Goal: Task Accomplishment & Management: Manage account settings

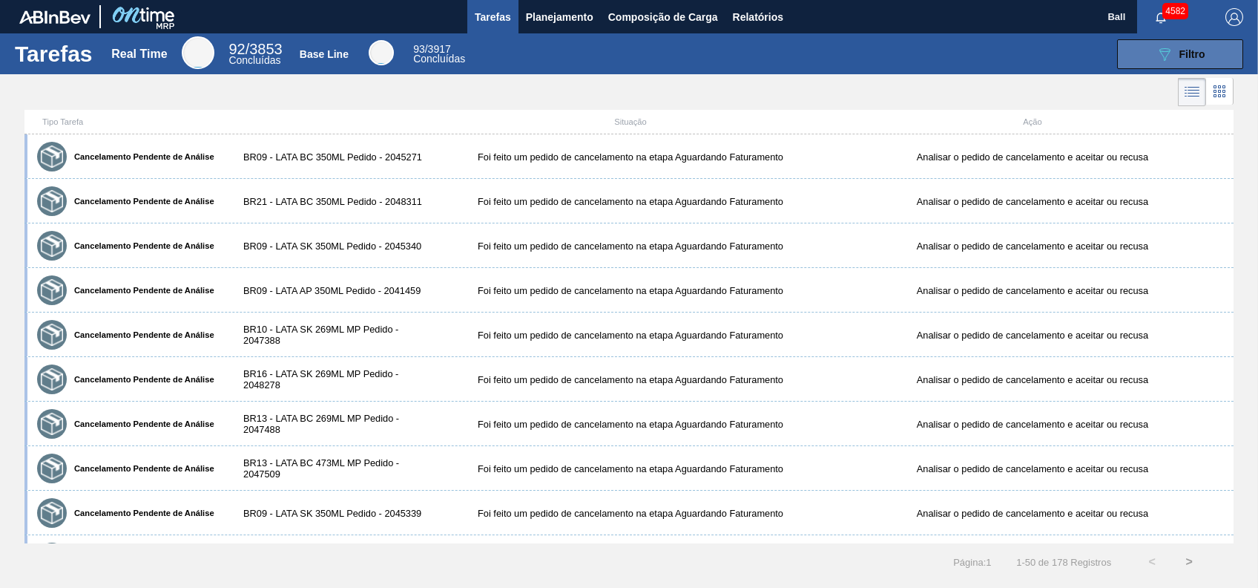
click at [1201, 62] on div "089F7B8B-B2A5-4AFE-B5C0-19BA573D28AC Filtro" at bounding box center [1181, 54] width 50 height 18
click at [534, 6] on button "Planejamento" at bounding box center [560, 16] width 82 height 33
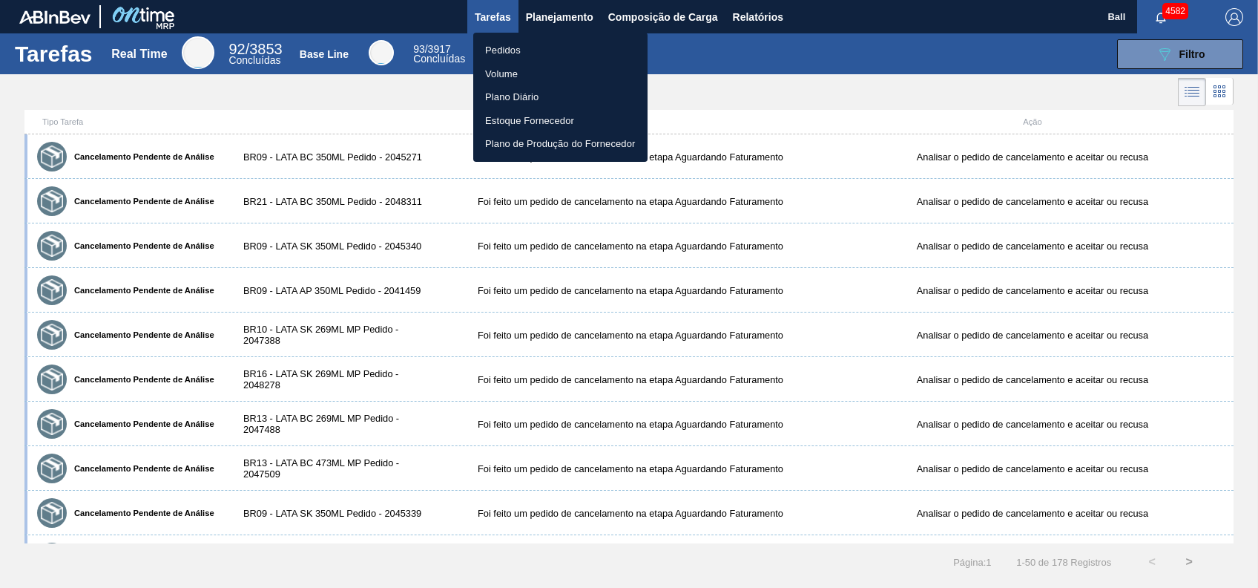
click at [865, 79] on div at bounding box center [629, 294] width 1258 height 588
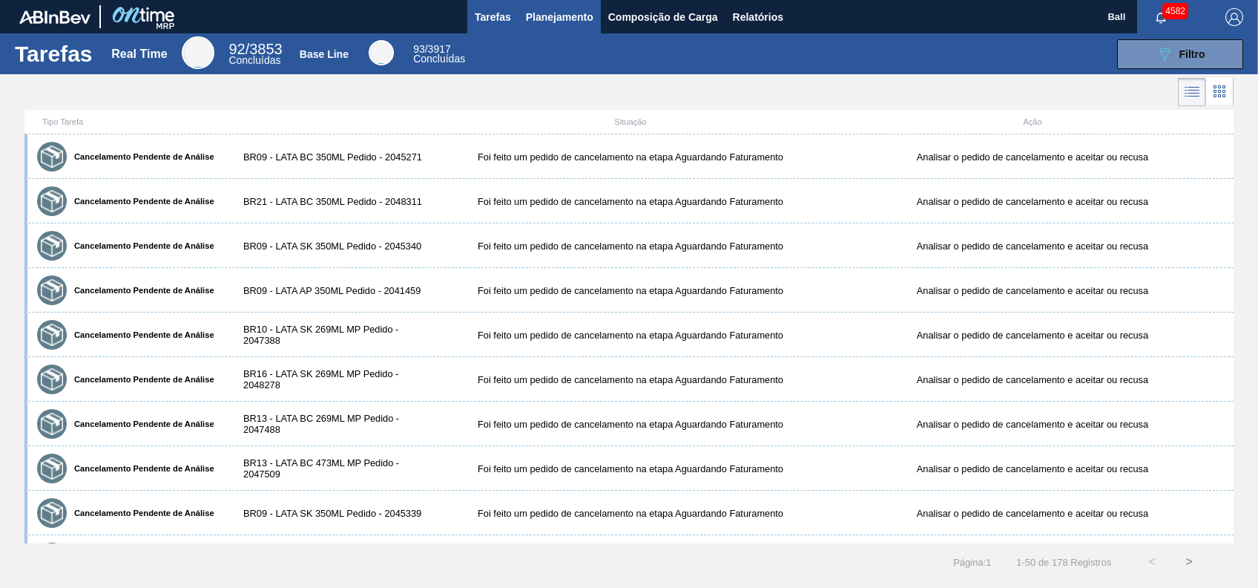
click at [552, 8] on span "Planejamento" at bounding box center [560, 17] width 68 height 18
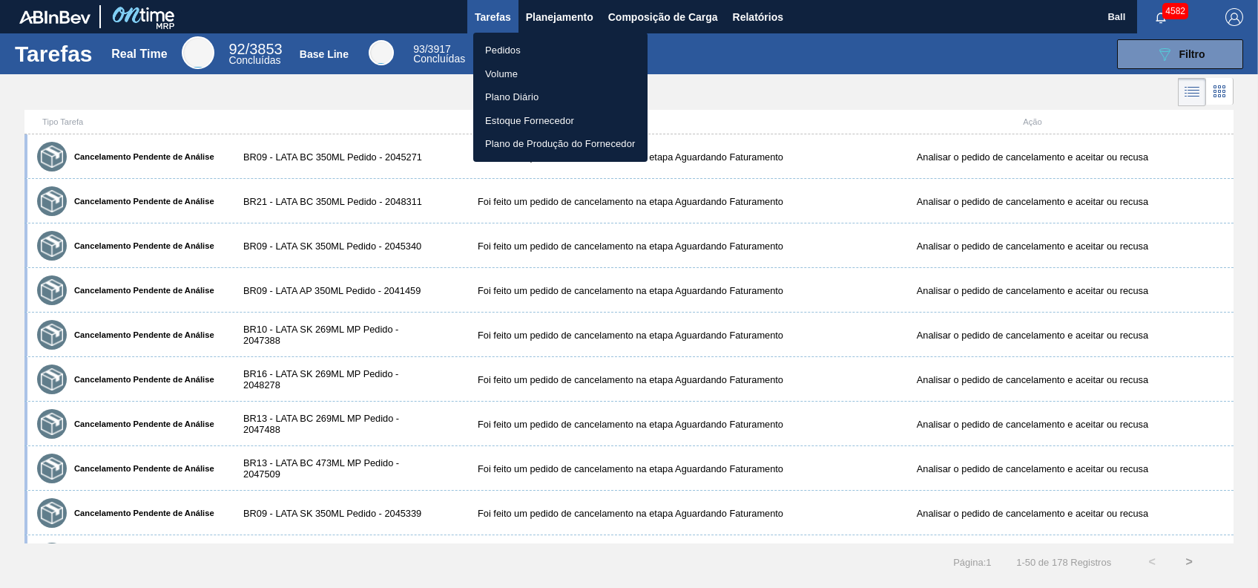
click at [436, 24] on div at bounding box center [629, 294] width 1258 height 588
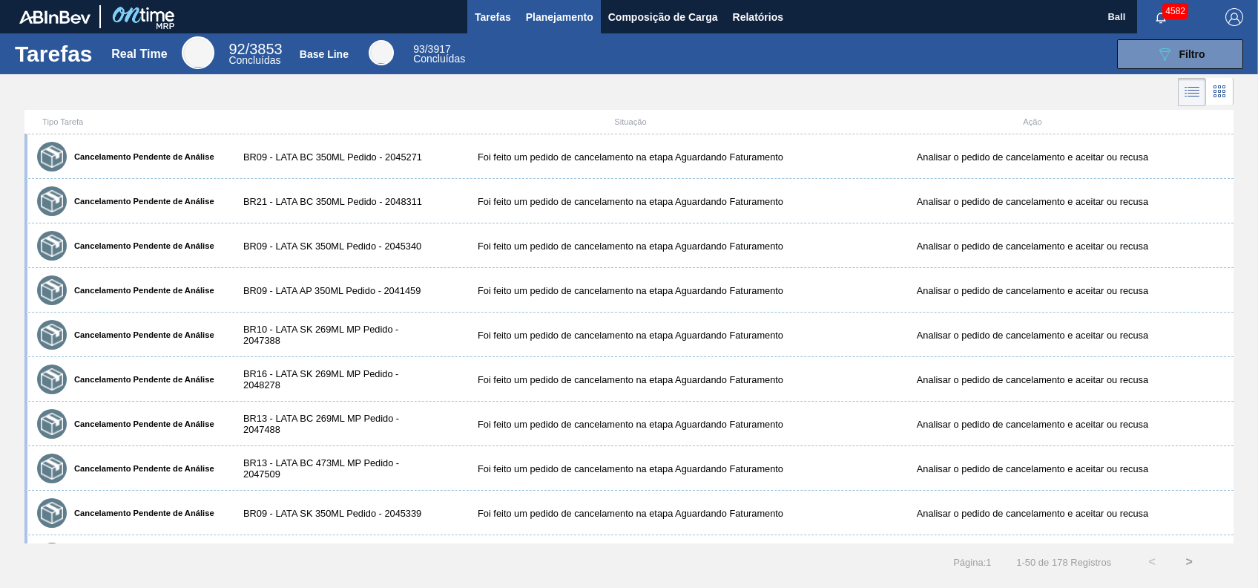
click at [585, 13] on span "Planejamento" at bounding box center [560, 17] width 68 height 18
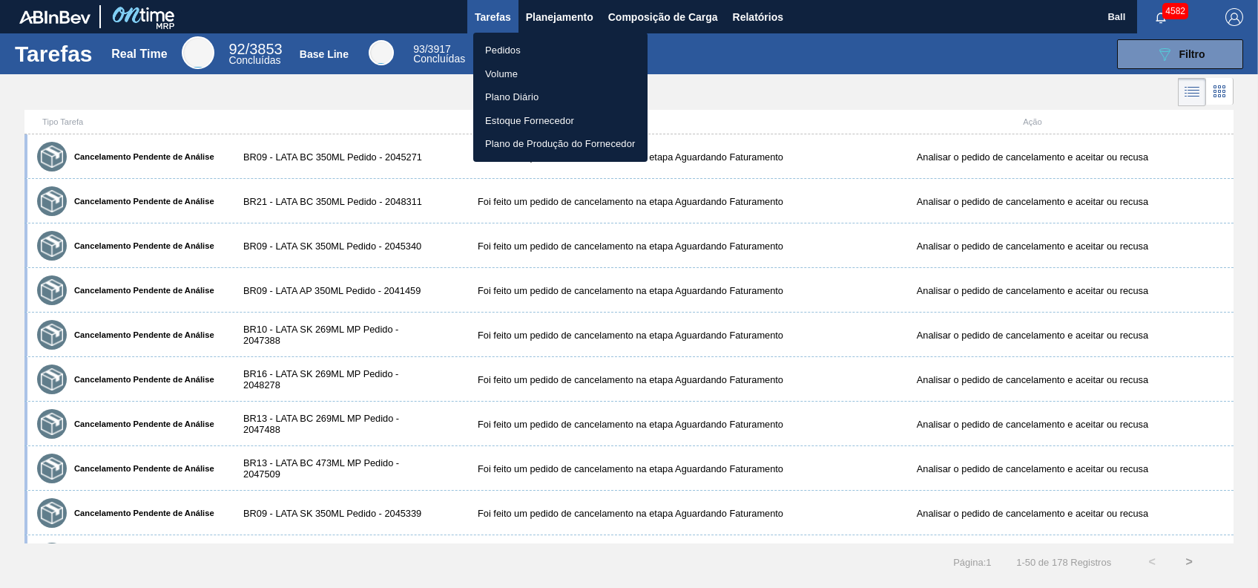
click at [433, 26] on div at bounding box center [629, 294] width 1258 height 588
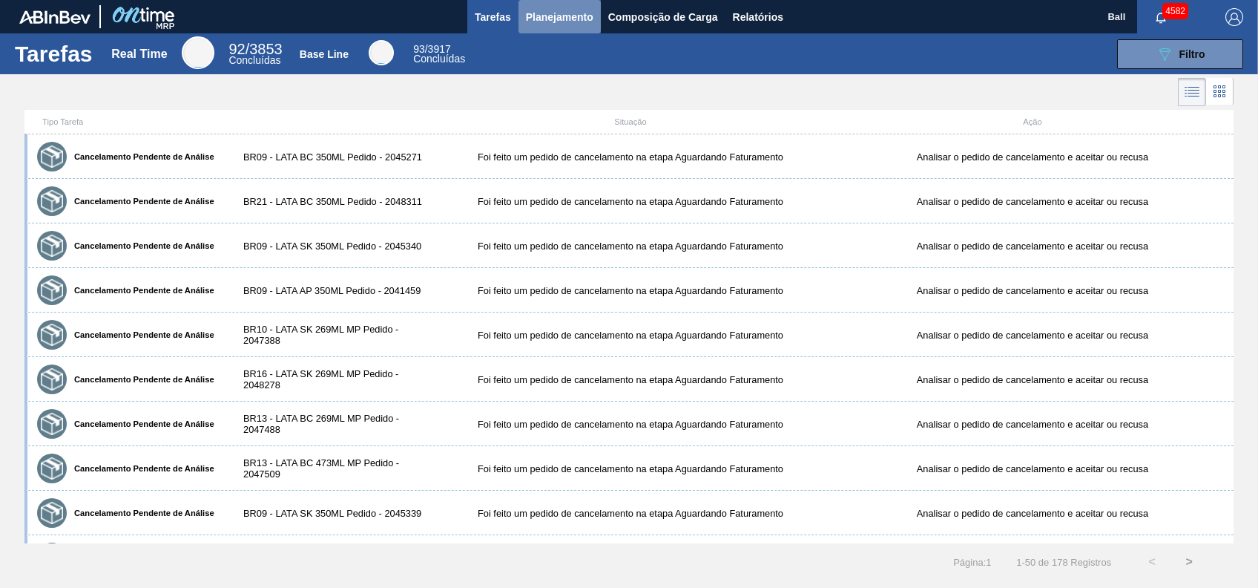
click at [566, 23] on span "Planejamento" at bounding box center [560, 17] width 68 height 18
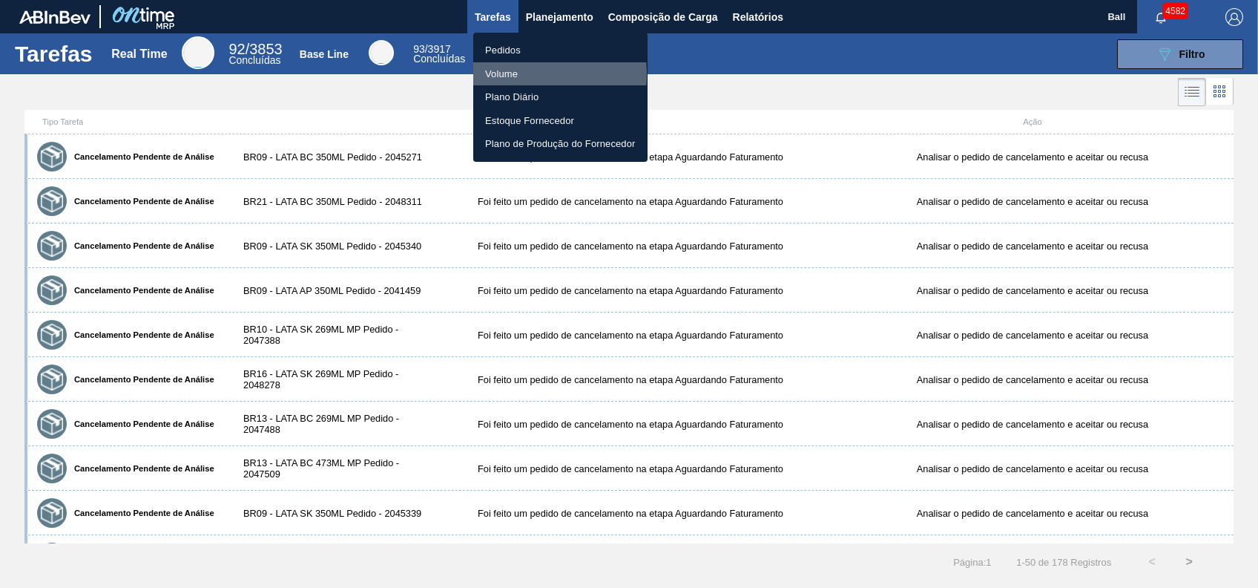
click at [516, 74] on li "Volume" at bounding box center [560, 74] width 174 height 24
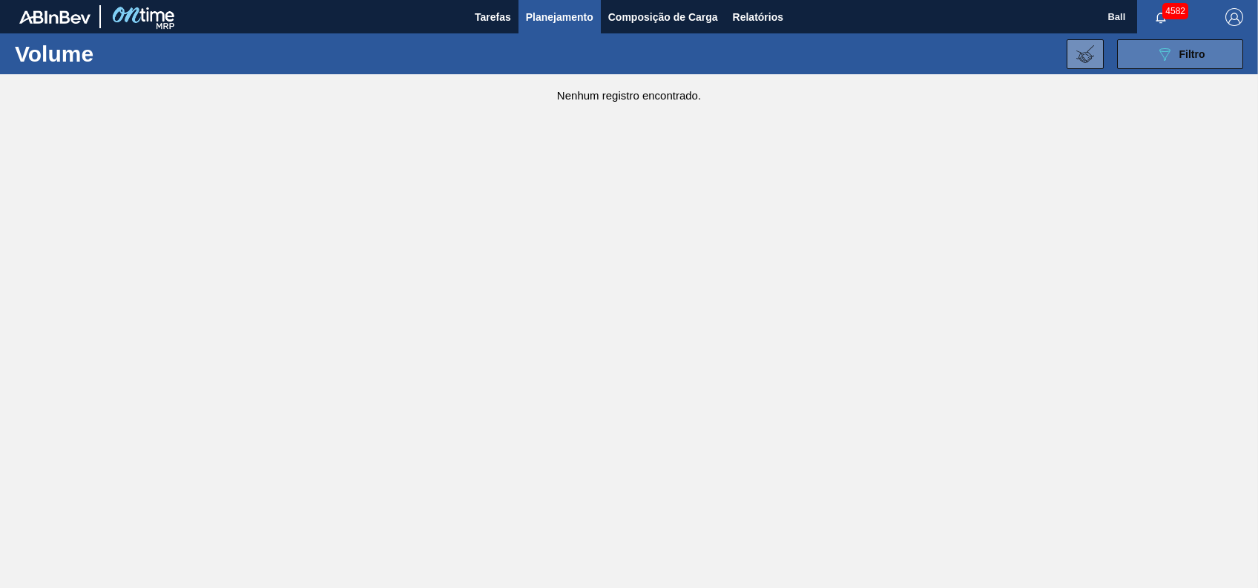
click at [1175, 46] on div "089F7B8B-B2A5-4AFE-B5C0-19BA573D28AC Filtro" at bounding box center [1181, 54] width 50 height 18
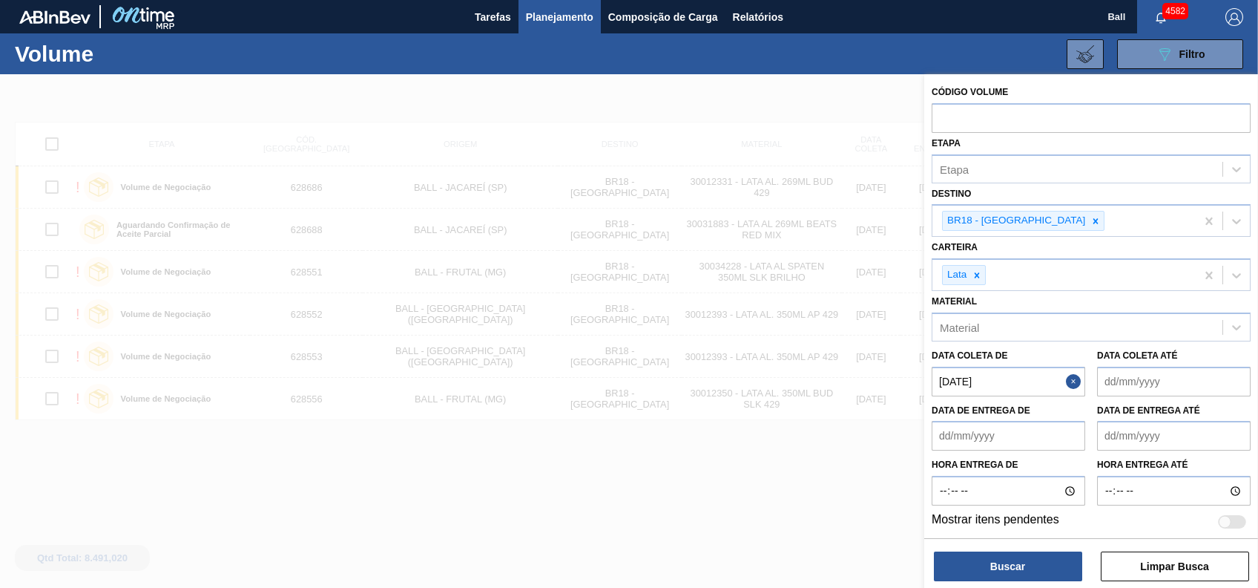
scroll to position [1, 0]
click at [1070, 383] on button "Close" at bounding box center [1075, 381] width 19 height 30
click at [1053, 561] on button "Buscar" at bounding box center [1008, 566] width 148 height 30
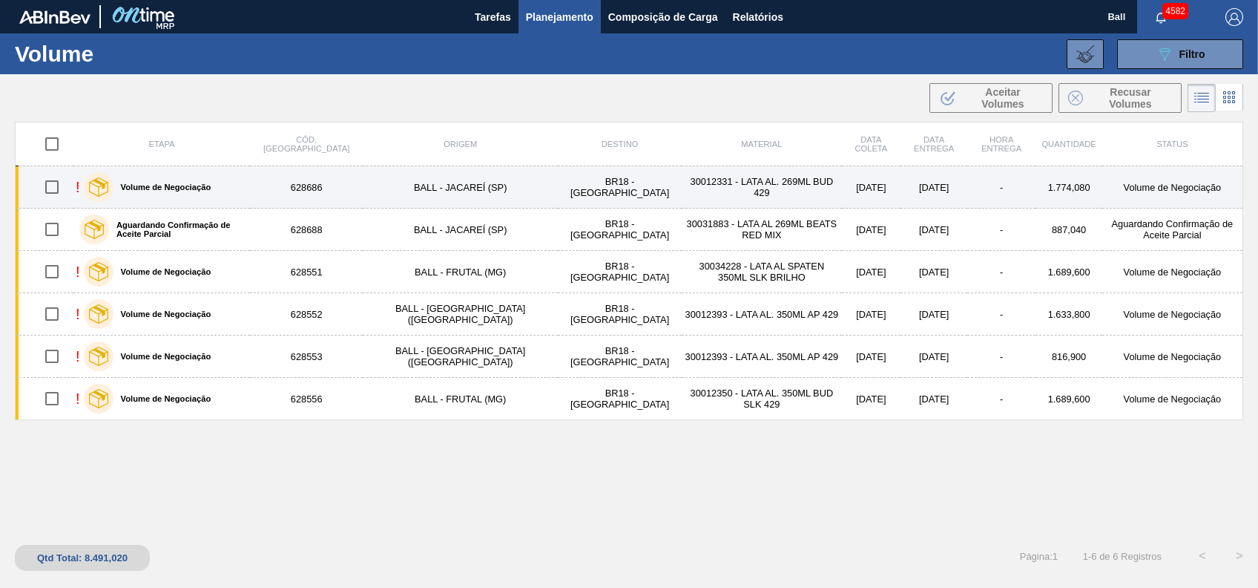
click at [703, 191] on td "30012331 - LATA AL. 269ML BUD 429" at bounding box center [762, 187] width 160 height 42
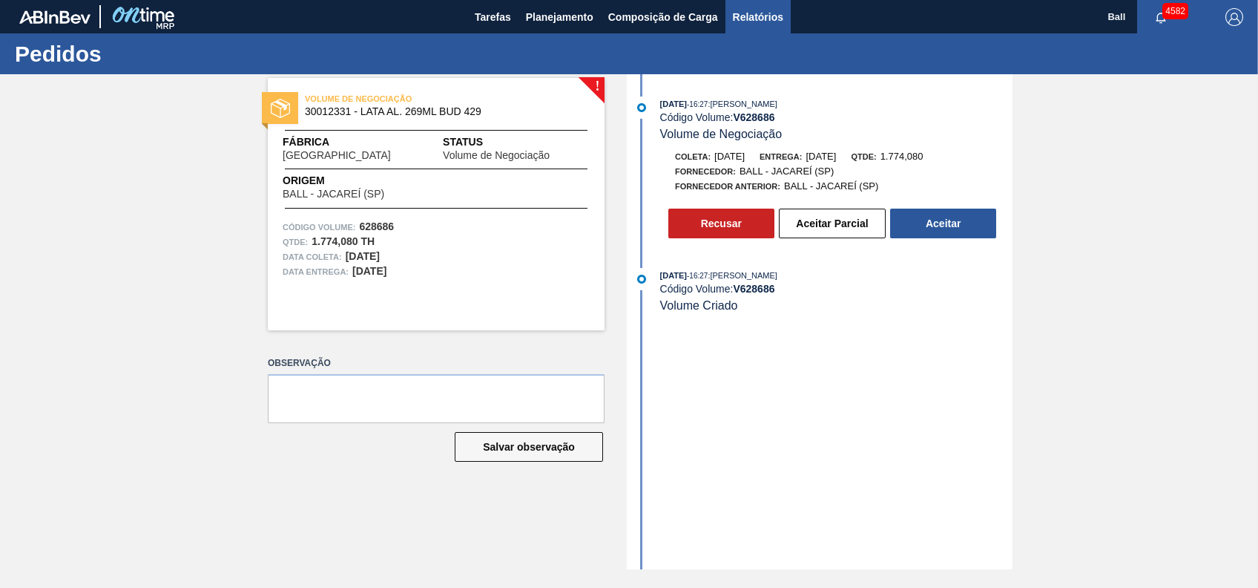
click at [782, 21] on span "Relatórios" at bounding box center [758, 17] width 50 height 18
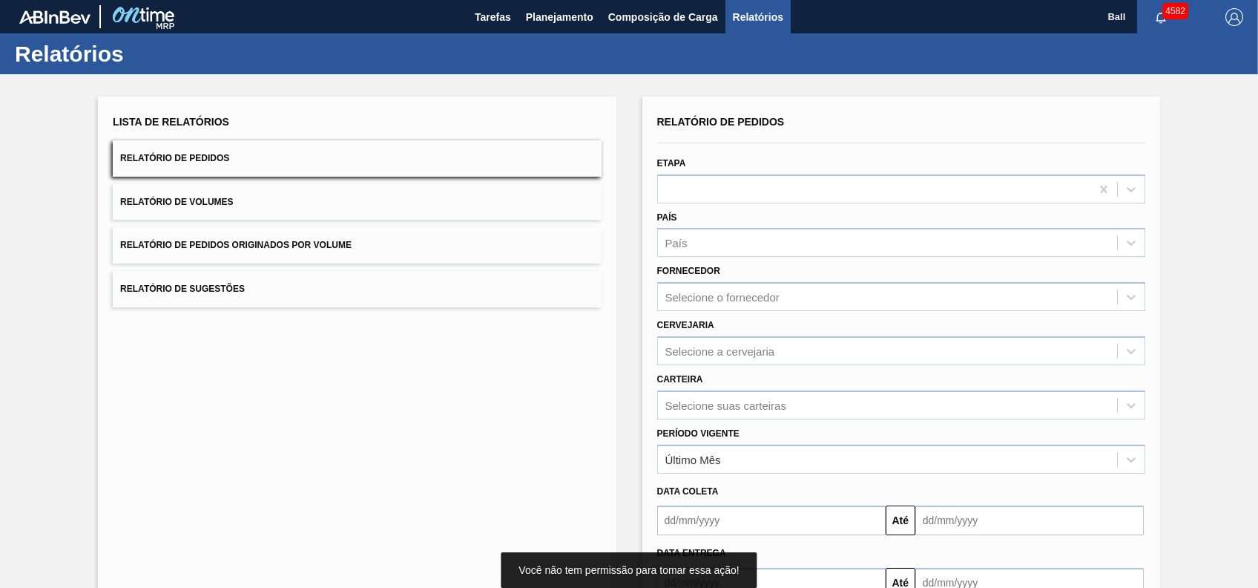
click at [344, 193] on button "Relatório de Volumes" at bounding box center [357, 202] width 488 height 36
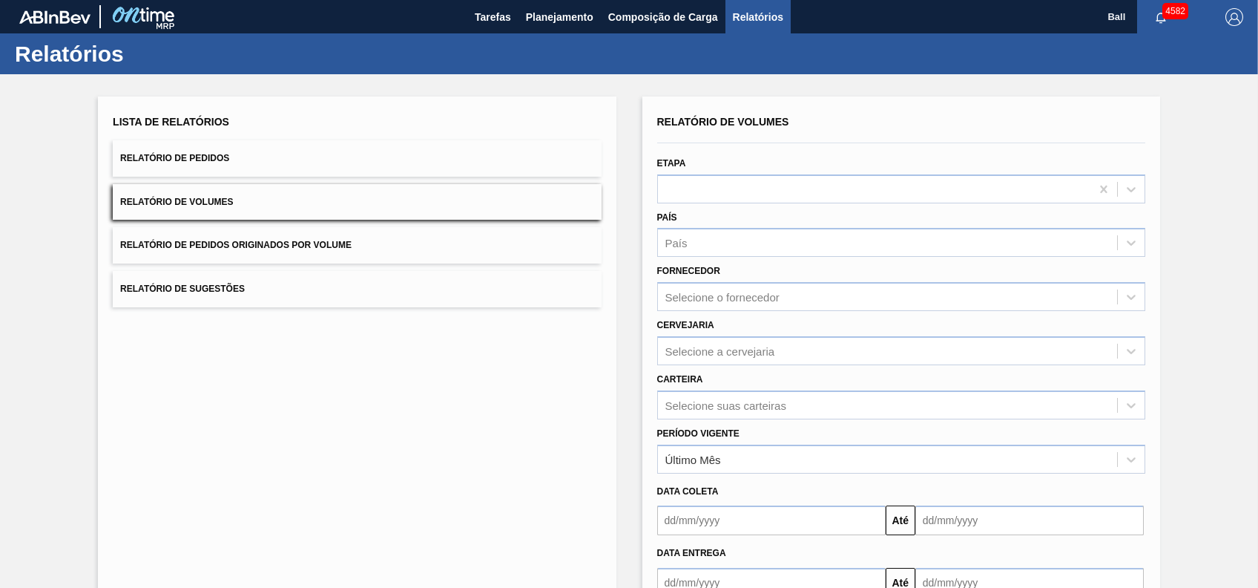
click at [820, 205] on div "País País" at bounding box center [901, 230] width 500 height 54
click at [832, 196] on div at bounding box center [874, 189] width 433 height 22
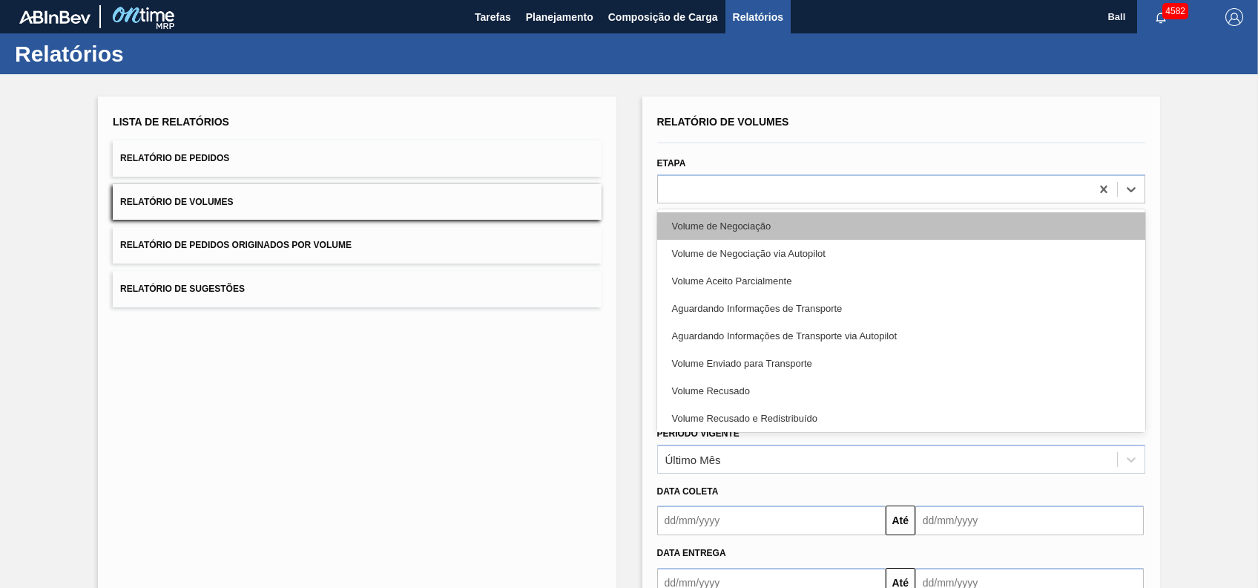
click at [769, 222] on div "Volume de Negociação" at bounding box center [901, 225] width 488 height 27
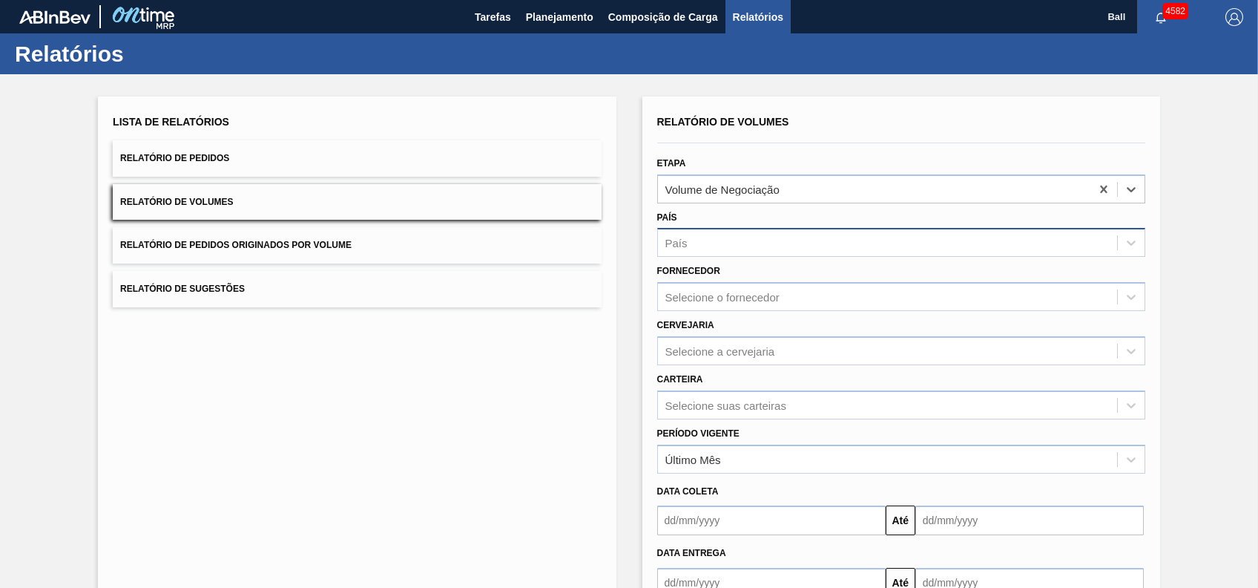
click at [768, 234] on div "País" at bounding box center [887, 243] width 459 height 22
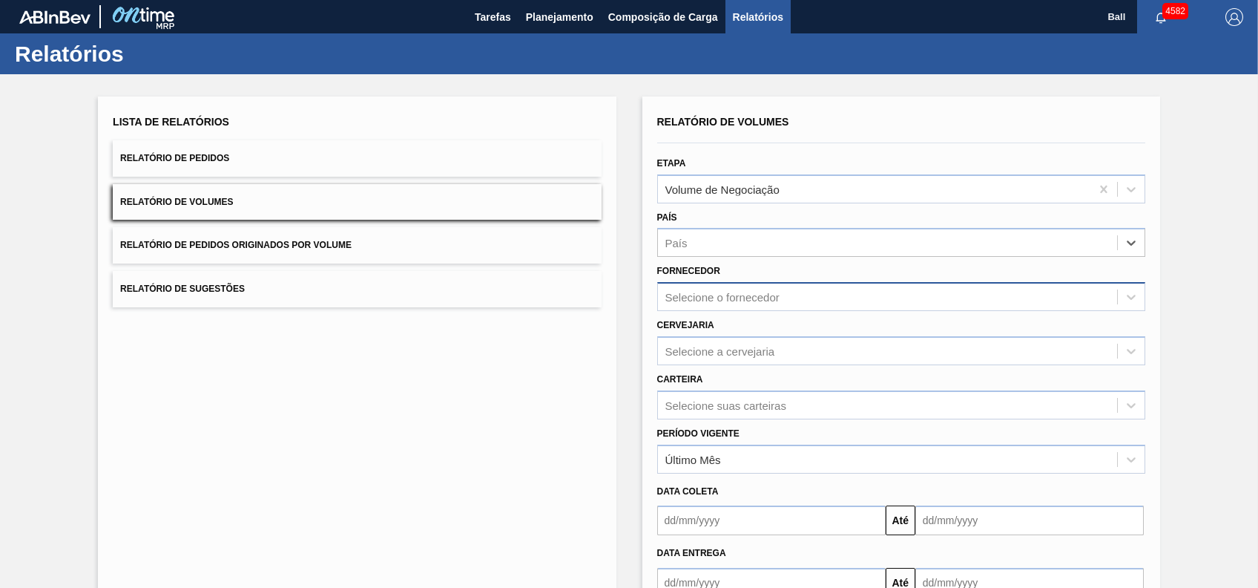
click at [764, 293] on div "Selecione o fornecedor" at bounding box center [723, 297] width 114 height 13
click at [755, 329] on div "Cervejaria Selecione a cervejaria" at bounding box center [901, 340] width 488 height 50
click at [771, 367] on div "Carteira Selecione suas carteiras" at bounding box center [901, 392] width 500 height 54
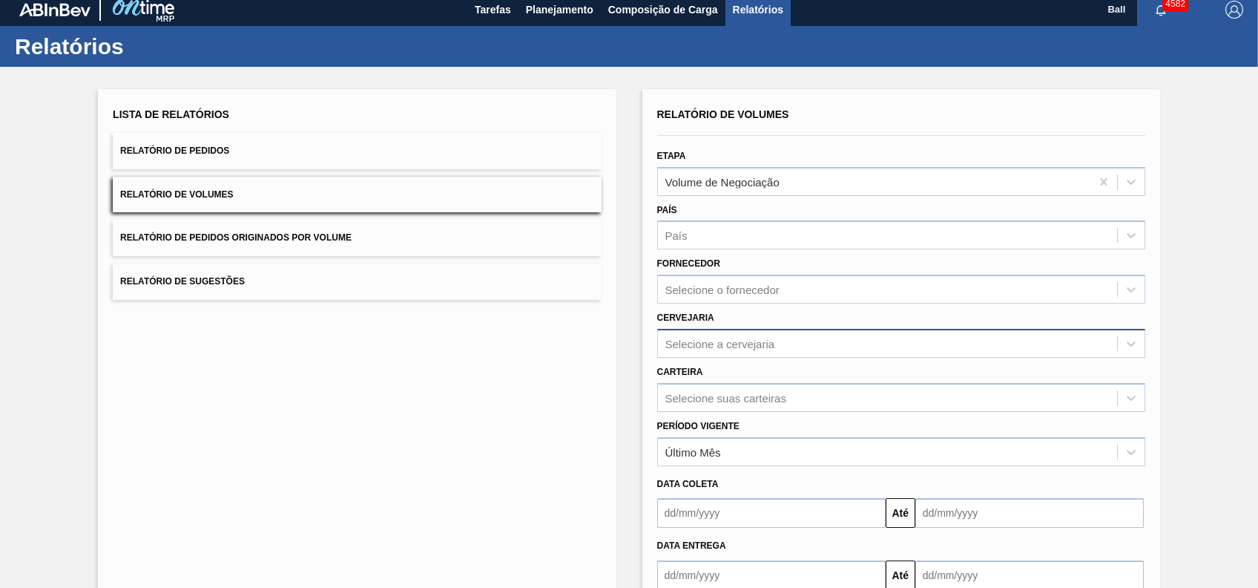
click at [758, 347] on div "Selecione a cervejaria" at bounding box center [721, 343] width 110 height 13
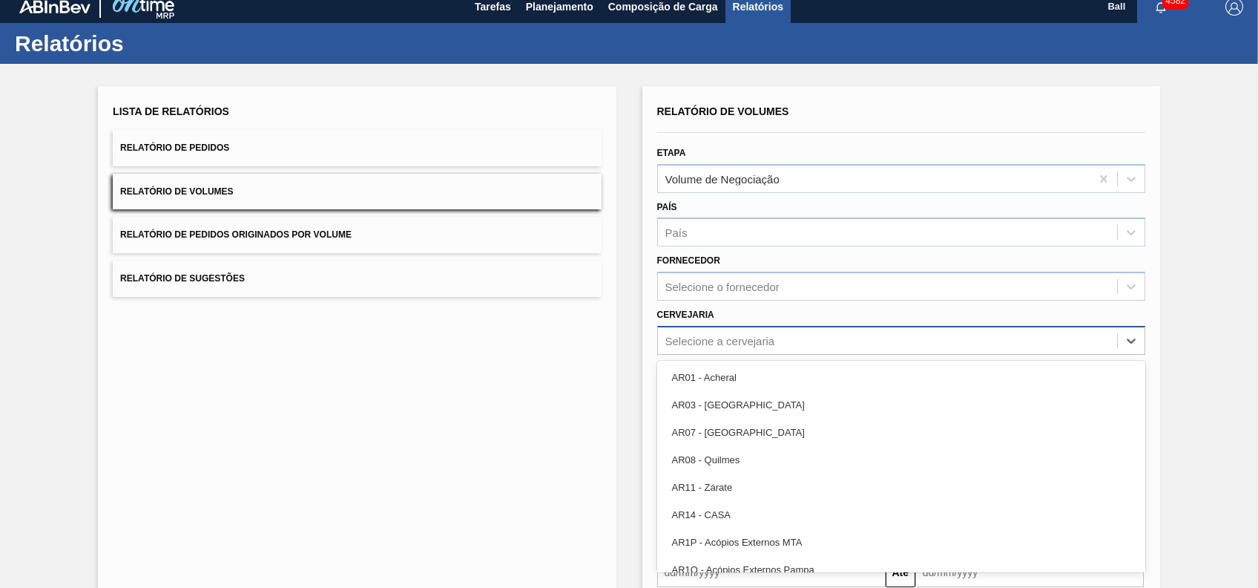
scroll to position [11, 0]
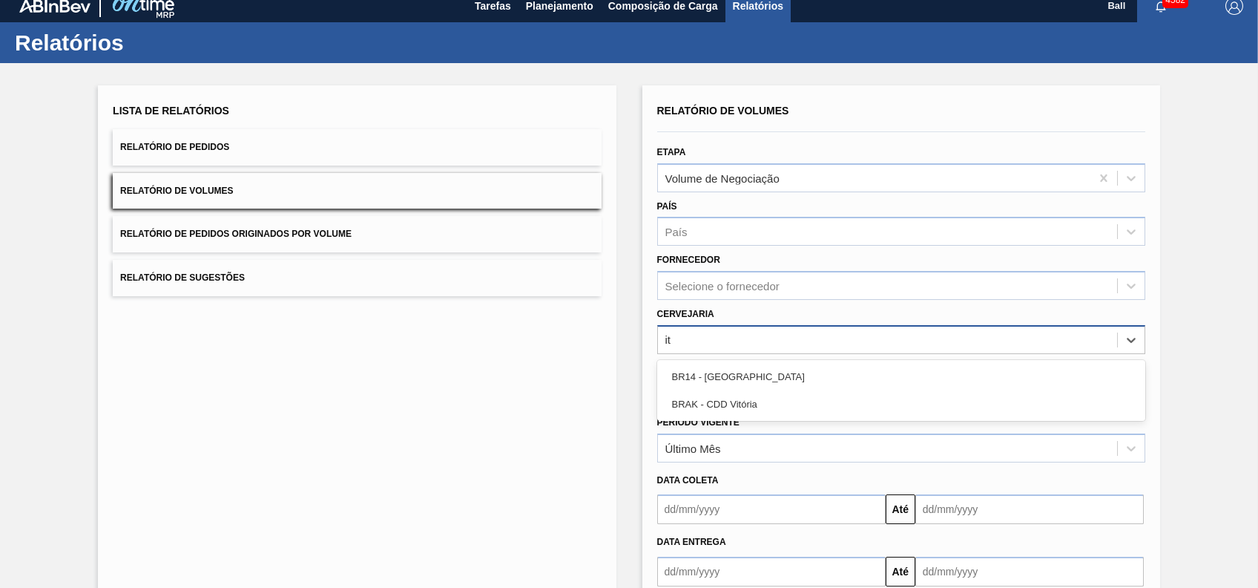
type input "i"
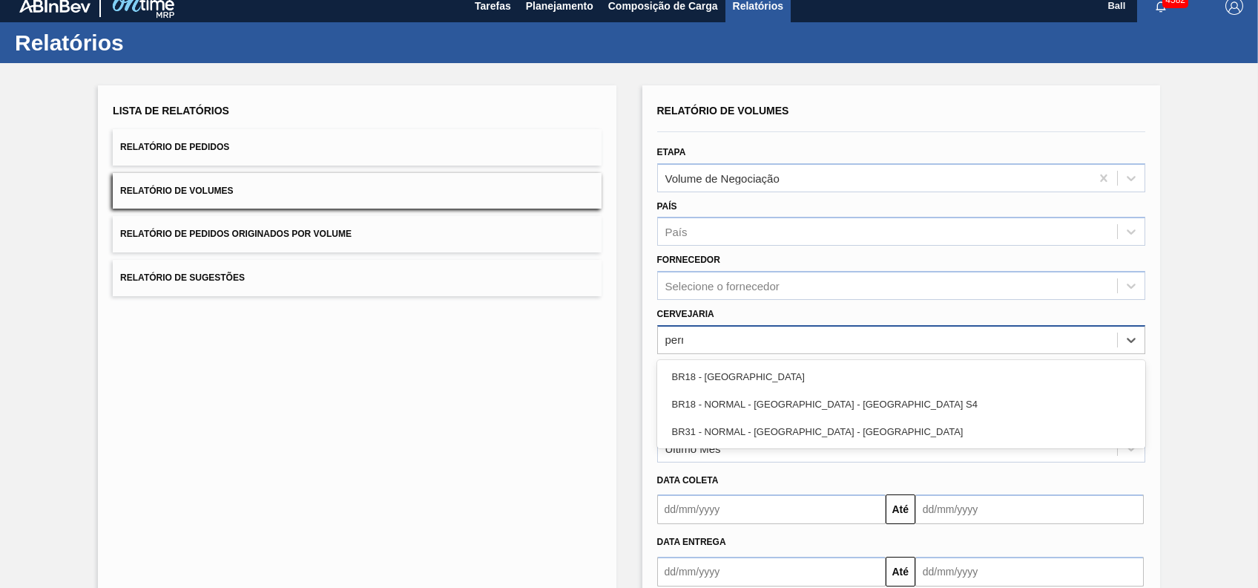
type input "perna"
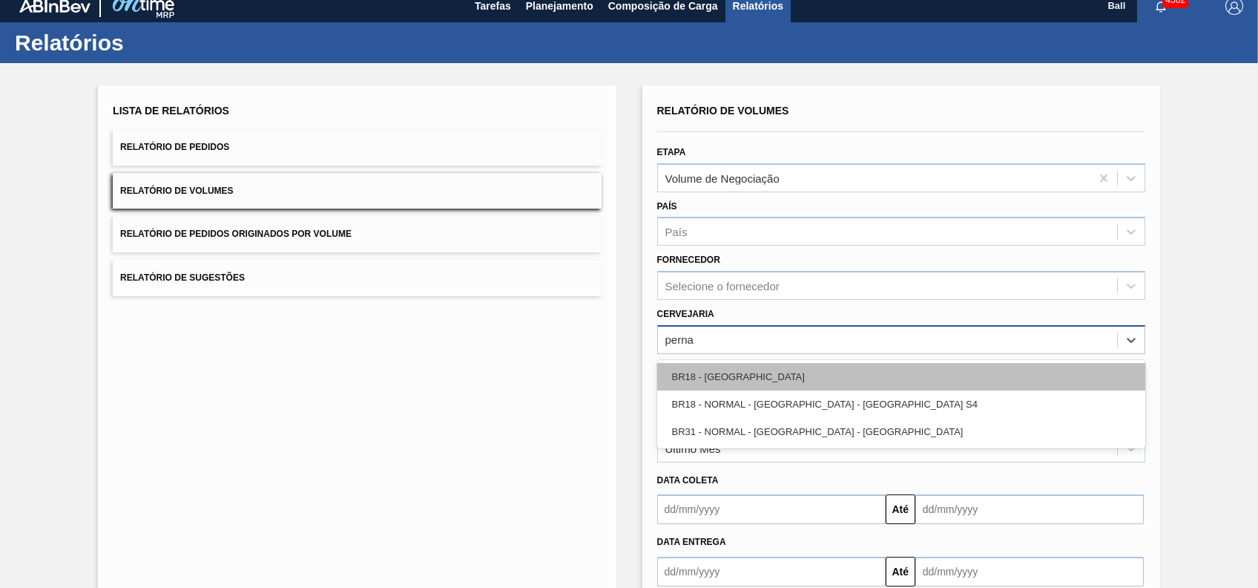
click at [774, 378] on div "BR18 - Pernambuco" at bounding box center [901, 376] width 488 height 27
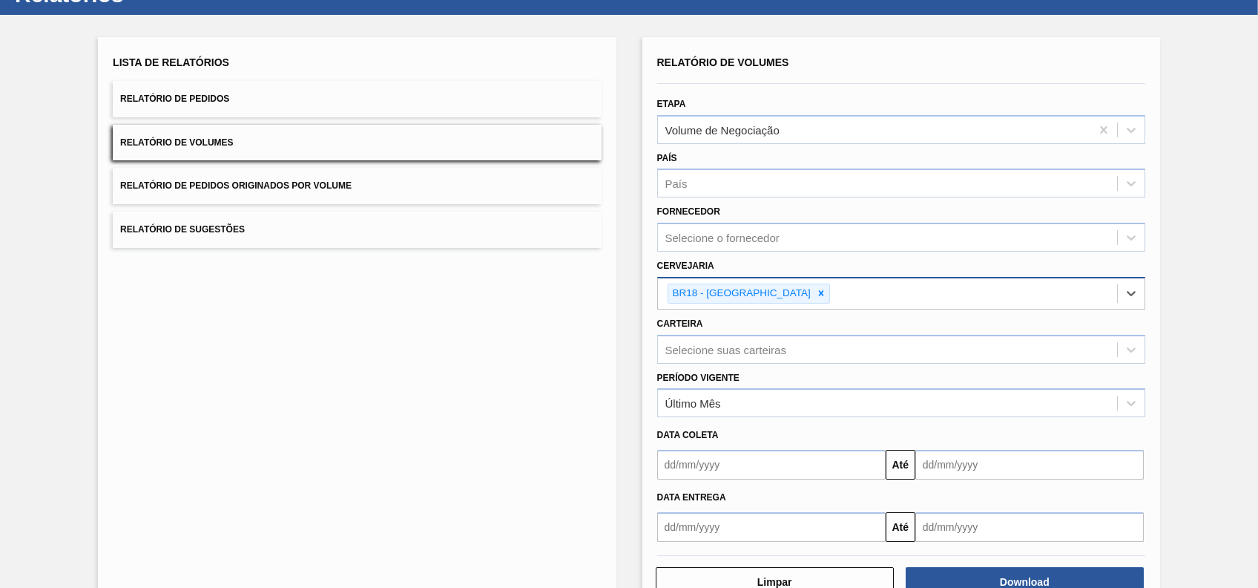
scroll to position [101, 0]
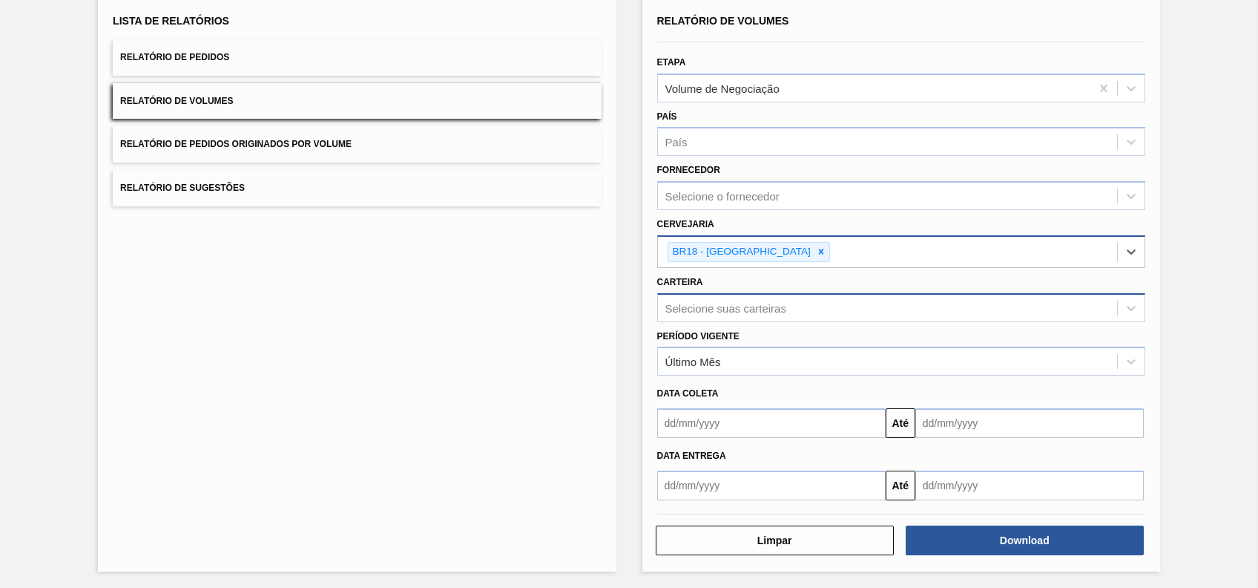
click at [760, 303] on div "Selecione suas carteiras" at bounding box center [726, 307] width 121 height 13
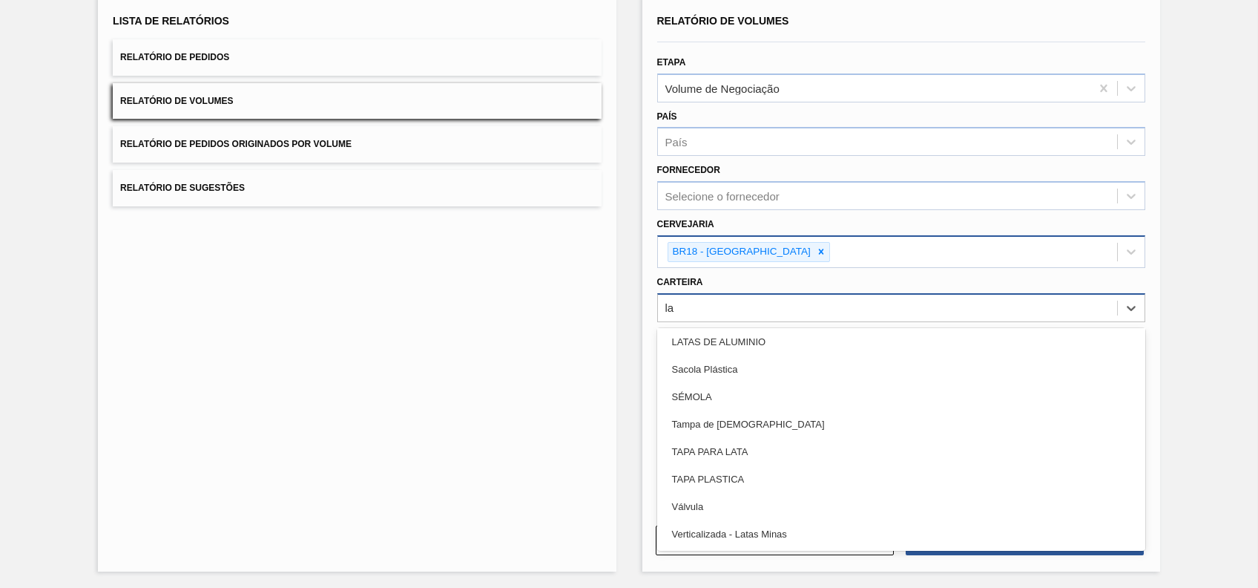
scroll to position [0, 0]
type input "lata"
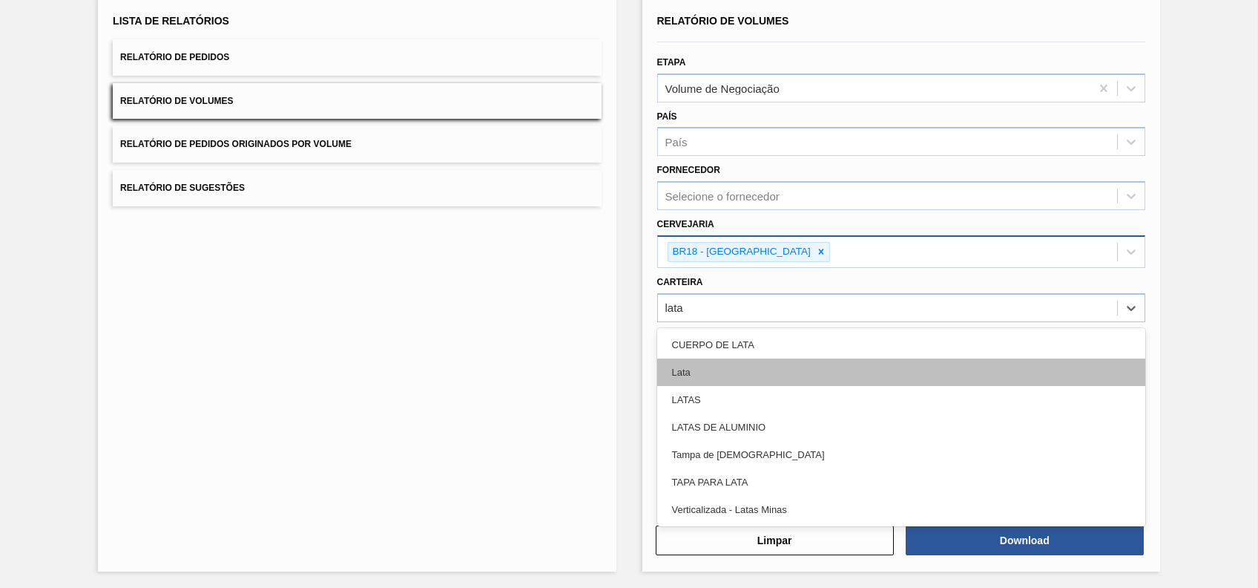
click at [740, 360] on div "Lata" at bounding box center [901, 371] width 488 height 27
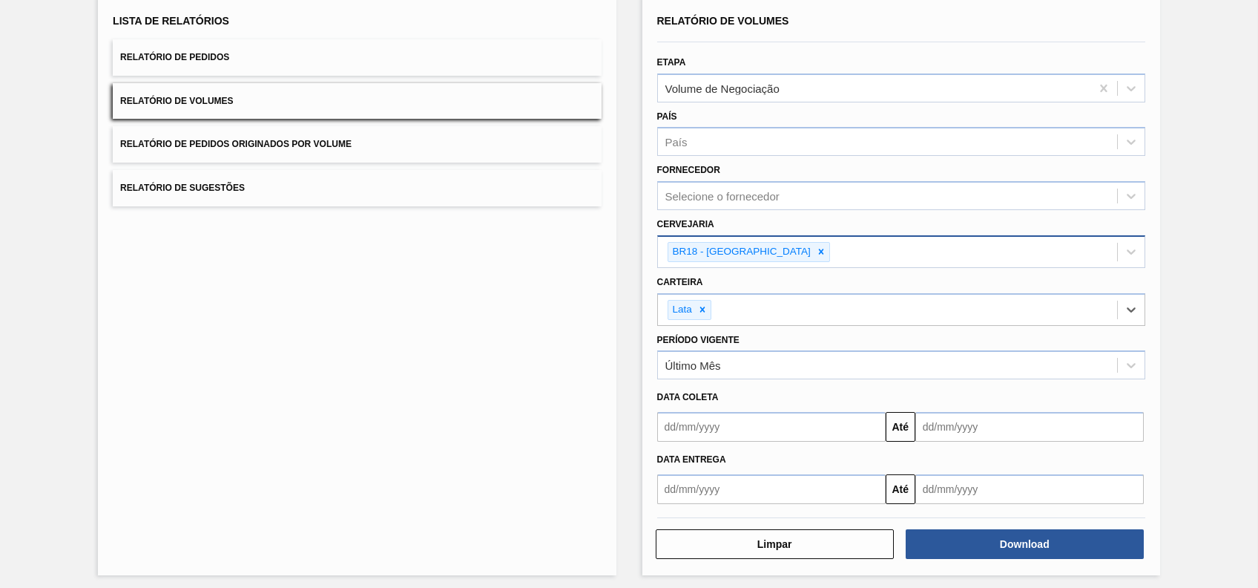
click at [756, 379] on div "Data coleta Até" at bounding box center [901, 410] width 500 height 62
click at [1009, 548] on button "Download" at bounding box center [1025, 544] width 238 height 30
click at [231, 380] on div "Lista de Relatórios Relatório de Pedidos Relatório de Volumes Relatório de Pedi…" at bounding box center [357, 285] width 518 height 579
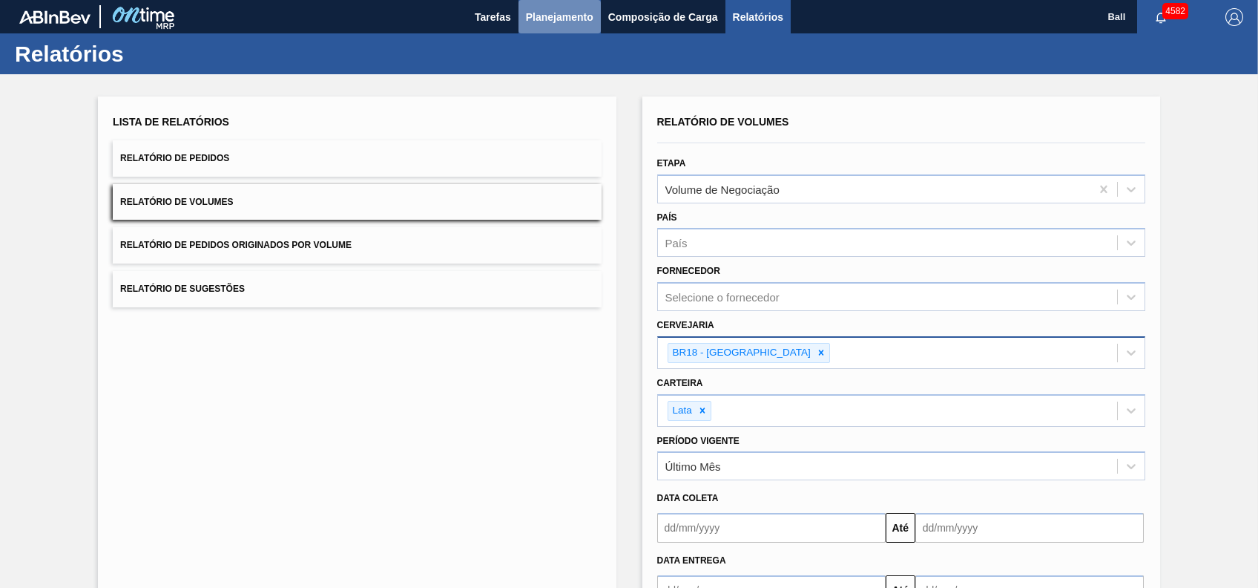
click at [559, 19] on span "Planejamento" at bounding box center [560, 17] width 68 height 18
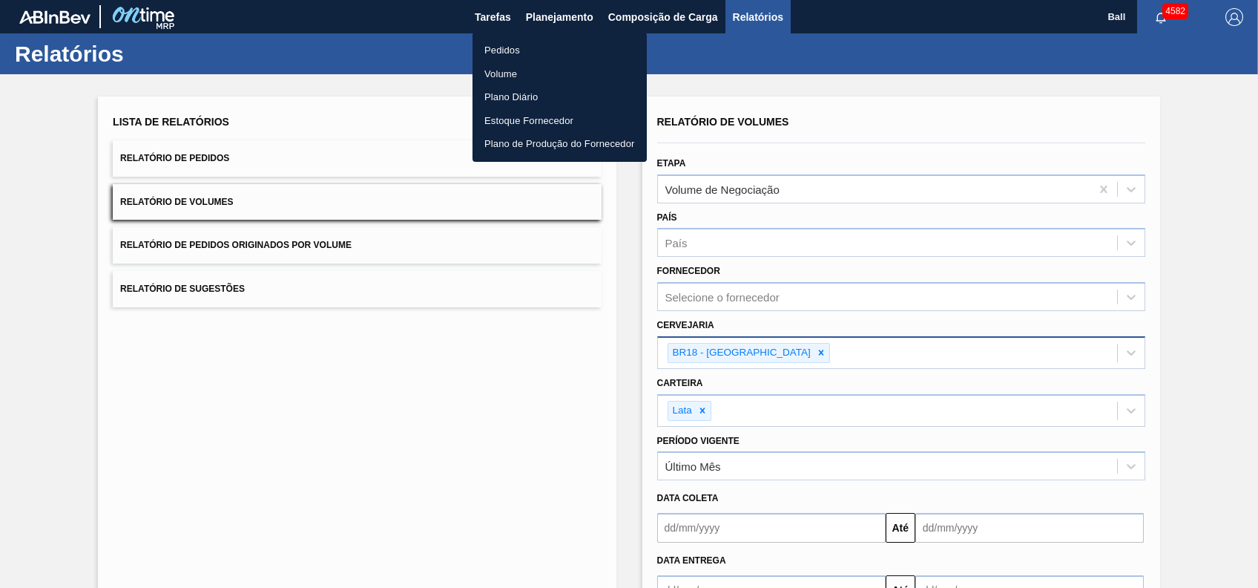
click at [513, 73] on li "Volume" at bounding box center [560, 74] width 174 height 24
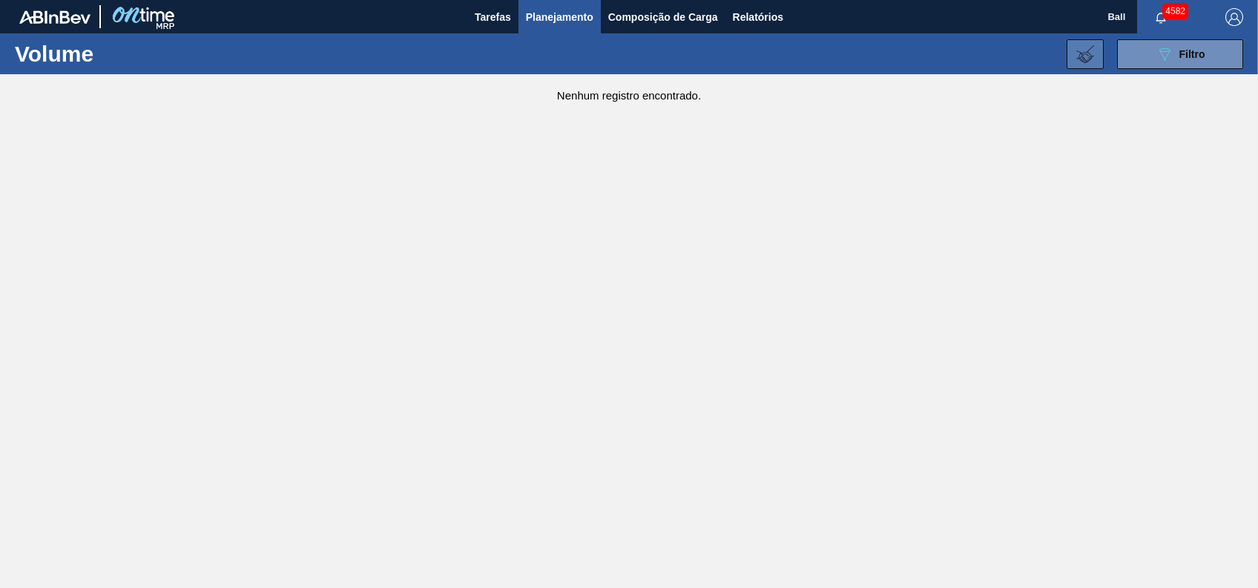
click at [1085, 53] on icon at bounding box center [1086, 54] width 18 height 18
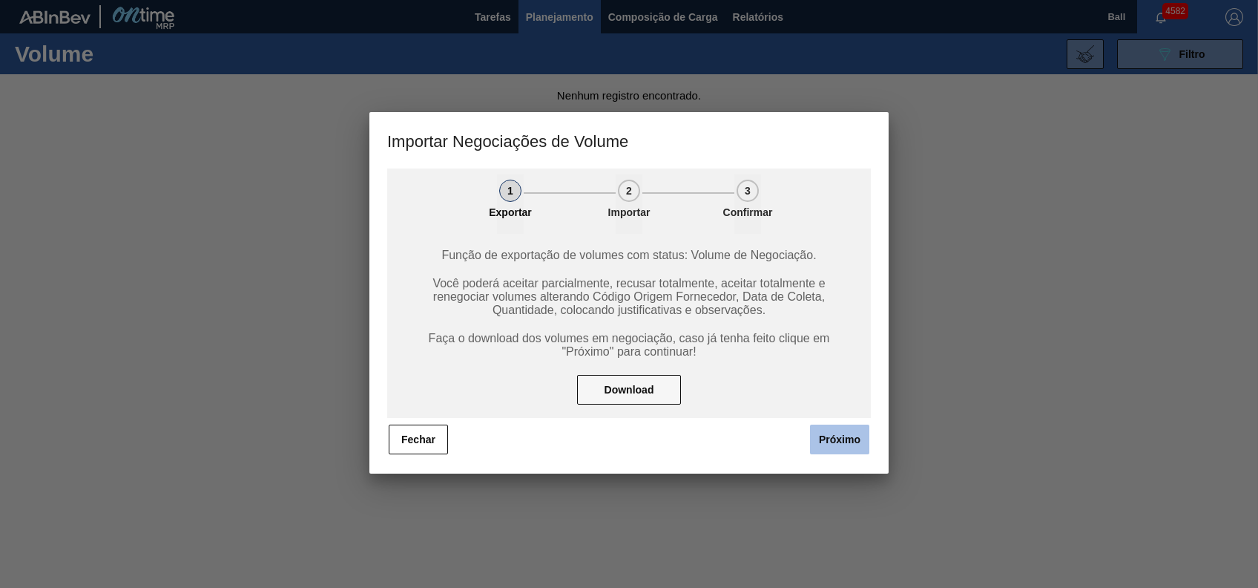
click at [825, 448] on button "Próximo" at bounding box center [839, 439] width 59 height 30
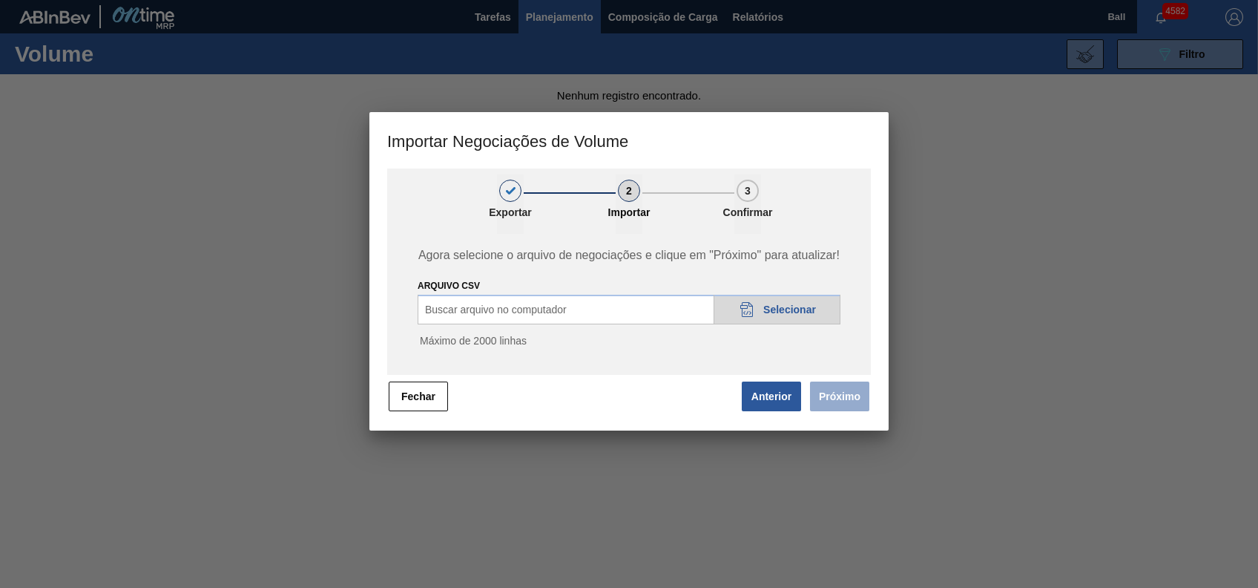
click at [766, 300] on div "20DAD902-3625-4257-8FDA-0C0CB19E2A3D Selecionar" at bounding box center [777, 310] width 127 height 30
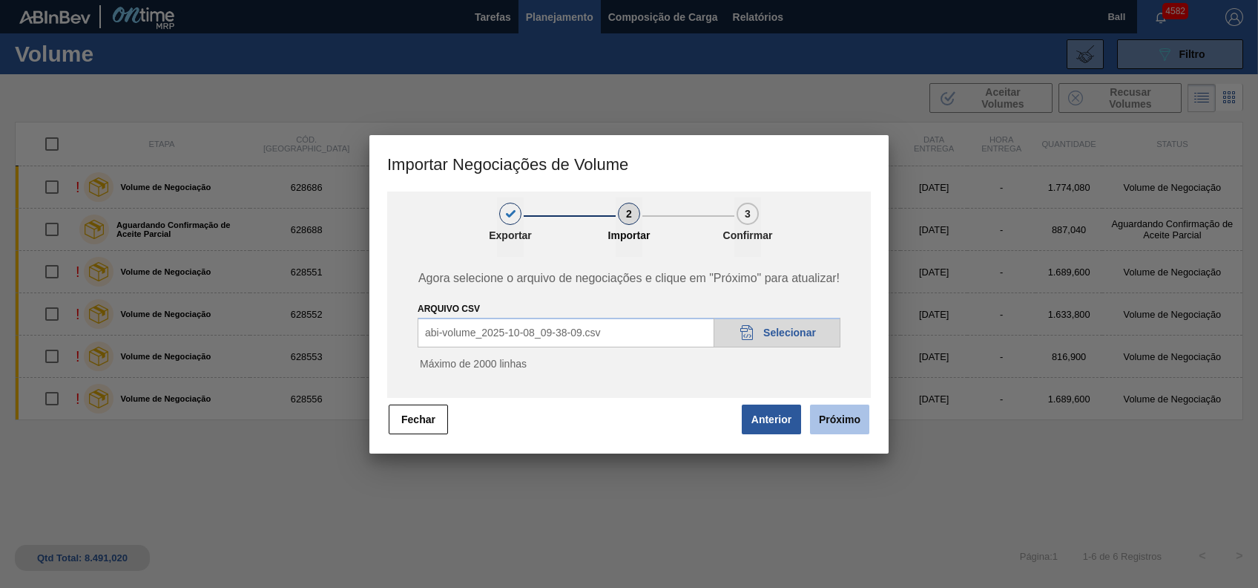
click at [841, 421] on button "Próximo" at bounding box center [839, 419] width 59 height 30
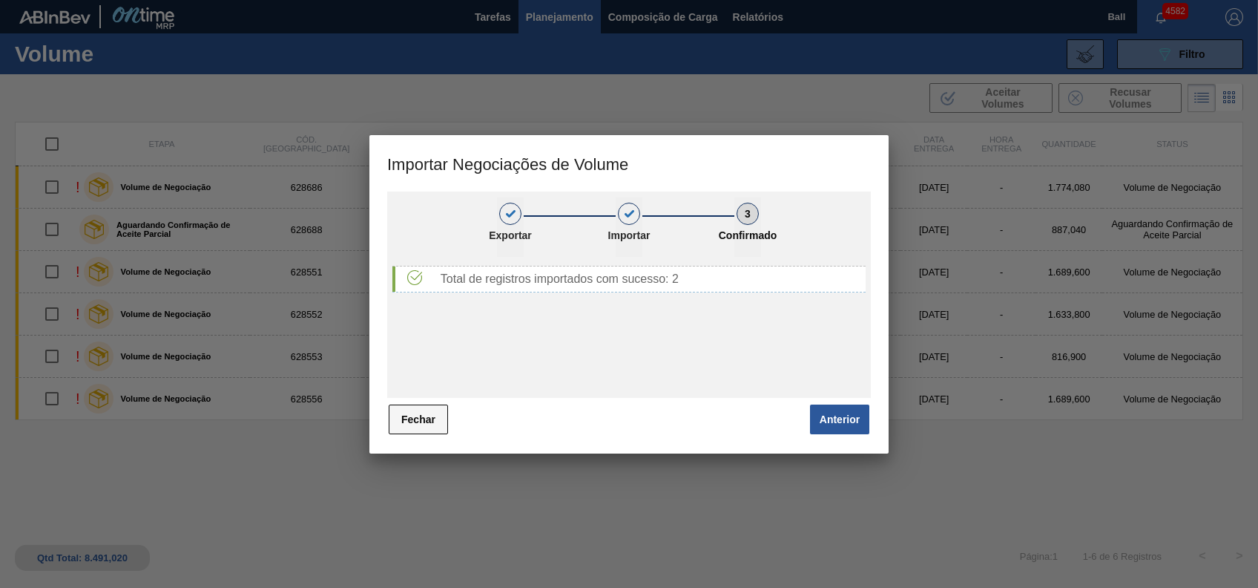
click at [398, 412] on button "Fechar" at bounding box center [418, 419] width 59 height 30
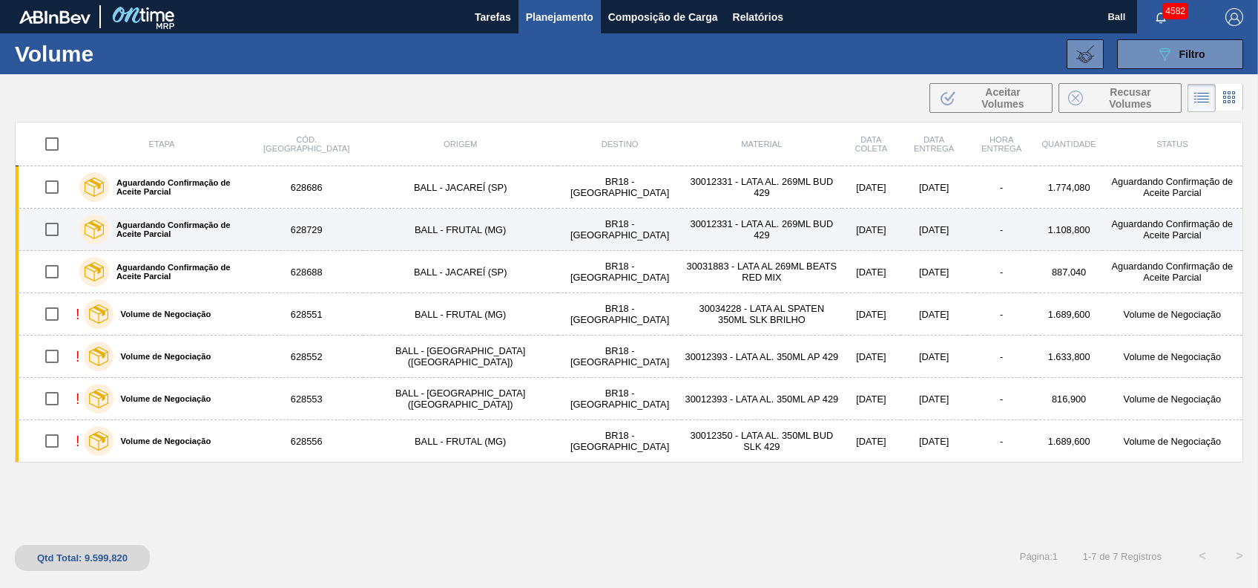
click at [212, 222] on div "Aguardando Confirmação de Aceite Parcial" at bounding box center [162, 229] width 172 height 37
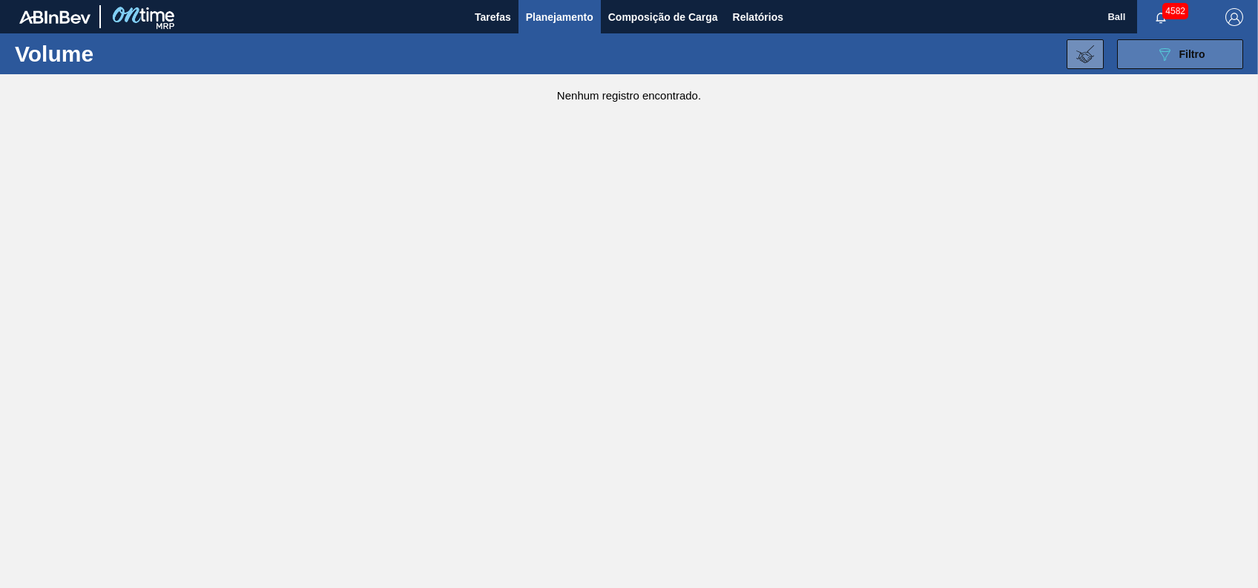
click at [1211, 65] on button "089F7B8B-B2A5-4AFE-B5C0-19BA573D28AC Filtro" at bounding box center [1180, 54] width 126 height 30
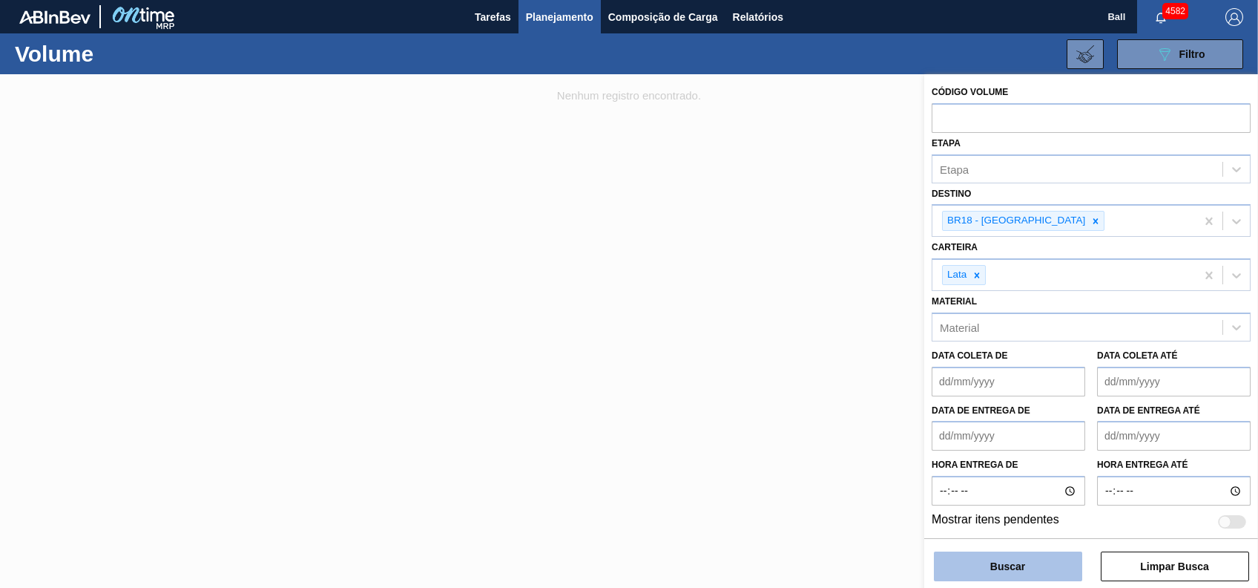
click at [1042, 565] on button "Buscar" at bounding box center [1008, 566] width 148 height 30
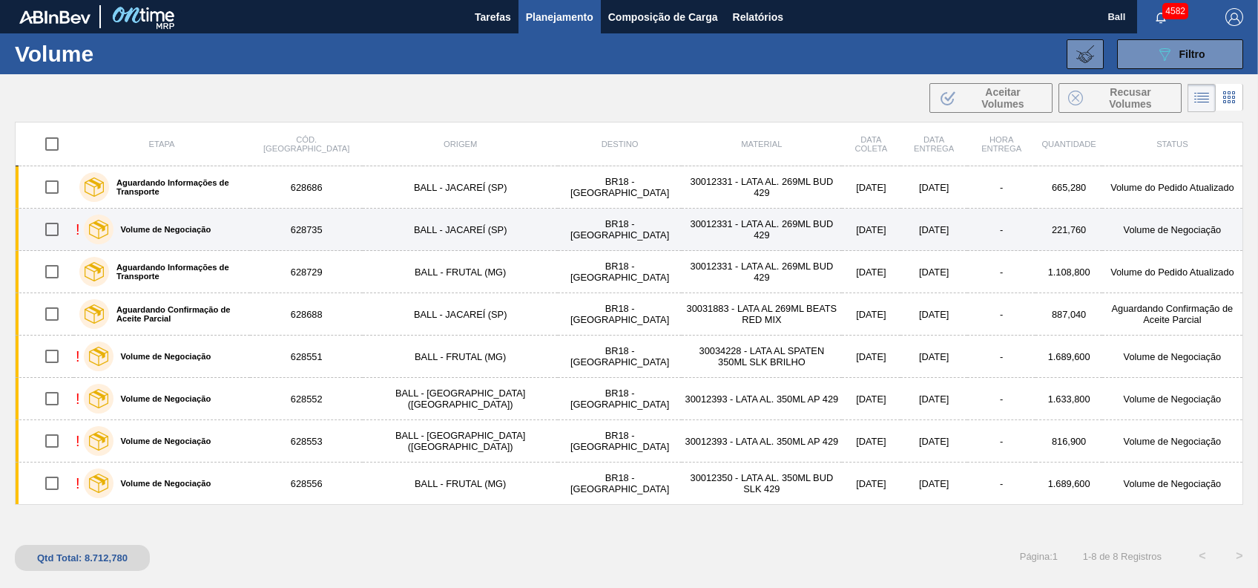
click at [248, 227] on div "! Volume de Negociação" at bounding box center [162, 229] width 172 height 37
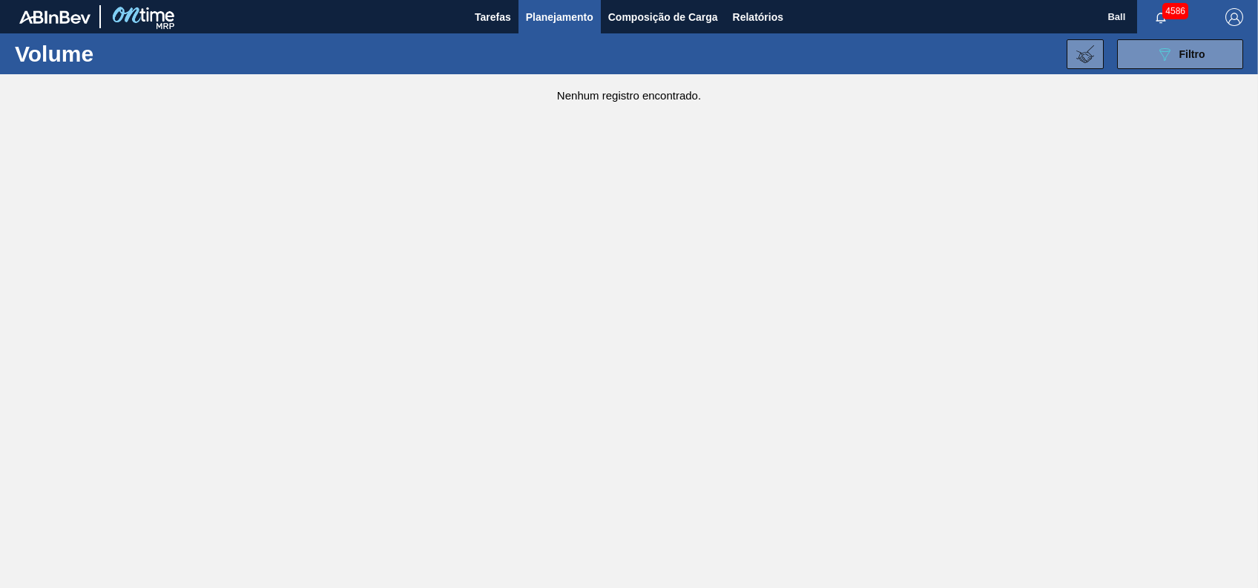
click at [1226, 77] on div "Nenhum registro encontrado." at bounding box center [629, 87] width 1258 height 27
click at [1223, 66] on button "089F7B8B-B2A5-4AFE-B5C0-19BA573D28AC Filtro" at bounding box center [1180, 54] width 126 height 30
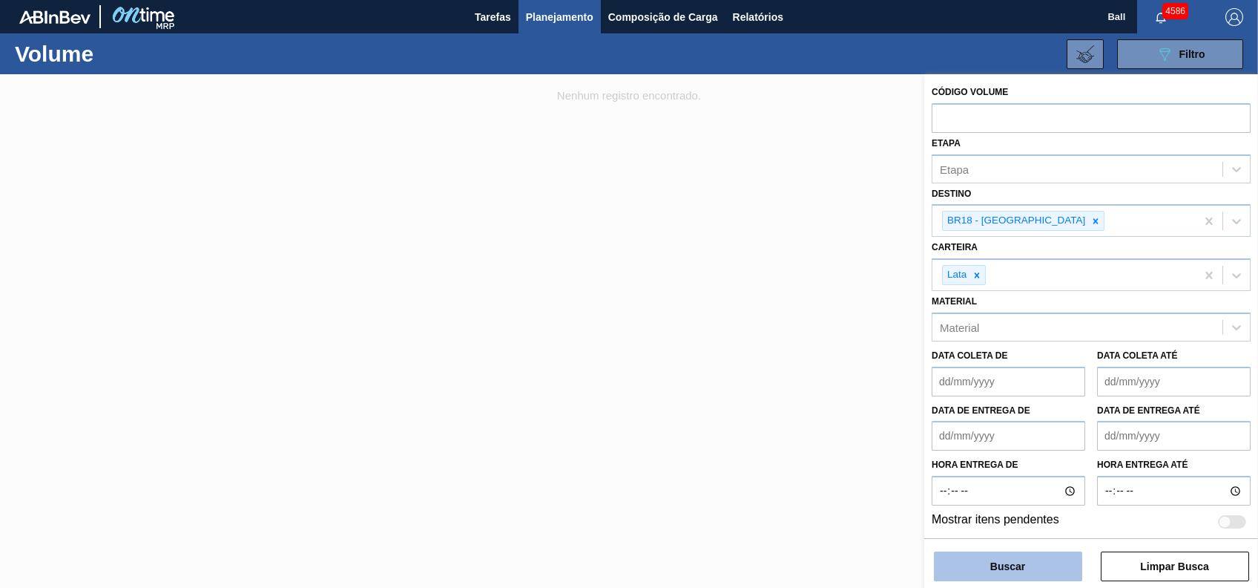
click at [1048, 556] on button "Buscar" at bounding box center [1008, 566] width 148 height 30
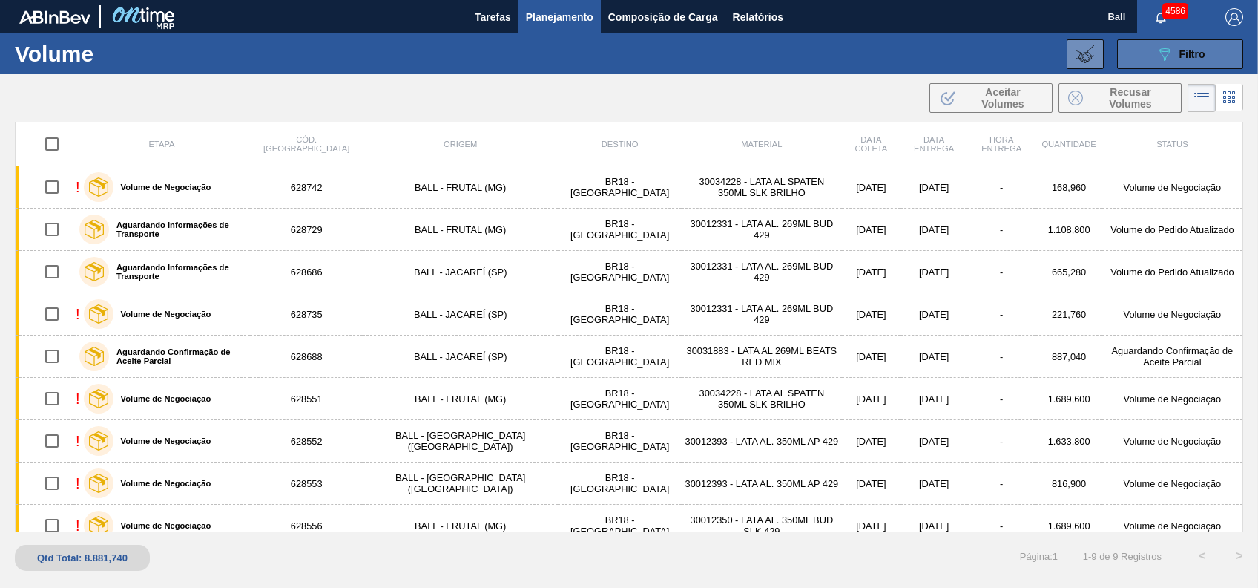
click at [1194, 58] on span "Filtro" at bounding box center [1193, 54] width 26 height 12
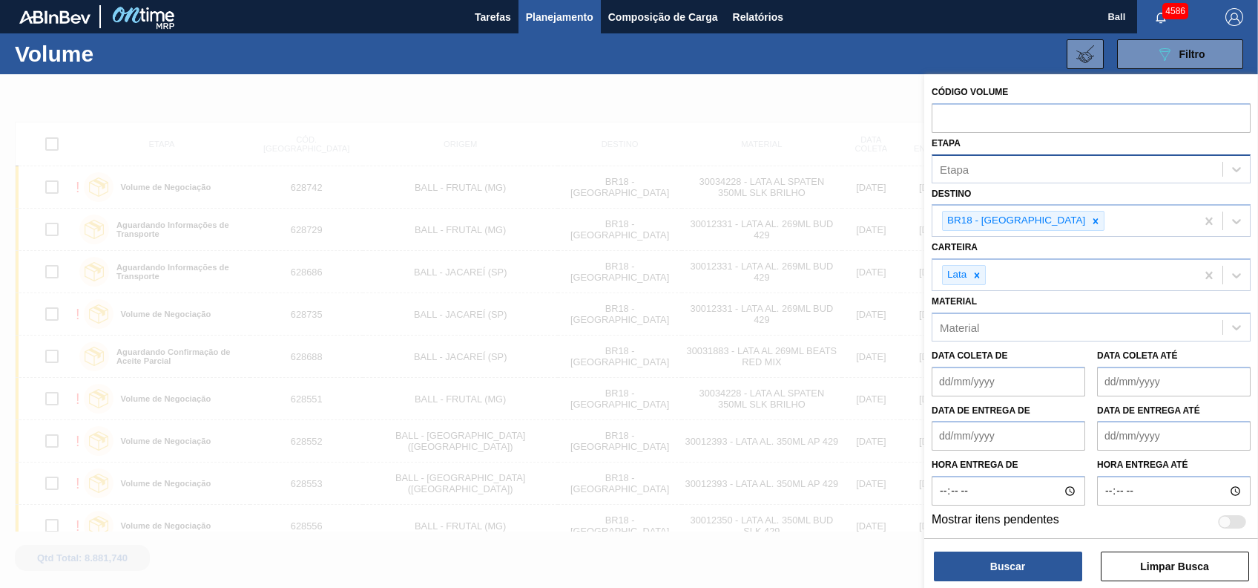
click at [1029, 175] on div "Etapa" at bounding box center [1078, 169] width 290 height 22
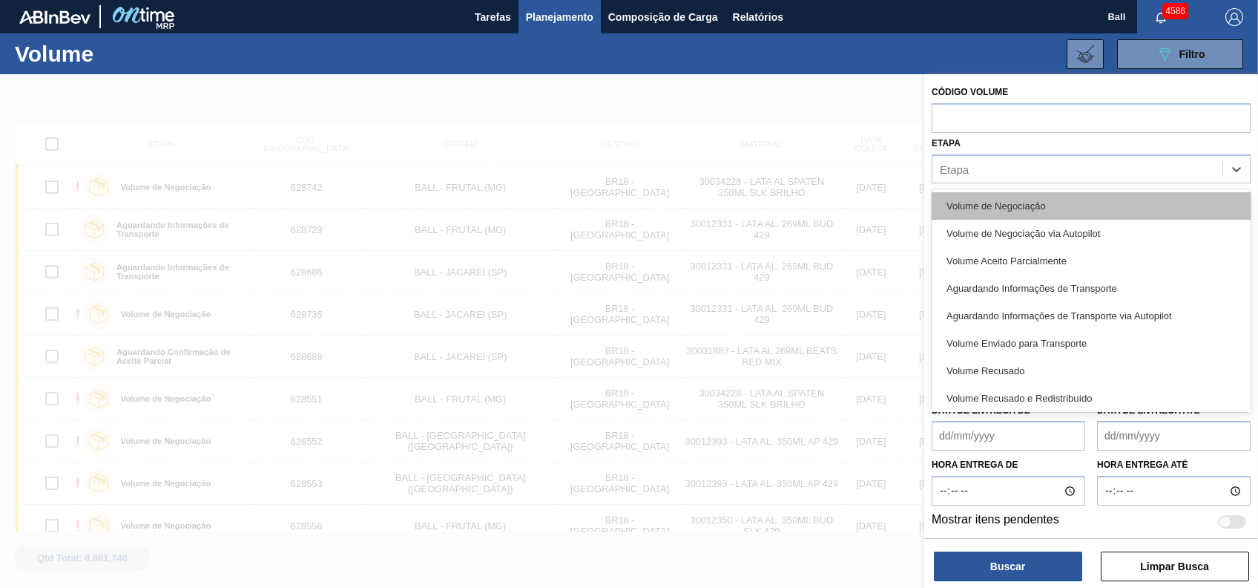
click at [1031, 207] on div "Volume de Negociação" at bounding box center [1091, 205] width 319 height 27
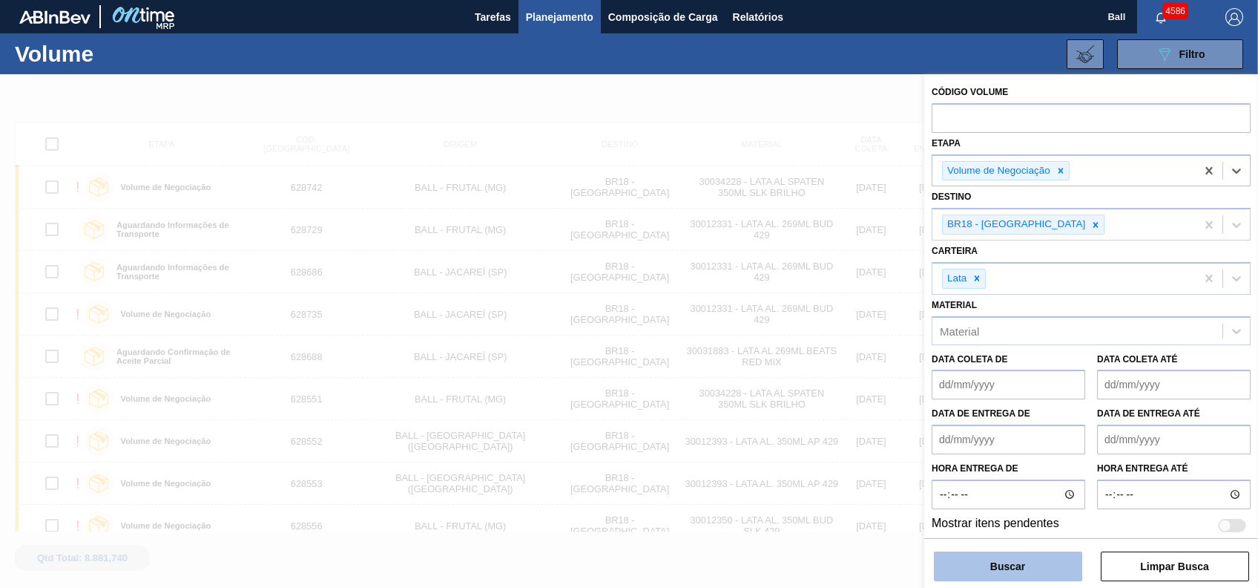
click at [1045, 575] on button "Buscar" at bounding box center [1008, 566] width 148 height 30
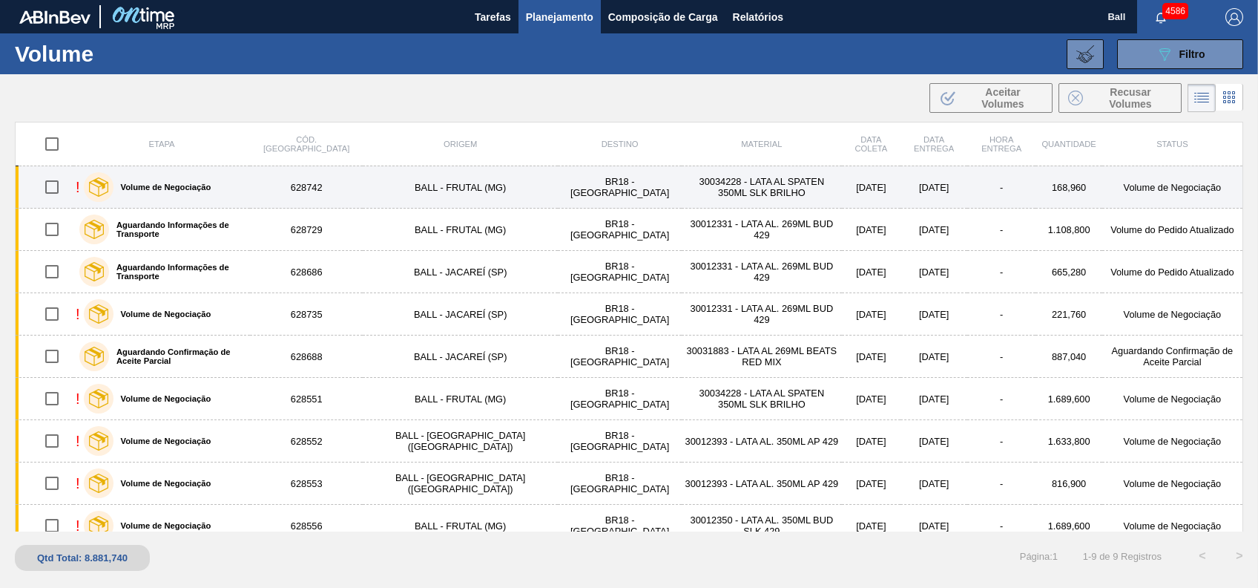
click at [248, 184] on div "! Volume de Negociação" at bounding box center [162, 186] width 172 height 37
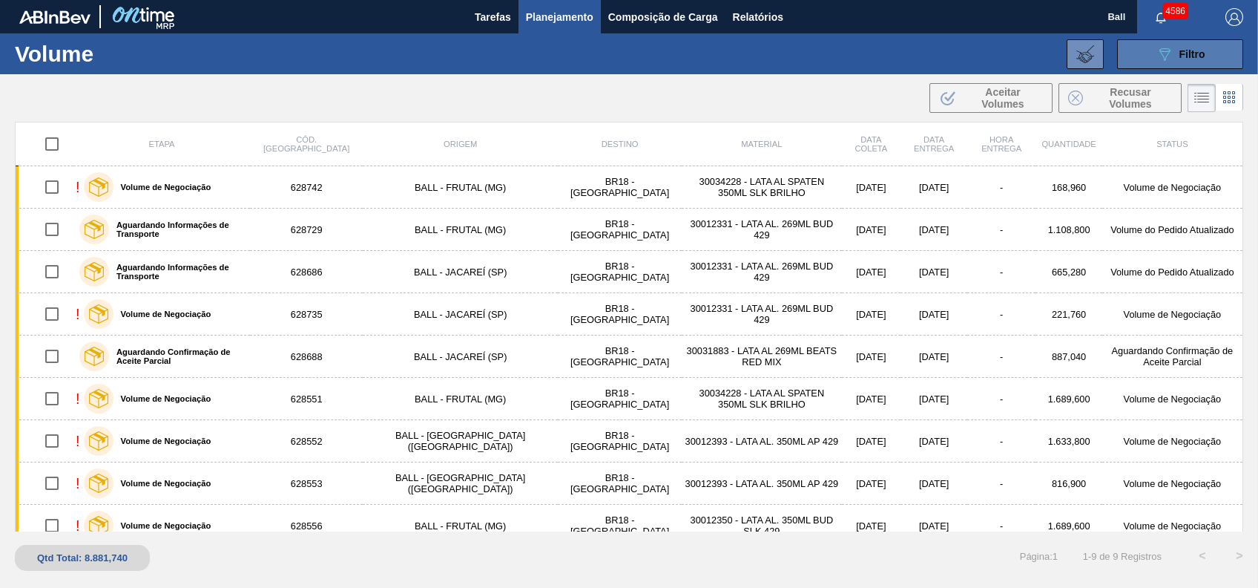
click at [1180, 66] on button "089F7B8B-B2A5-4AFE-B5C0-19BA573D28AC Filtro" at bounding box center [1180, 54] width 126 height 30
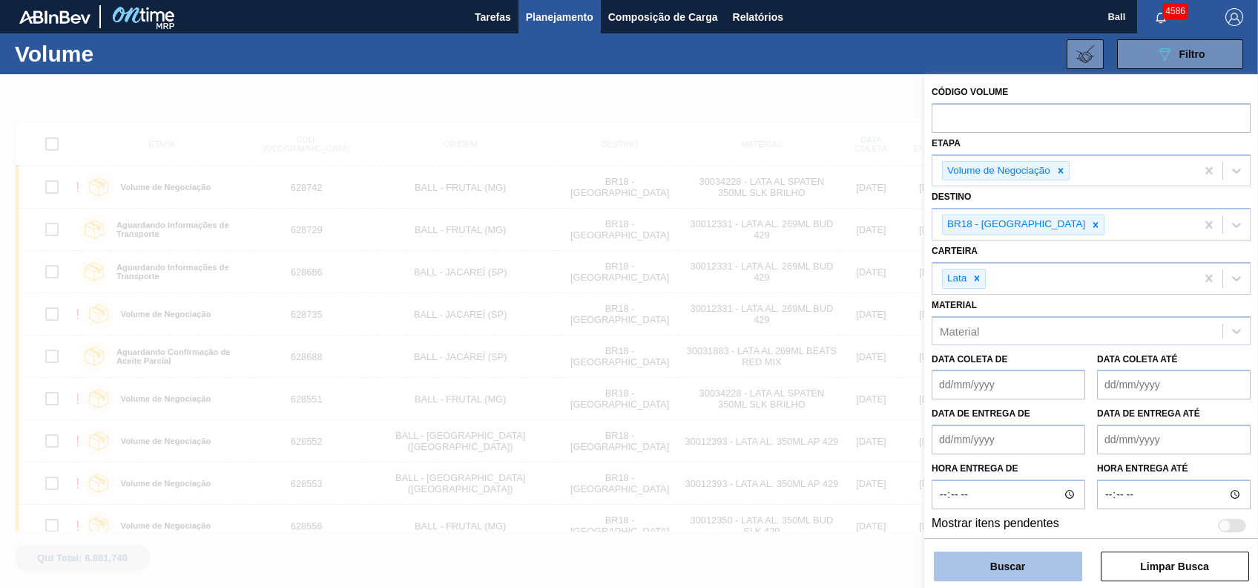
click at [1057, 559] on button "Buscar" at bounding box center [1008, 566] width 148 height 30
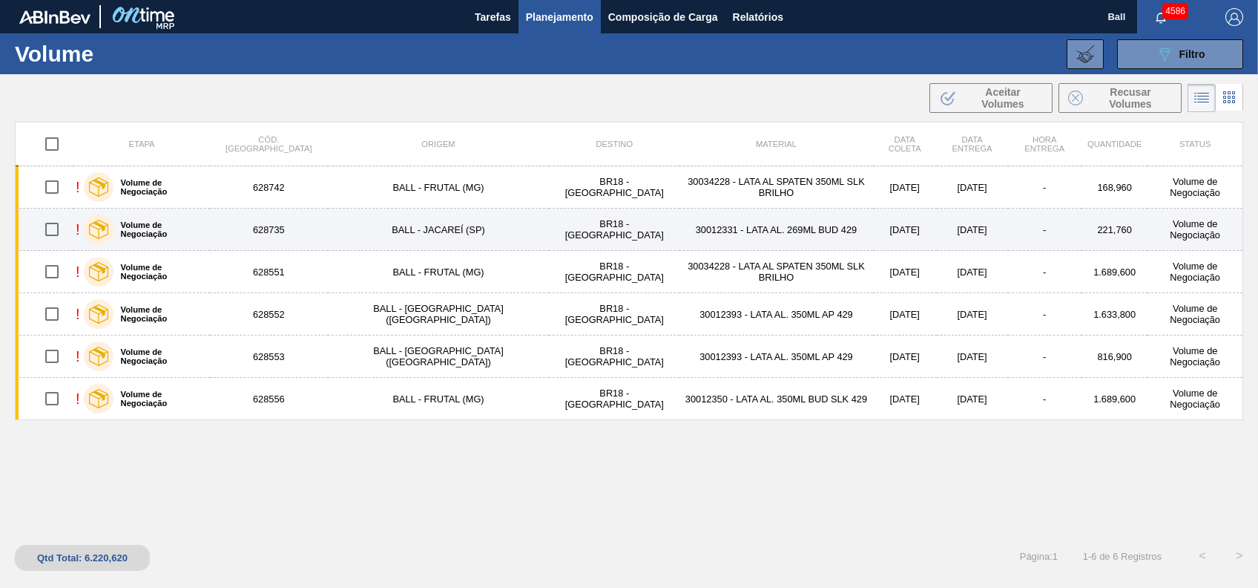
click at [277, 242] on td "628735" at bounding box center [269, 229] width 118 height 42
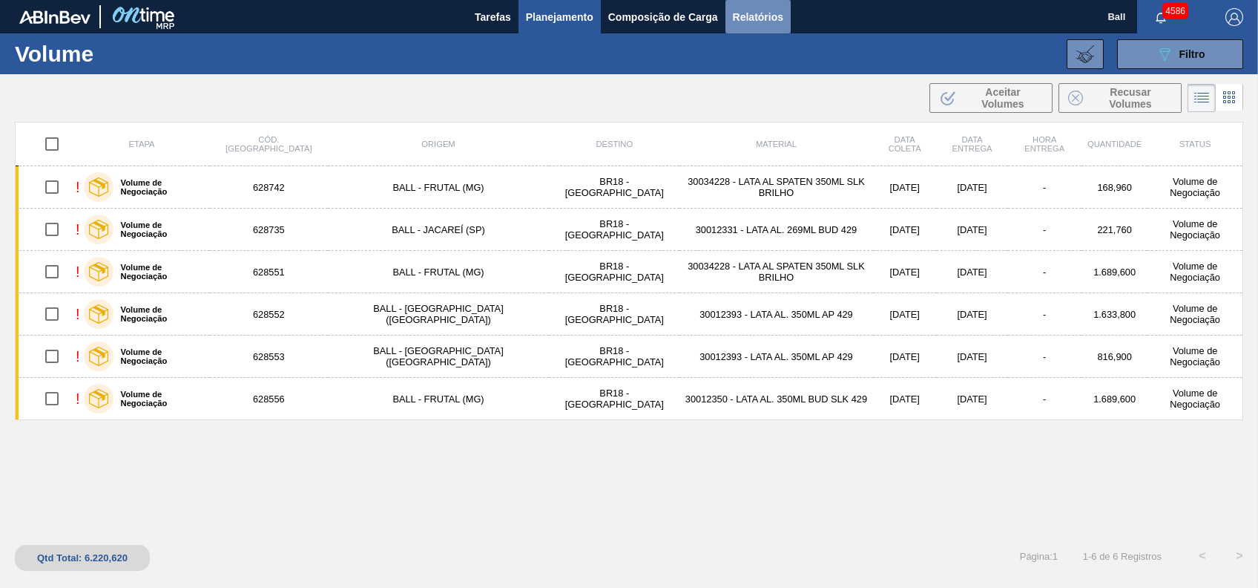
click at [766, 13] on span "Relatórios" at bounding box center [758, 17] width 50 height 18
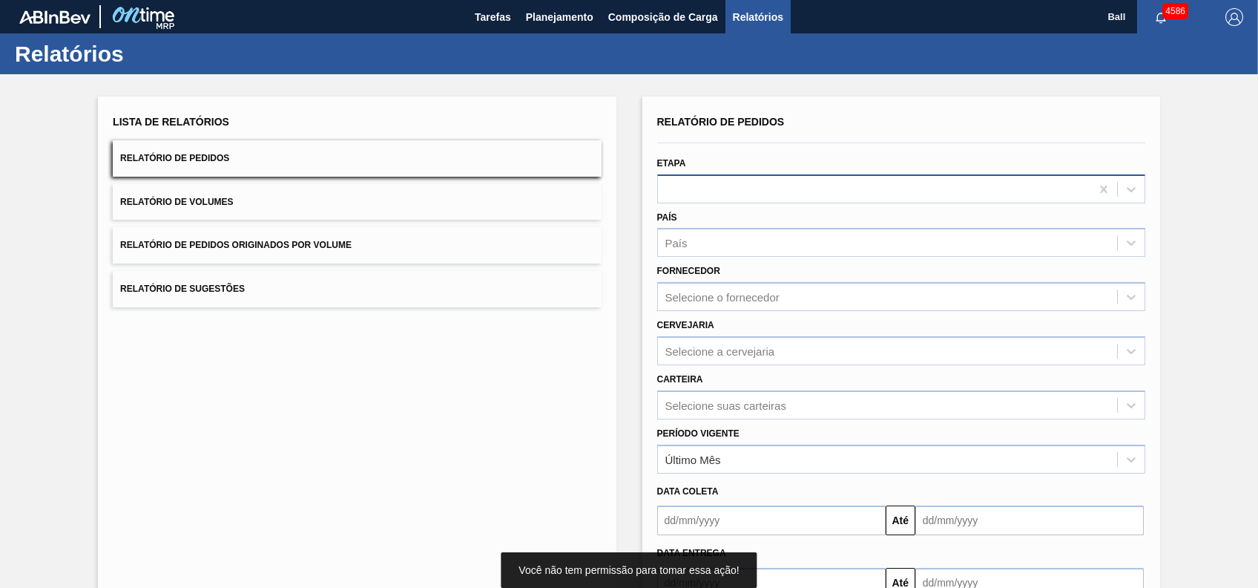
click at [783, 199] on div at bounding box center [874, 189] width 433 height 22
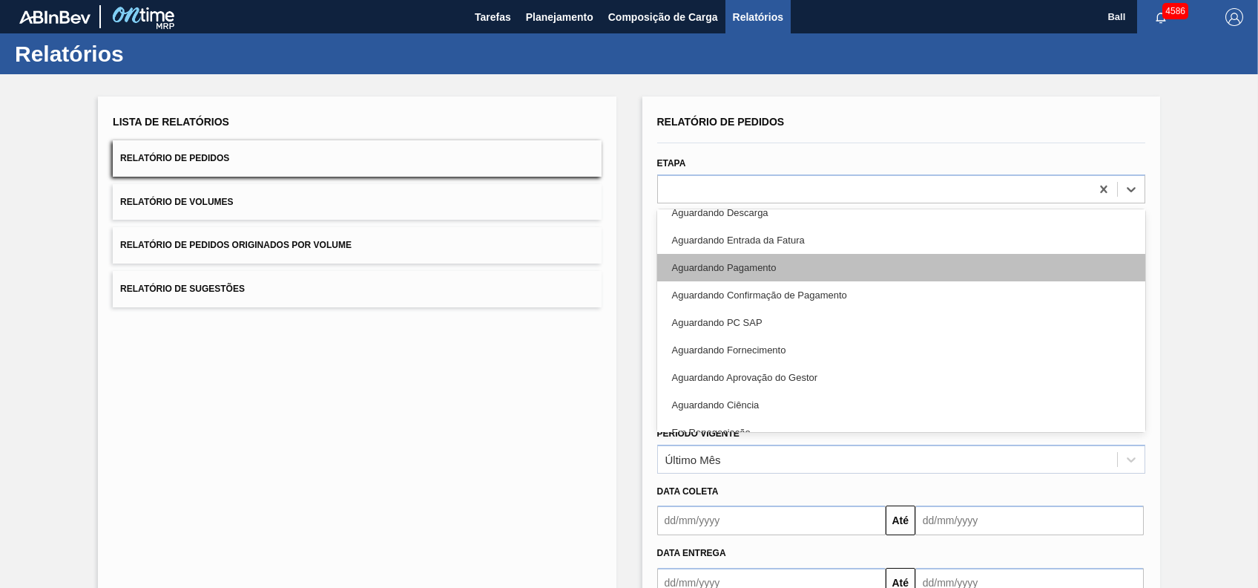
scroll to position [332, 0]
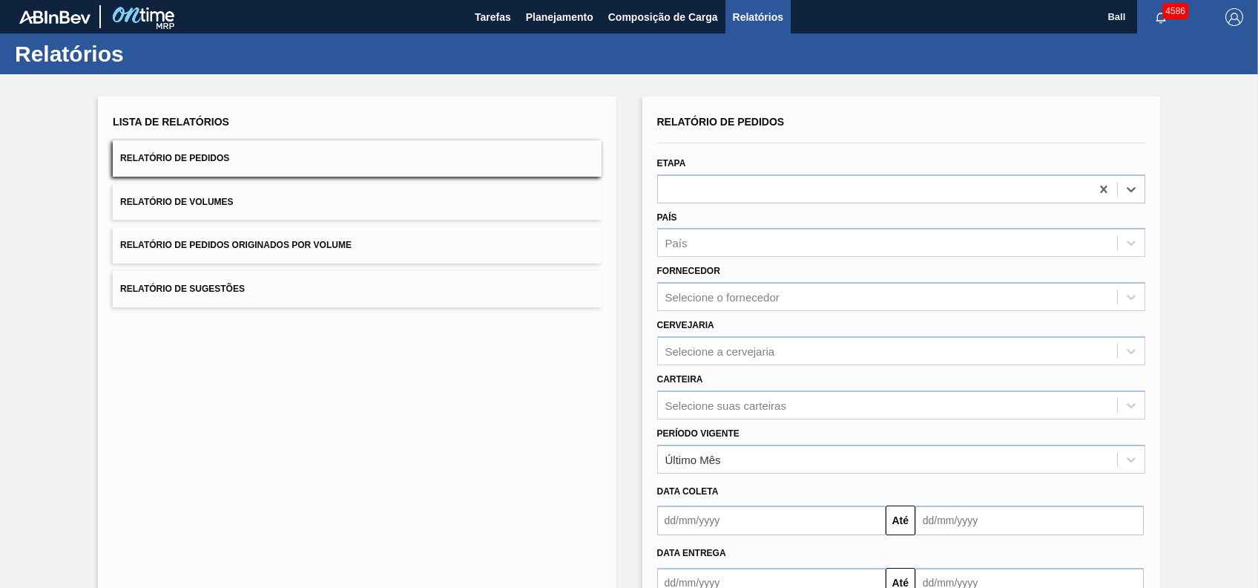
click at [360, 209] on button "Relatório de Volumes" at bounding box center [357, 202] width 488 height 36
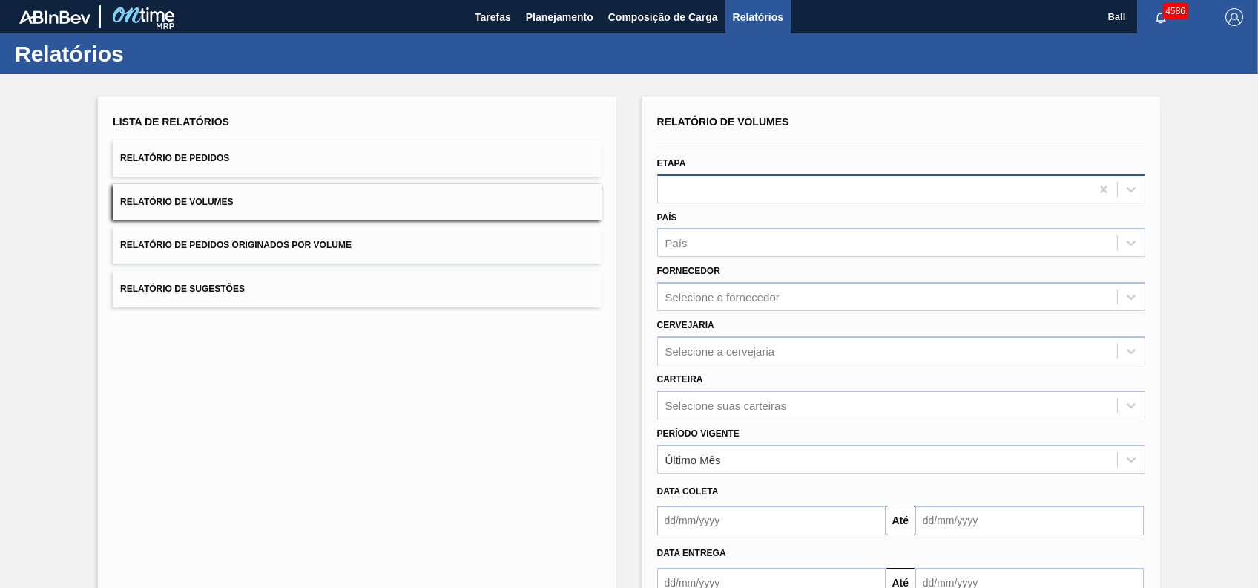
click at [765, 194] on div at bounding box center [874, 189] width 433 height 22
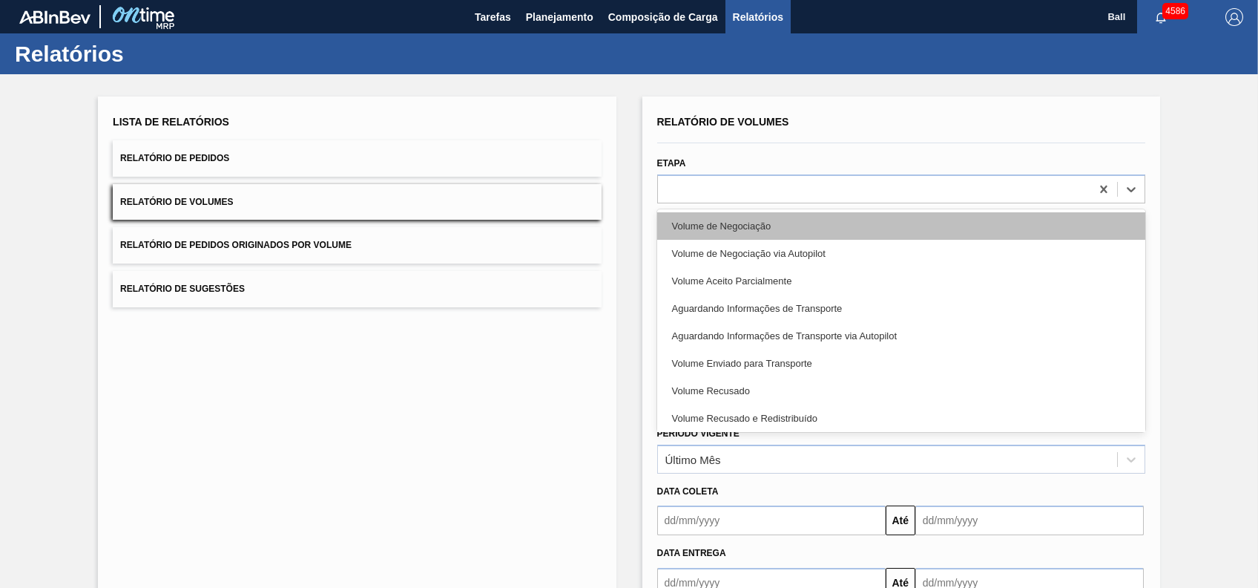
click at [765, 212] on div "Volume de Negociação" at bounding box center [901, 225] width 488 height 27
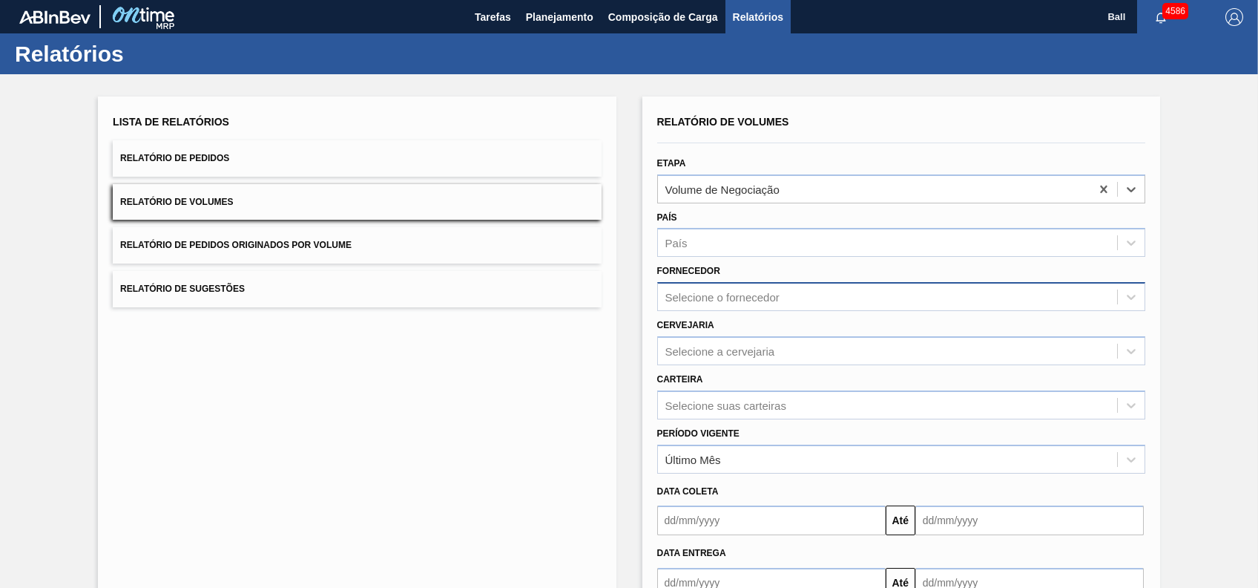
click at [749, 295] on div "Selecione o fornecedor" at bounding box center [723, 297] width 114 height 13
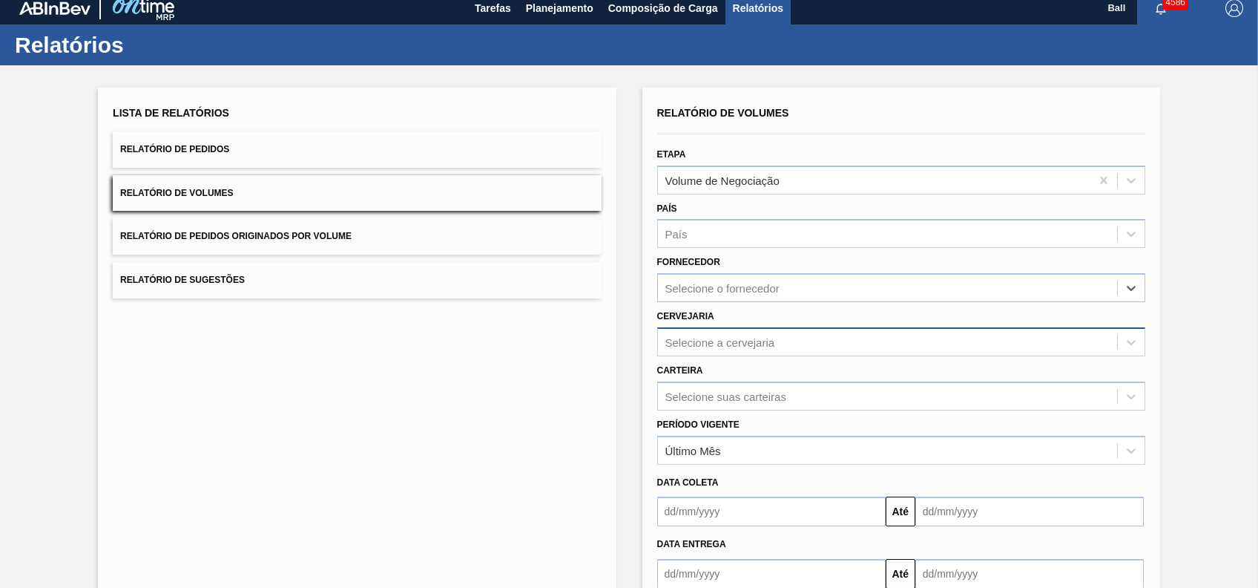
click at [706, 356] on div "Selecione a cervejaria" at bounding box center [901, 341] width 488 height 29
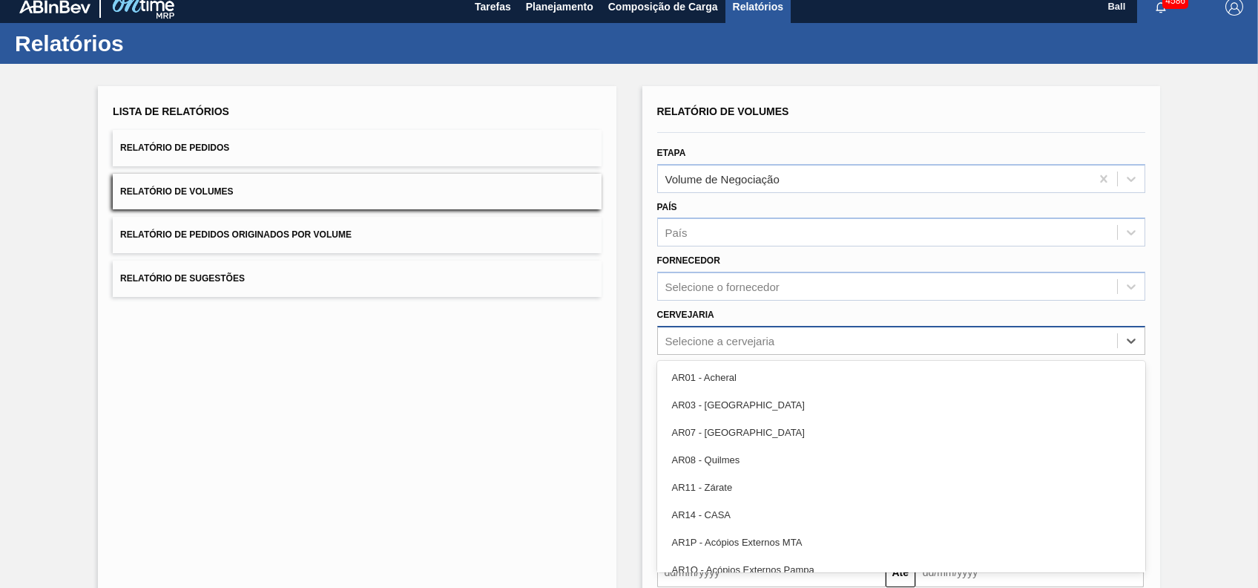
scroll to position [11, 0]
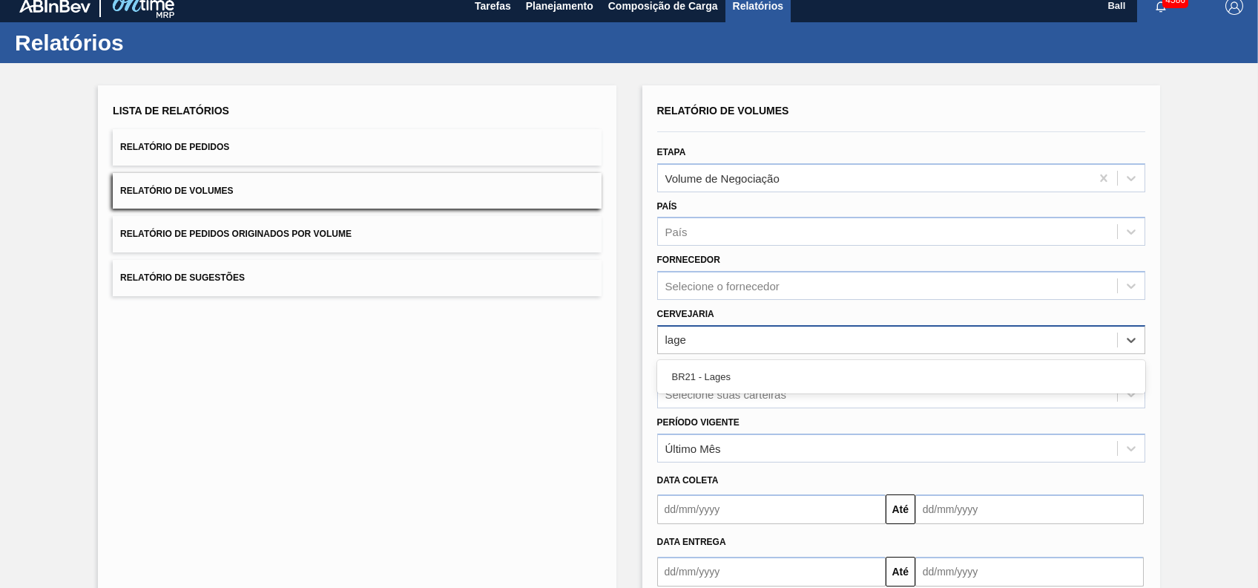
type input "lages"
click at [742, 345] on icon at bounding box center [744, 341] width 10 height 10
click at [742, 345] on div "Selecione a cervejaria" at bounding box center [887, 340] width 459 height 22
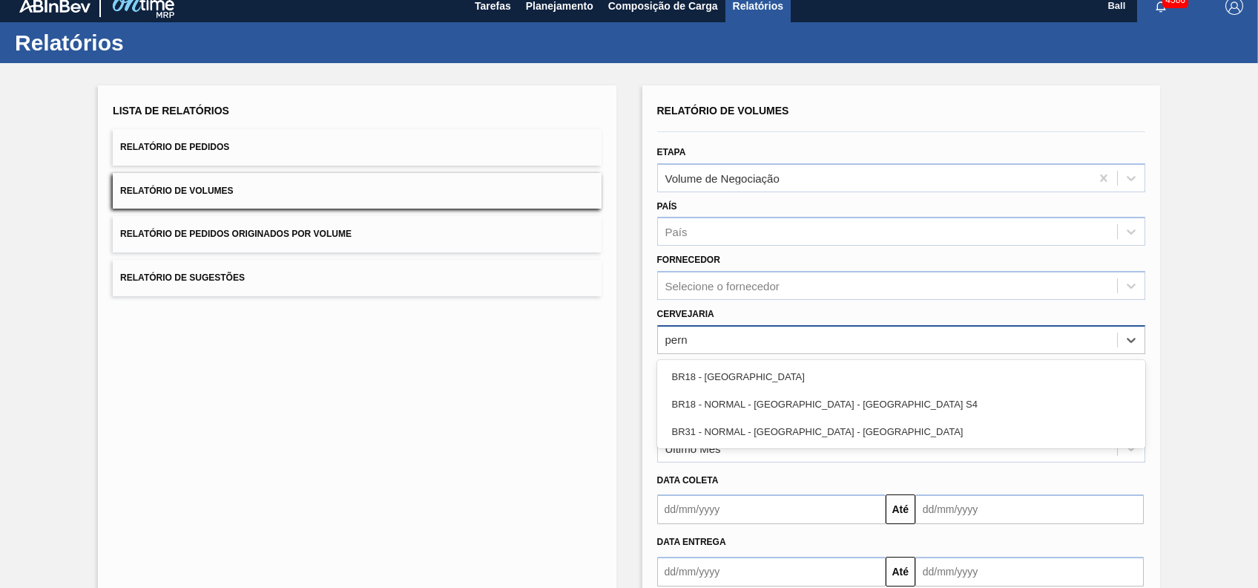
type input "perna"
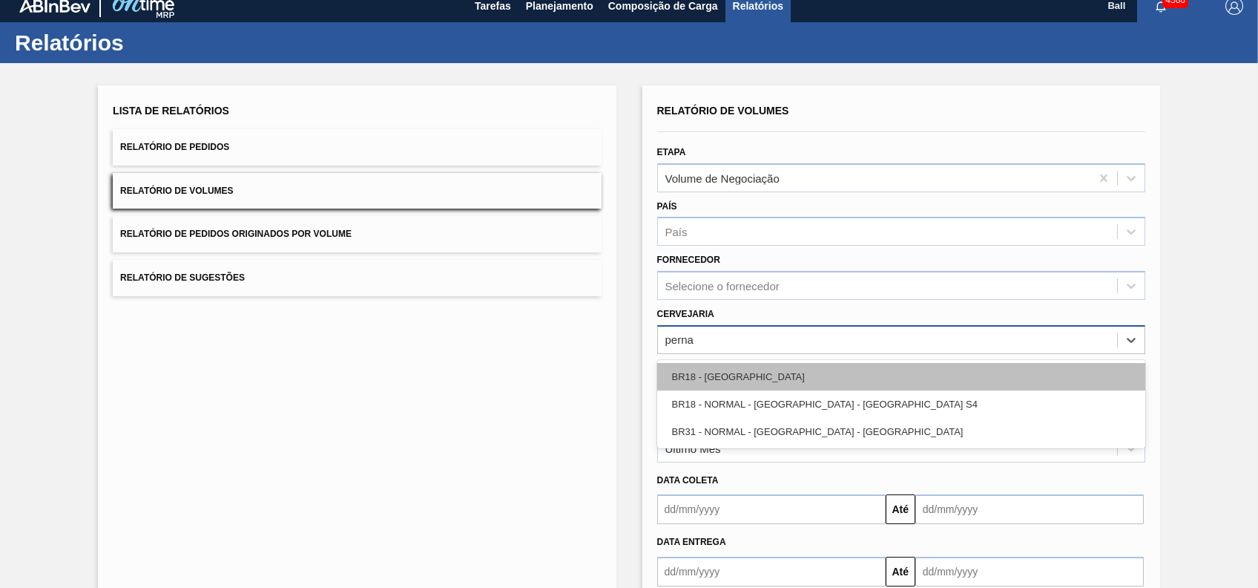
click at [709, 374] on div "BR18 - [GEOGRAPHIC_DATA]" at bounding box center [901, 376] width 488 height 27
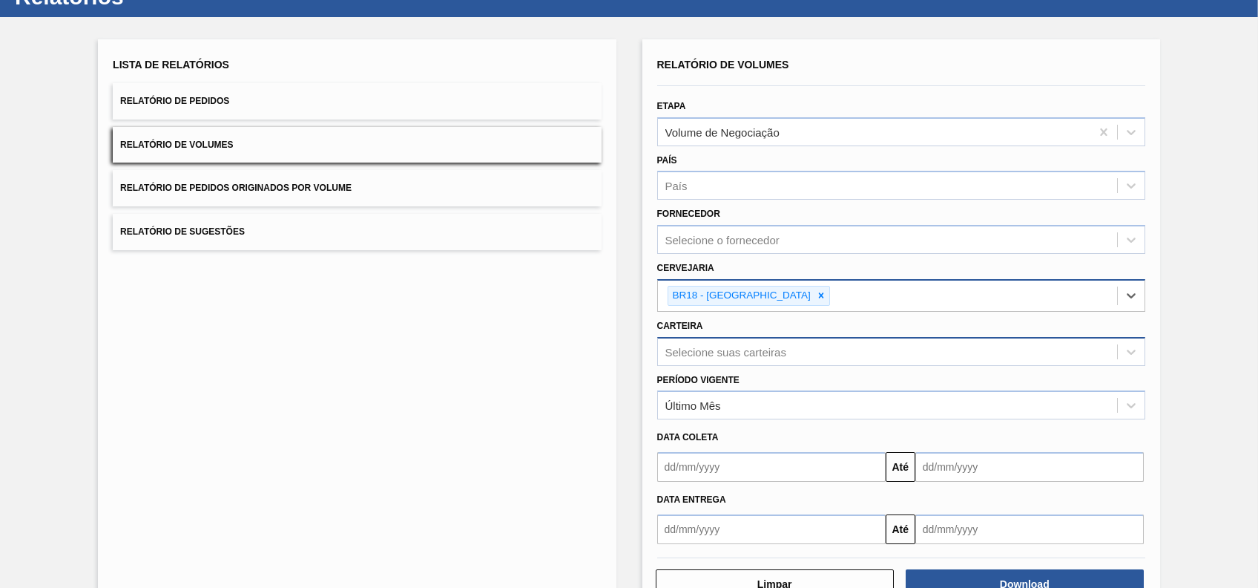
click at [750, 366] on div "Selecione suas carteiras" at bounding box center [901, 351] width 488 height 29
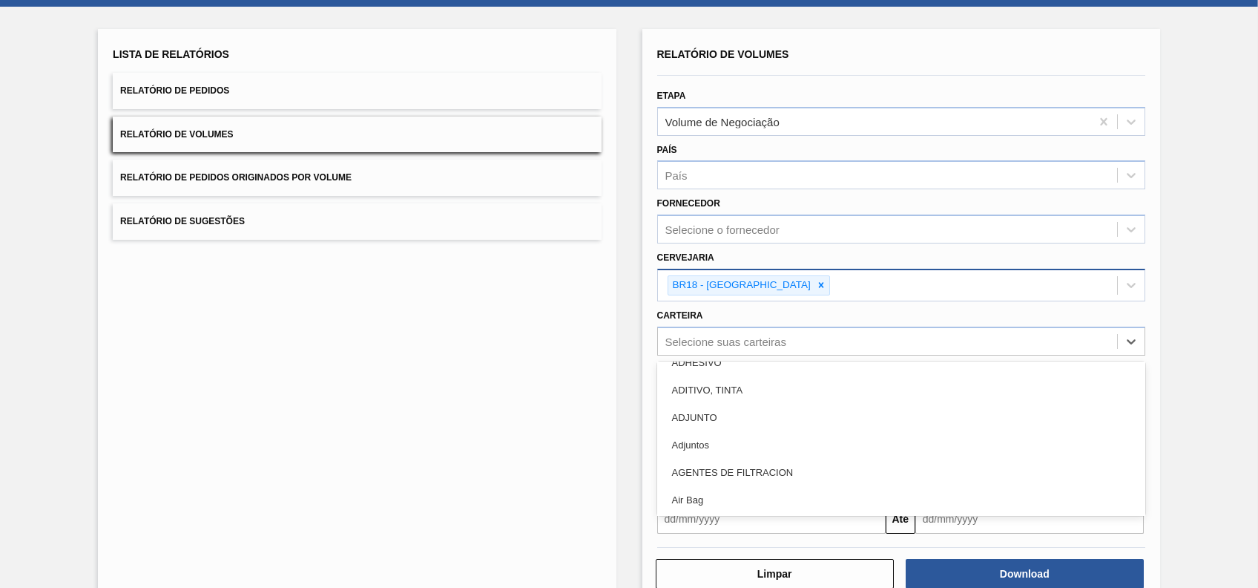
scroll to position [0, 0]
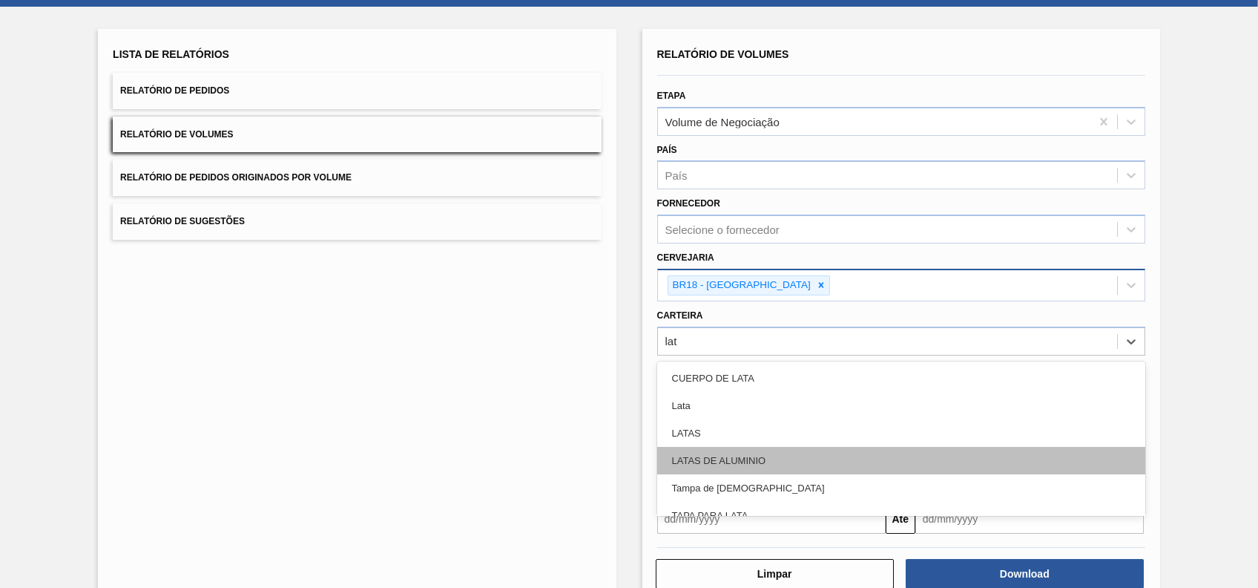
type input "lata"
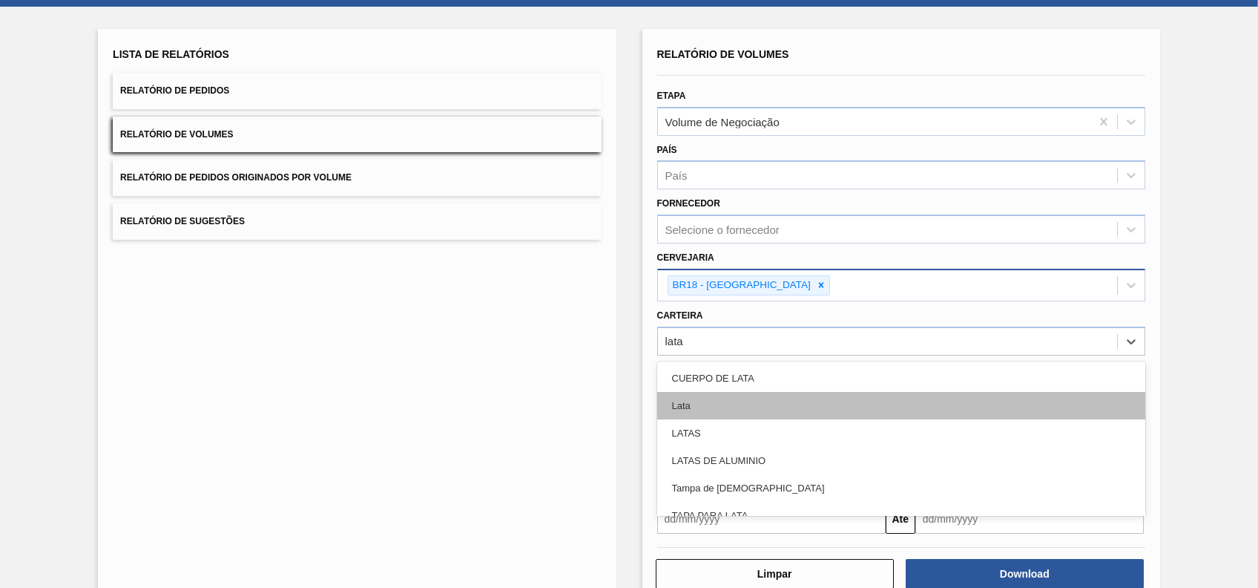
click at [735, 396] on div "Lata" at bounding box center [901, 405] width 488 height 27
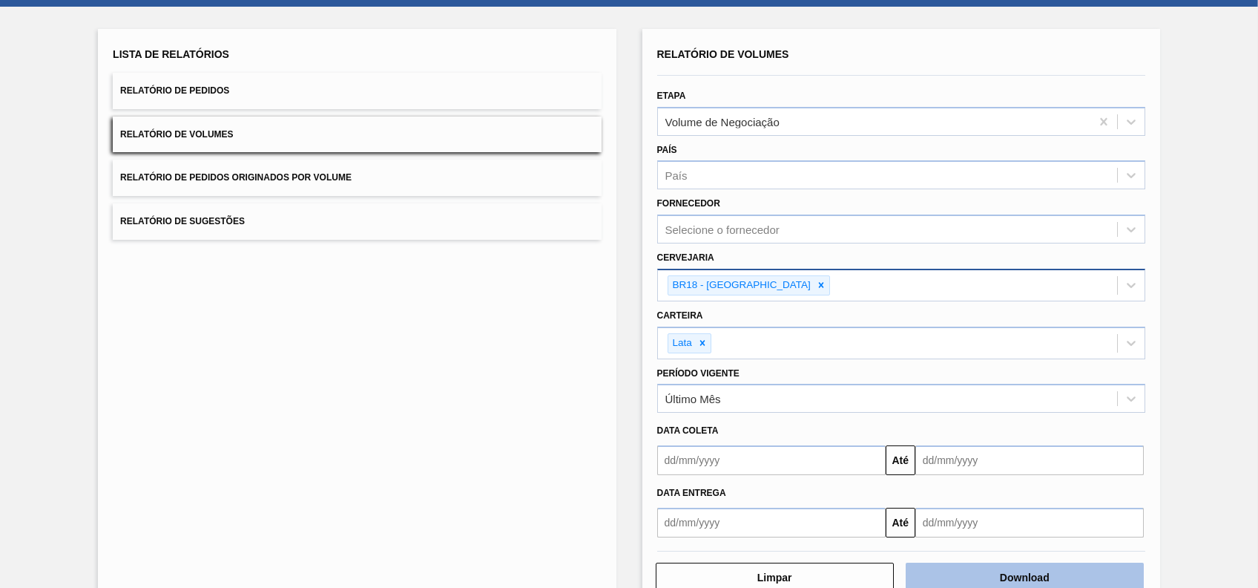
click at [993, 571] on button "Download" at bounding box center [1025, 577] width 238 height 30
click at [1054, 562] on button "Download" at bounding box center [1025, 577] width 238 height 30
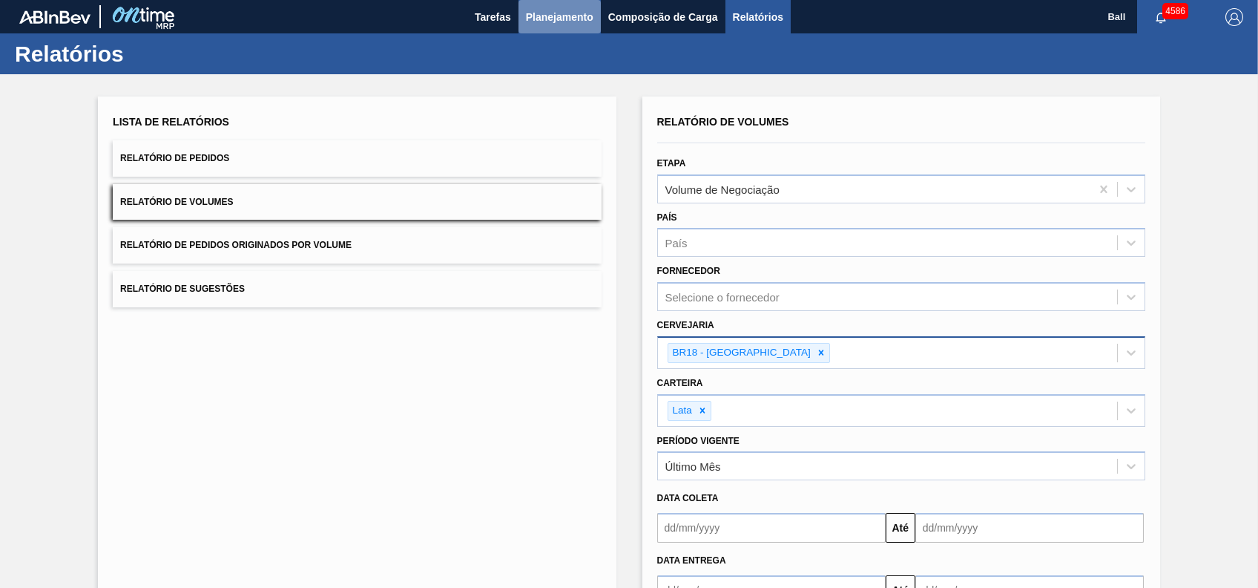
click at [528, 16] on span "Planejamento" at bounding box center [560, 17] width 68 height 18
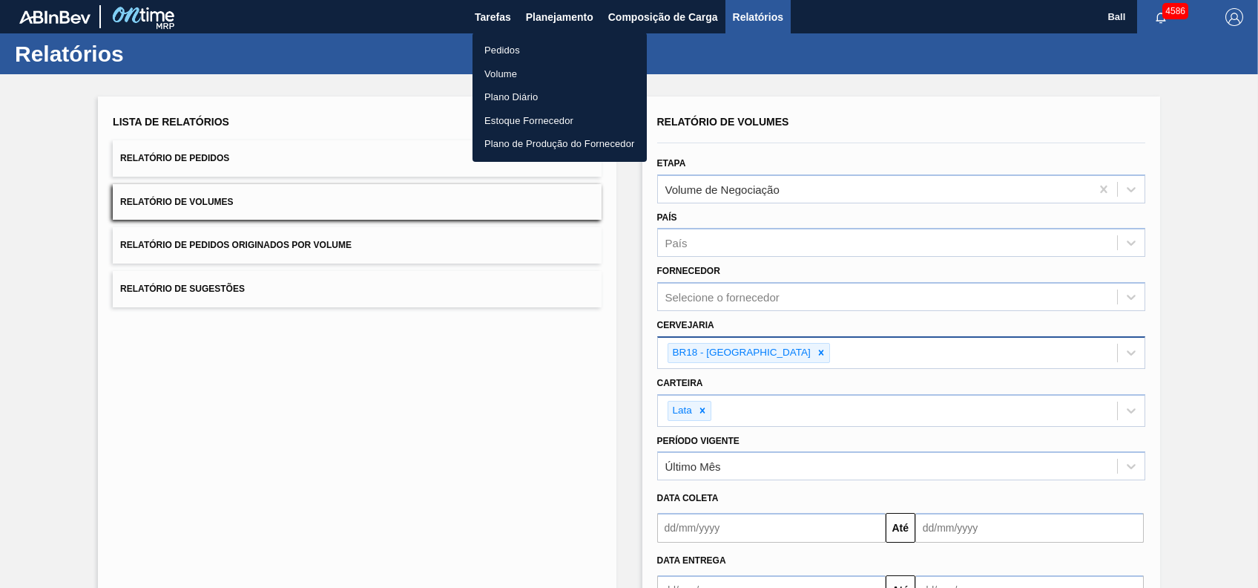
click at [539, 75] on li "Volume" at bounding box center [560, 74] width 174 height 24
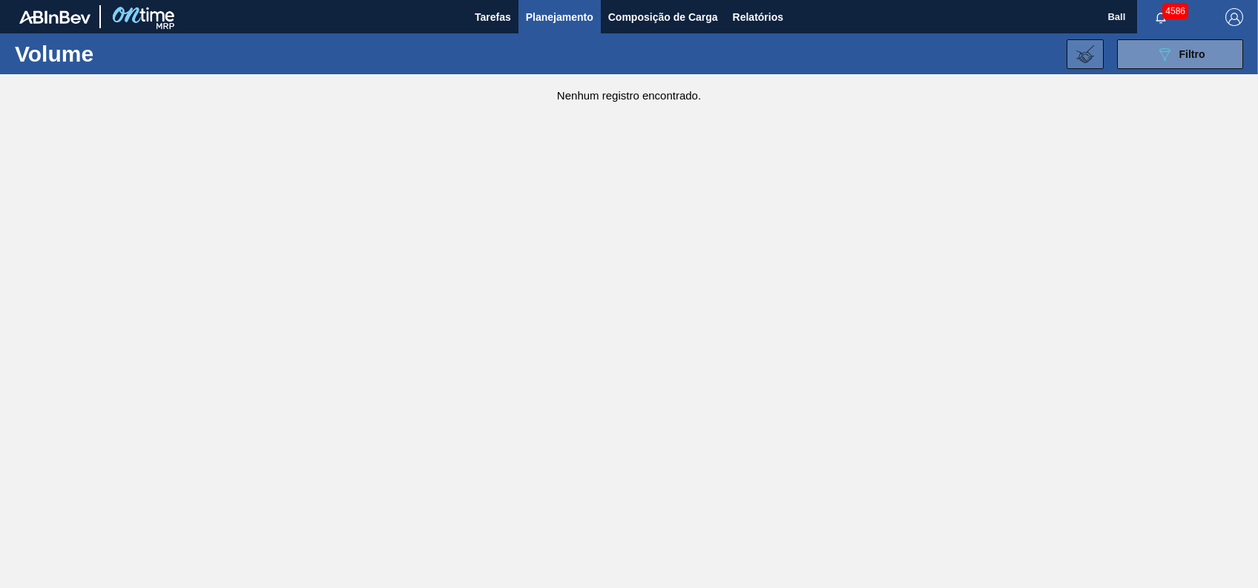
click at [1084, 47] on icon at bounding box center [1086, 54] width 18 height 18
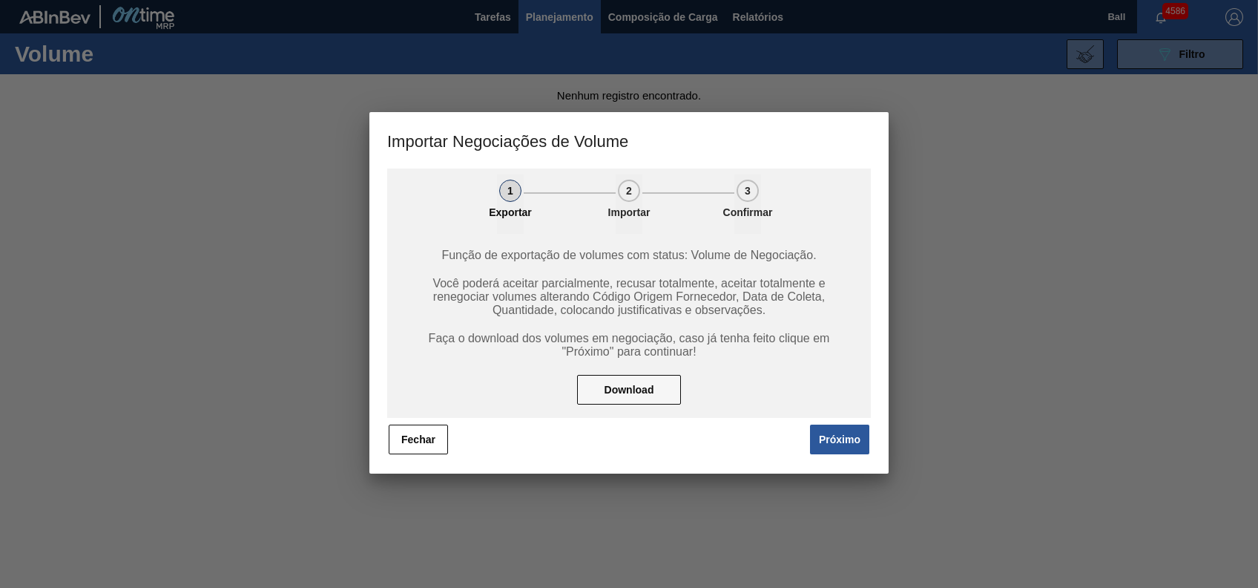
drag, startPoint x: 802, startPoint y: 415, endPoint x: 813, endPoint y: 418, distance: 11.5
click at [804, 417] on div "Função de exportação de volumes com status: Volume de Negociação. Você poderá a…" at bounding box center [629, 326] width 484 height 184
click at [827, 421] on div "1 Exportar 2 Importar 3 Confirmar Função de exportação de volumes com status: V…" at bounding box center [629, 311] width 484 height 287
click at [821, 430] on button "Próximo" at bounding box center [839, 439] width 59 height 30
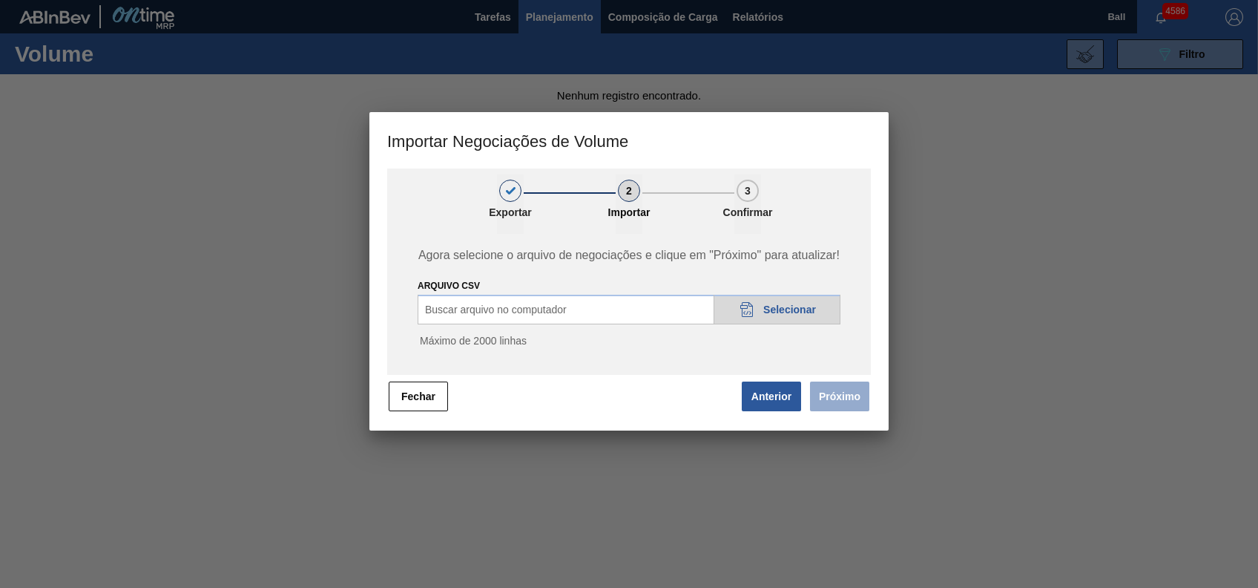
click at [745, 318] on div "20DAD902-3625-4257-8FDA-0C0CB19E2A3D Selecionar" at bounding box center [777, 310] width 127 height 30
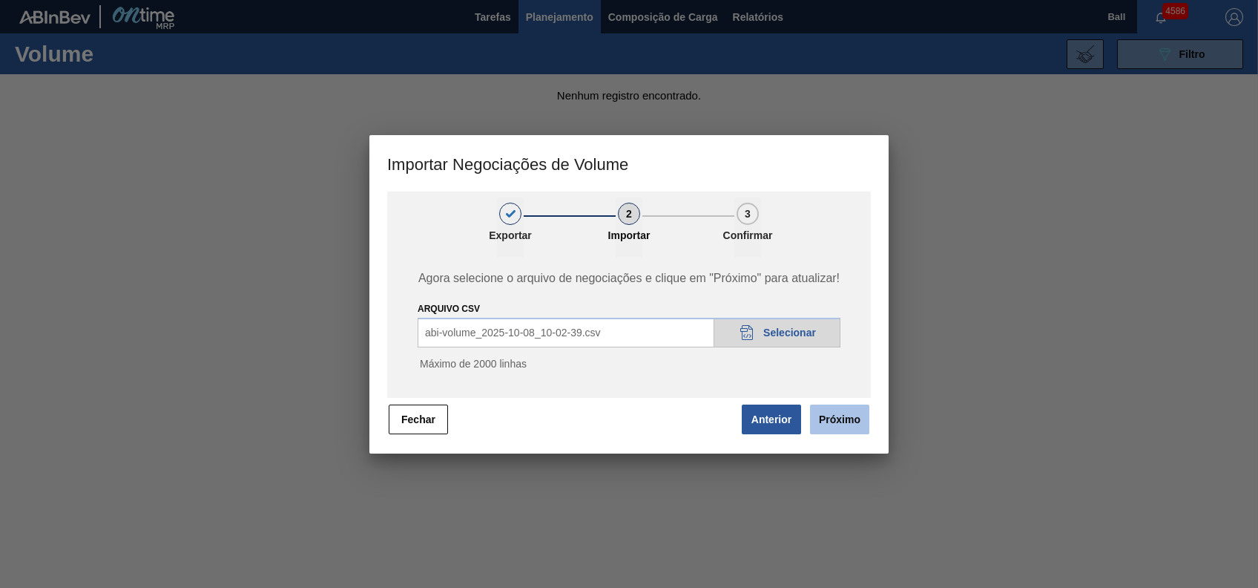
click at [842, 418] on button "Próximo" at bounding box center [839, 419] width 59 height 30
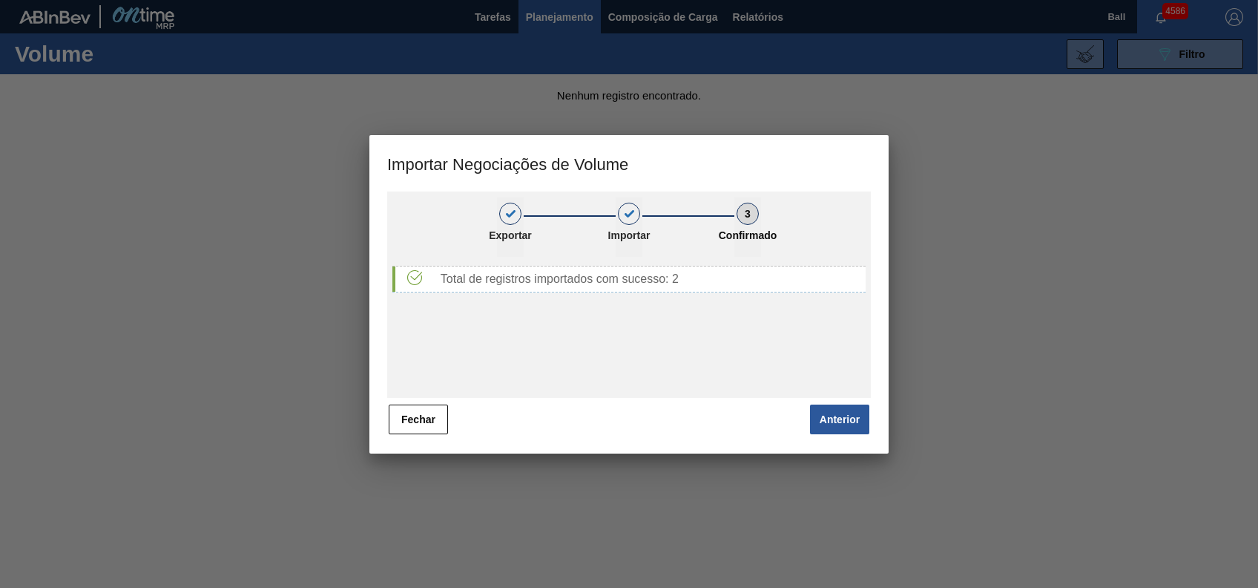
click at [842, 418] on button "Anterior" at bounding box center [839, 419] width 59 height 30
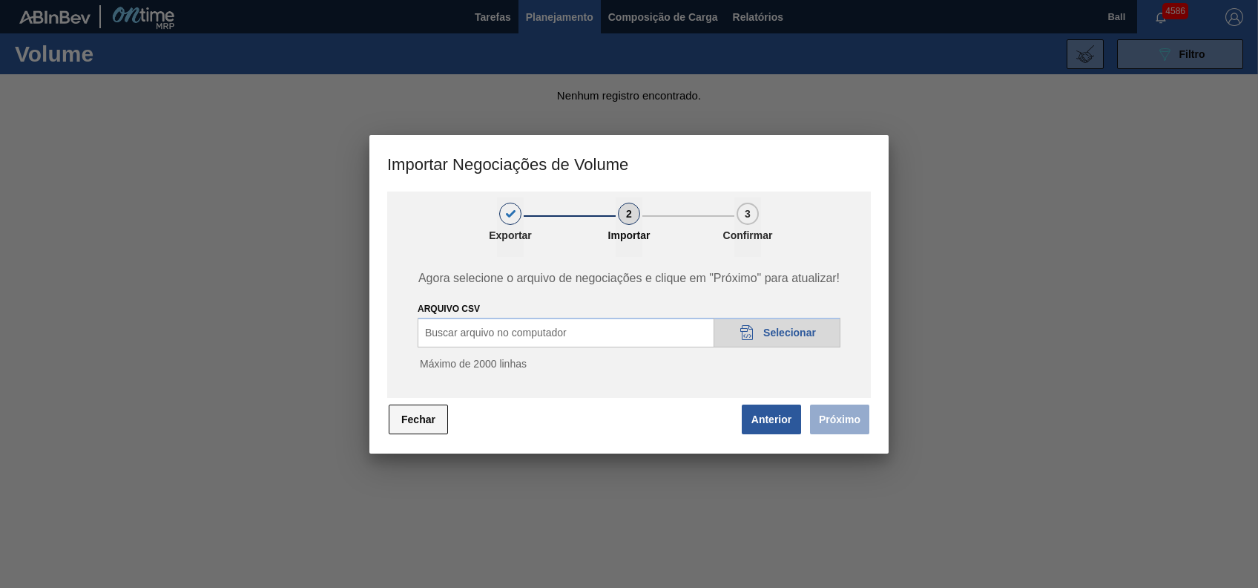
click at [433, 410] on button "Fechar" at bounding box center [418, 419] width 59 height 30
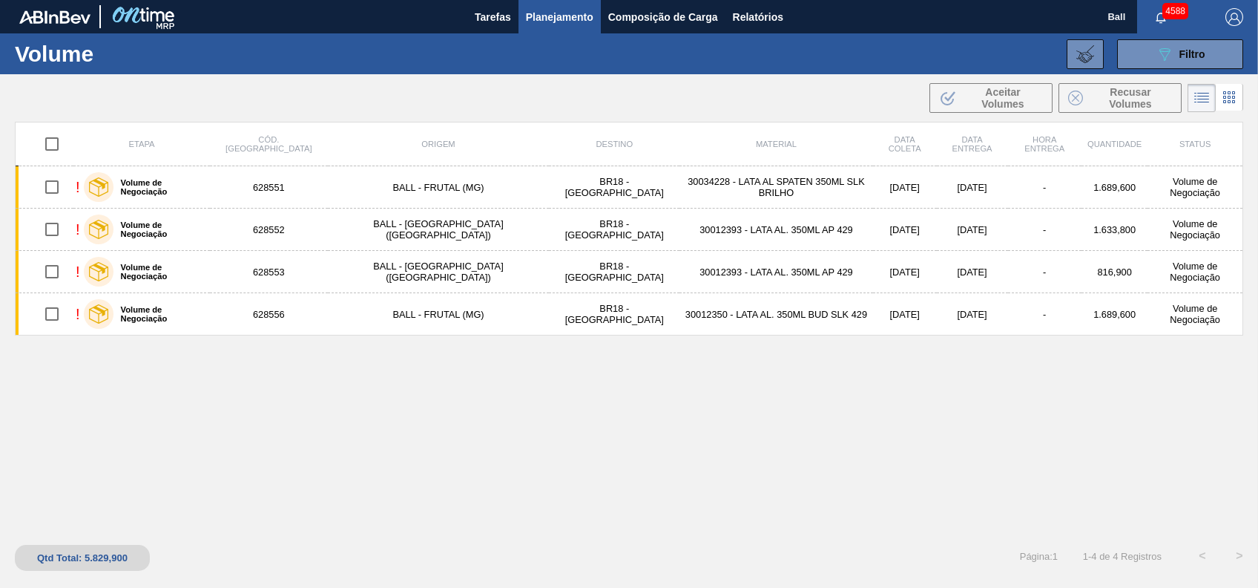
click at [806, 410] on div "Etapa Cód. Pedido Origem Destino Material Data [PERSON_NAME] Data Entrega Hora …" at bounding box center [629, 327] width 1229 height 410
click at [772, 19] on span "Relatórios" at bounding box center [758, 17] width 50 height 18
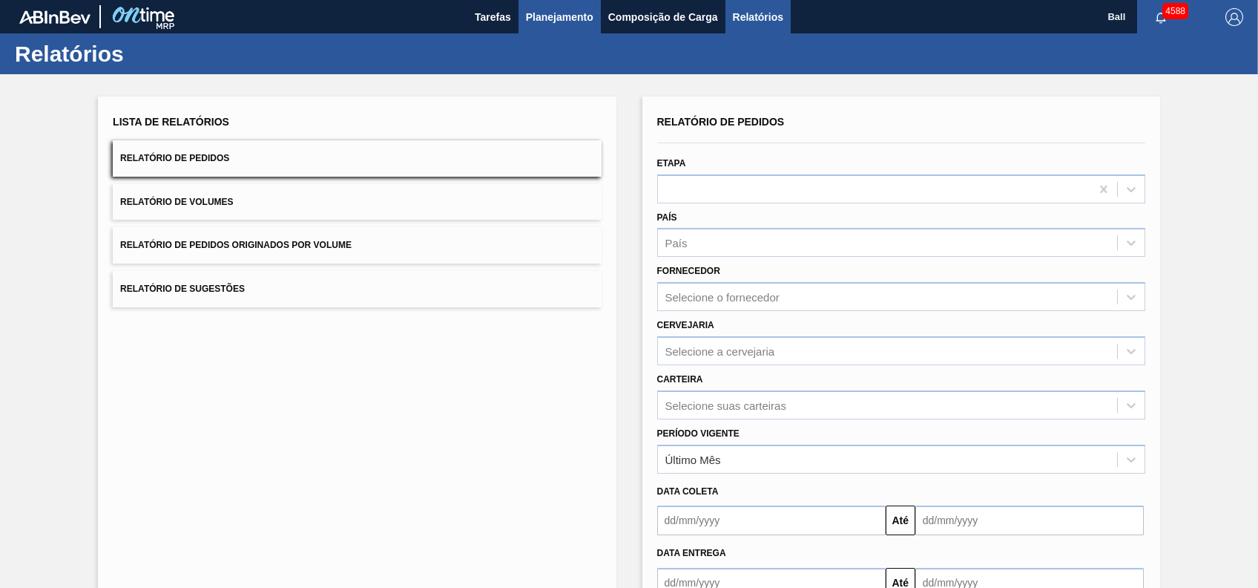
click at [522, 16] on button "Planejamento" at bounding box center [560, 16] width 82 height 33
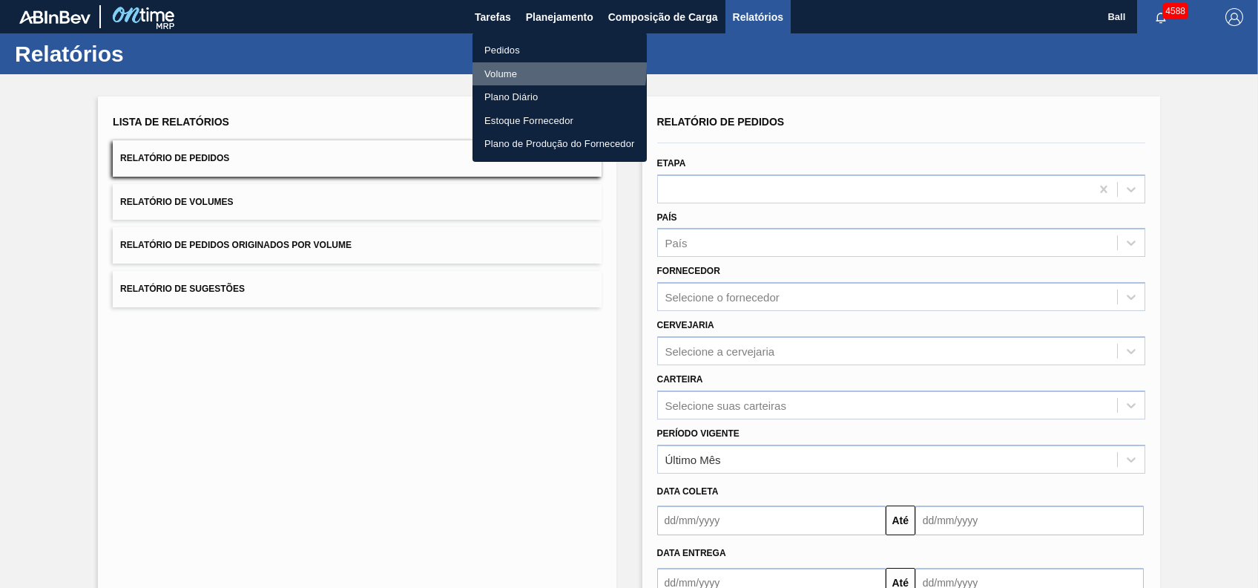
click at [507, 66] on li "Volume" at bounding box center [560, 74] width 174 height 24
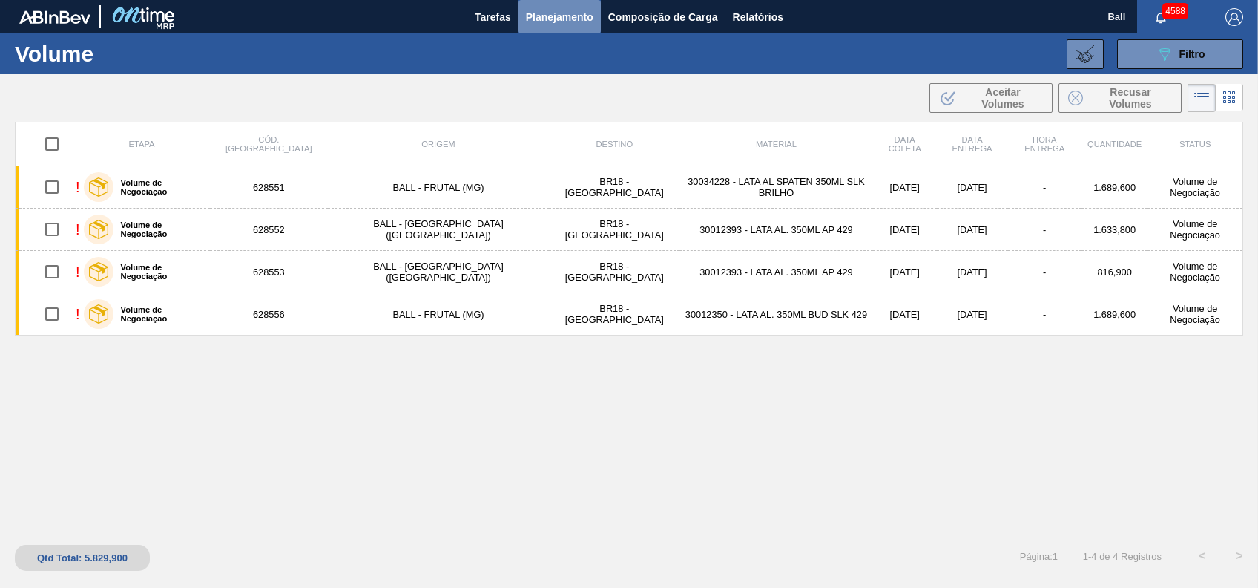
click at [551, 23] on span "Planejamento" at bounding box center [560, 17] width 68 height 18
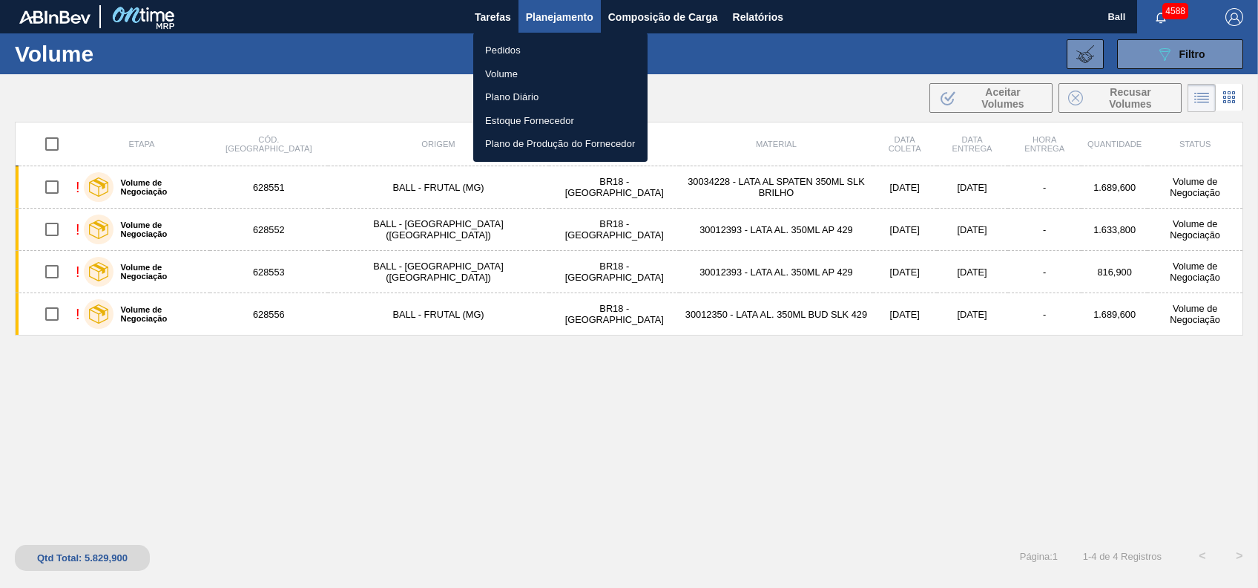
click at [906, 48] on div at bounding box center [629, 294] width 1258 height 588
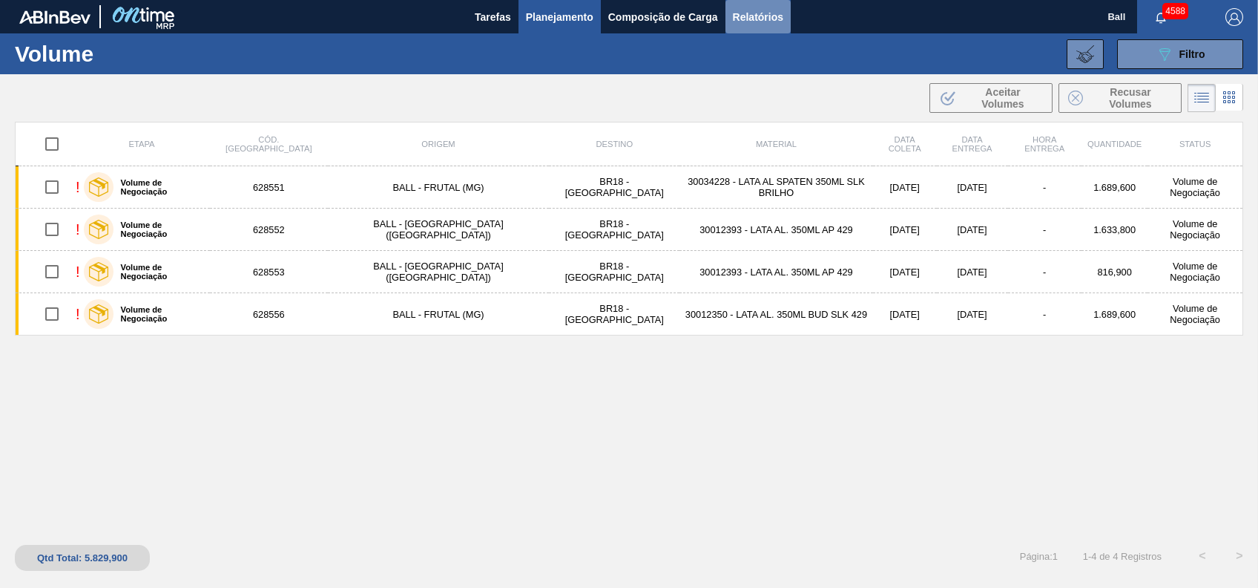
click at [787, 7] on button "Relatórios" at bounding box center [758, 16] width 65 height 33
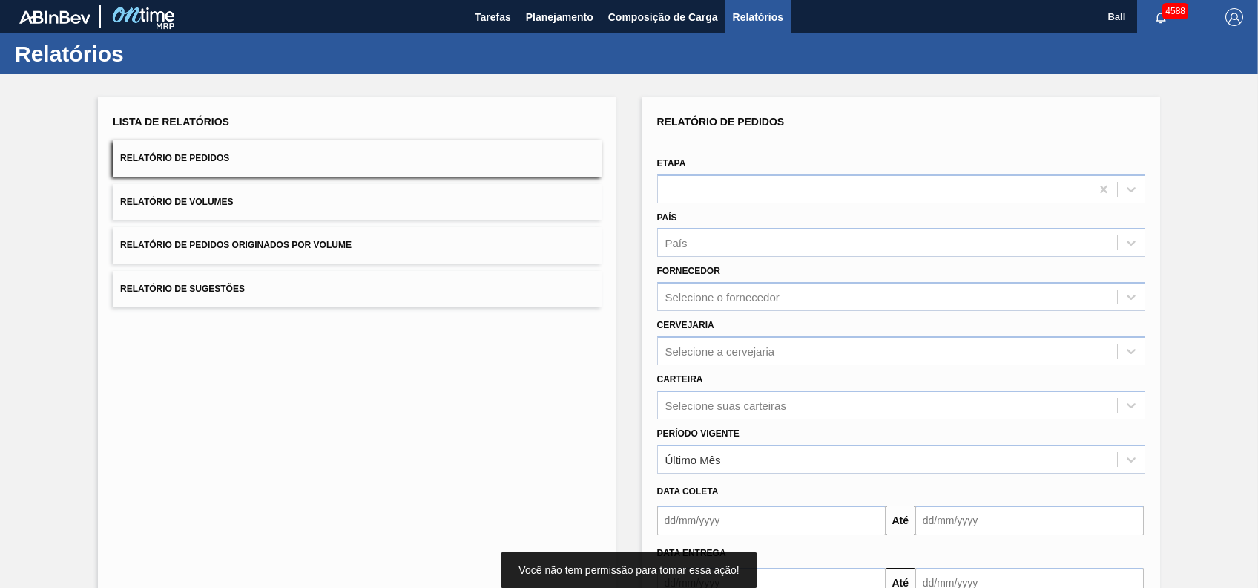
click at [691, 474] on div "Data coleta Até" at bounding box center [901, 504] width 500 height 62
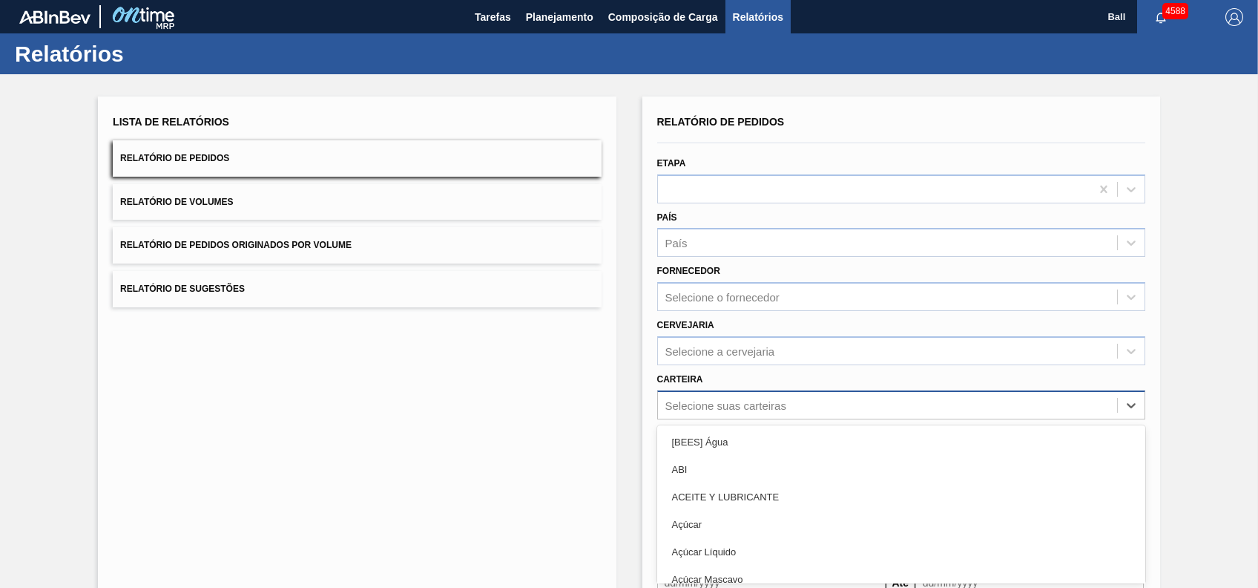
click at [682, 407] on div "option [BEES] Água focused, 1 of 101. 101 results available. Use Up and Down to…" at bounding box center [901, 404] width 488 height 29
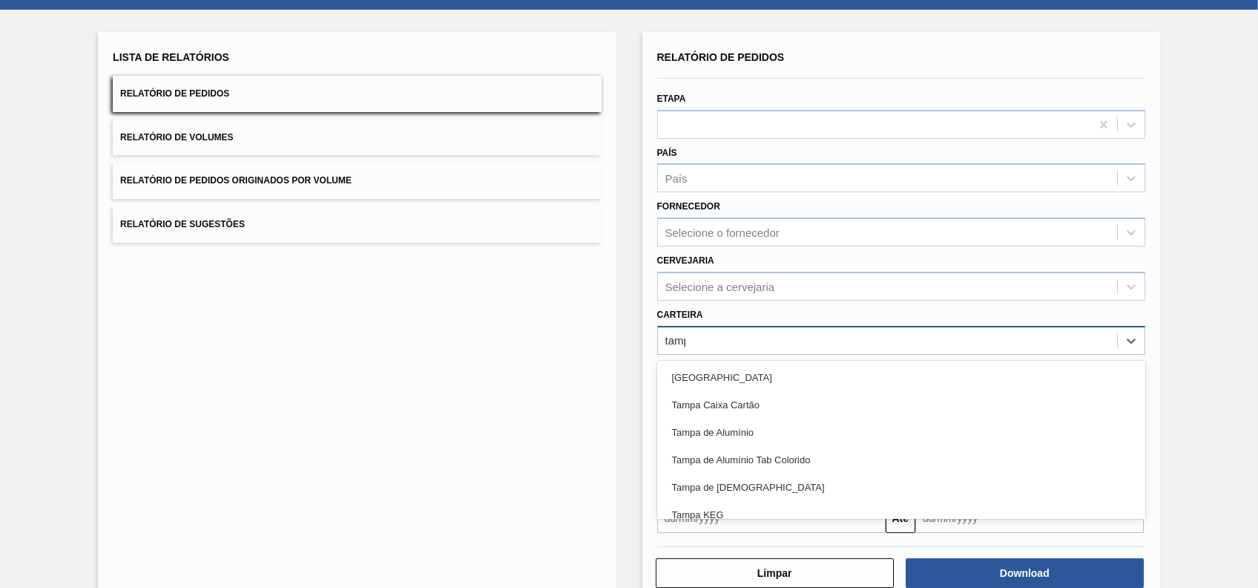
type input "[GEOGRAPHIC_DATA]"
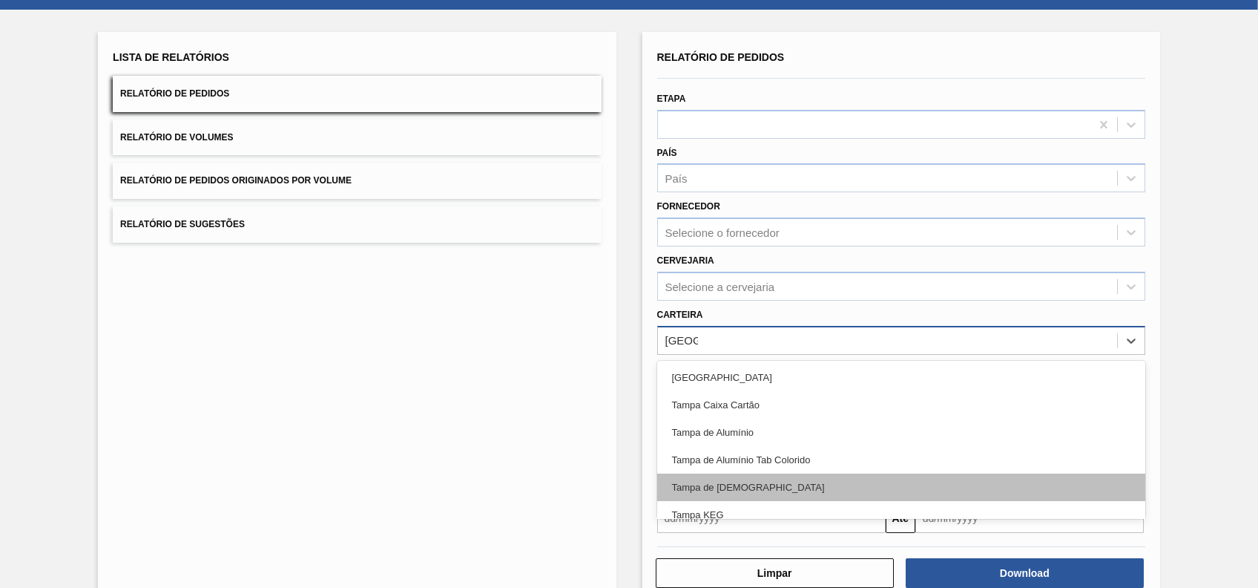
scroll to position [13, 0]
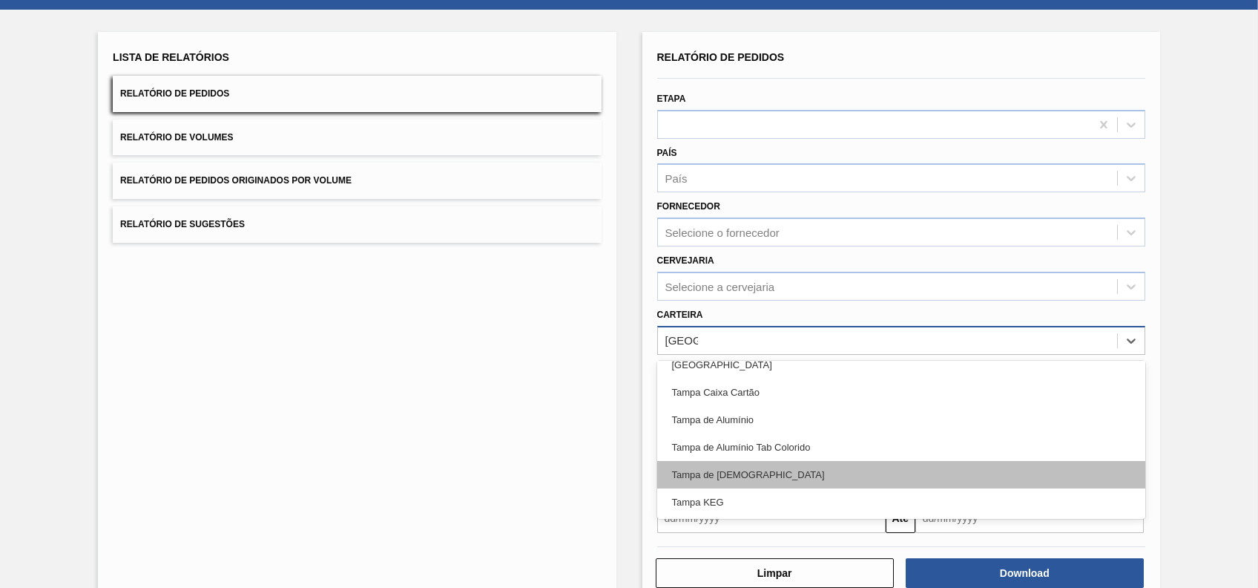
click at [742, 469] on div "Tampa de Lata" at bounding box center [901, 474] width 488 height 27
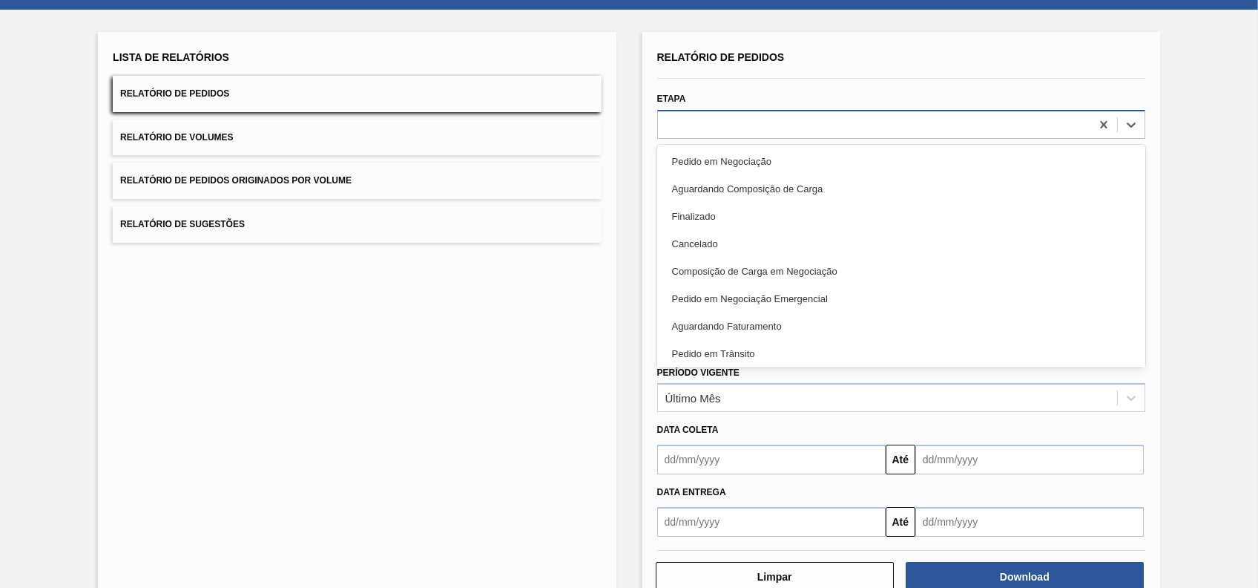
click at [775, 116] on div at bounding box center [874, 125] width 433 height 22
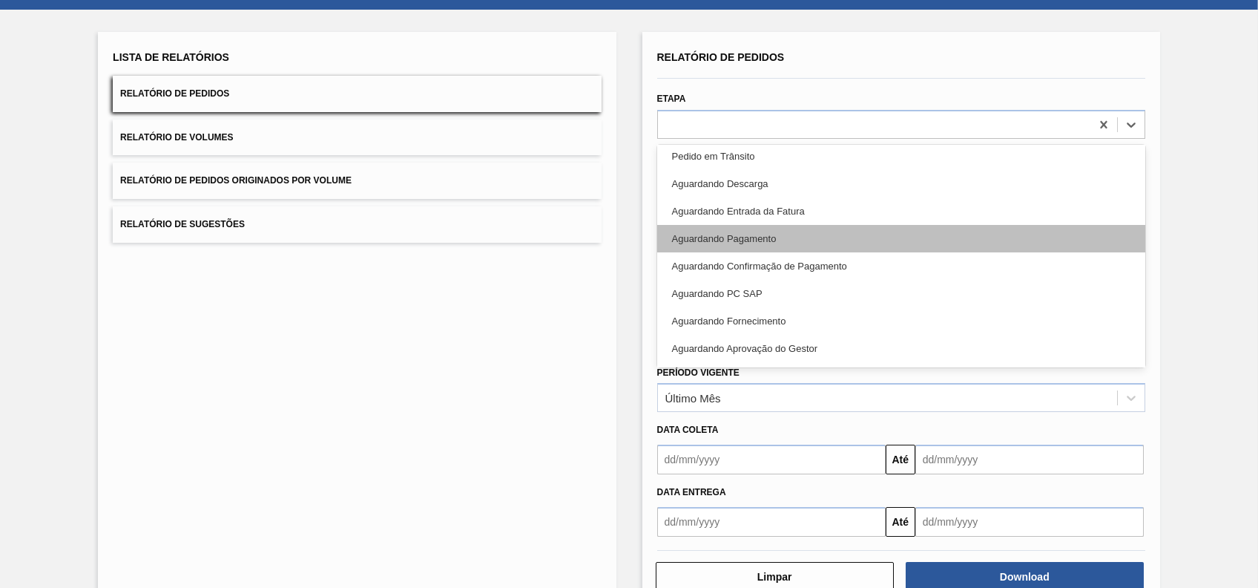
scroll to position [332, 0]
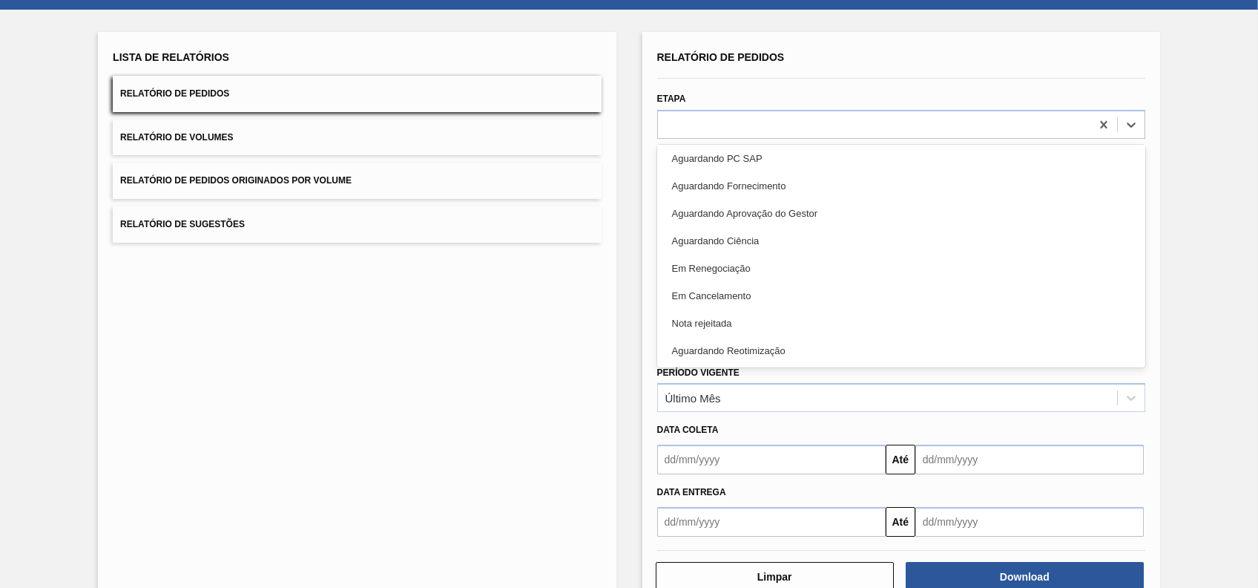
click at [608, 141] on div "Lista de Relatórios Relatório de Pedidos Relatório de Volumes Relatório de Pedi…" at bounding box center [357, 320] width 518 height 576
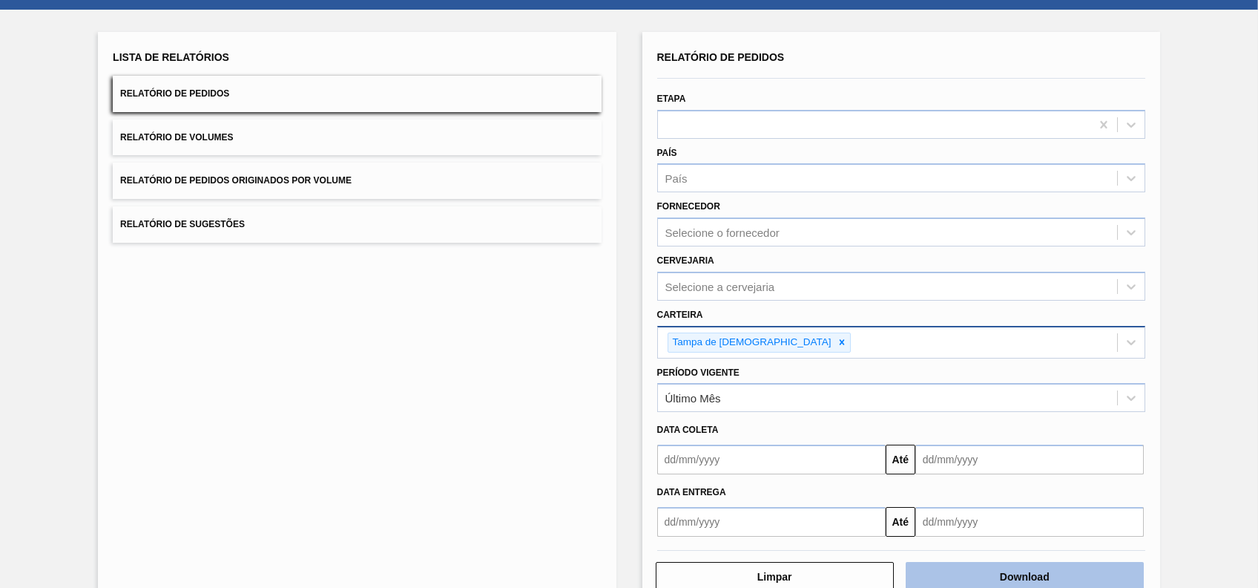
click at [1057, 572] on button "Download" at bounding box center [1025, 577] width 238 height 30
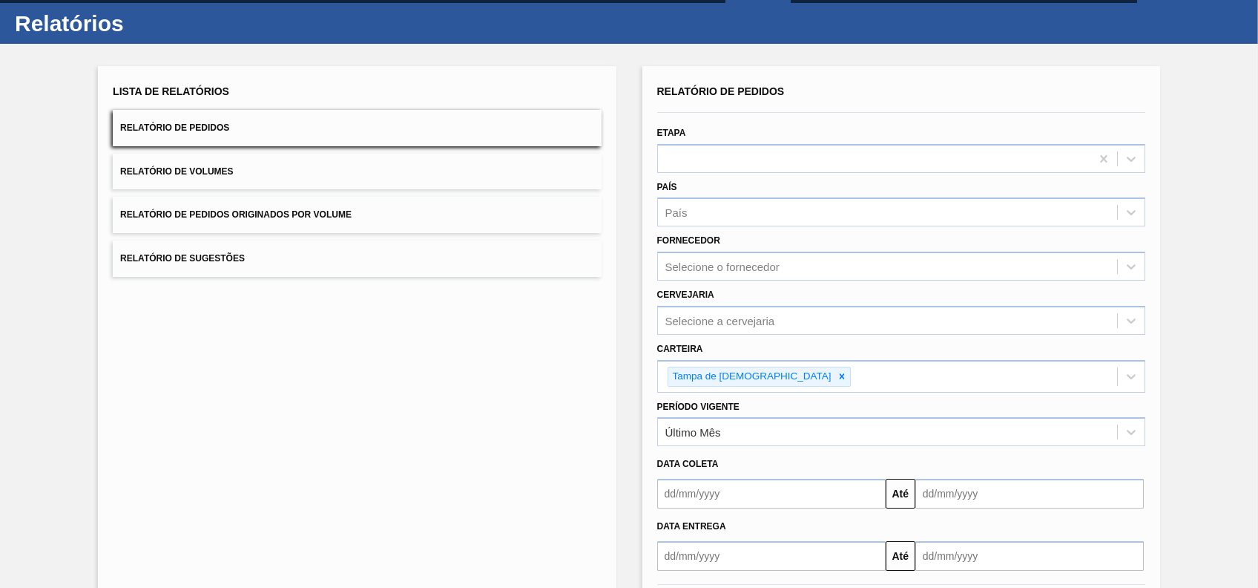
scroll to position [0, 0]
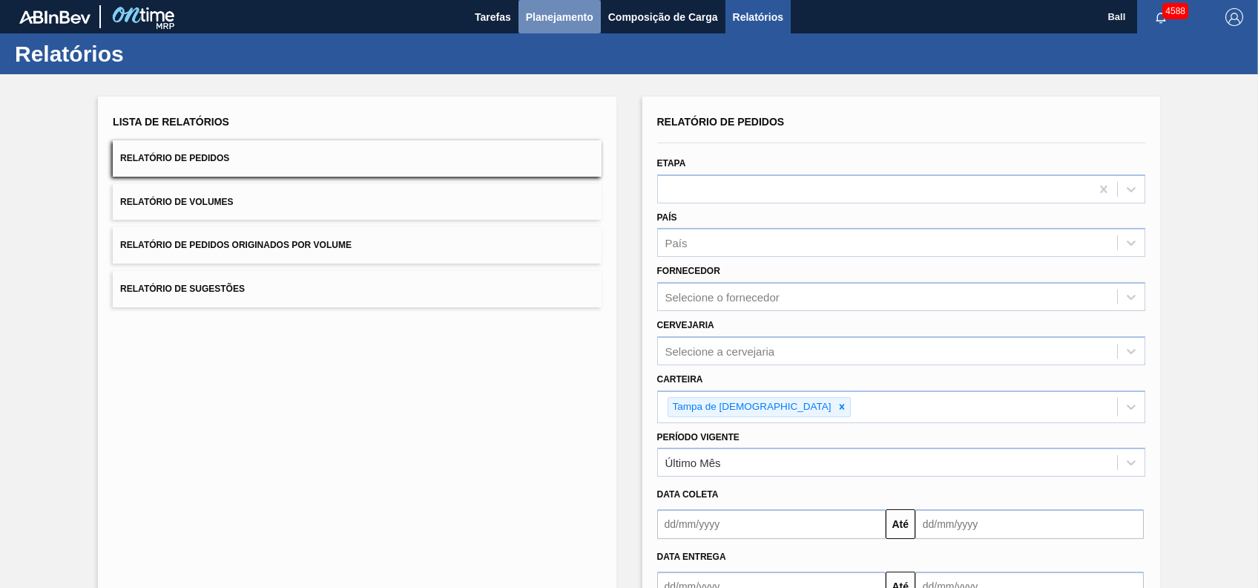
click at [570, 25] on button "Planejamento" at bounding box center [560, 16] width 82 height 33
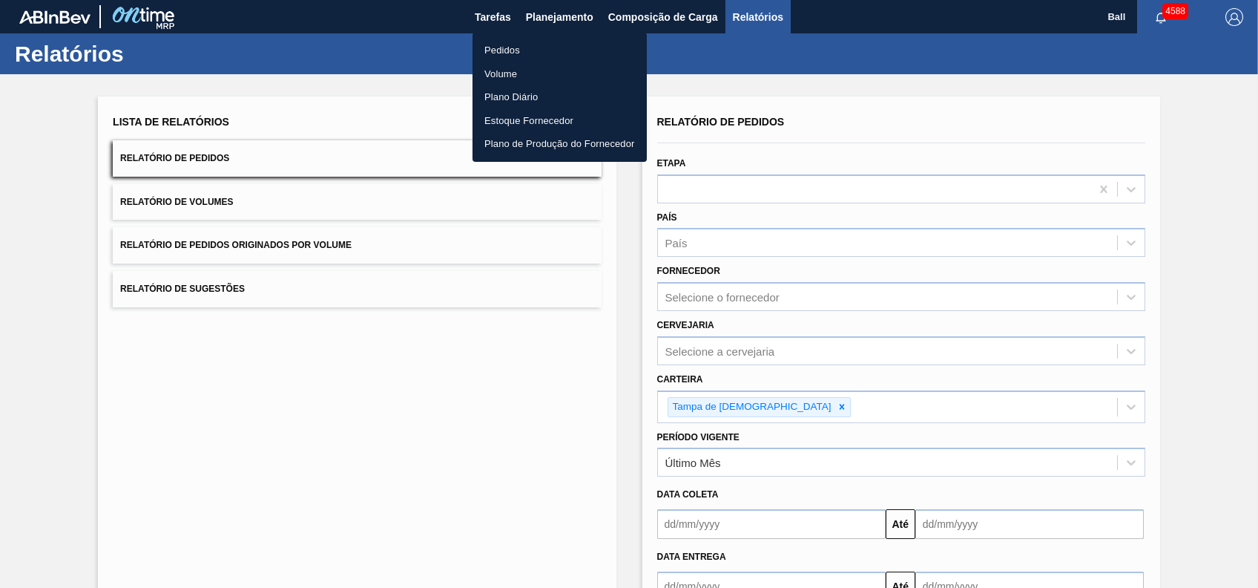
click at [742, 47] on div at bounding box center [629, 294] width 1258 height 588
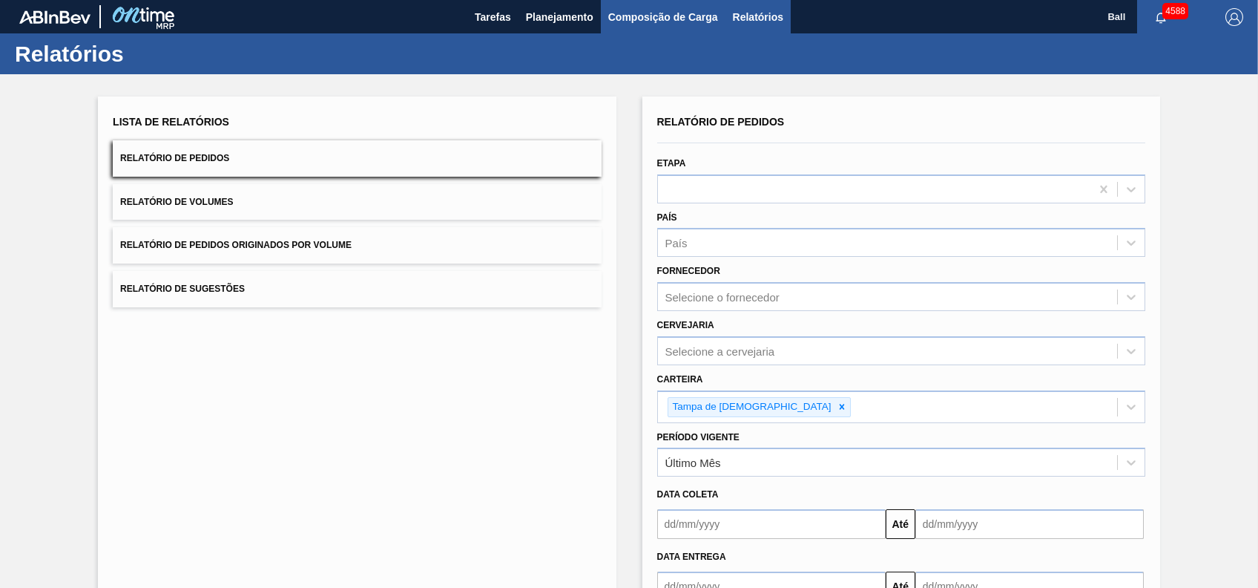
click at [704, 26] on button "Composição de Carga" at bounding box center [663, 16] width 125 height 33
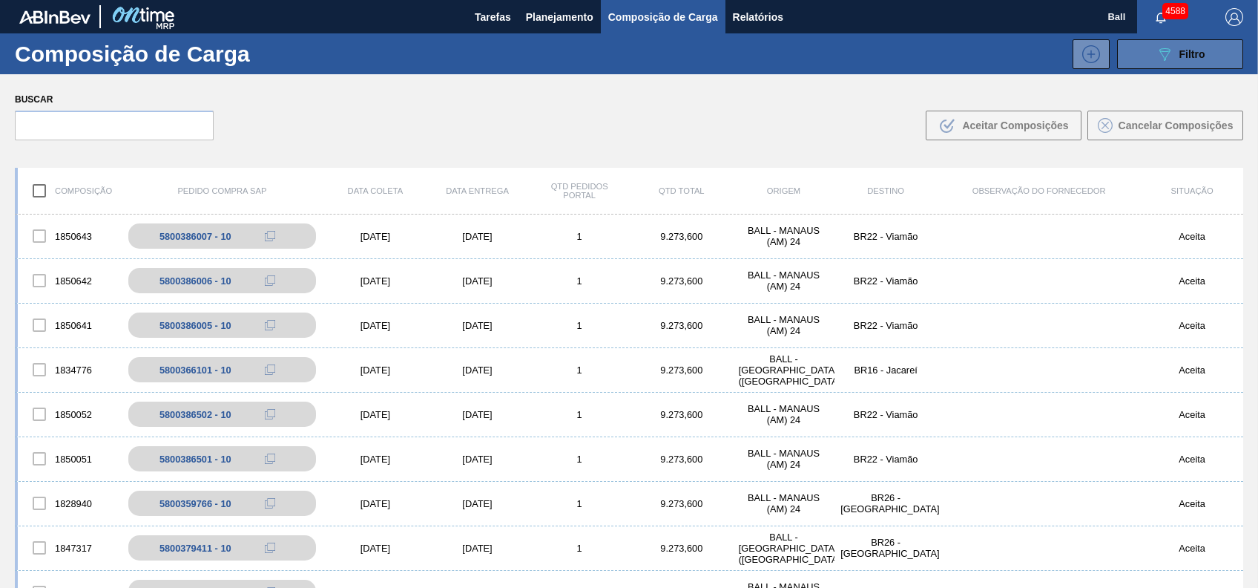
click at [1149, 59] on button "089F7B8B-B2A5-4AFE-B5C0-19BA573D28AC Filtro" at bounding box center [1180, 54] width 126 height 30
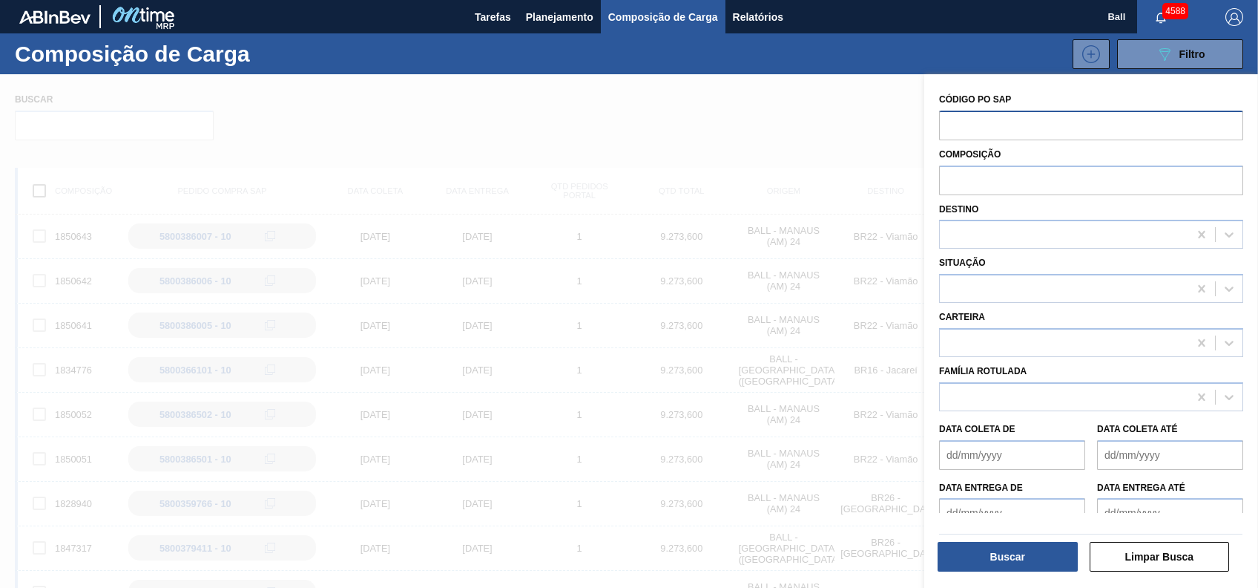
click at [1071, 126] on input "text" at bounding box center [1091, 125] width 304 height 28
click at [491, 142] on div at bounding box center [629, 368] width 1258 height 588
click at [852, 157] on div at bounding box center [629, 368] width 1258 height 588
click at [1056, 251] on div "Situação" at bounding box center [1091, 276] width 316 height 54
click at [1058, 238] on div at bounding box center [1064, 235] width 249 height 22
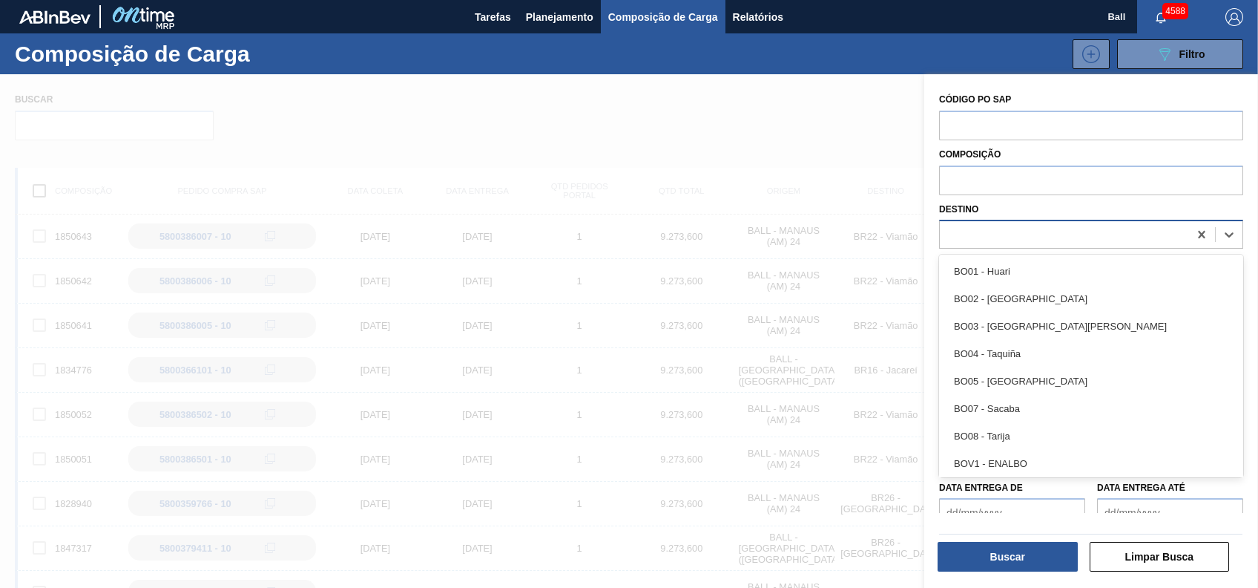
click at [1058, 238] on div at bounding box center [1064, 235] width 249 height 22
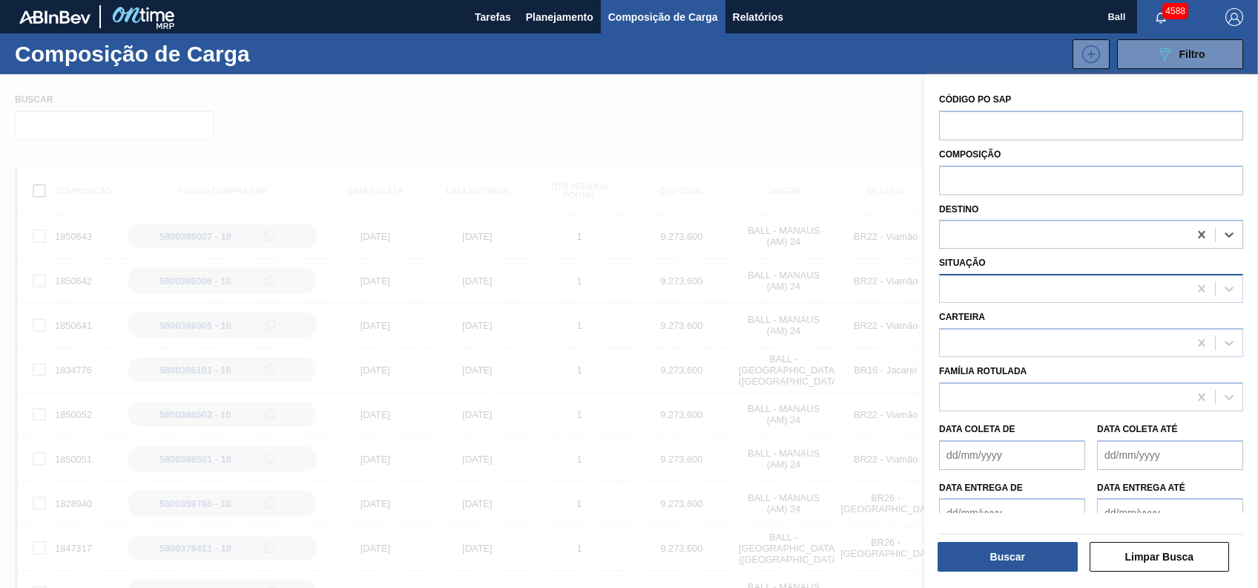
click at [1059, 273] on div "Situação" at bounding box center [1091, 277] width 304 height 50
click at [1059, 278] on div at bounding box center [1064, 289] width 249 height 22
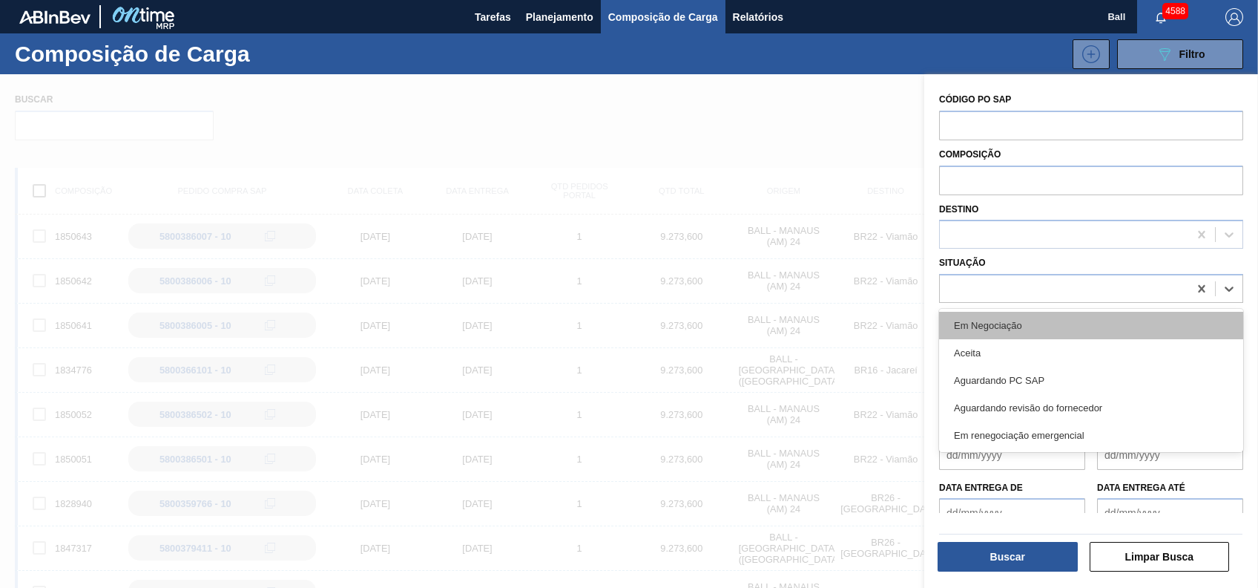
click at [999, 315] on div "Em Negociação" at bounding box center [1091, 325] width 304 height 27
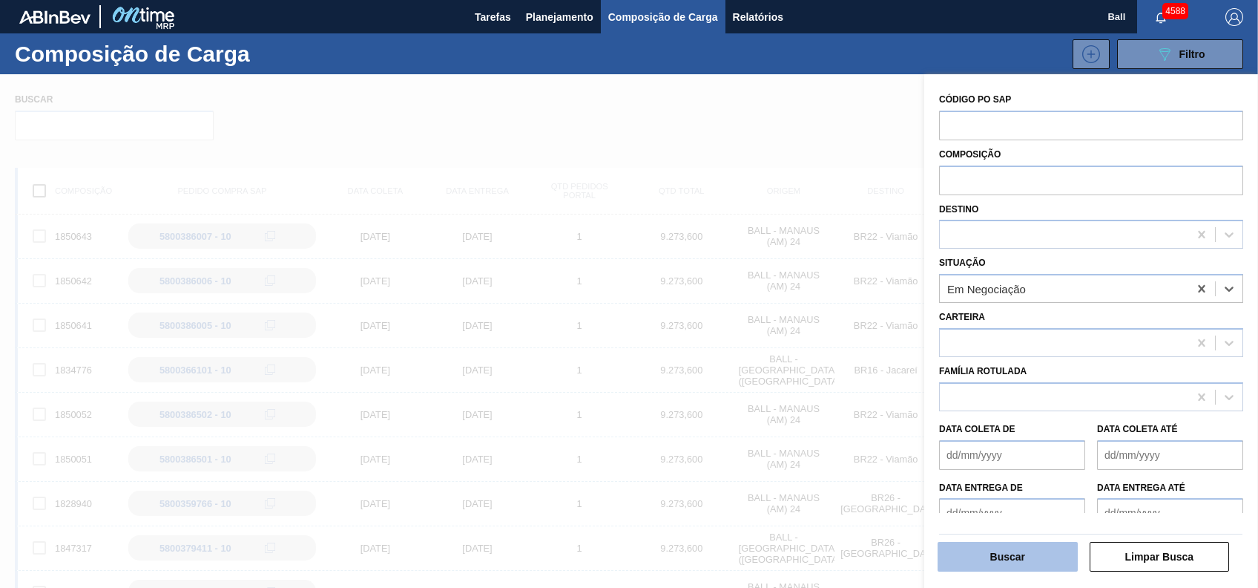
click at [1064, 552] on button "Buscar" at bounding box center [1008, 557] width 140 height 30
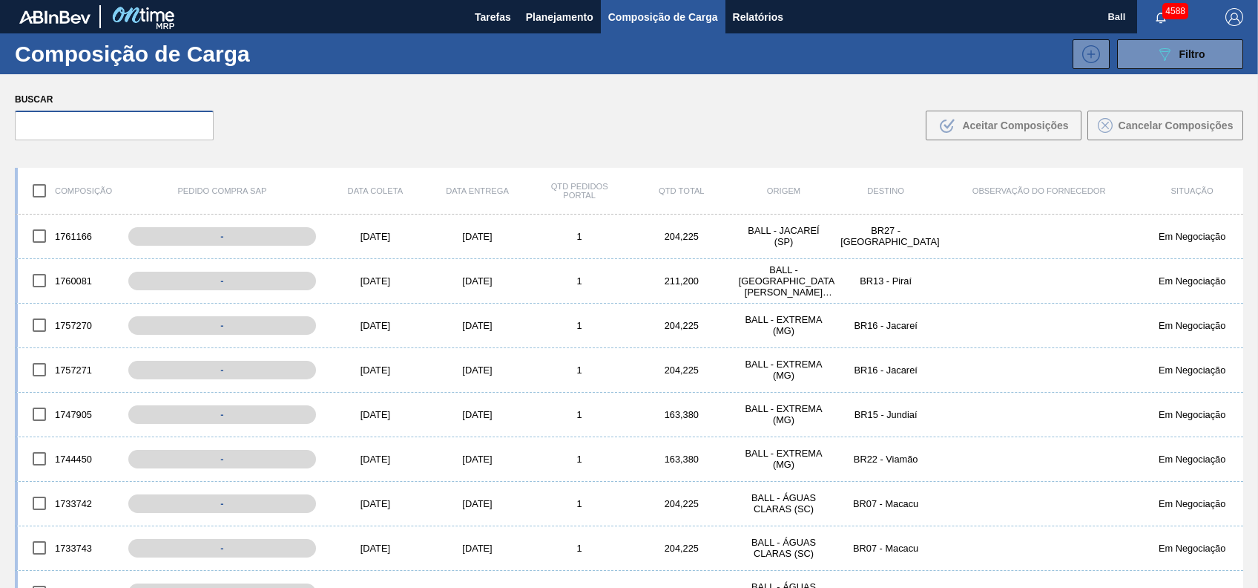
click at [101, 134] on input "text" at bounding box center [114, 126] width 199 height 30
paste input "2042505 2042506"
type input "2042505 2042506"
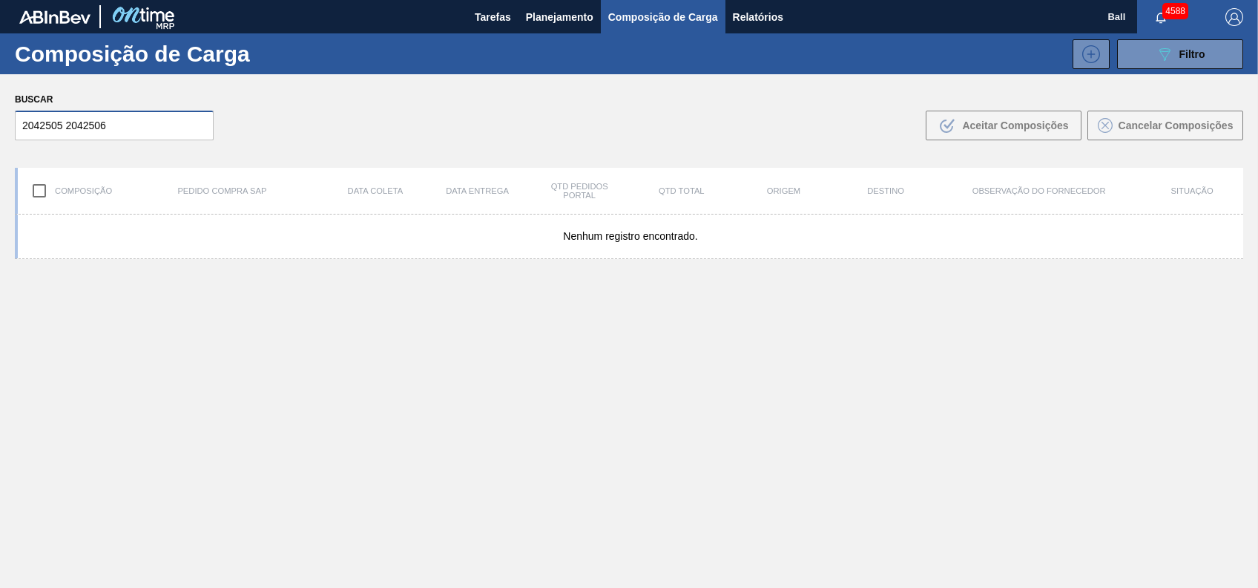
click at [175, 137] on input "2042505 2042506" at bounding box center [114, 126] width 199 height 30
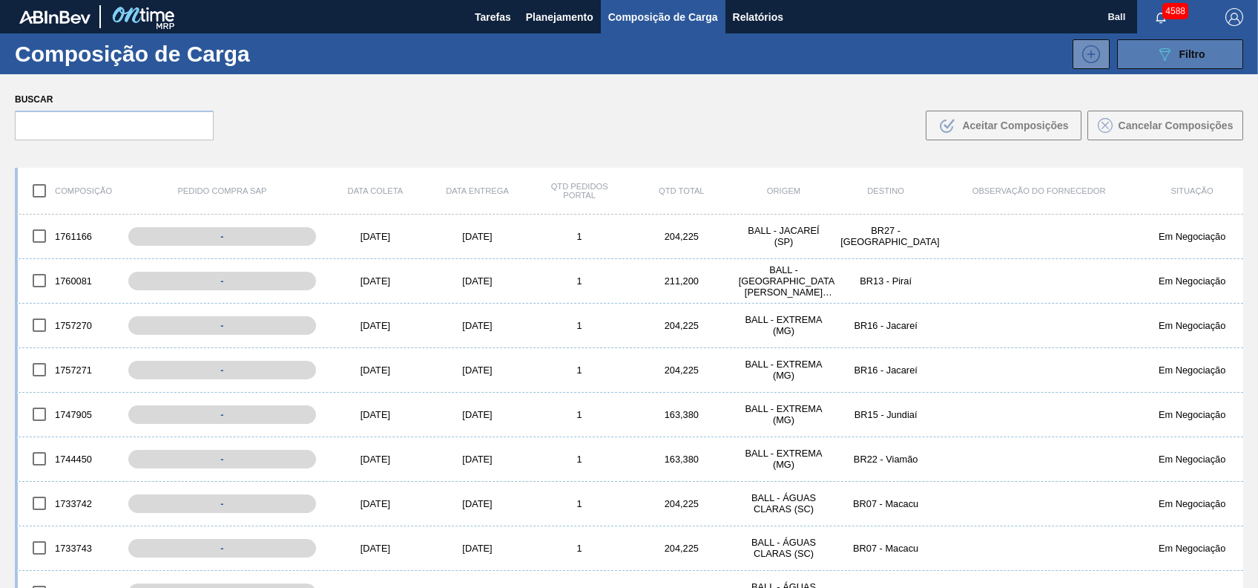
click at [1180, 62] on div "089F7B8B-B2A5-4AFE-B5C0-19BA573D28AC Filtro" at bounding box center [1181, 54] width 50 height 18
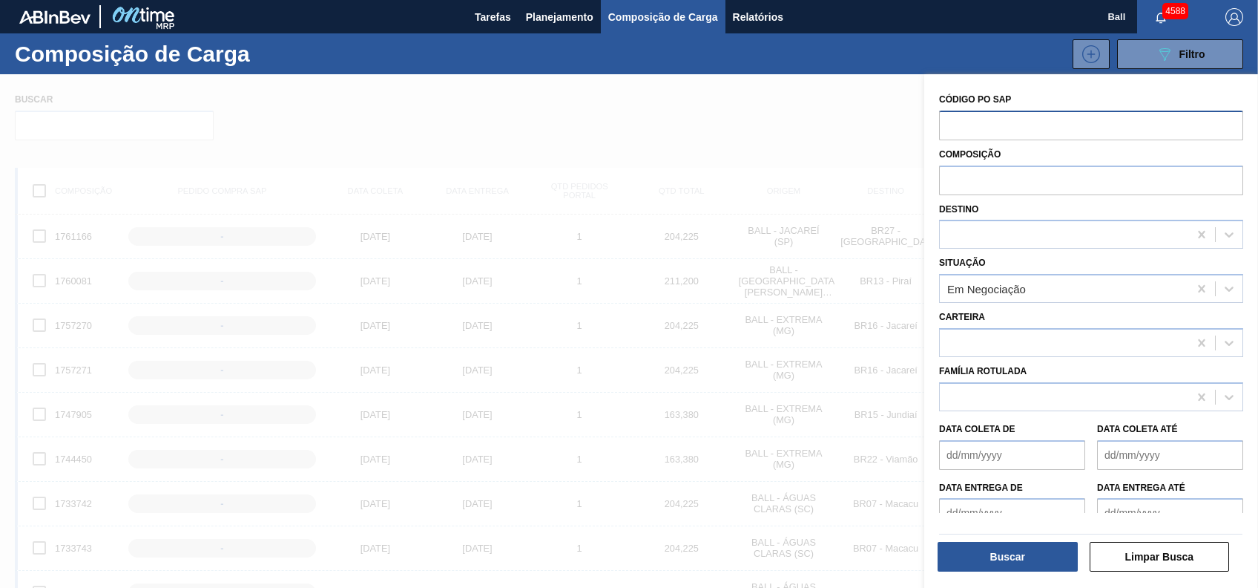
click at [1053, 132] on input "text" at bounding box center [1091, 125] width 304 height 28
click at [557, 24] on span "Planejamento" at bounding box center [560, 17] width 68 height 18
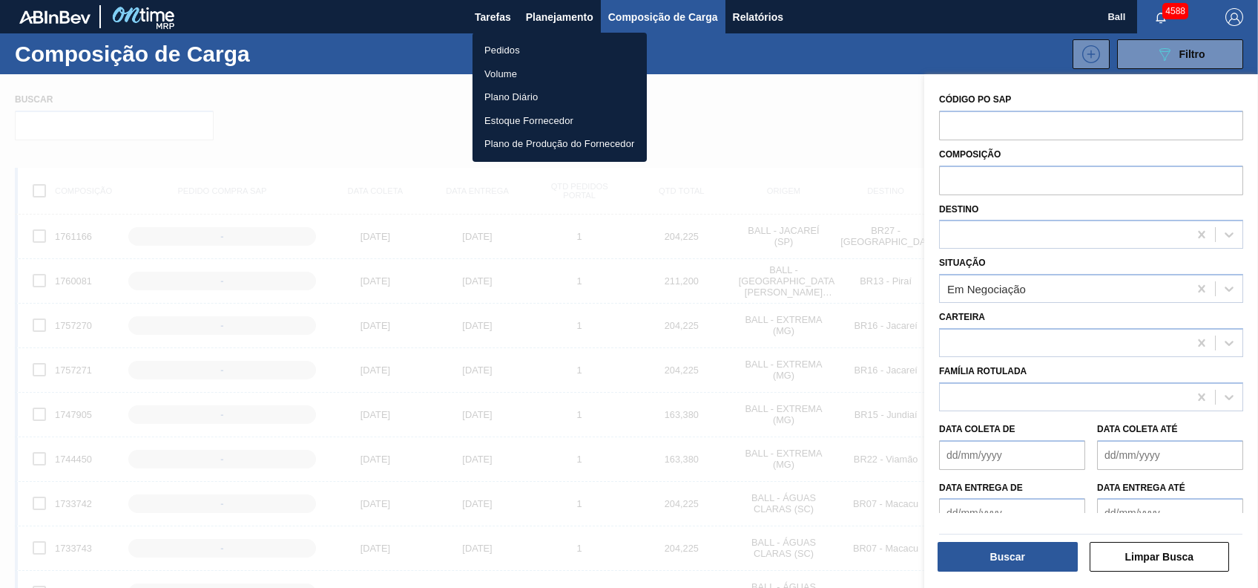
click at [493, 17] on div at bounding box center [629, 294] width 1258 height 588
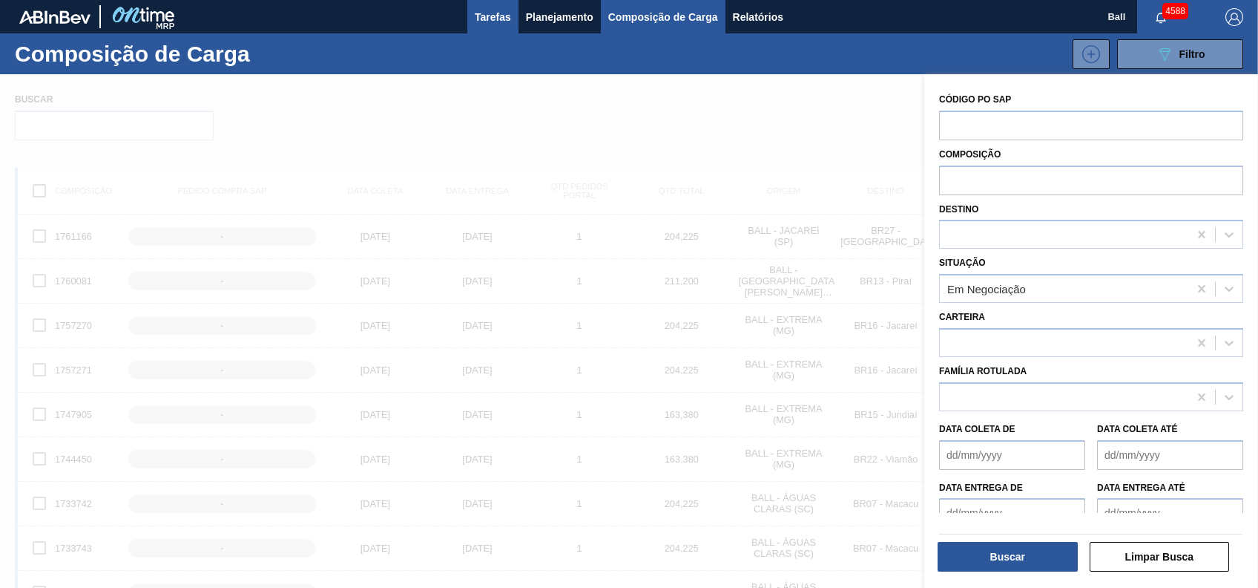
click at [508, 14] on span "Tarefas" at bounding box center [493, 17] width 36 height 18
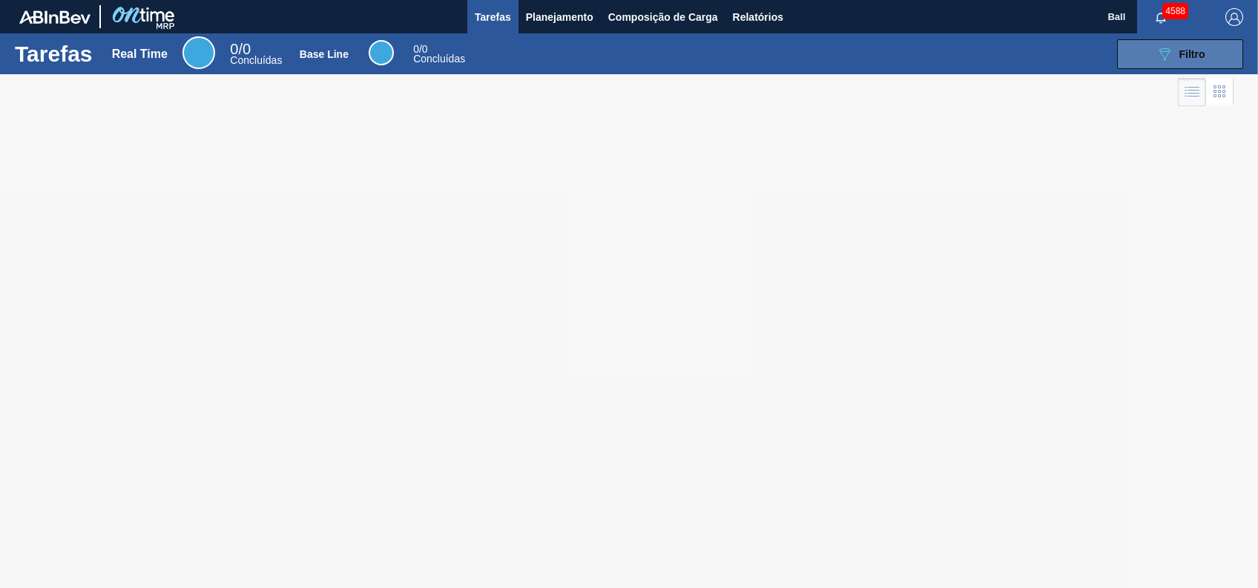
click at [1184, 64] on button "089F7B8B-B2A5-4AFE-B5C0-19BA573D28AC Filtro" at bounding box center [1180, 54] width 126 height 30
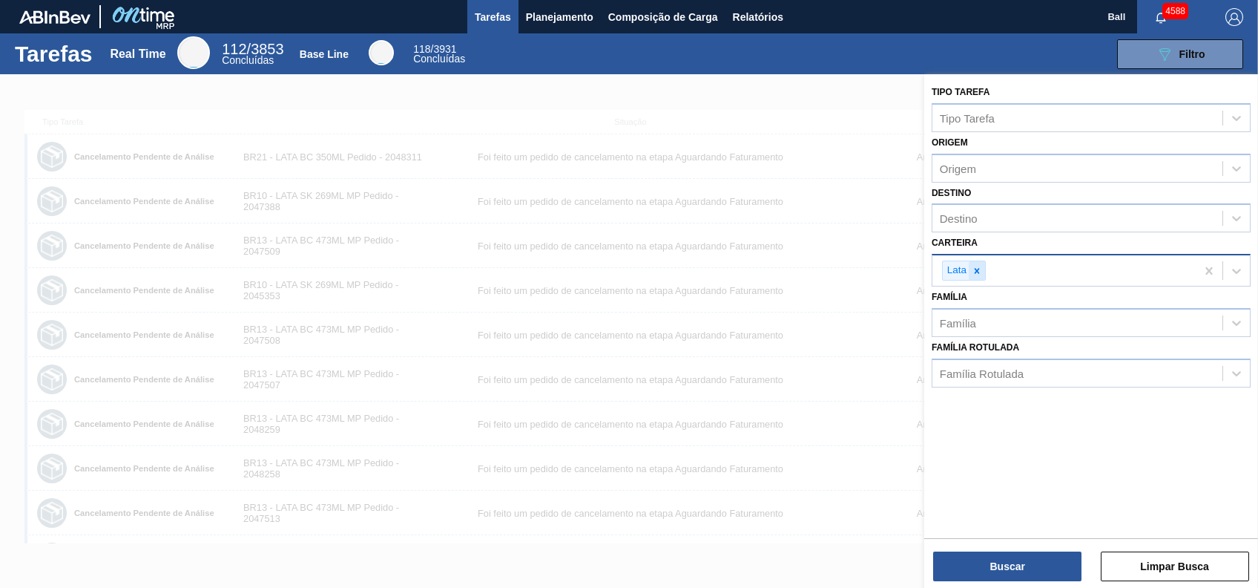
click at [977, 269] on icon at bounding box center [977, 270] width 5 height 5
click at [988, 268] on div "Carteira" at bounding box center [1078, 269] width 290 height 22
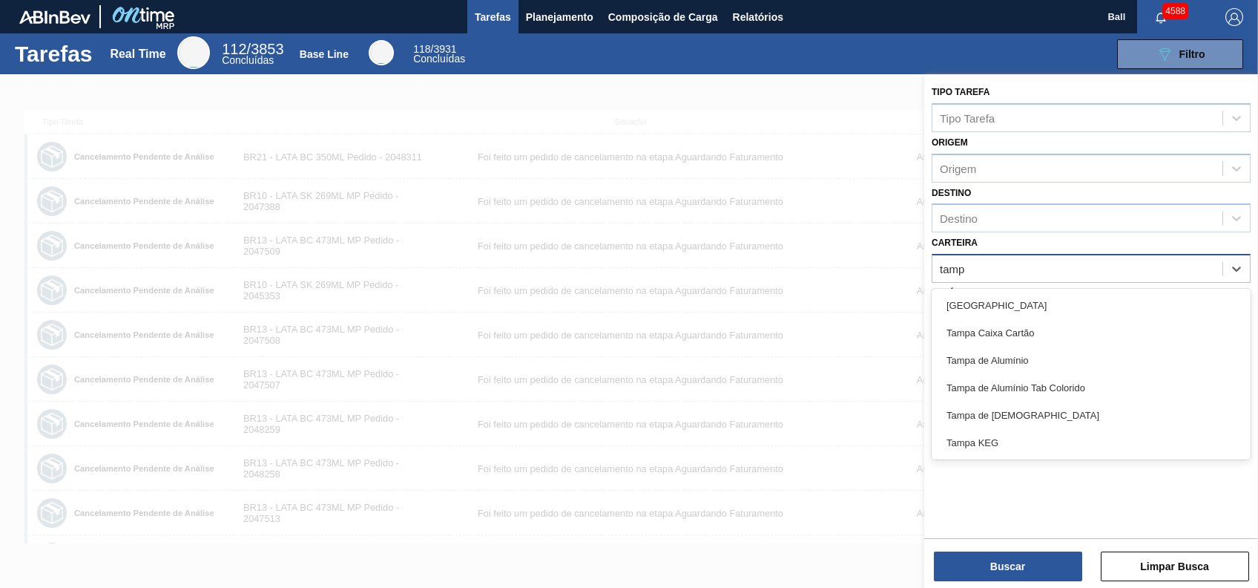
type input "tampa"
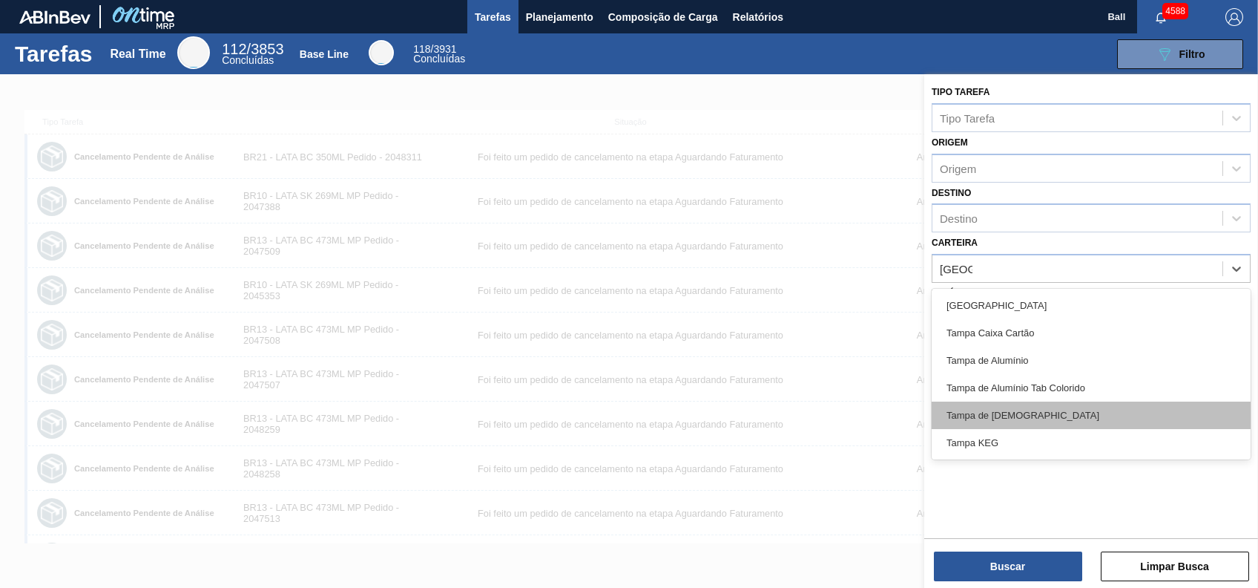
click at [1025, 403] on div "Tampa de [DEMOGRAPHIC_DATA]" at bounding box center [1091, 414] width 319 height 27
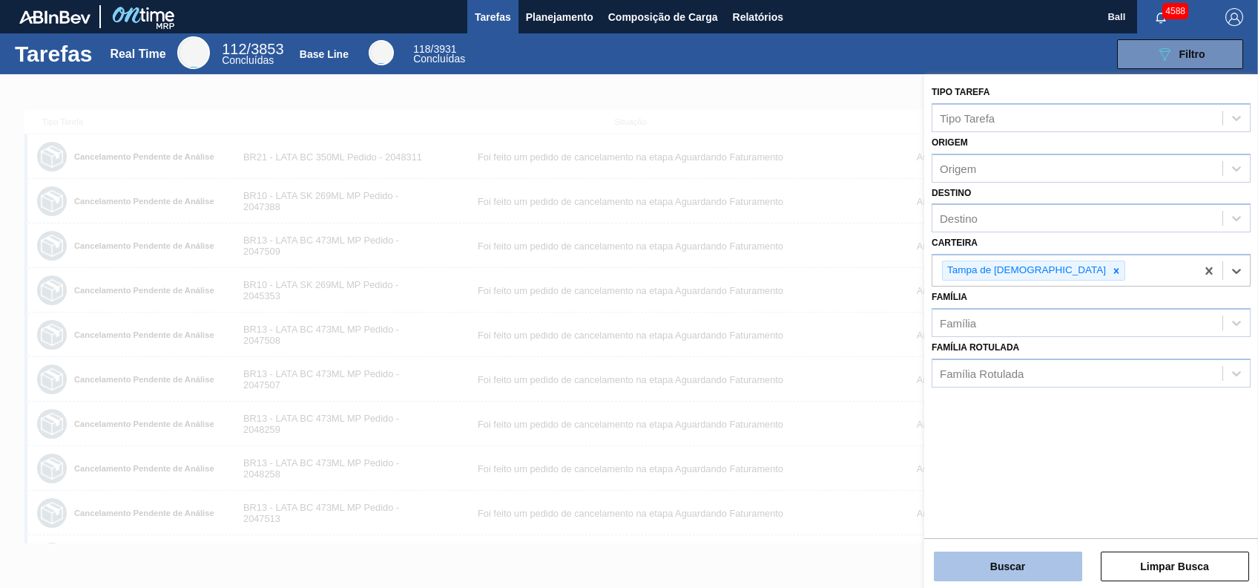
click at [1008, 553] on button "Buscar" at bounding box center [1008, 566] width 148 height 30
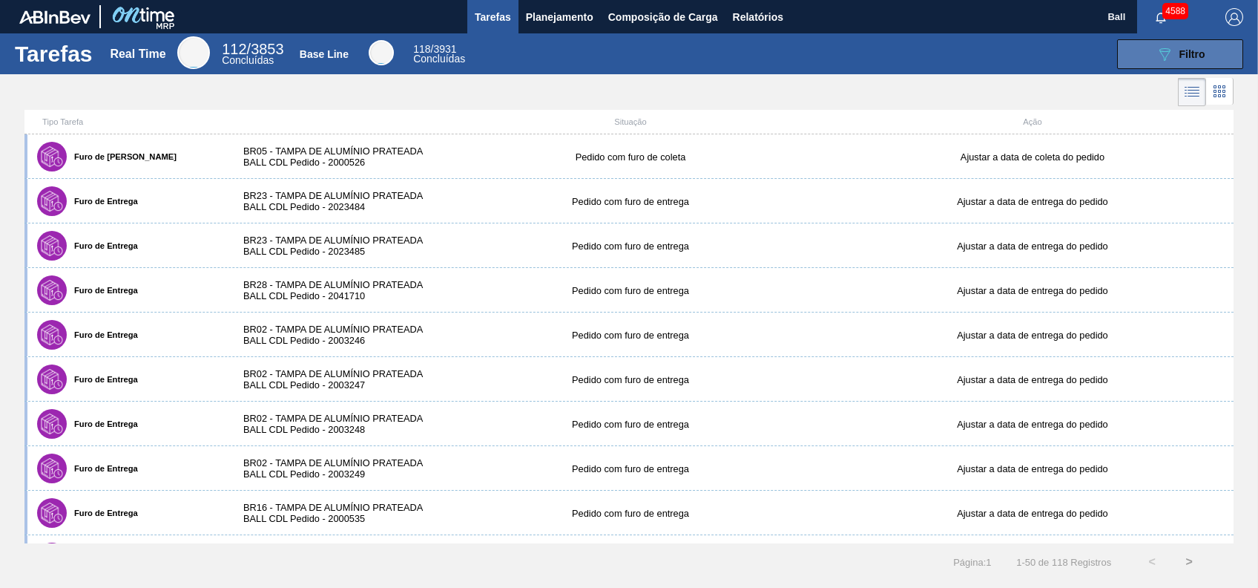
click at [1216, 40] on button "089F7B8B-B2A5-4AFE-B5C0-19BA573D28AC Filtro" at bounding box center [1180, 54] width 126 height 30
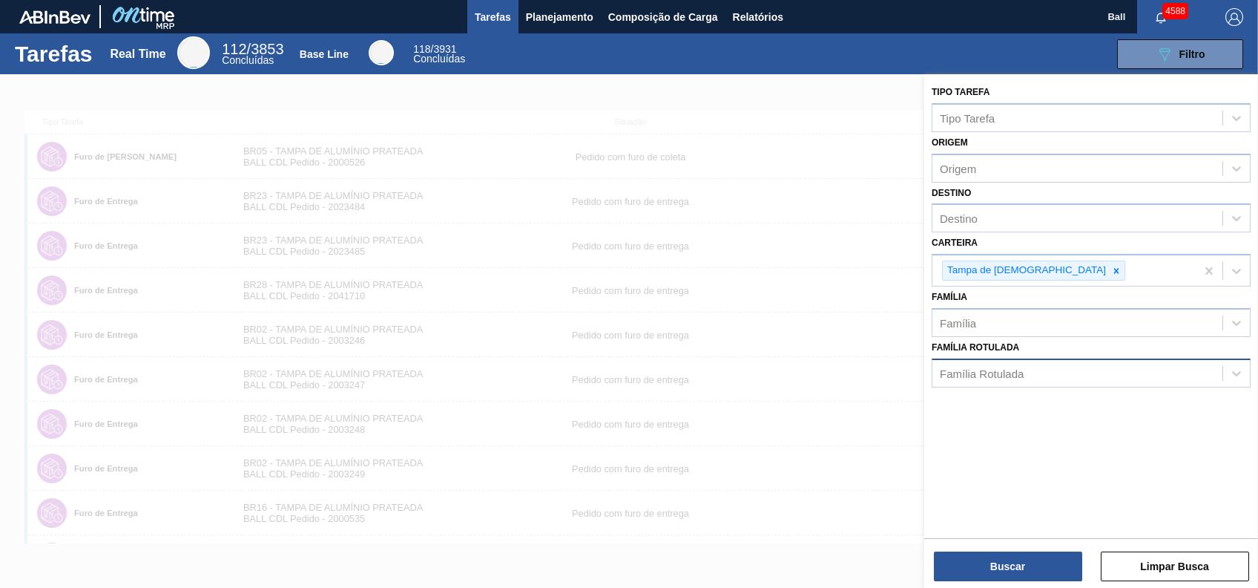
click at [1058, 366] on div "Família Rotulada" at bounding box center [1078, 373] width 290 height 22
click at [1057, 367] on div "Família Rotulada" at bounding box center [1078, 373] width 290 height 22
click at [1033, 205] on div "Destino" at bounding box center [1091, 217] width 319 height 29
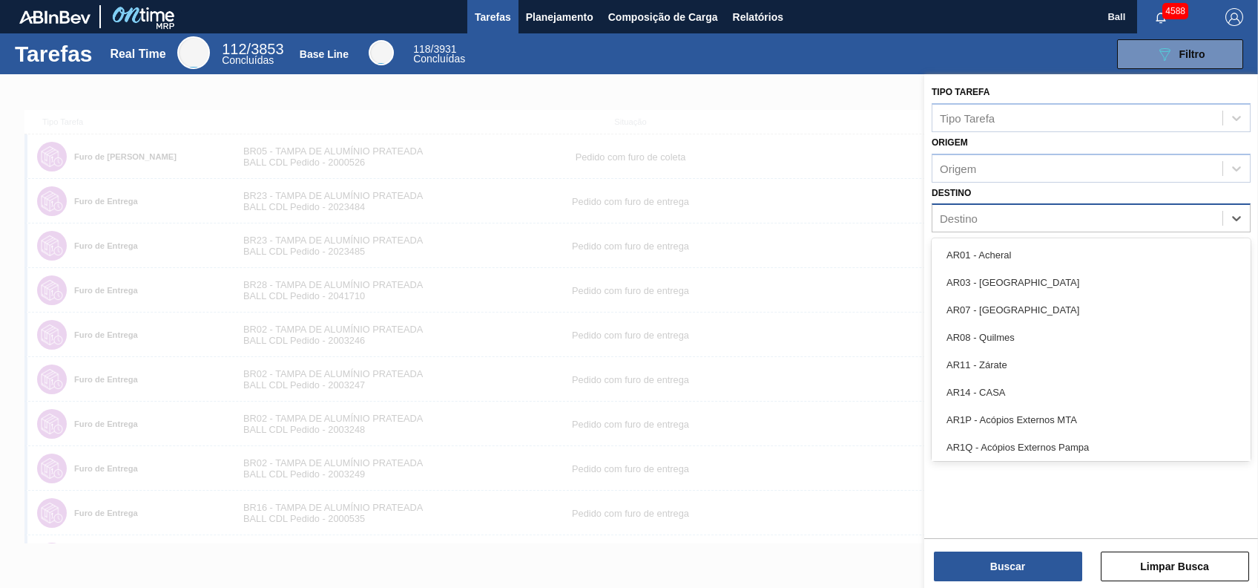
click at [1033, 205] on div "Destino" at bounding box center [1091, 217] width 319 height 29
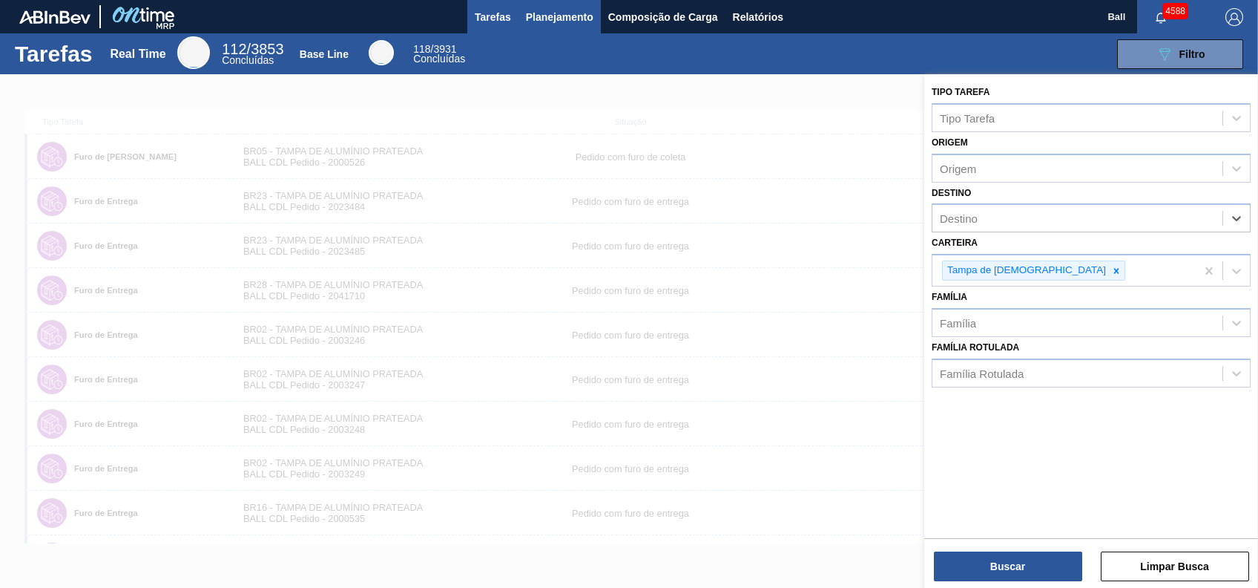
click at [561, 23] on span "Planejamento" at bounding box center [560, 17] width 68 height 18
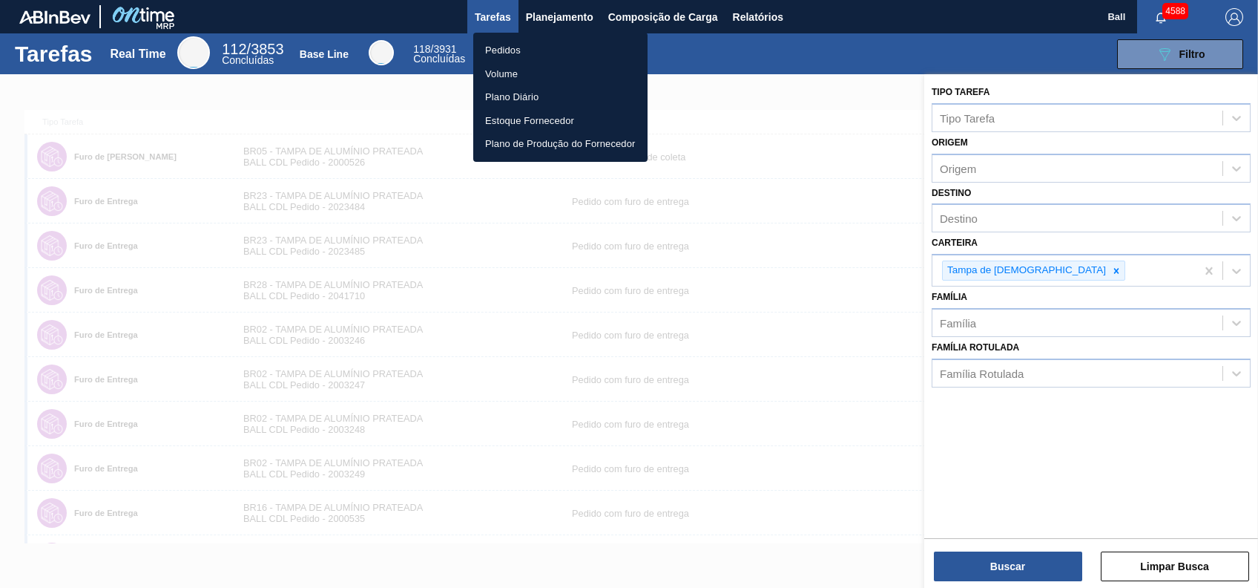
click at [524, 52] on li "Pedidos" at bounding box center [560, 51] width 174 height 24
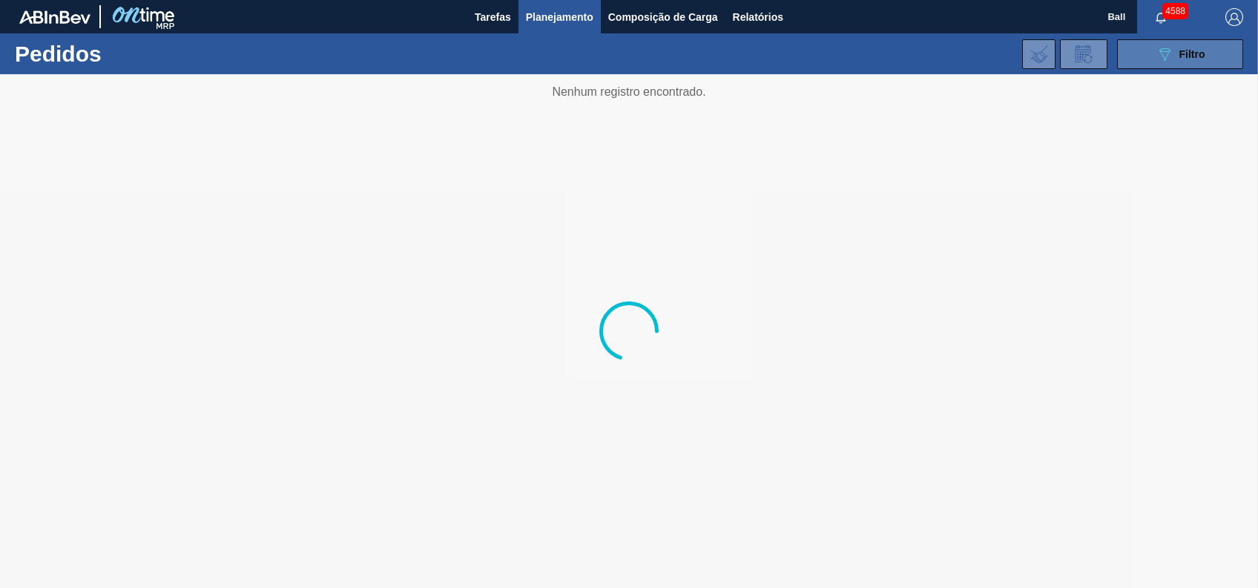
click at [1153, 57] on button "089F7B8B-B2A5-4AFE-B5C0-19BA573D28AC Filtro" at bounding box center [1180, 54] width 126 height 30
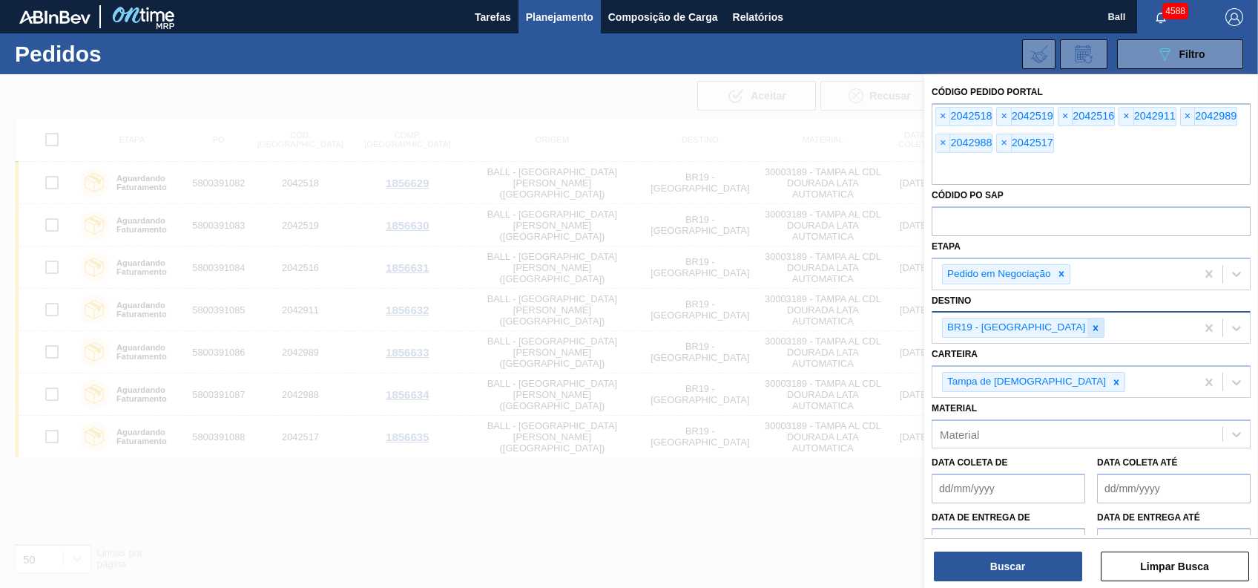
click at [1088, 336] on div at bounding box center [1096, 327] width 16 height 19
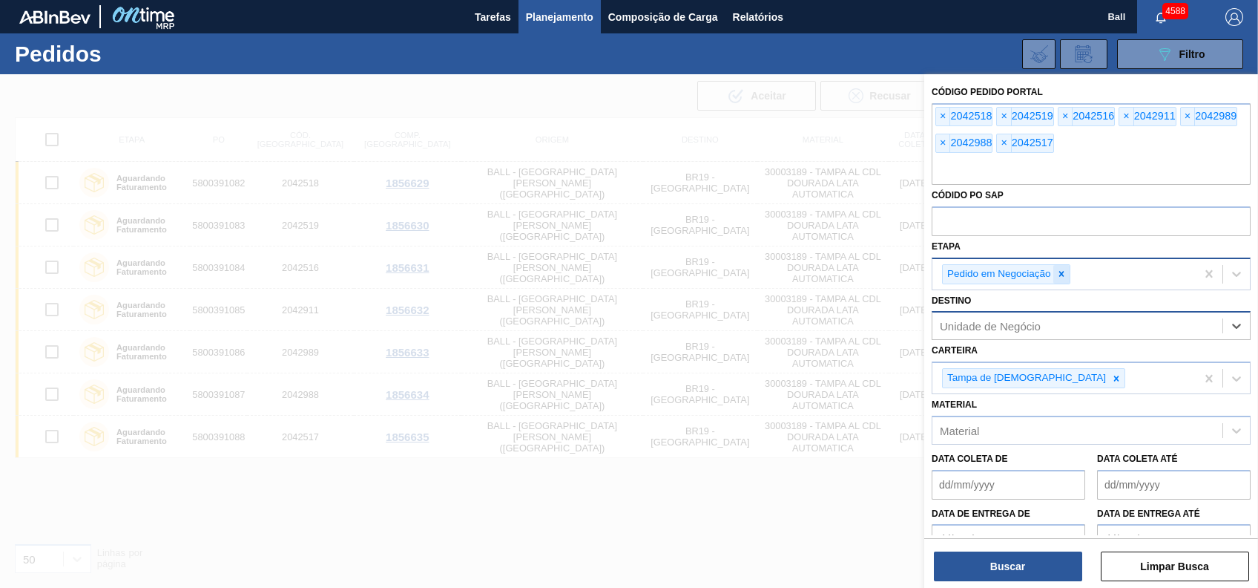
click at [1058, 274] on icon at bounding box center [1062, 274] width 10 height 10
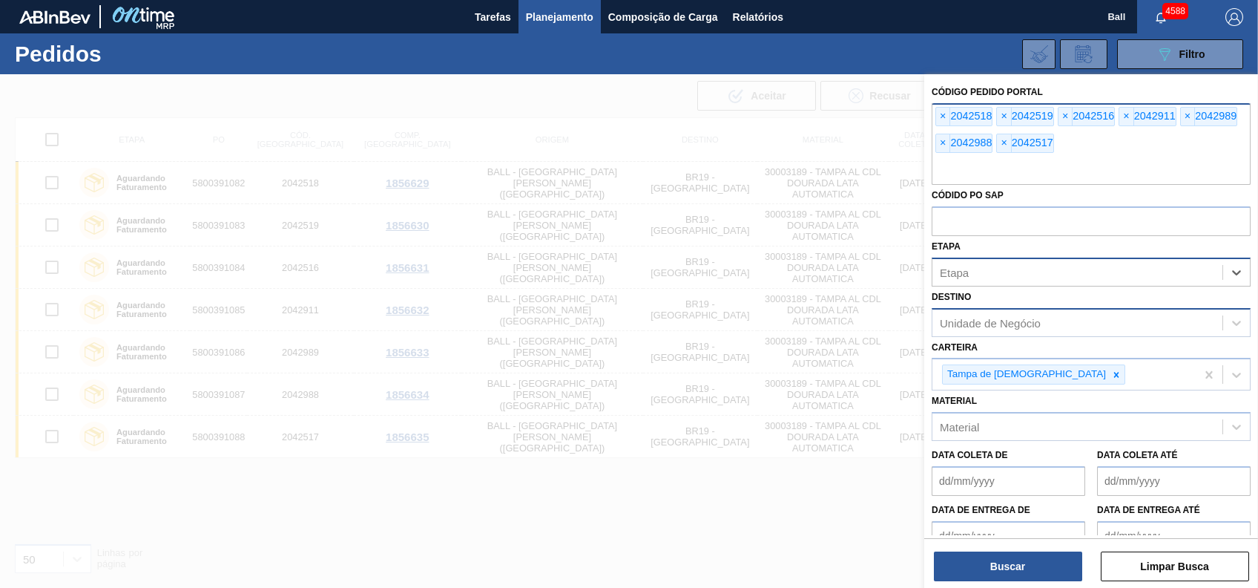
click at [1035, 166] on input "text" at bounding box center [1091, 171] width 319 height 28
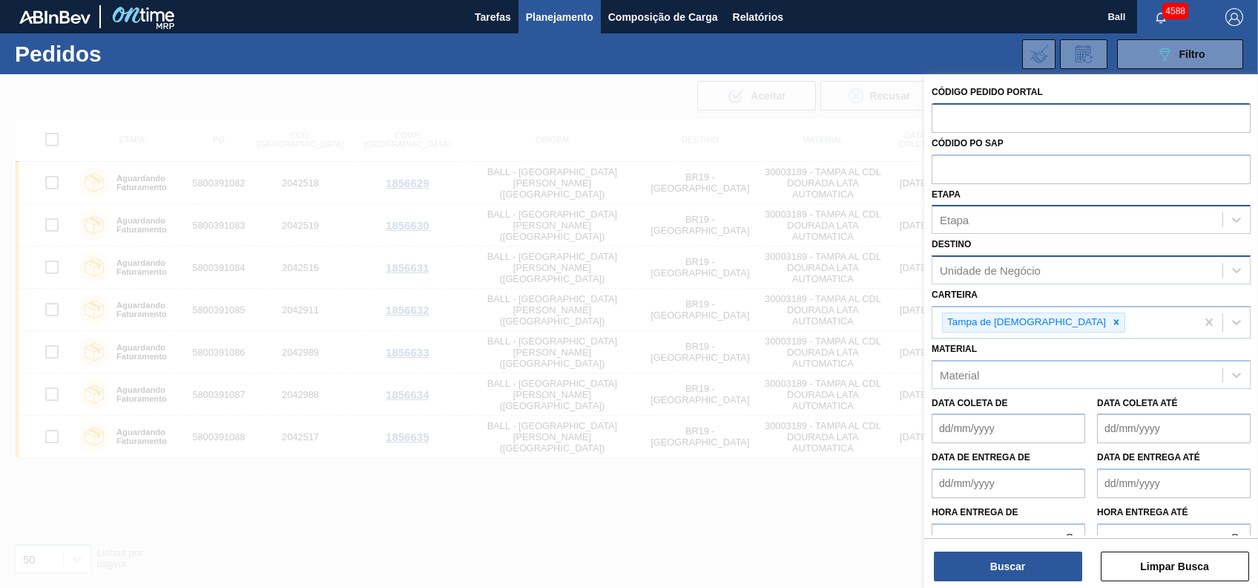
paste input "text"
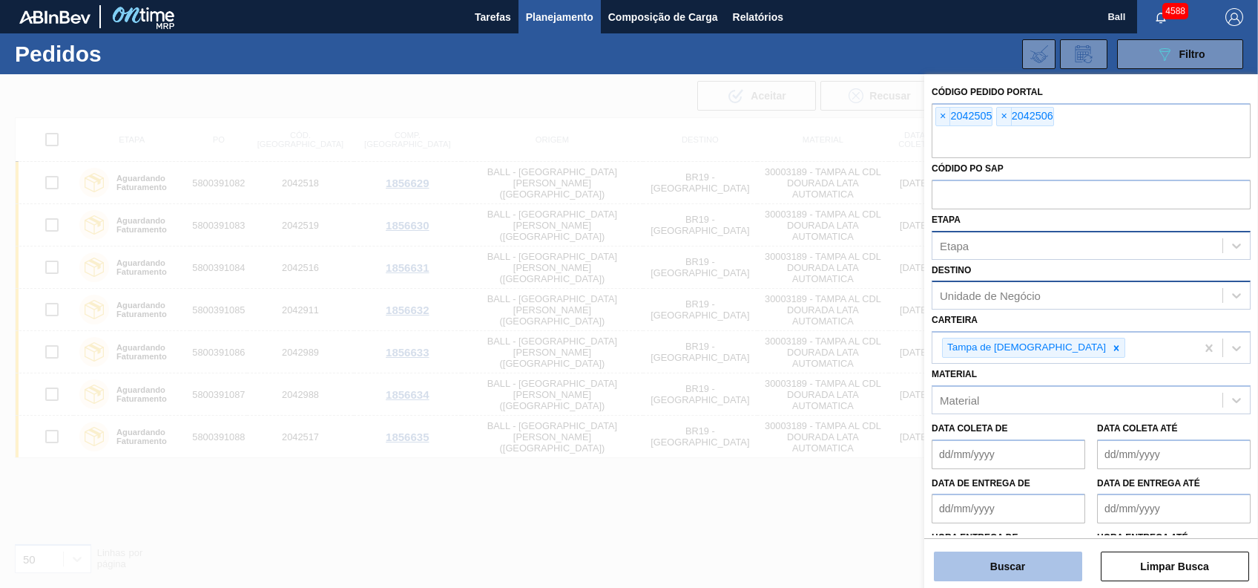
click at [1039, 567] on button "Buscar" at bounding box center [1008, 566] width 148 height 30
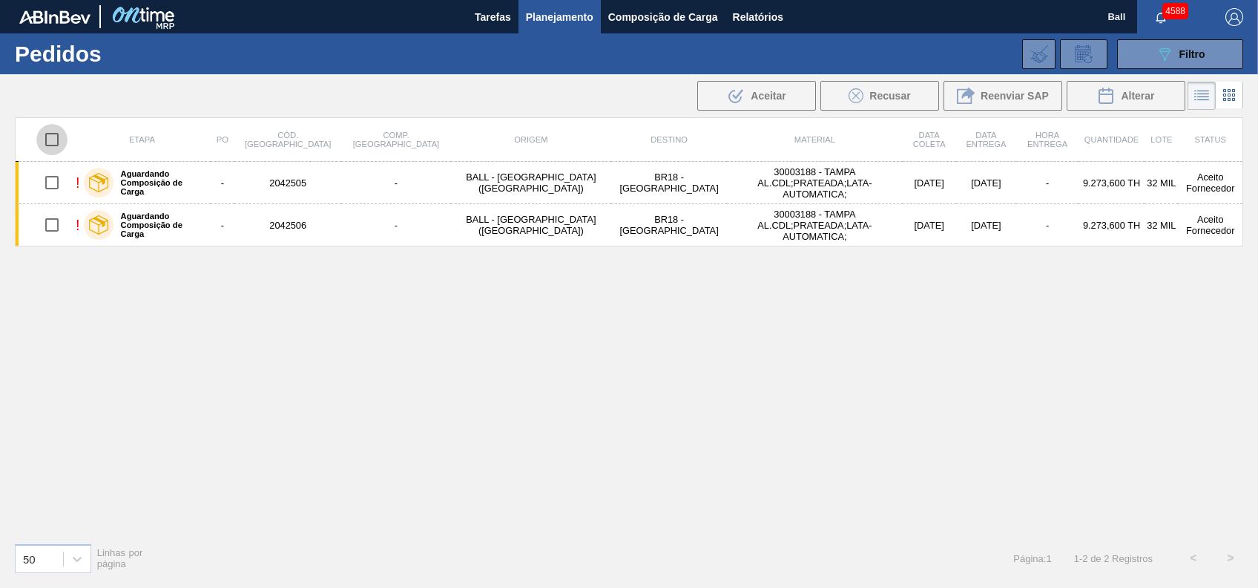
click at [57, 142] on input "checkbox" at bounding box center [51, 139] width 31 height 31
checkbox input "true"
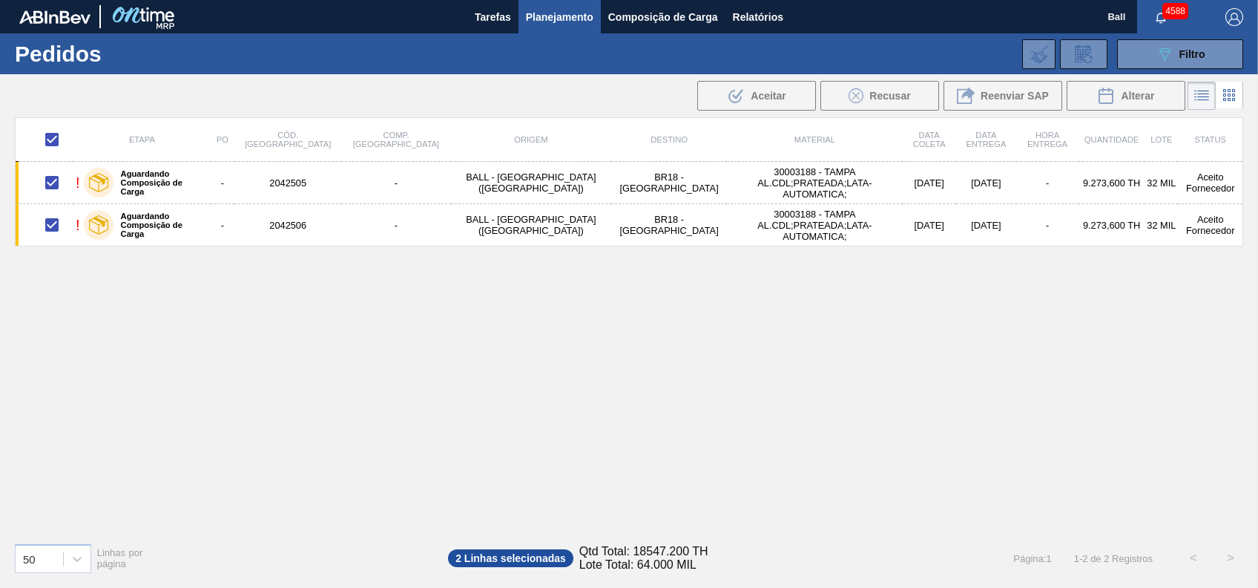
click at [1232, 97] on icon at bounding box center [1229, 95] width 18 height 18
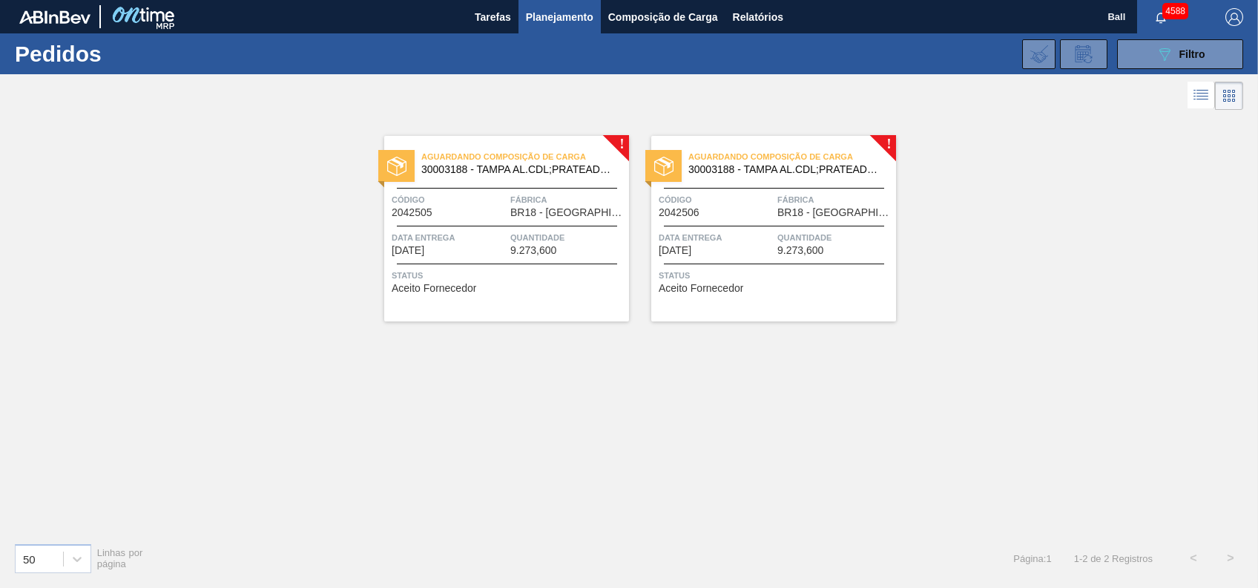
click at [1208, 91] on icon at bounding box center [1201, 95] width 18 height 18
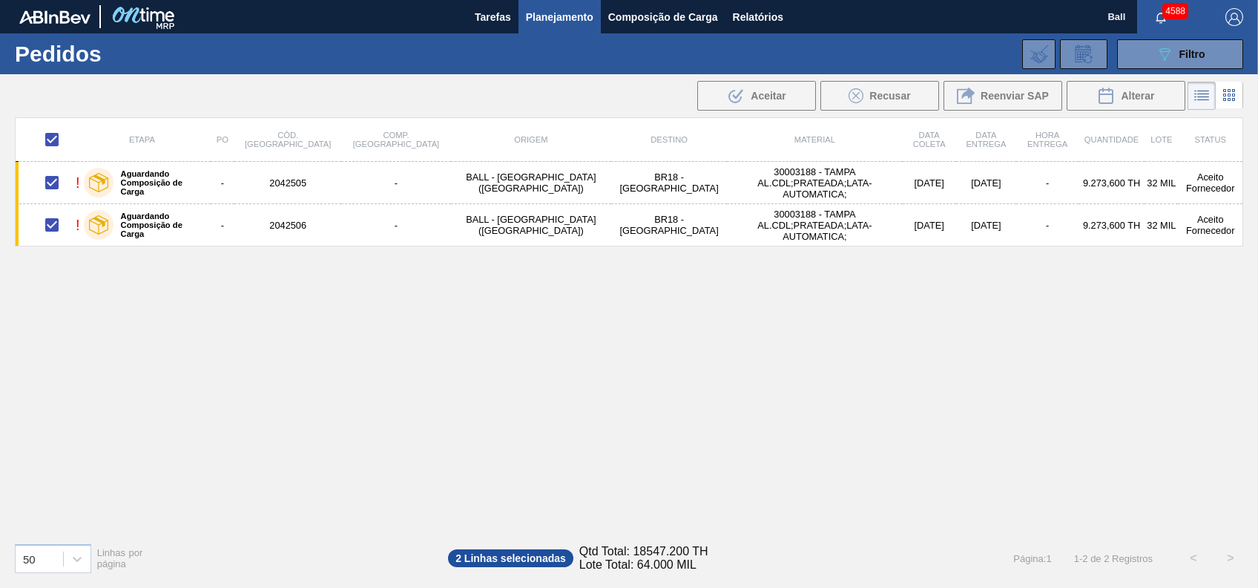
click at [687, 460] on div "Etapa PO Cód. Pedido Comp. Carga Origem Destino Material Data coleta Data Entre…" at bounding box center [629, 323] width 1229 height 413
click at [56, 143] on input "checkbox" at bounding box center [51, 139] width 31 height 31
checkbox input "false"
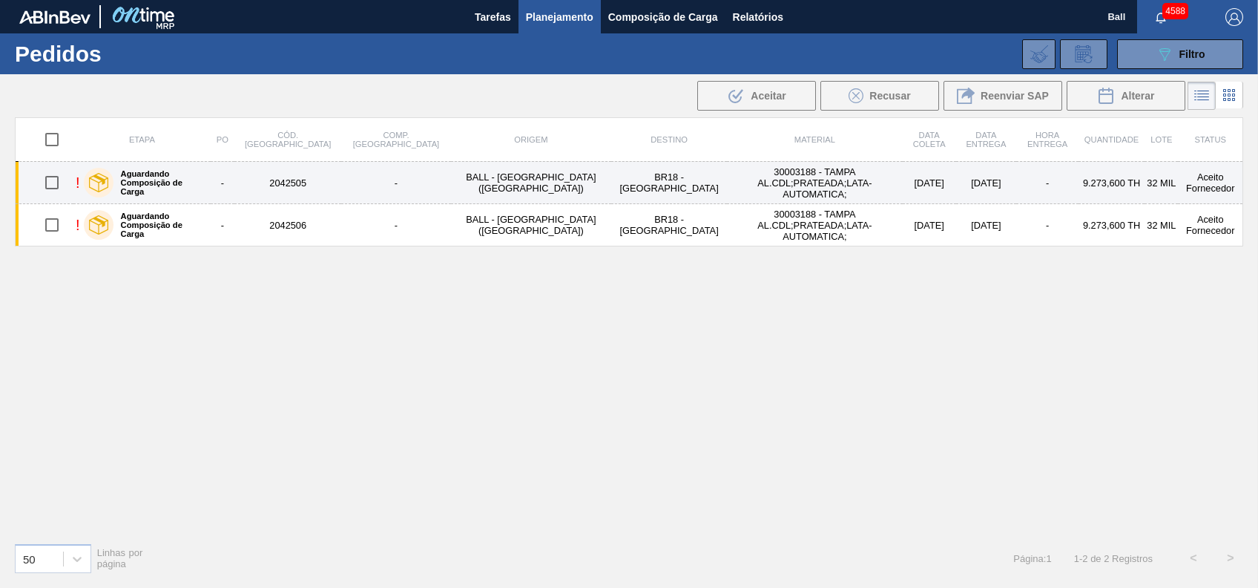
click at [52, 185] on input "checkbox" at bounding box center [51, 182] width 31 height 31
checkbox input "true"
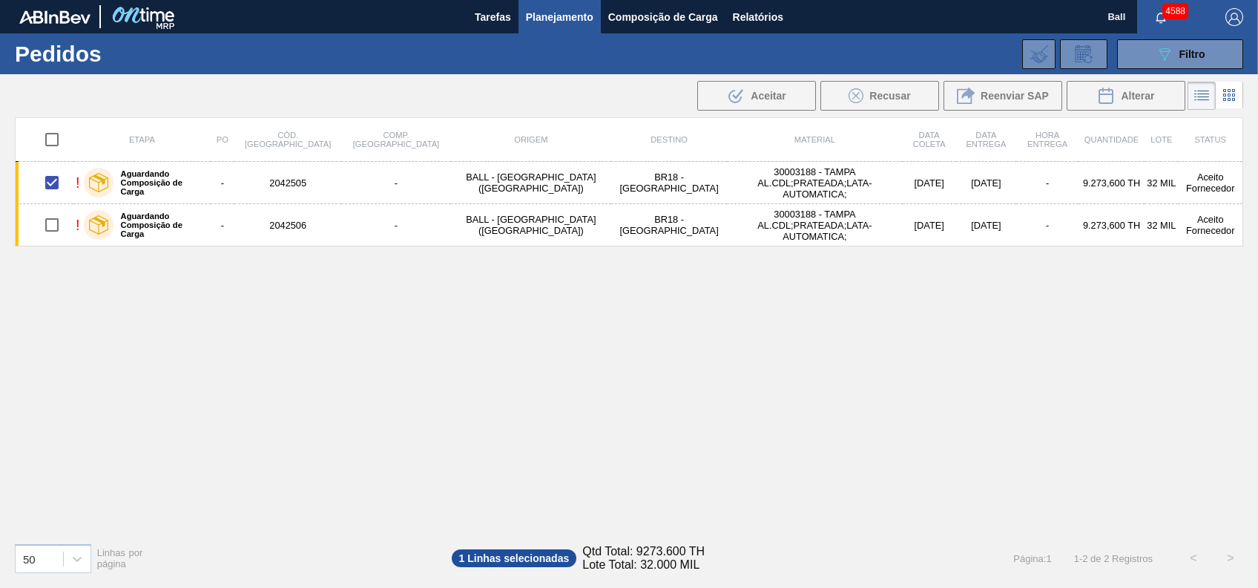
drag, startPoint x: 749, startPoint y: 95, endPoint x: 496, endPoint y: 137, distance: 257.1
click at [611, 137] on th "Destino" at bounding box center [669, 140] width 116 height 44
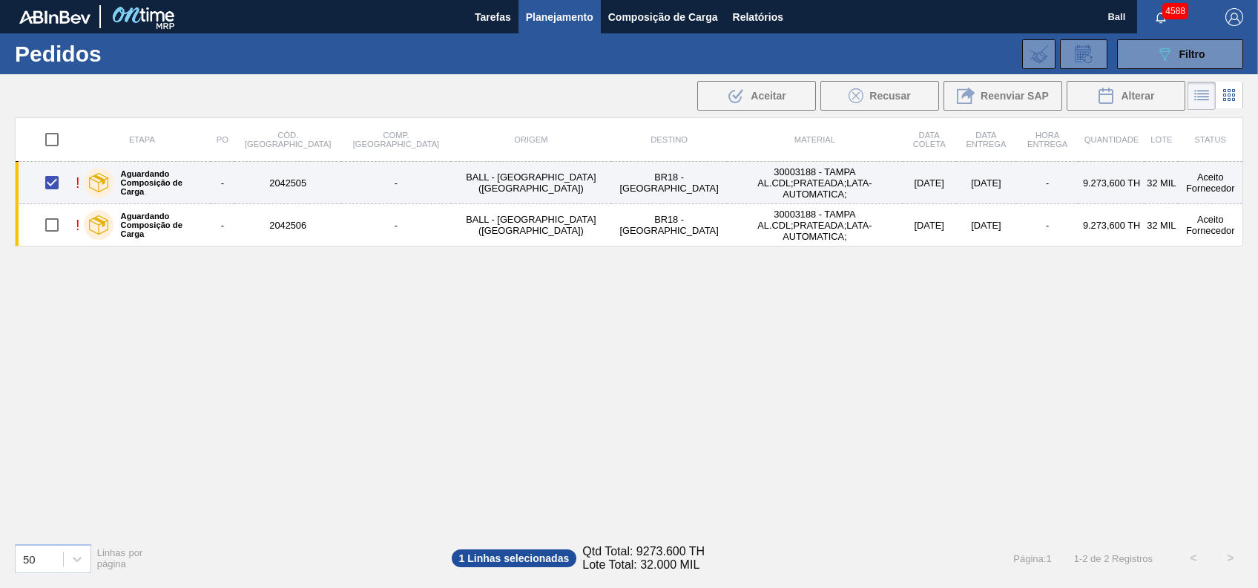
click at [375, 194] on td "-" at bounding box center [395, 183] width 109 height 42
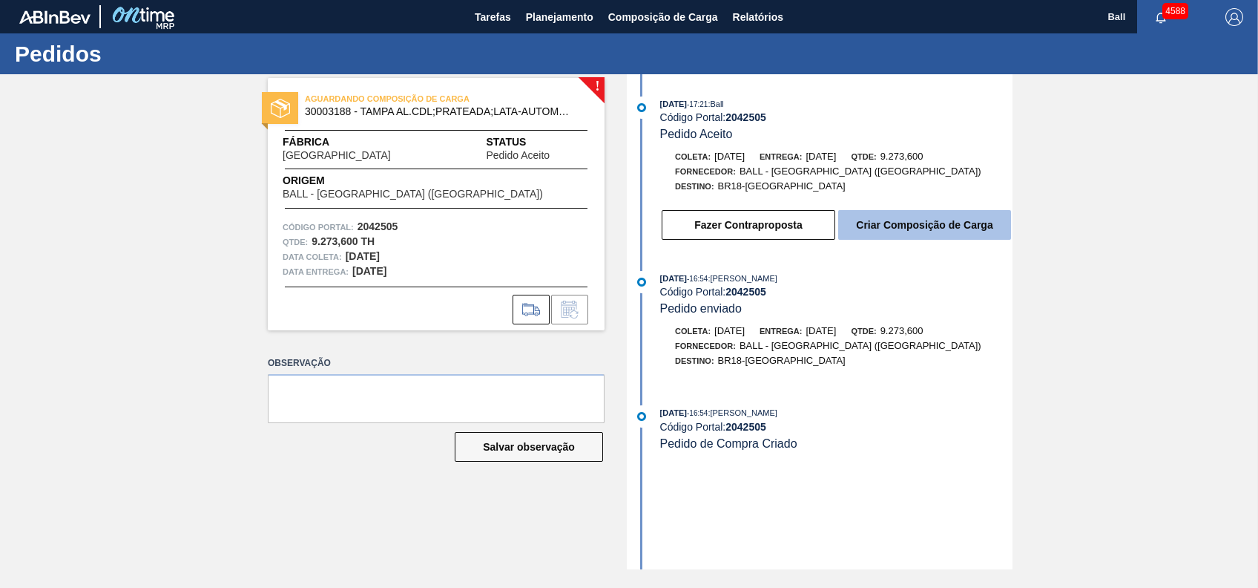
click at [872, 222] on button "Criar Composição de Carga" at bounding box center [924, 225] width 173 height 30
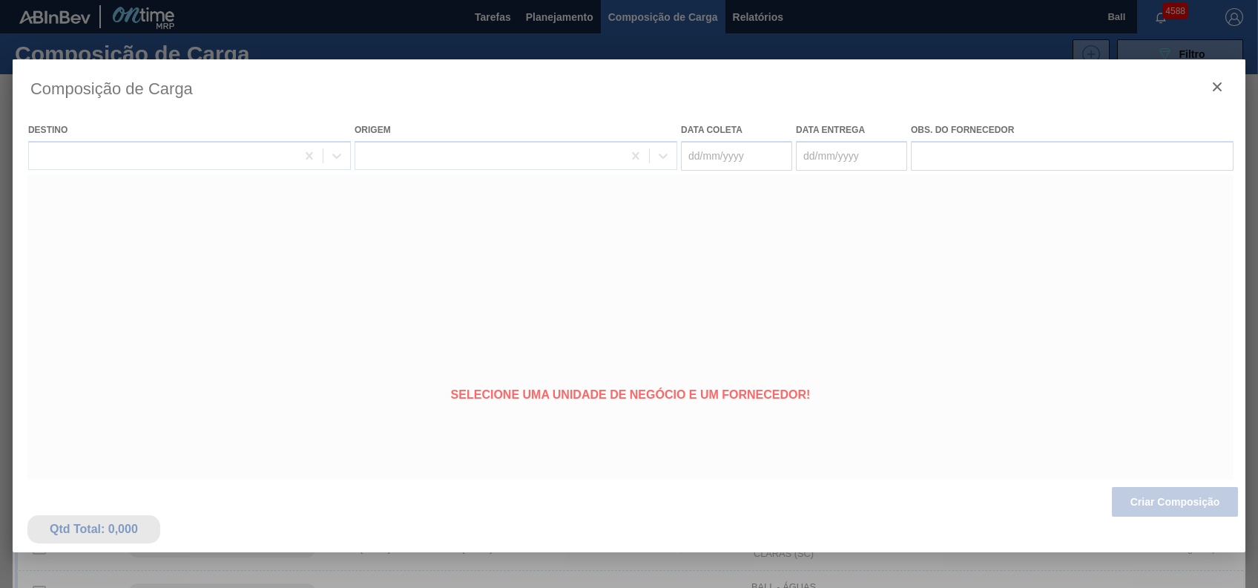
type coleta "[DATE]"
type Entrega "[DATE]"
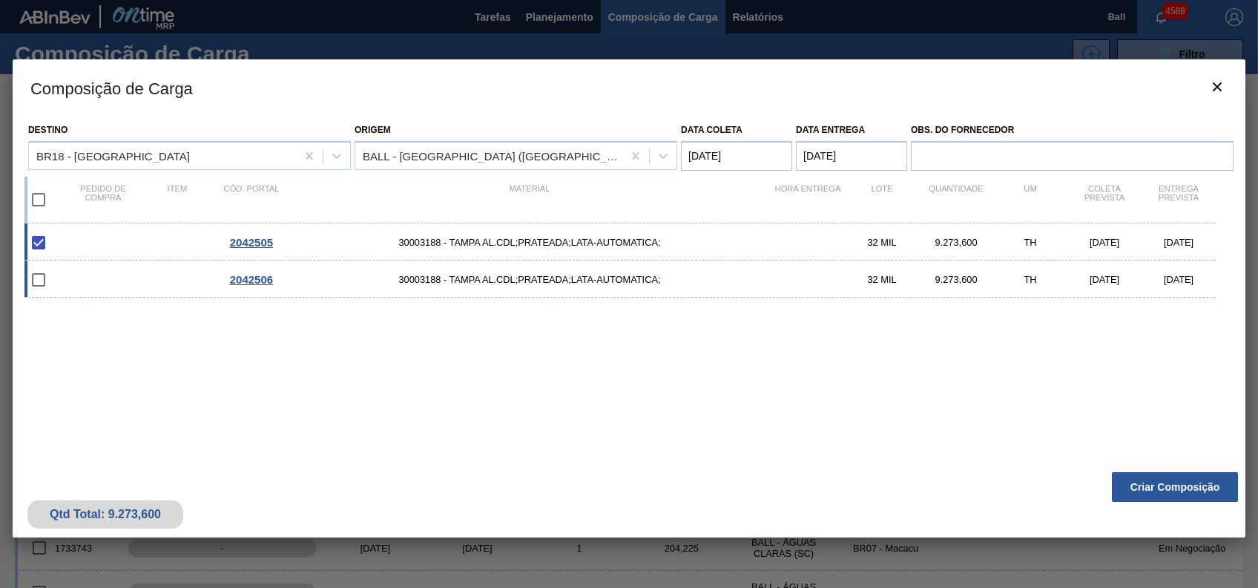
click at [46, 280] on input "checkbox" at bounding box center [38, 279] width 31 height 31
drag, startPoint x: 33, startPoint y: 271, endPoint x: 50, endPoint y: 283, distance: 21.8
click at [36, 272] on input "checkbox" at bounding box center [38, 279] width 31 height 31
click at [42, 277] on input "checkbox" at bounding box center [38, 279] width 31 height 31
checkbox input "false"
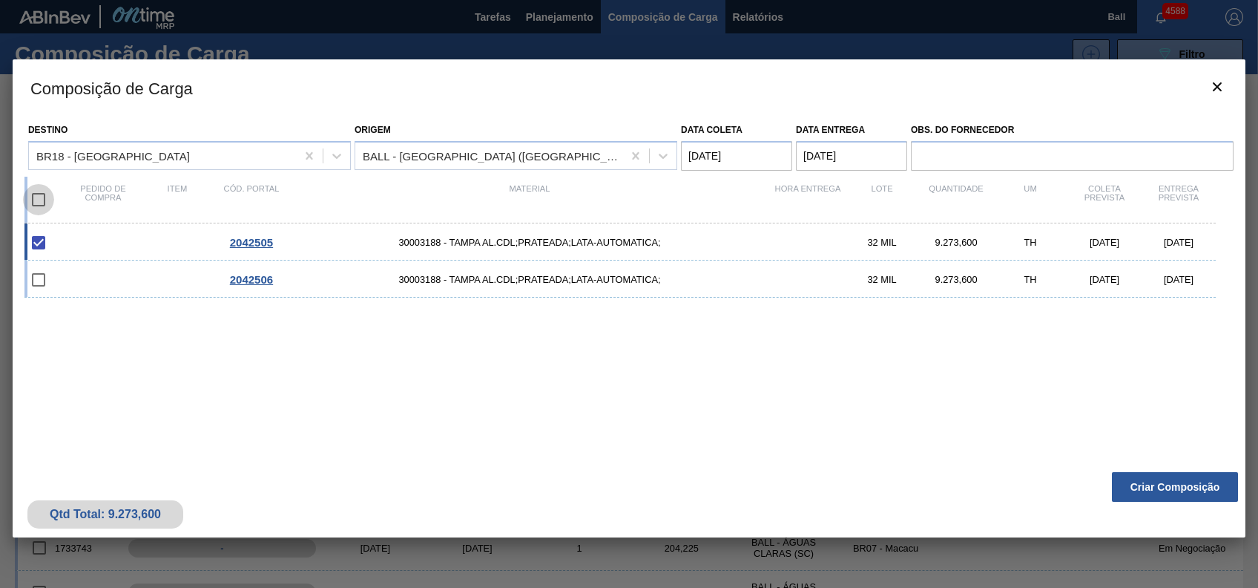
click at [27, 198] on input "checkbox" at bounding box center [38, 199] width 31 height 31
checkbox input "true"
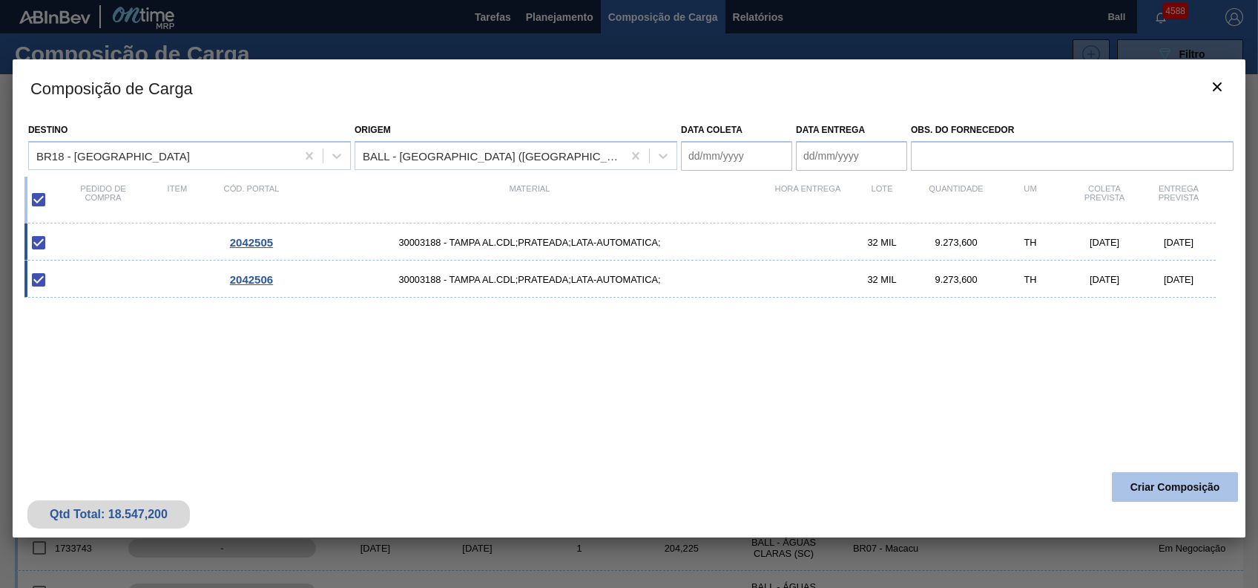
click at [1181, 494] on button "Criar Composição" at bounding box center [1175, 487] width 126 height 30
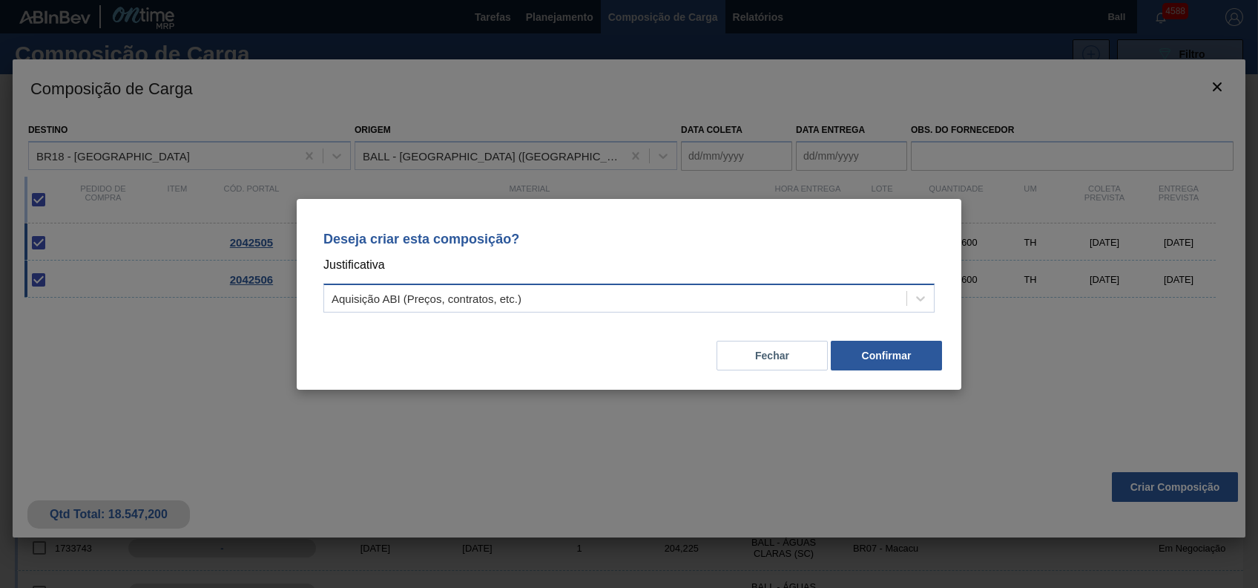
click at [881, 288] on div "Aquisição ABI (Preços, contratos, etc.)" at bounding box center [615, 298] width 582 height 22
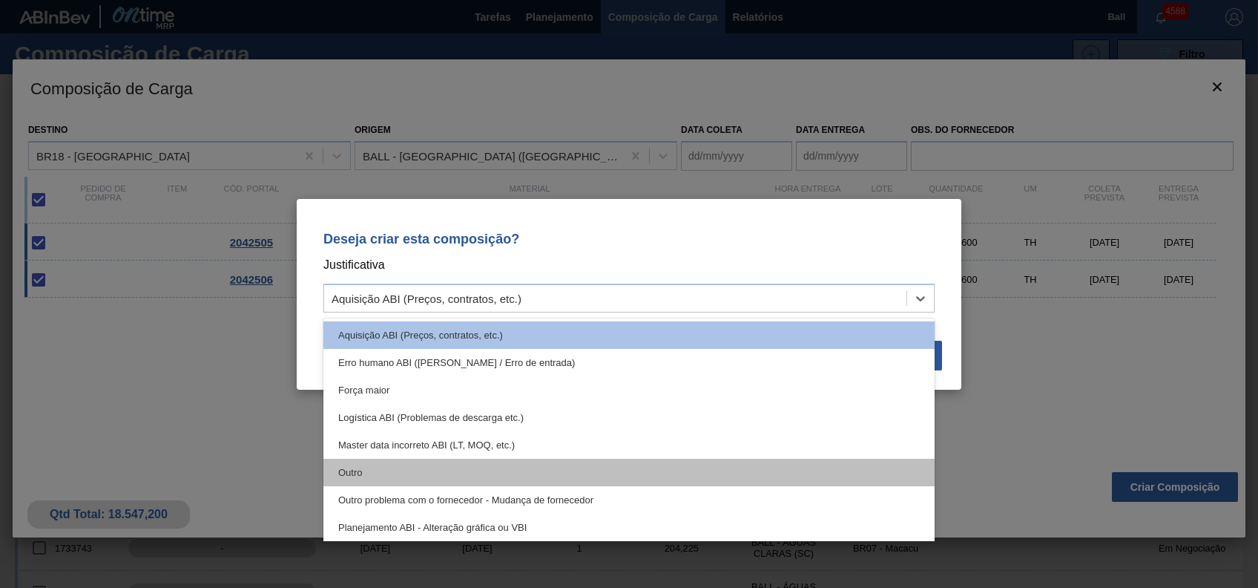
click at [616, 460] on div "Outro" at bounding box center [628, 472] width 611 height 27
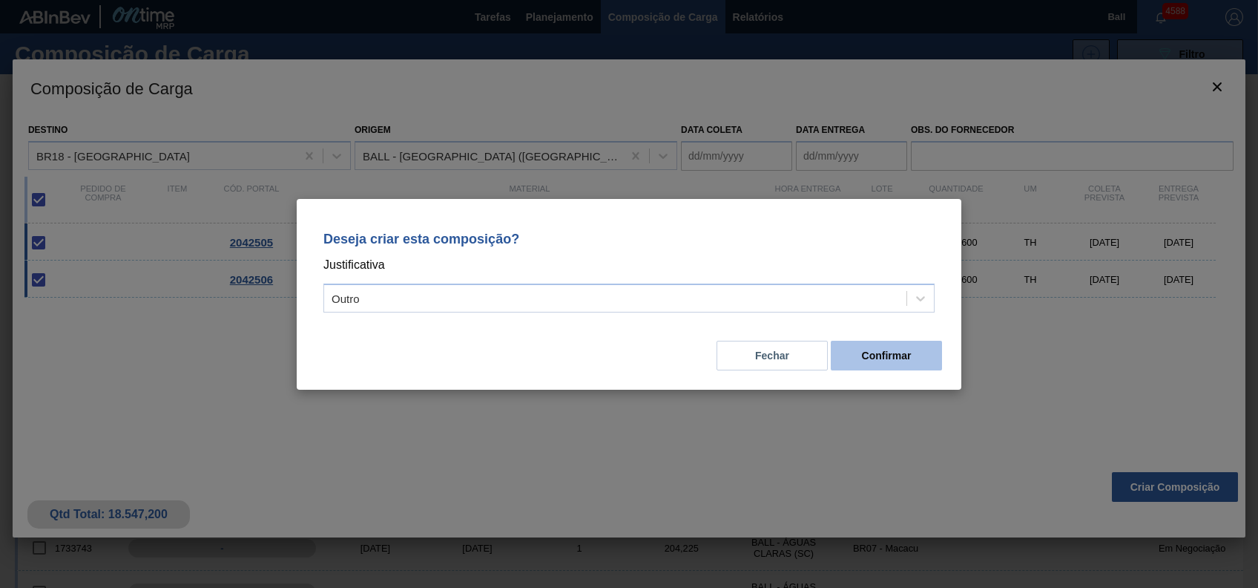
click at [867, 359] on button "Confirmar" at bounding box center [886, 356] width 111 height 30
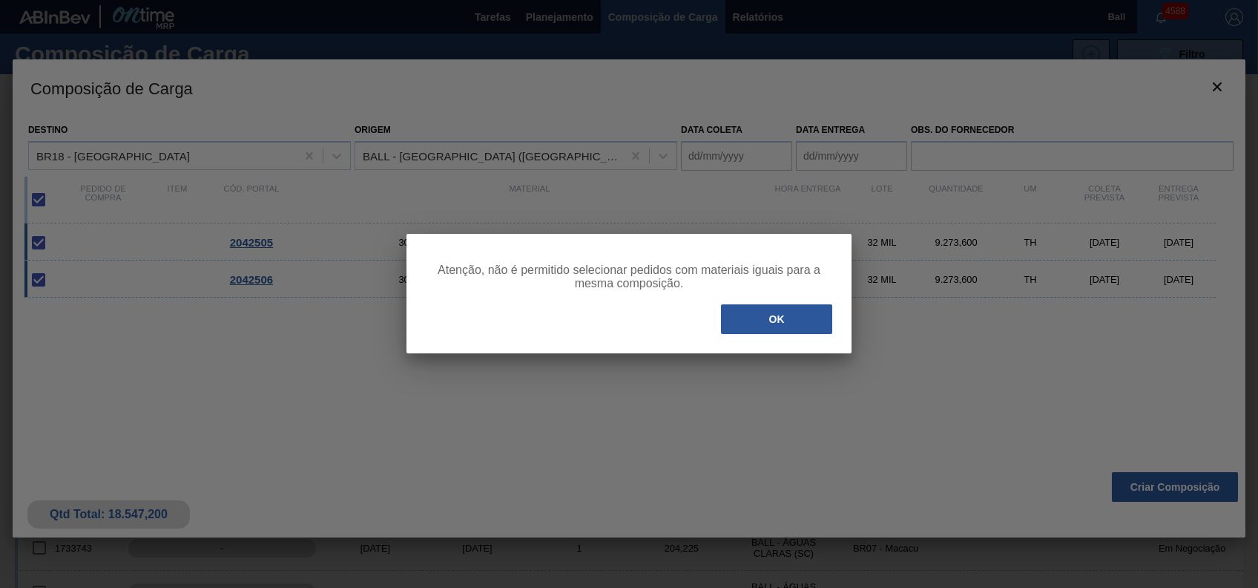
click at [798, 315] on button "OK" at bounding box center [776, 319] width 111 height 30
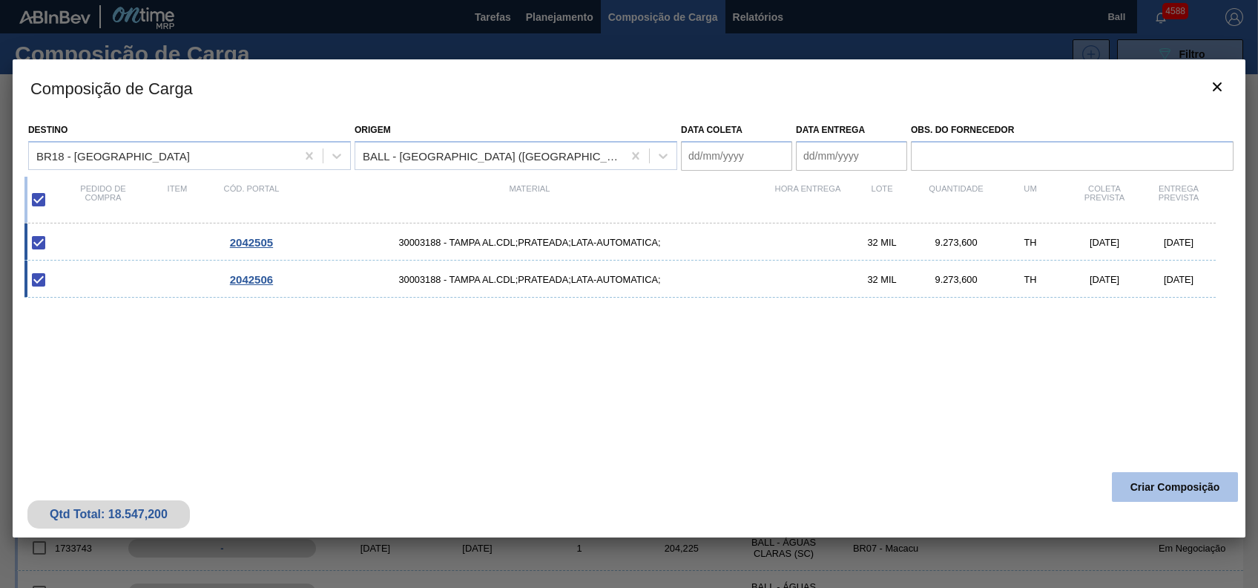
click at [1195, 473] on button "Criar Composição" at bounding box center [1175, 487] width 126 height 30
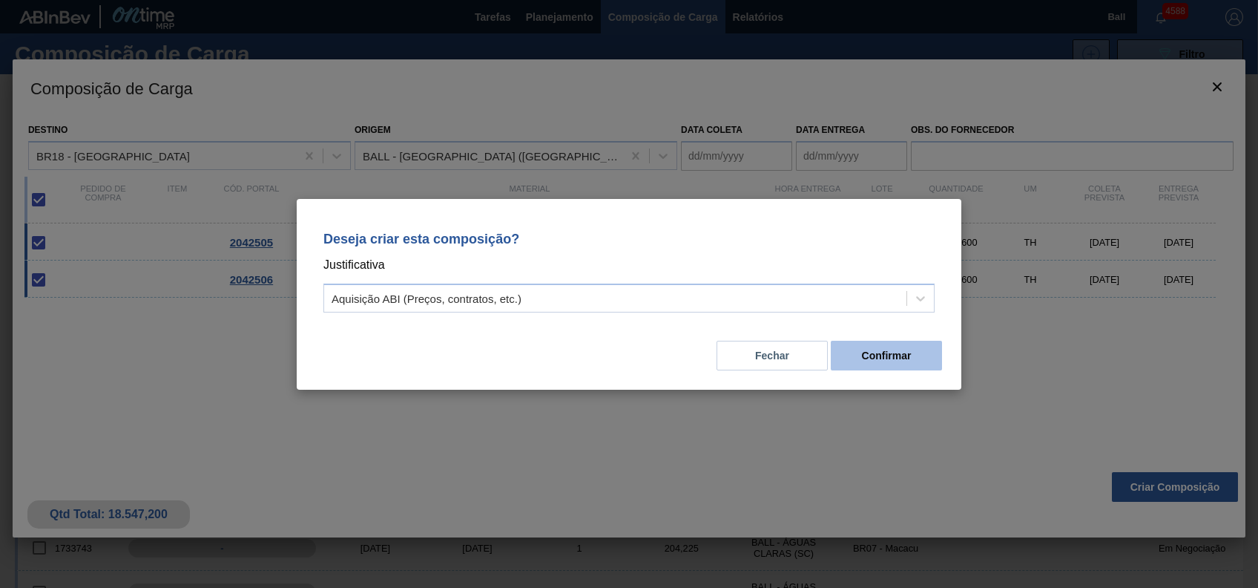
click at [898, 360] on button "Confirmar" at bounding box center [886, 356] width 111 height 30
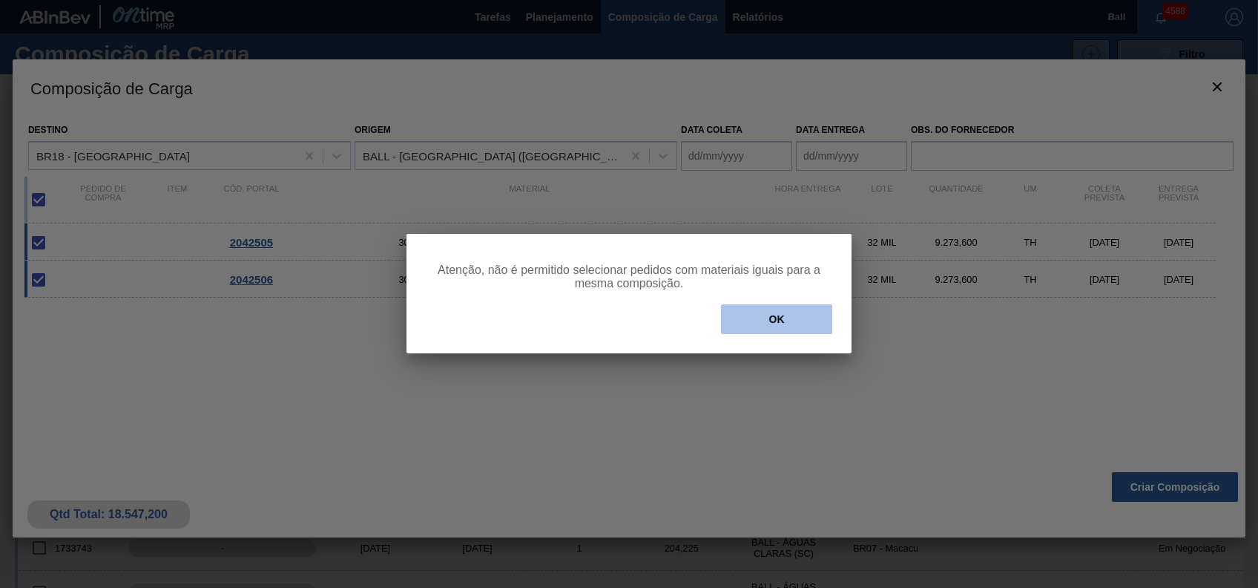
click at [799, 322] on button "OK" at bounding box center [776, 319] width 111 height 30
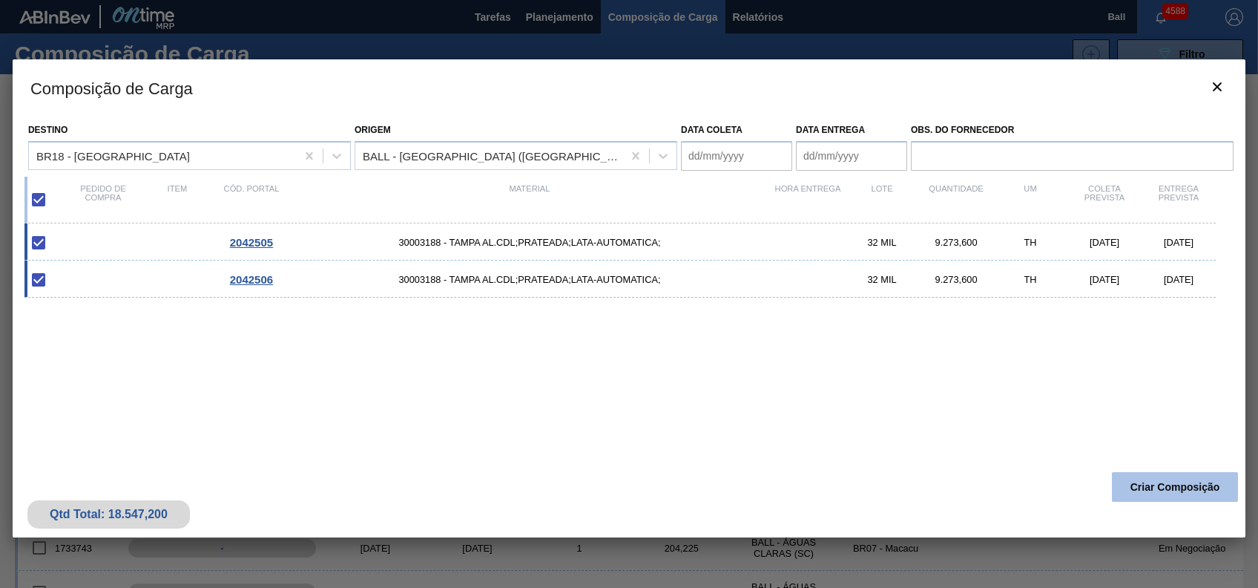
click at [1163, 491] on button "Criar Composição" at bounding box center [1175, 487] width 126 height 30
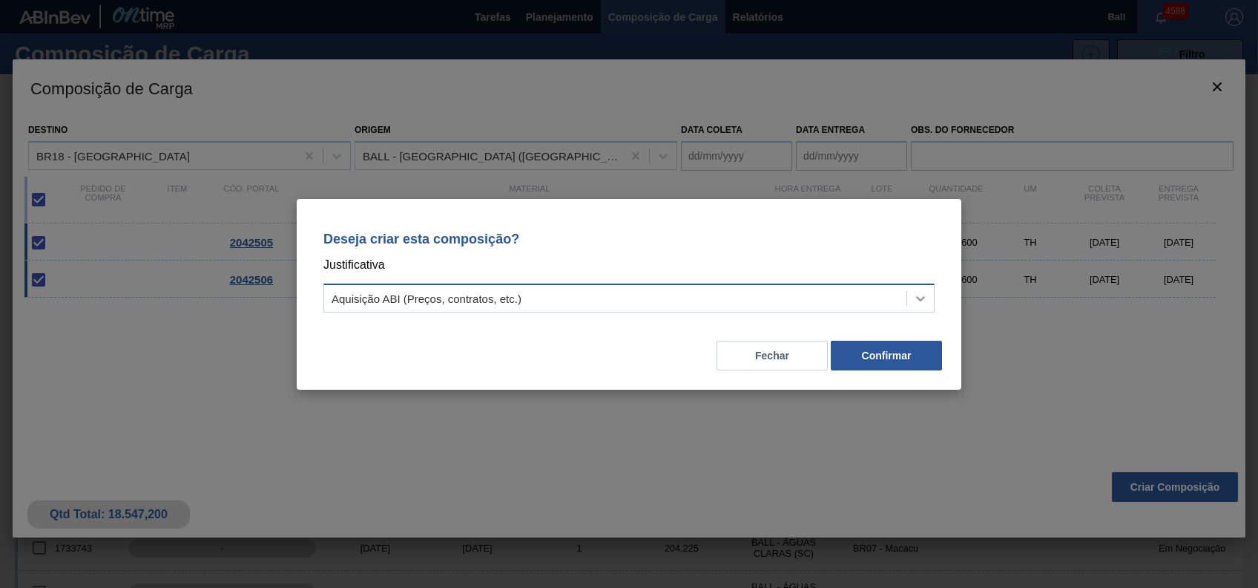
click at [921, 296] on icon at bounding box center [920, 298] width 15 height 15
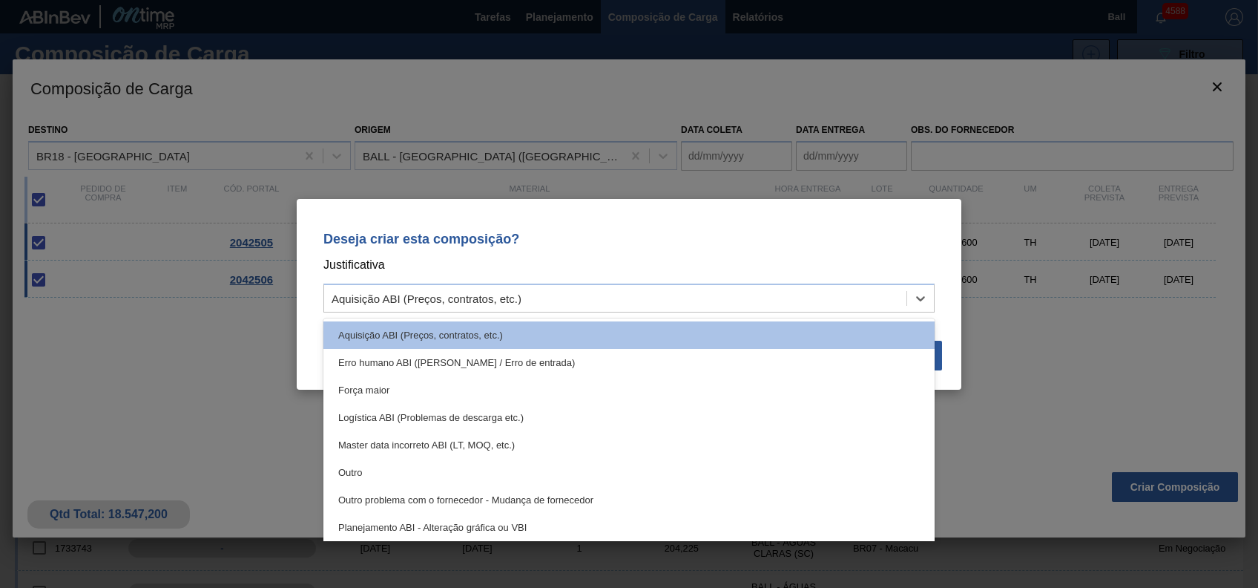
click at [155, 306] on div "Deseja criar esta composição? Justificativa option Erro humano ABI (Cálculo / E…" at bounding box center [629, 294] width 1258 height 588
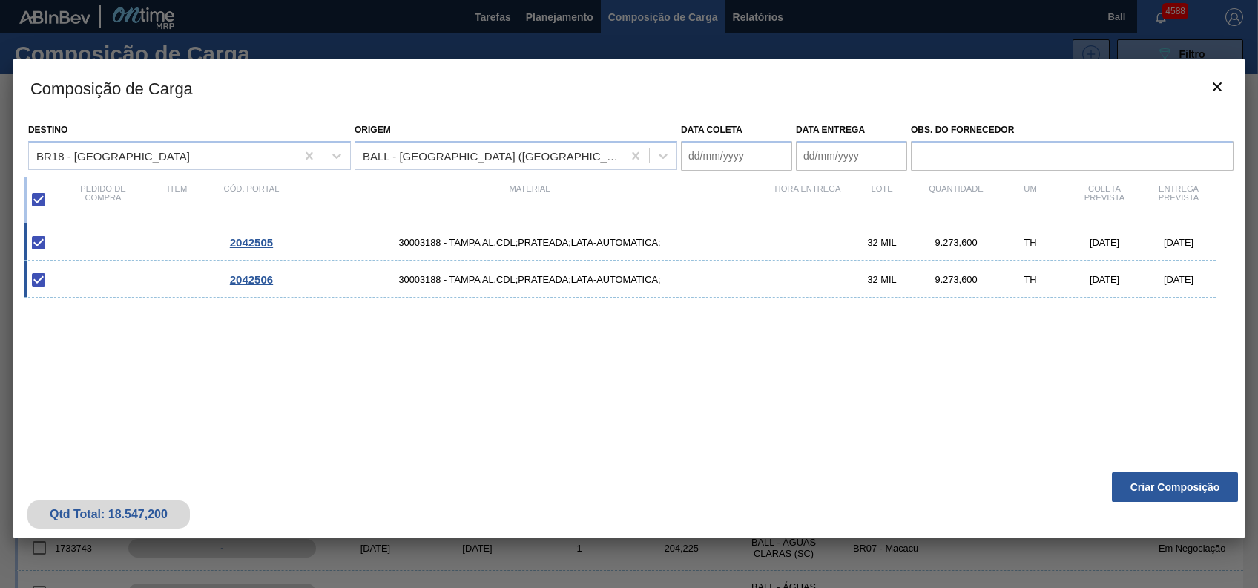
click at [628, 364] on div "2042505 30003188 - TAMPA AL.CDL;PRATEADA;LATA-AUTOMATICA; 32 MIL 9.273,600 TH 0…" at bounding box center [625, 334] width 1203 height 223
click at [1052, 154] on input "Obs. do Fornecedor" at bounding box center [1072, 156] width 323 height 30
drag, startPoint x: 829, startPoint y: 344, endPoint x: 138, endPoint y: 220, distance: 702.5
click at [821, 344] on div "2042505 30003188 - TAMPA AL.CDL;PRATEADA;LATA-AUTOMATICA; 32 MIL 9.273,600 TH 0…" at bounding box center [625, 334] width 1203 height 223
click at [42, 279] on input "checkbox" at bounding box center [38, 279] width 31 height 31
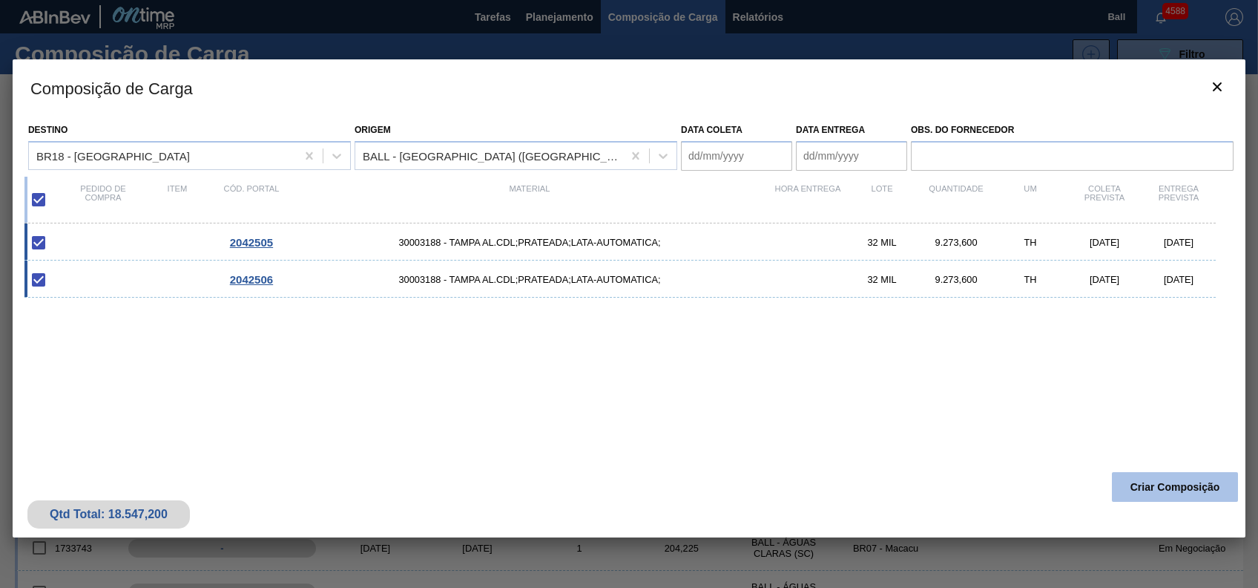
click at [1130, 498] on button "Criar Composição" at bounding box center [1175, 487] width 126 height 30
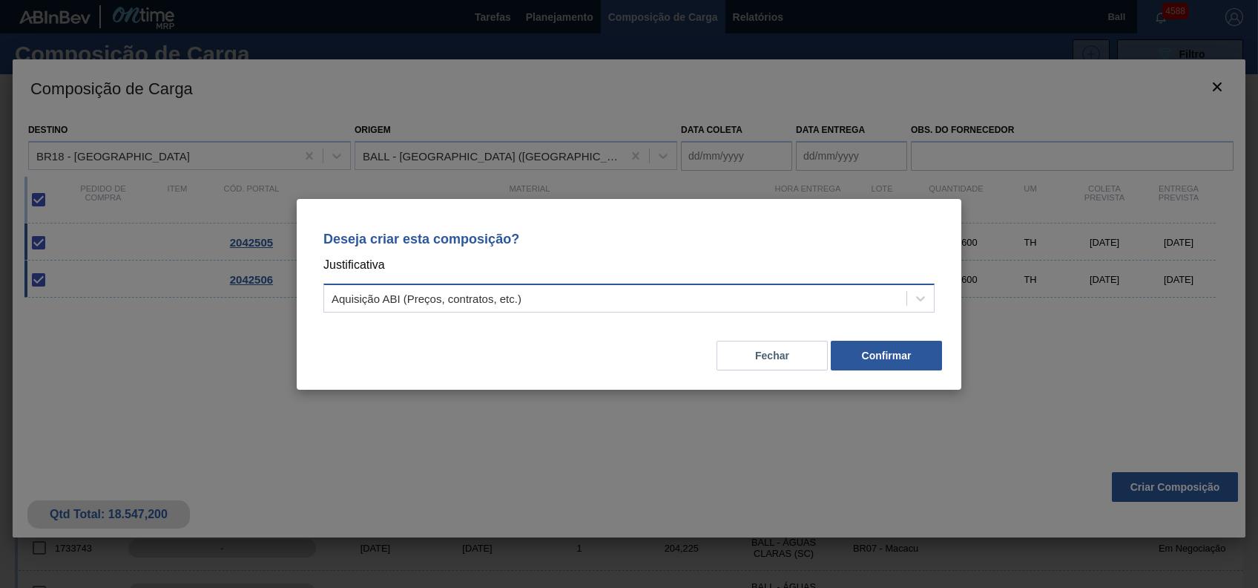
click at [792, 306] on div "Aquisição ABI (Preços, contratos, etc.)" at bounding box center [615, 298] width 582 height 22
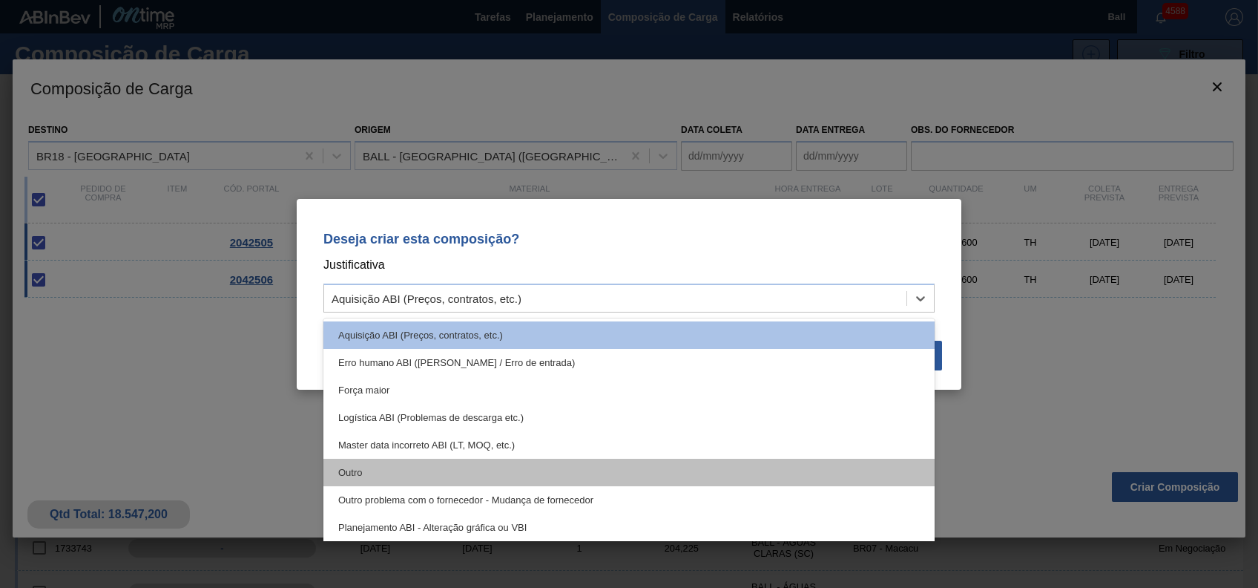
click at [489, 464] on div "Outro" at bounding box center [628, 472] width 611 height 27
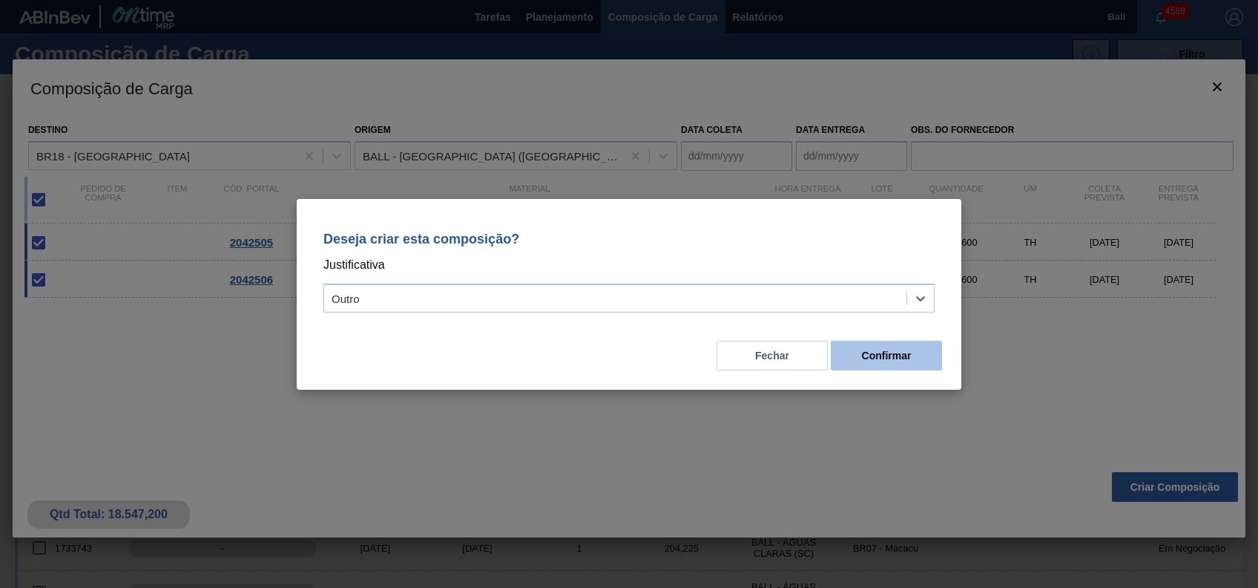
click at [881, 359] on button "Confirmar" at bounding box center [886, 356] width 111 height 30
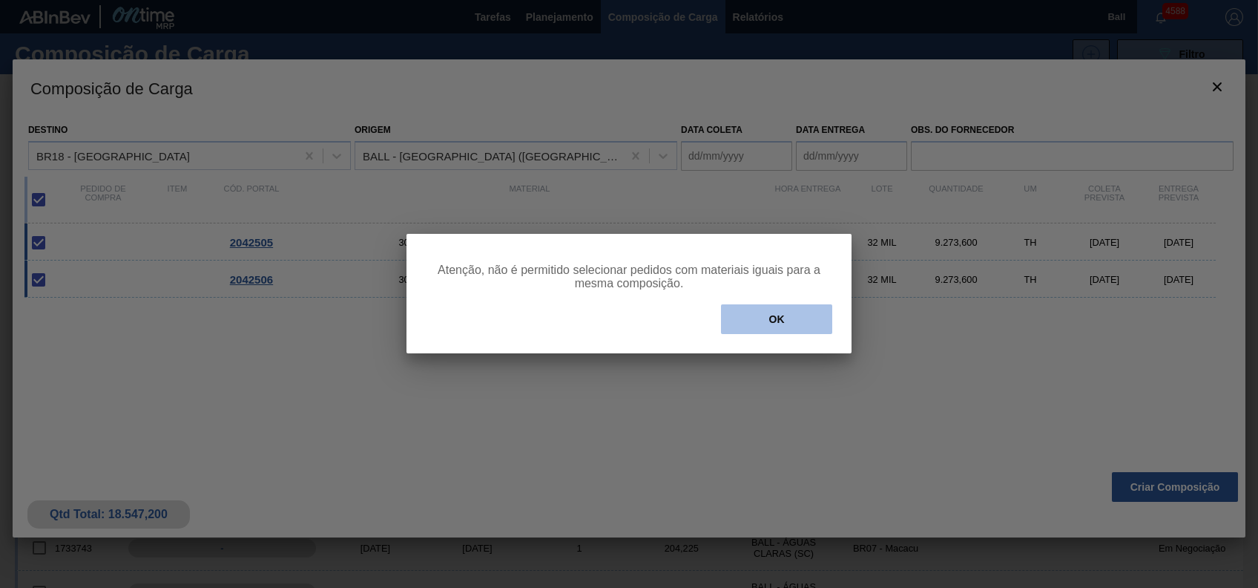
click at [787, 309] on button "OK" at bounding box center [776, 319] width 111 height 30
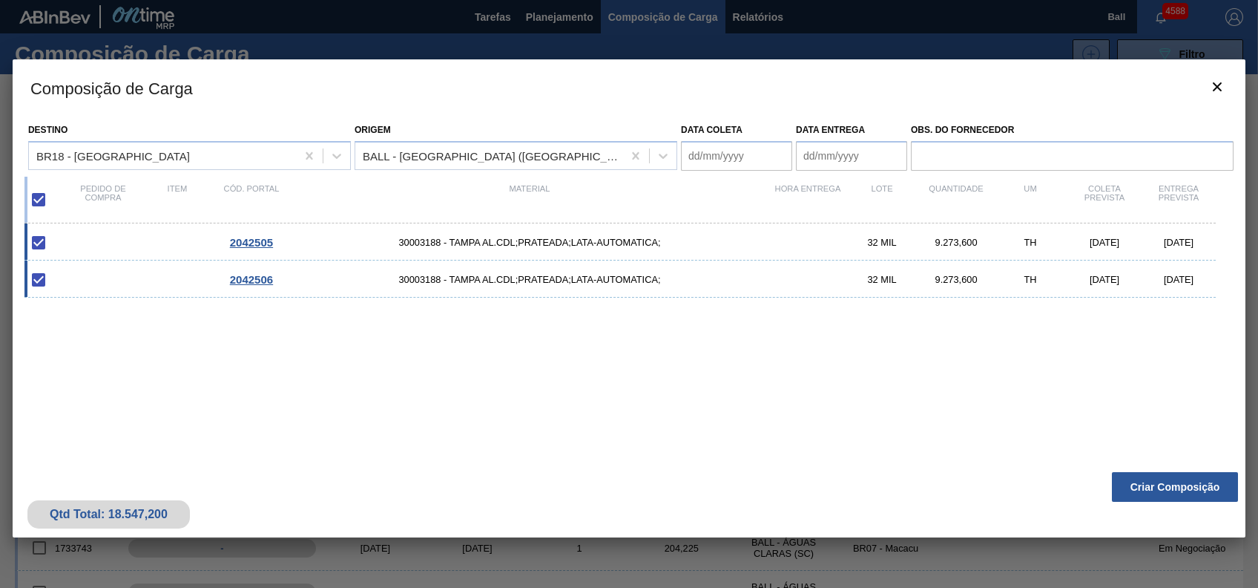
click at [42, 273] on input "checkbox" at bounding box center [38, 279] width 31 height 31
click at [30, 279] on input "checkbox" at bounding box center [38, 279] width 31 height 31
click at [39, 283] on input "checkbox" at bounding box center [38, 279] width 31 height 31
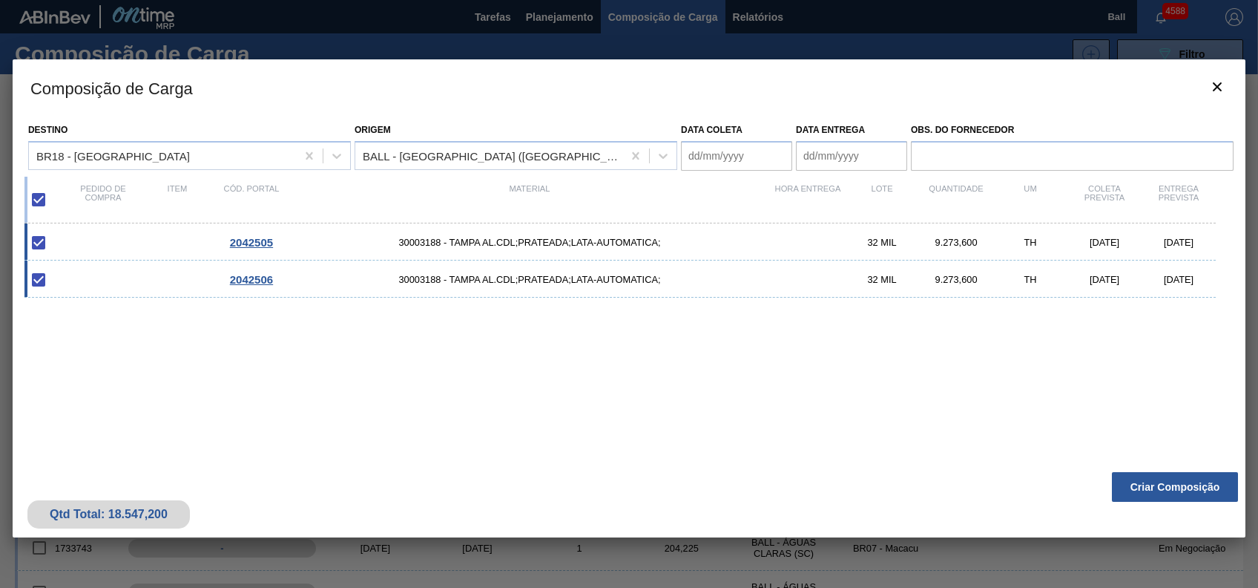
checkbox input "true"
click at [36, 194] on input "checkbox" at bounding box center [38, 199] width 31 height 31
checkbox input "false"
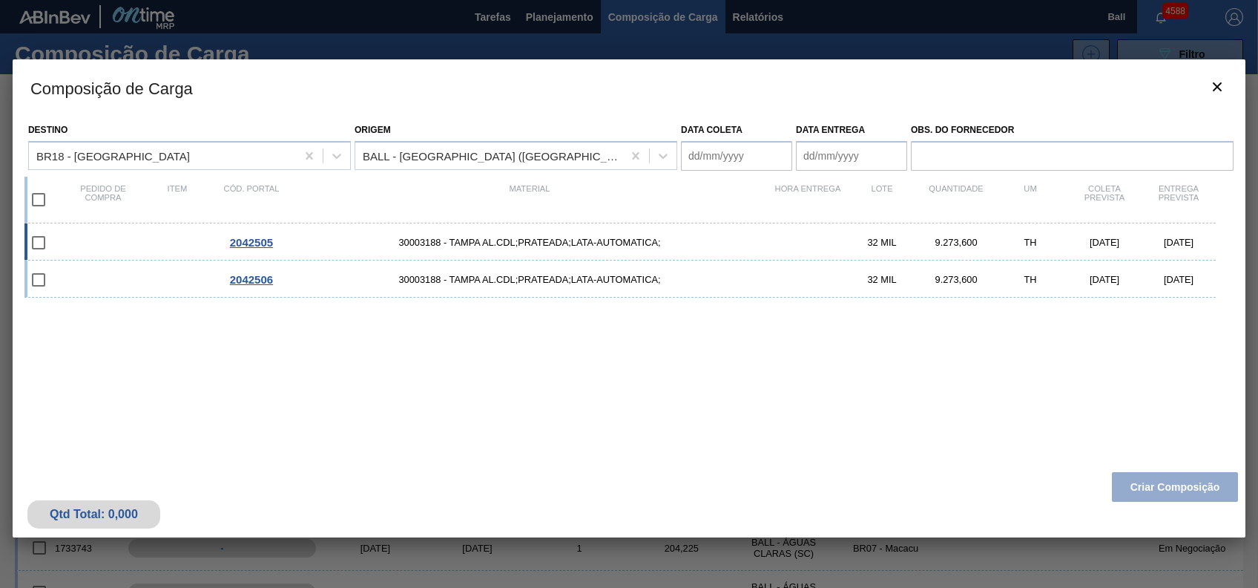
click at [38, 255] on input "checkbox" at bounding box center [38, 242] width 31 height 31
click at [30, 241] on input "checkbox" at bounding box center [38, 242] width 31 height 31
click at [38, 242] on input "checkbox" at bounding box center [38, 242] width 31 height 31
click at [39, 242] on input "checkbox" at bounding box center [38, 242] width 31 height 31
click at [47, 243] on input "checkbox" at bounding box center [38, 242] width 31 height 31
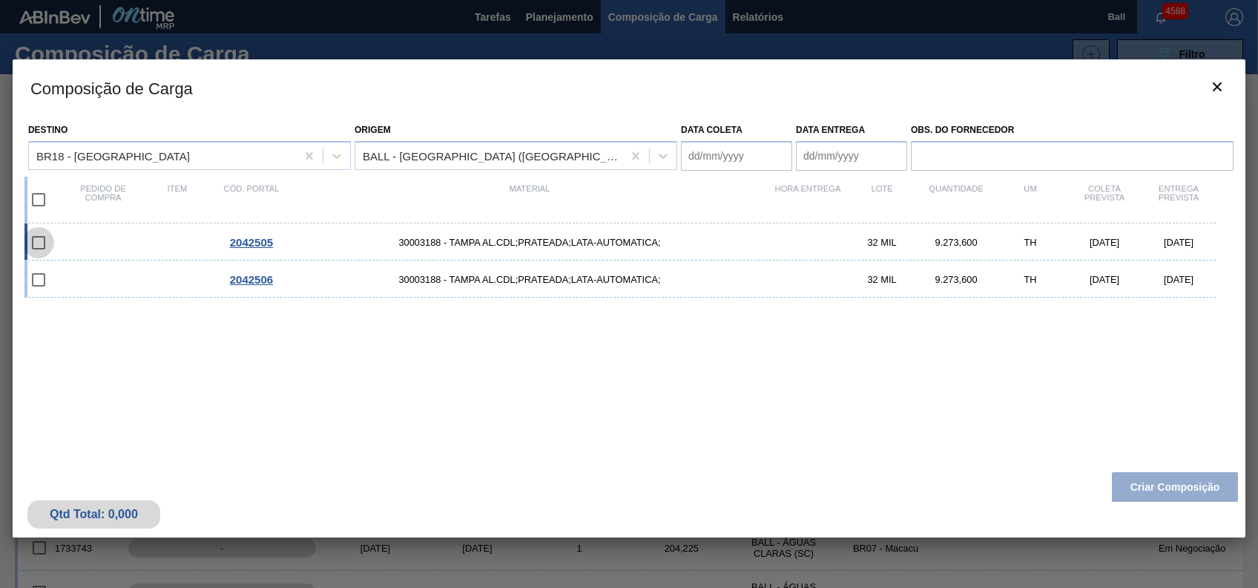
click at [42, 240] on input "checkbox" at bounding box center [38, 242] width 31 height 31
click at [41, 239] on input "checkbox" at bounding box center [38, 242] width 31 height 31
click at [39, 238] on input "checkbox" at bounding box center [38, 242] width 31 height 31
checkbox input "false"
click at [1216, 90] on icon "botão de ícone" at bounding box center [1218, 87] width 18 height 18
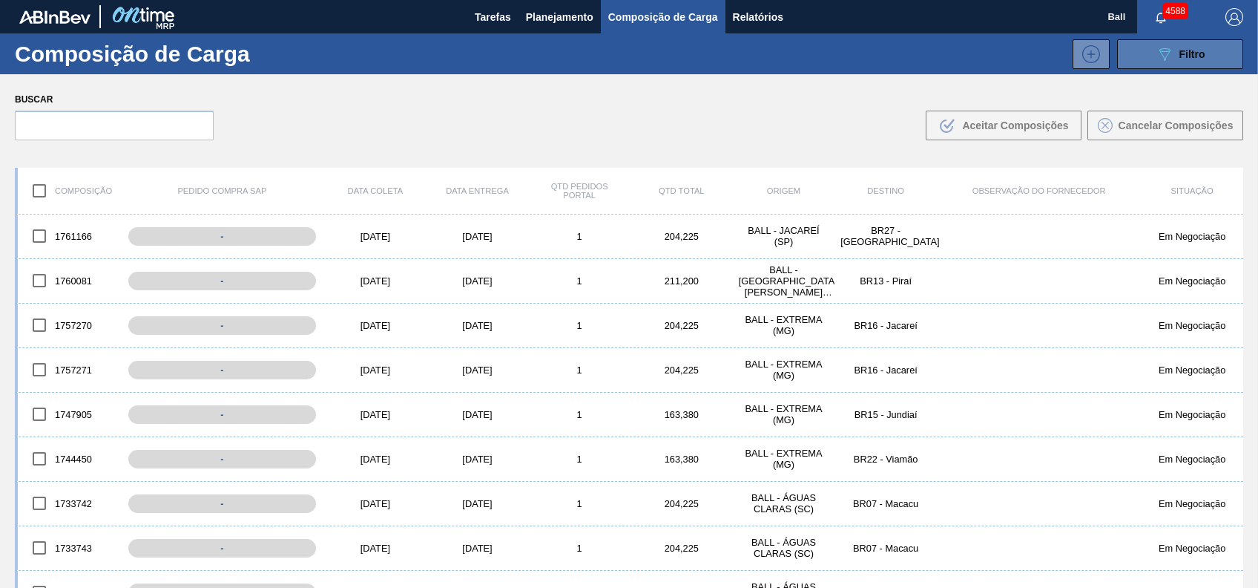
click at [1223, 43] on button "089F7B8B-B2A5-4AFE-B5C0-19BA573D28AC Filtro" at bounding box center [1180, 54] width 126 height 30
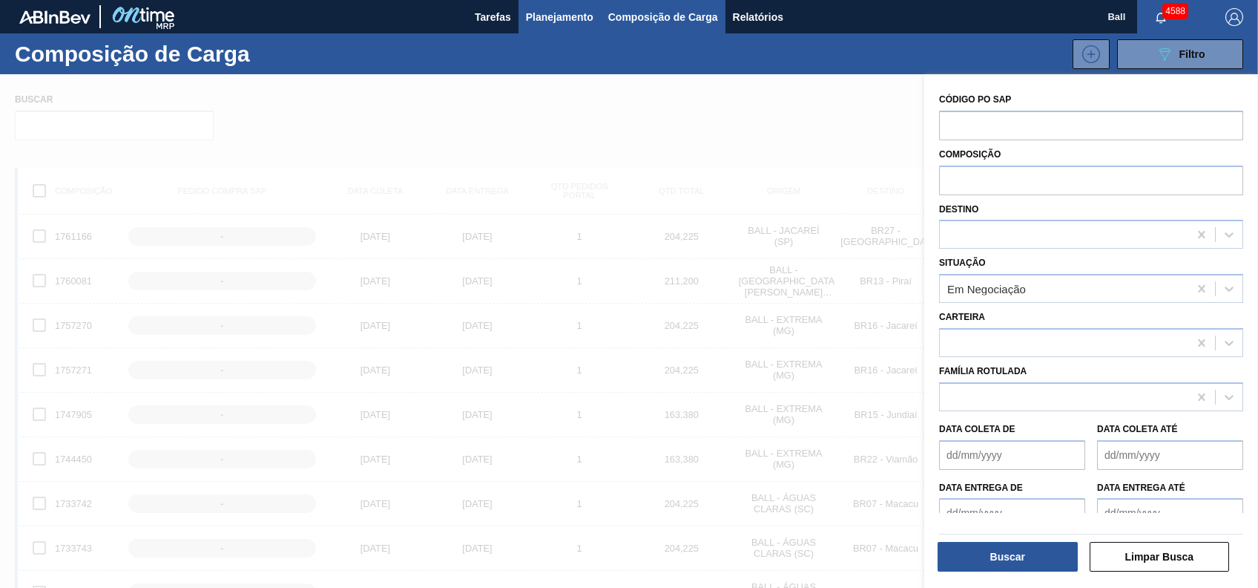
click at [570, 26] on button "Planejamento" at bounding box center [560, 16] width 82 height 33
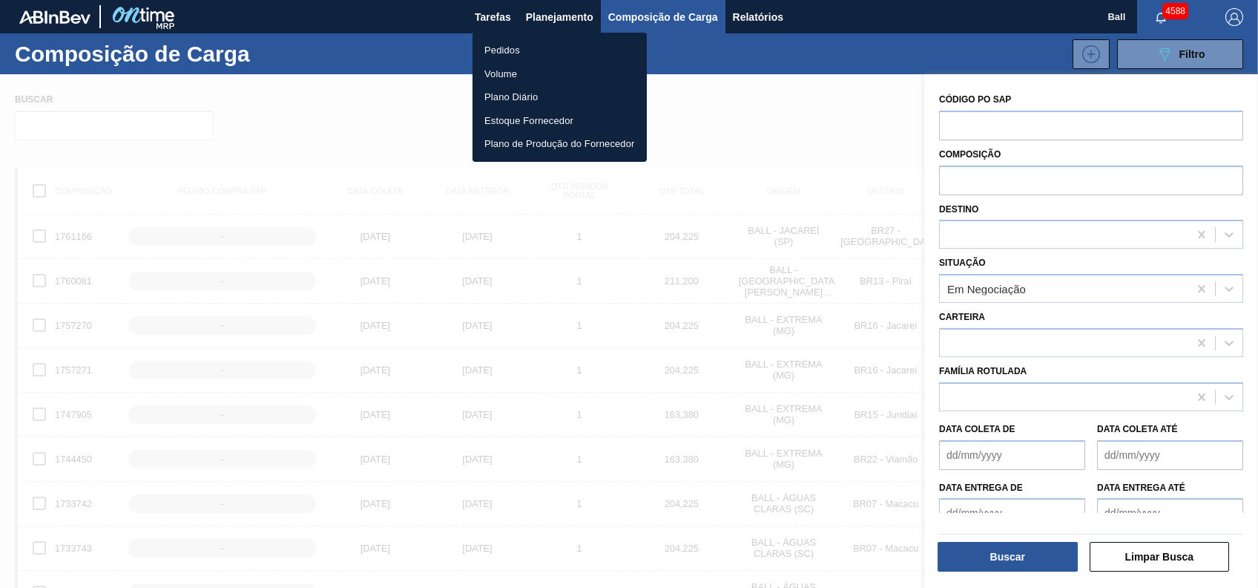
click at [531, 50] on li "Pedidos" at bounding box center [560, 51] width 174 height 24
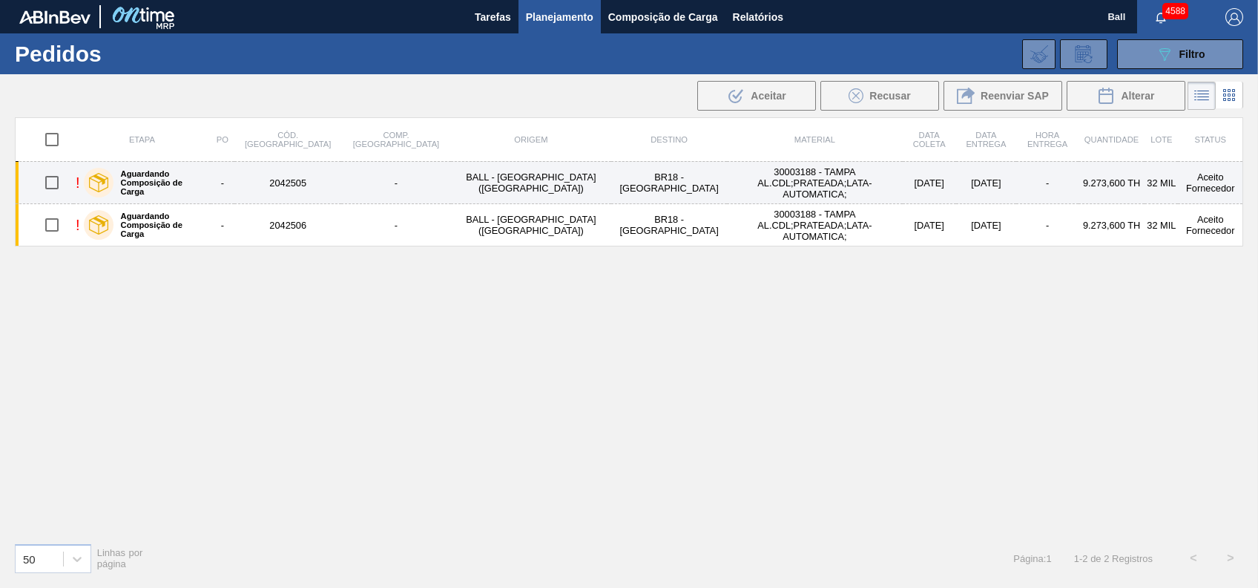
click at [59, 178] on input "checkbox" at bounding box center [51, 182] width 31 height 31
checkbox input "true"
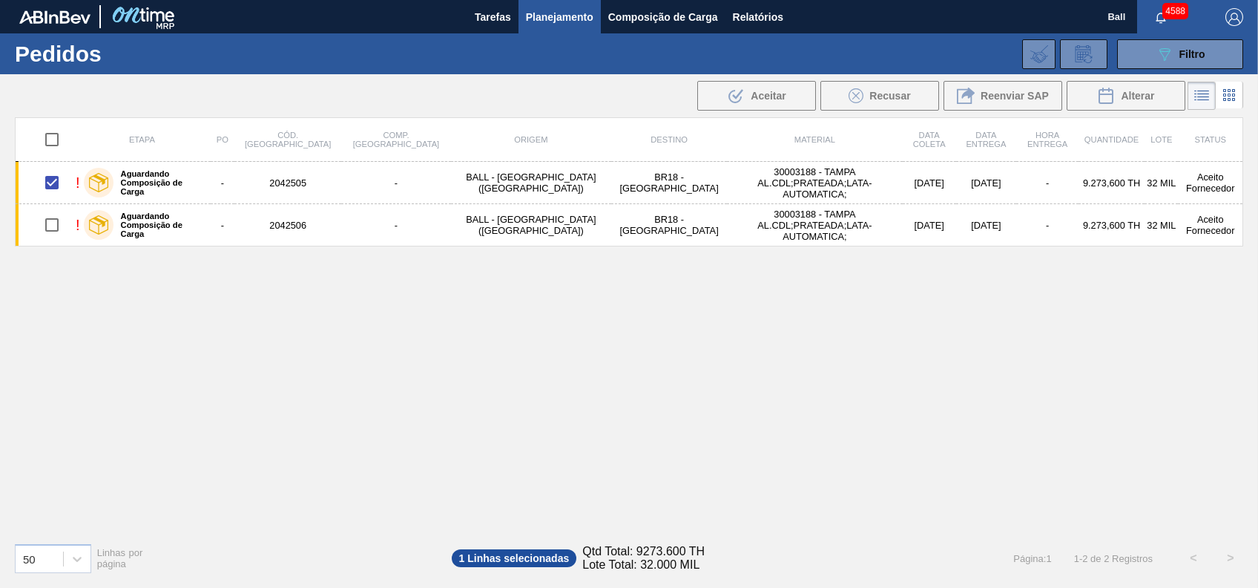
click at [1211, 101] on li at bounding box center [1202, 96] width 28 height 28
click at [1230, 95] on icon at bounding box center [1229, 94] width 3 height 3
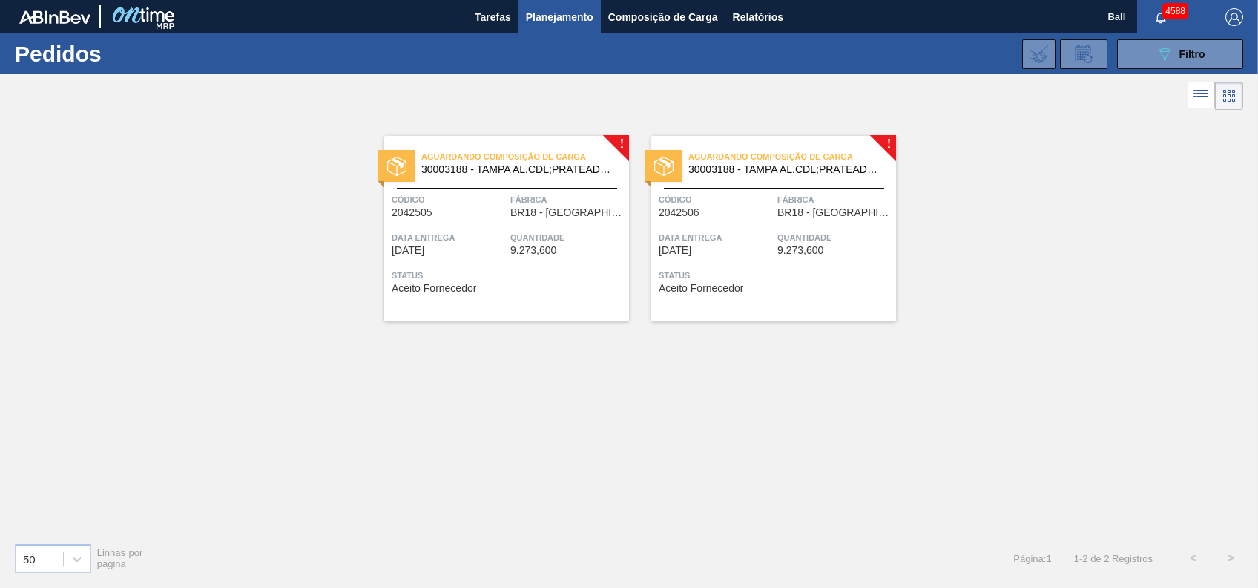
click at [520, 190] on div "Aguardando Composição de Carga 30003188 - TAMPA AL.CDL;PRATEADA;LATA-AUTOMATICA…" at bounding box center [506, 228] width 245 height 185
click at [875, 255] on div "Quantidade 9.273,600" at bounding box center [835, 243] width 115 height 26
click at [1059, 191] on div "! Aguardando Composição de Carga 30003188 - TAMPA AL.CDL;PRATEADA;LATA-AUTOMATI…" at bounding box center [629, 322] width 1258 height 417
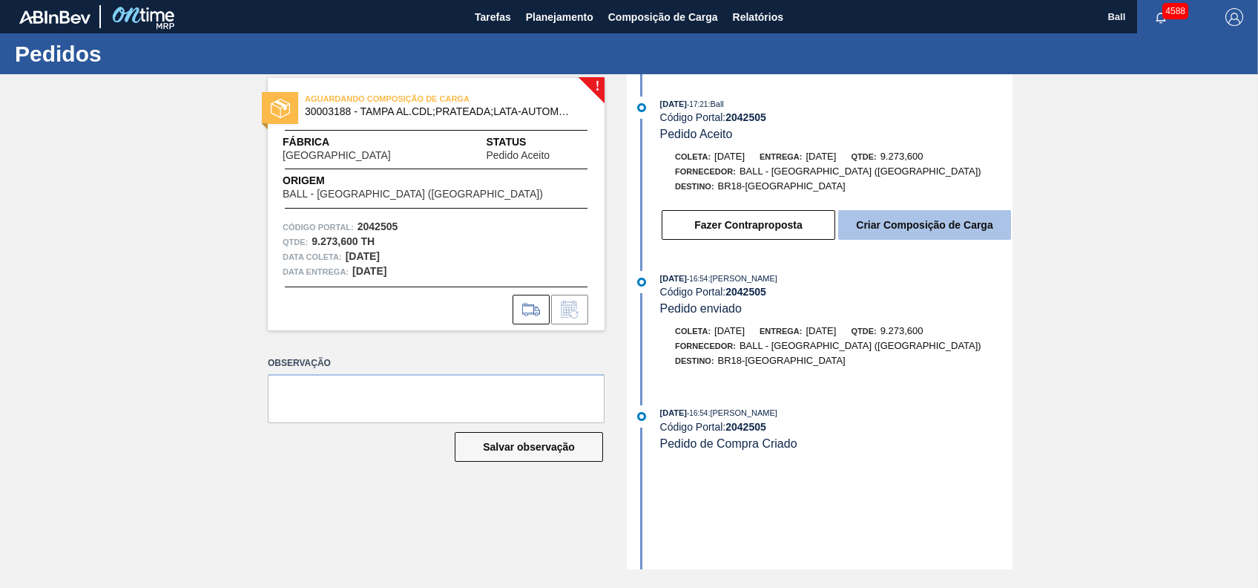
click at [881, 233] on button "Criar Composição de Carga" at bounding box center [924, 225] width 173 height 30
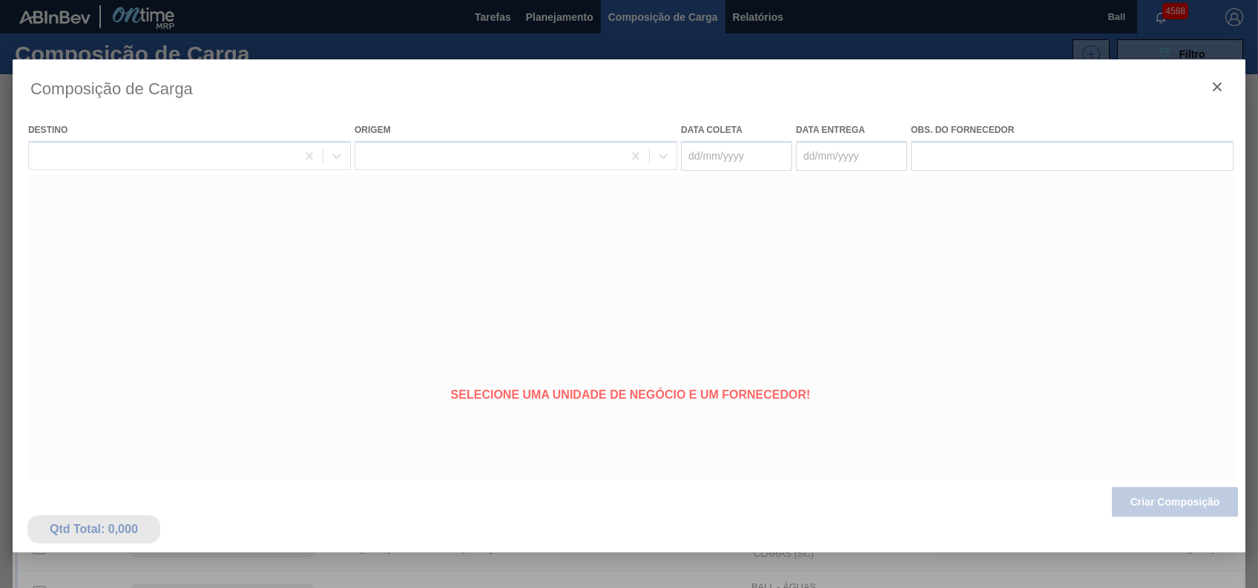
type coleta "04/11/2025"
type Entrega "04/11/2025"
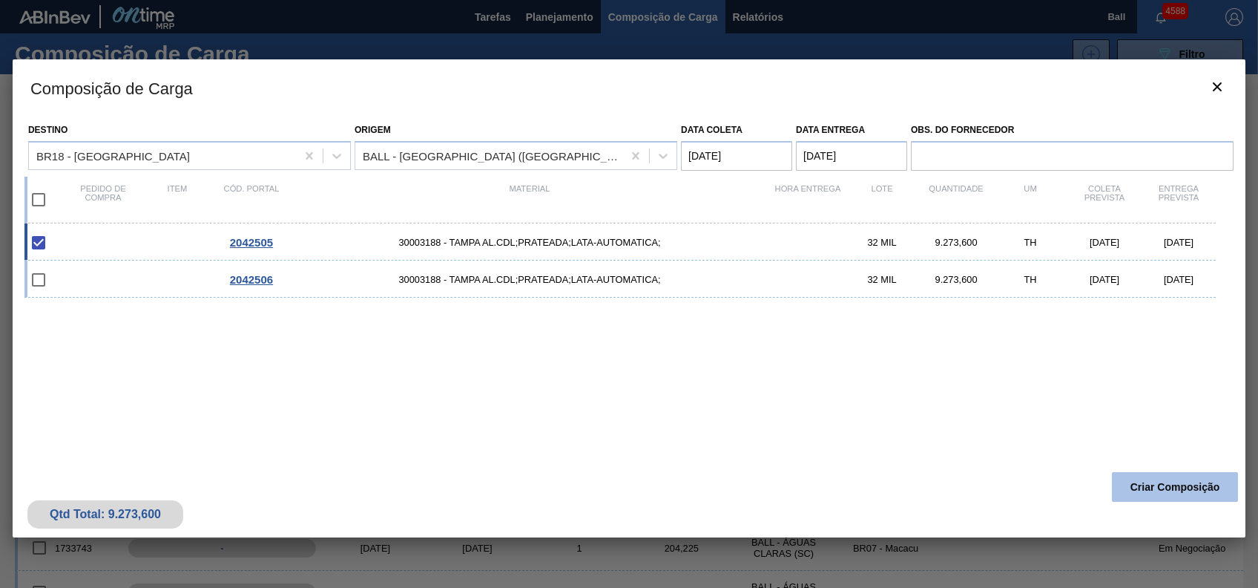
click at [1202, 491] on button "Criar Composição" at bounding box center [1175, 487] width 126 height 30
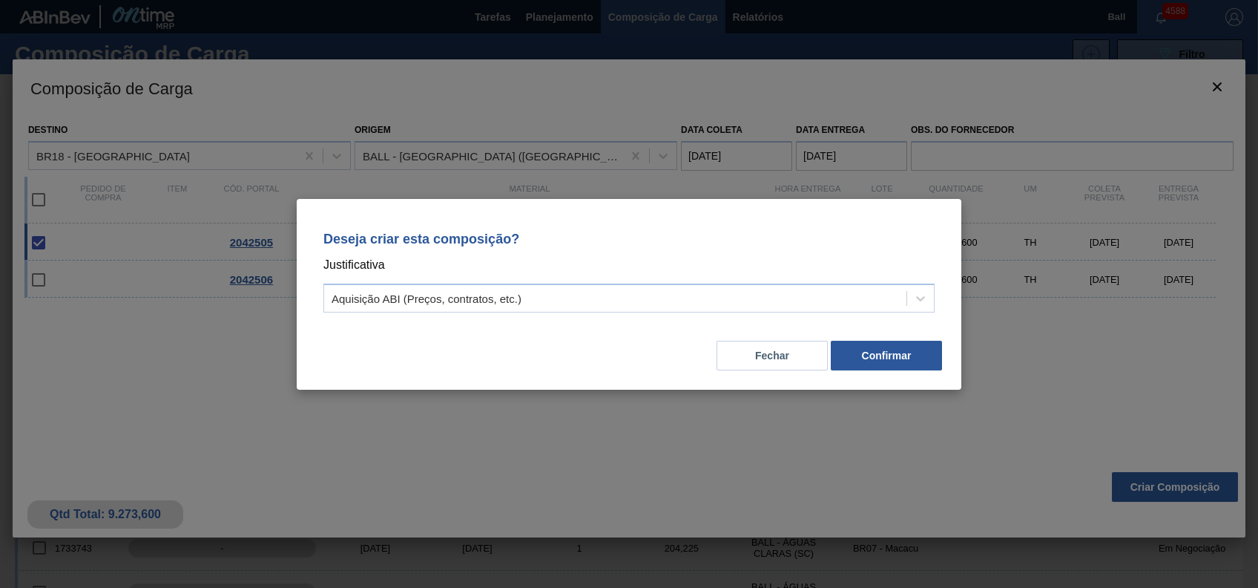
click at [923, 373] on div "Deseja criar esta composição? Justificativa Aquisição ABI (Preços, contratos, e…" at bounding box center [629, 294] width 665 height 191
click at [908, 364] on button "Confirmar" at bounding box center [886, 356] width 111 height 30
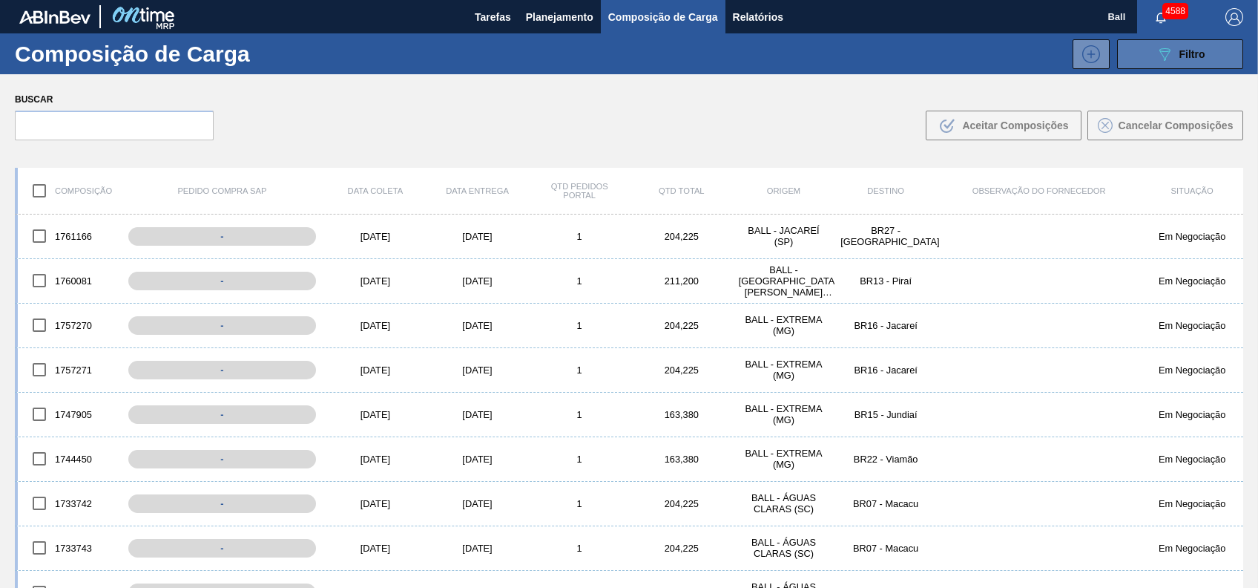
click at [1192, 65] on button "089F7B8B-B2A5-4AFE-B5C0-19BA573D28AC Filtro" at bounding box center [1180, 54] width 126 height 30
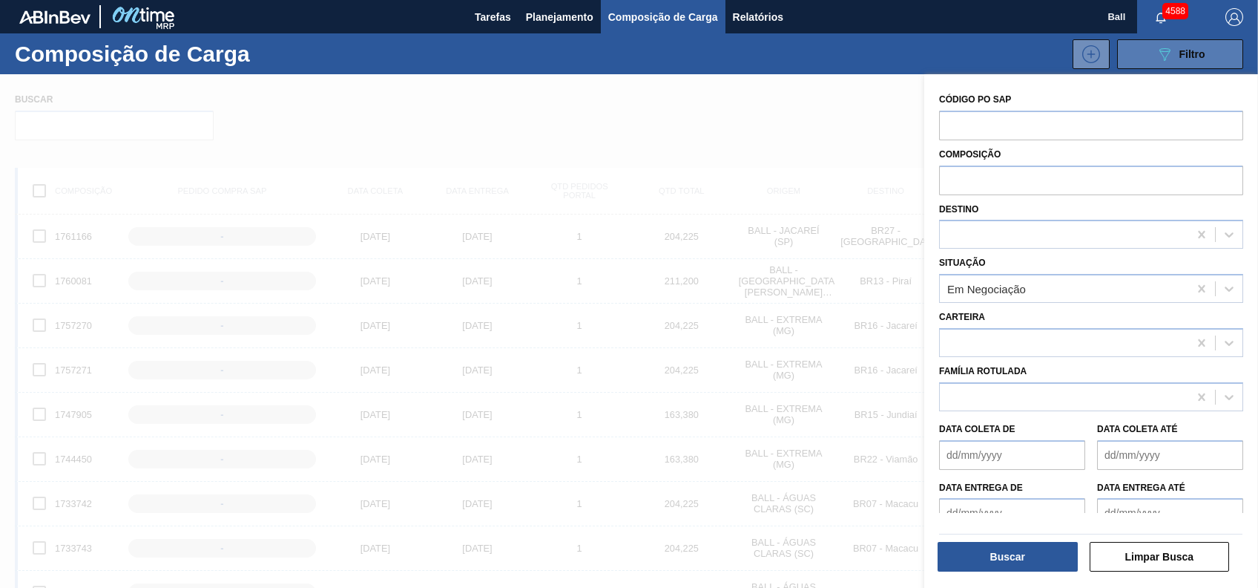
click at [1192, 65] on button "089F7B8B-B2A5-4AFE-B5C0-19BA573D28AC Filtro" at bounding box center [1180, 54] width 126 height 30
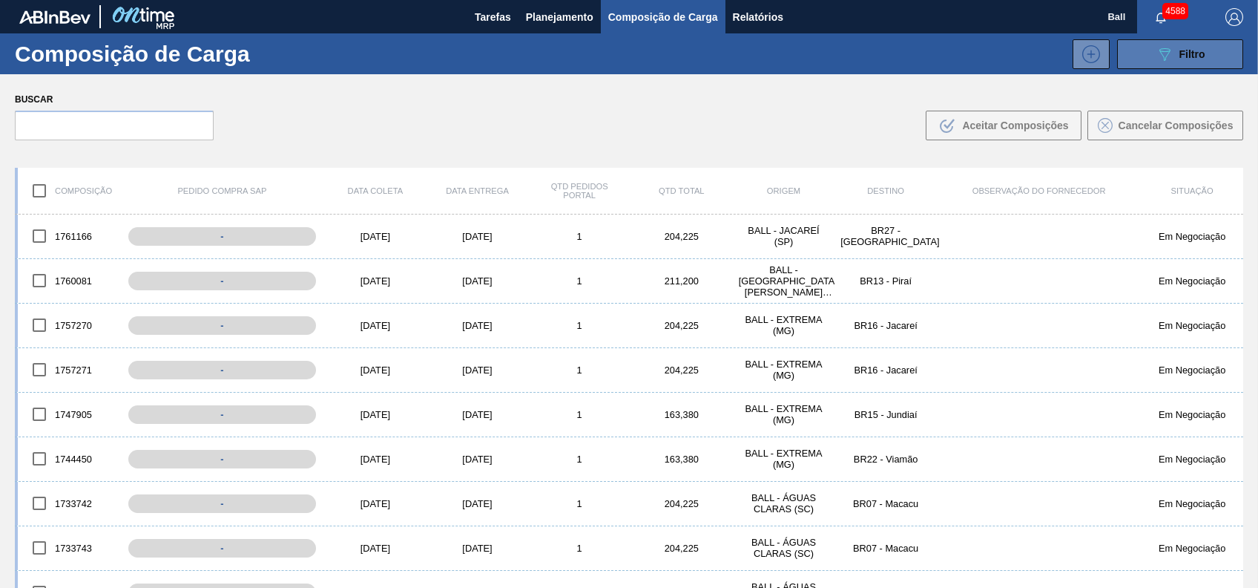
click at [1192, 65] on button "089F7B8B-B2A5-4AFE-B5C0-19BA573D28AC Filtro" at bounding box center [1180, 54] width 126 height 30
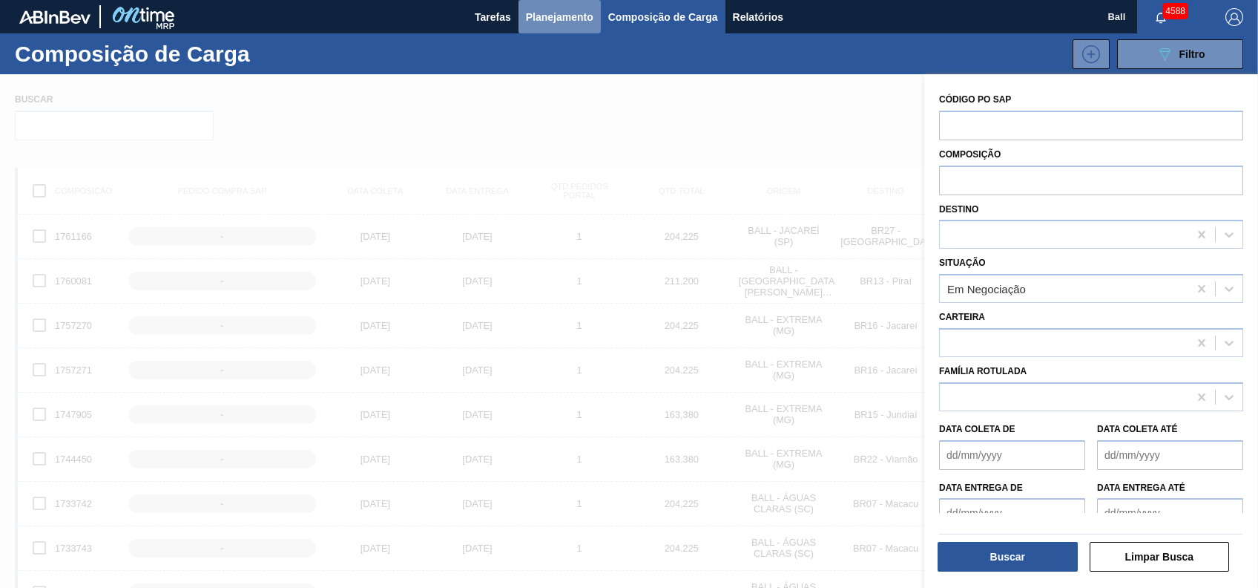
click at [530, 28] on button "Planejamento" at bounding box center [560, 16] width 82 height 33
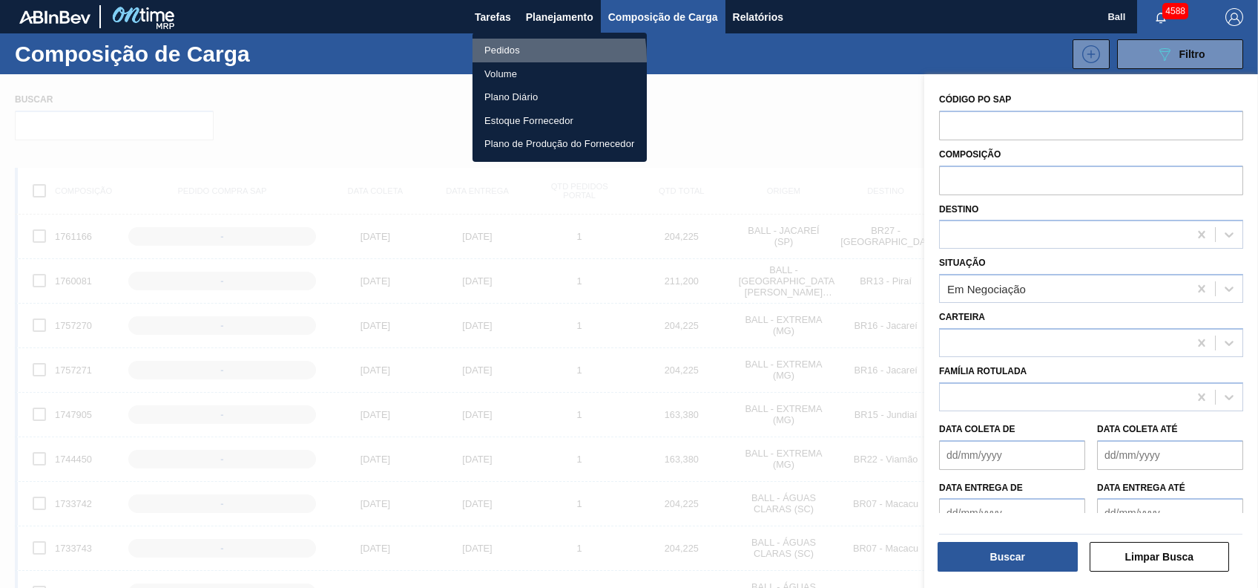
click at [502, 59] on li "Pedidos" at bounding box center [560, 51] width 174 height 24
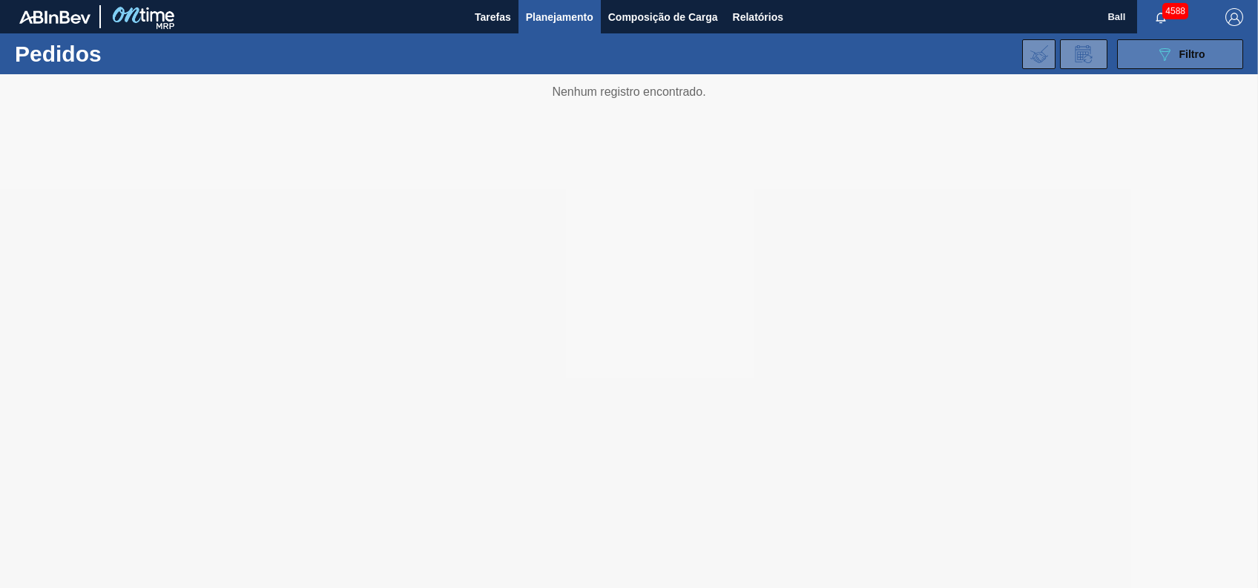
click at [1209, 50] on button "089F7B8B-B2A5-4AFE-B5C0-19BA573D28AC Filtro" at bounding box center [1180, 54] width 126 height 30
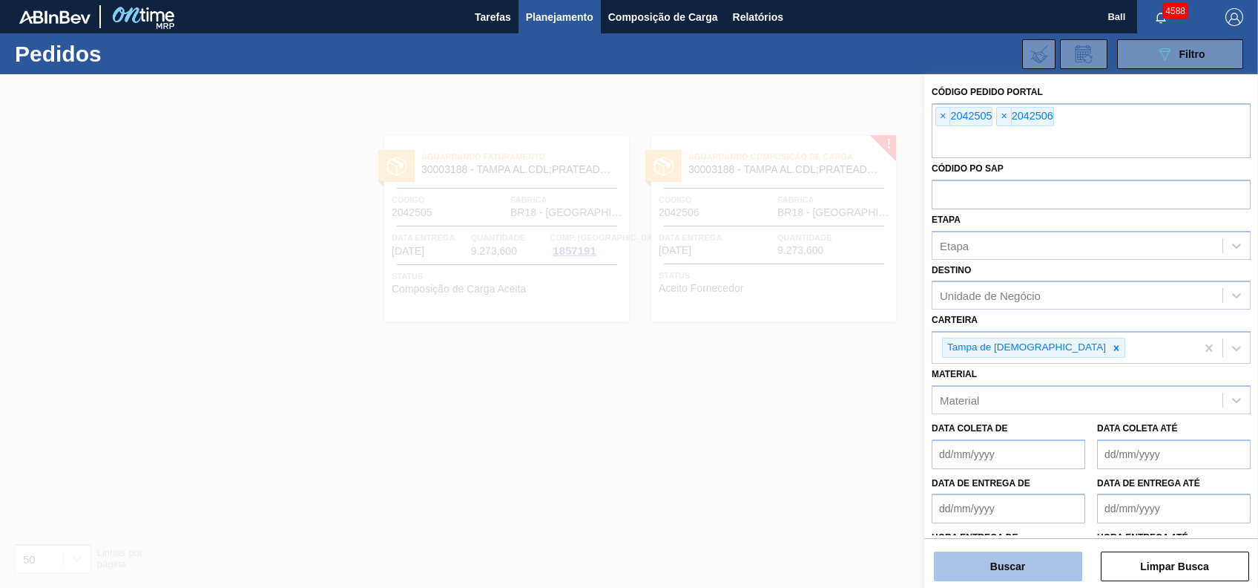
click at [1016, 560] on button "Buscar" at bounding box center [1008, 566] width 148 height 30
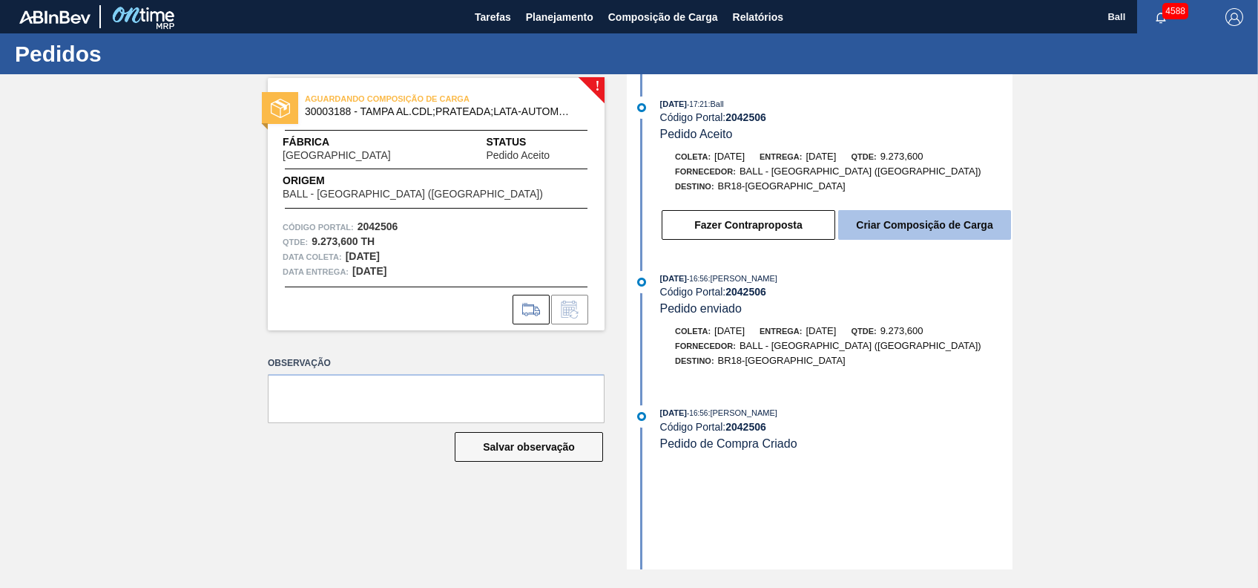
click at [923, 236] on button "Criar Composição de Carga" at bounding box center [924, 225] width 173 height 30
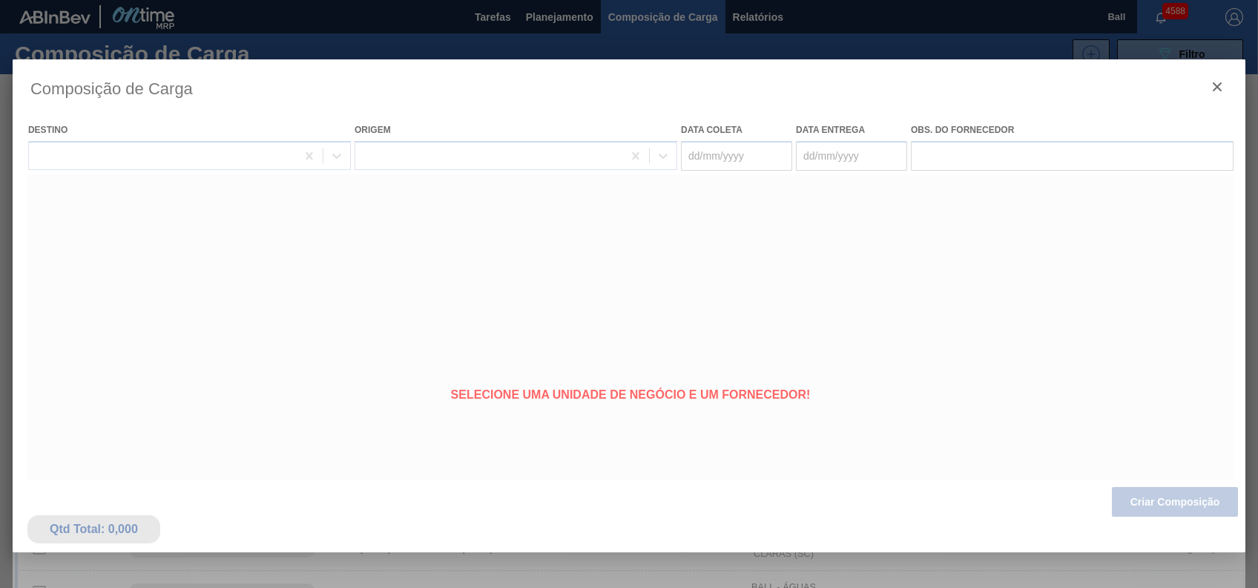
type coleta "[DATE]"
type Entrega "[DATE]"
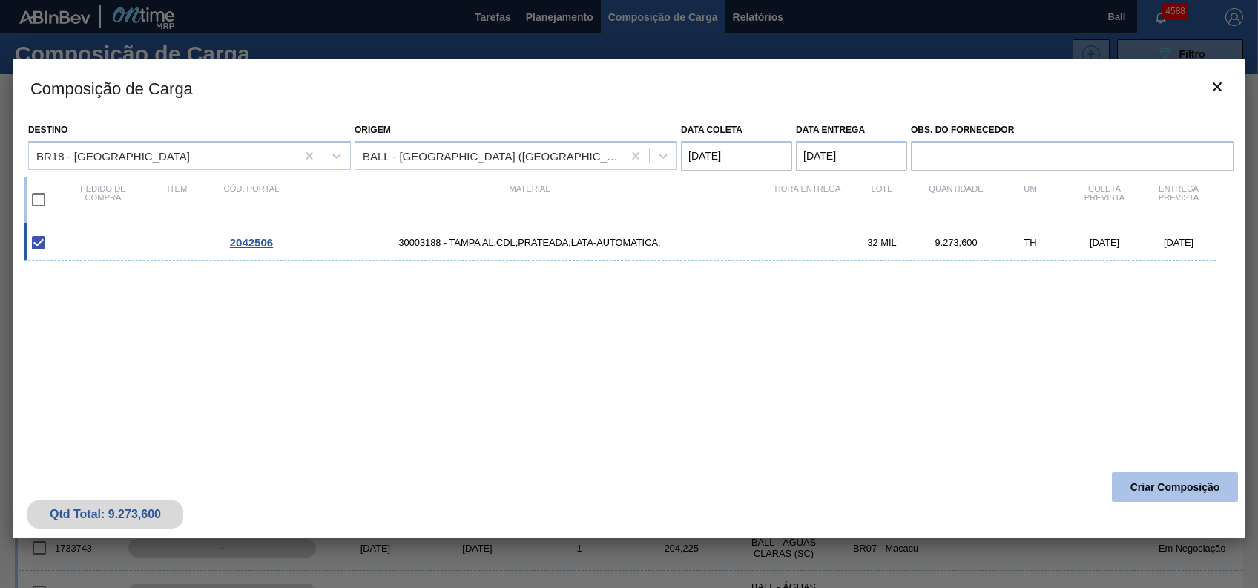
click at [1148, 481] on button "Criar Composição" at bounding box center [1175, 487] width 126 height 30
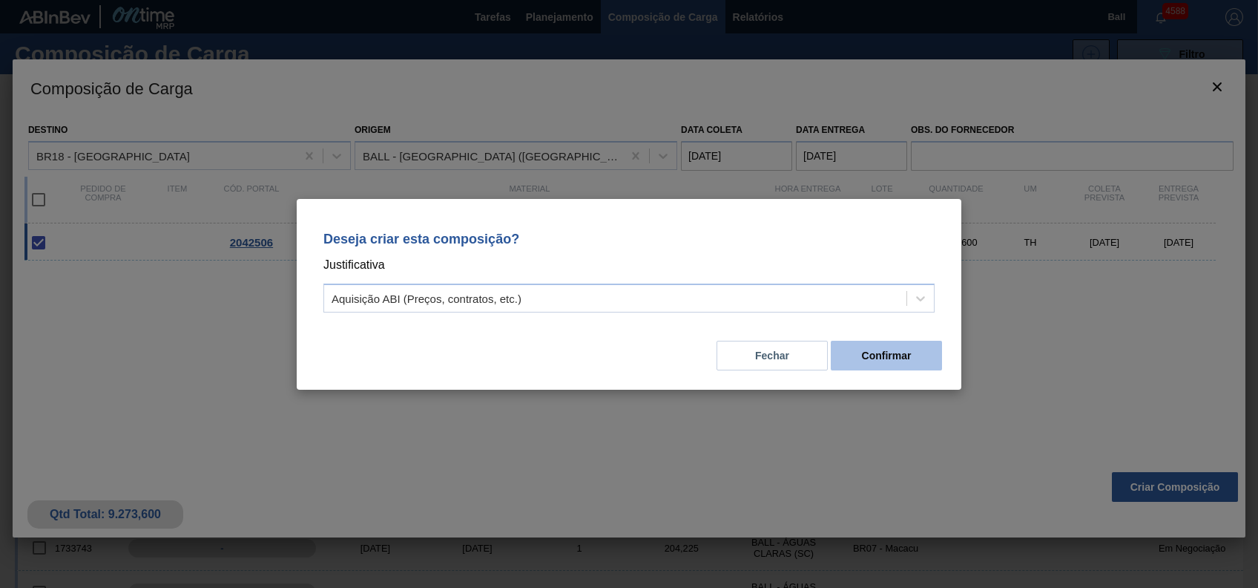
click at [863, 358] on button "Confirmar" at bounding box center [886, 356] width 111 height 30
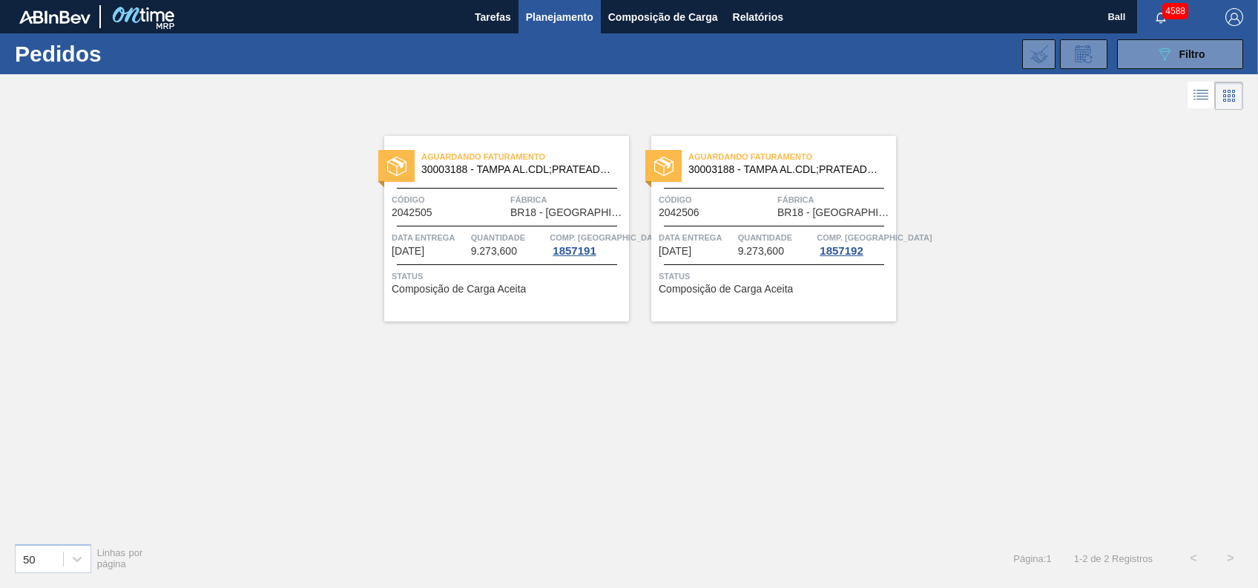
click at [811, 410] on div "Aguardando Faturamento 30003188 - [GEOGRAPHIC_DATA] AL.CDL;PRATEADA;LATA-AUTOMA…" at bounding box center [629, 322] width 1258 height 417
click at [1169, 39] on button "089F7B8B-B2A5-4AFE-B5C0-19BA573D28AC Filtro" at bounding box center [1180, 54] width 126 height 30
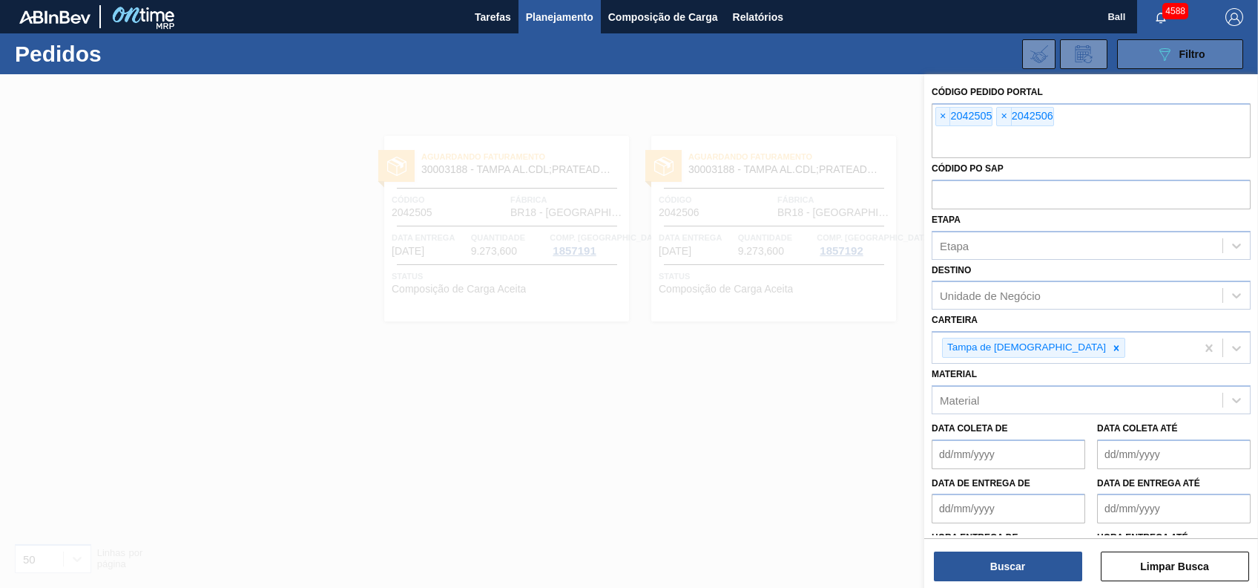
click at [1195, 42] on button "089F7B8B-B2A5-4AFE-B5C0-19BA573D28AC Filtro" at bounding box center [1180, 54] width 126 height 30
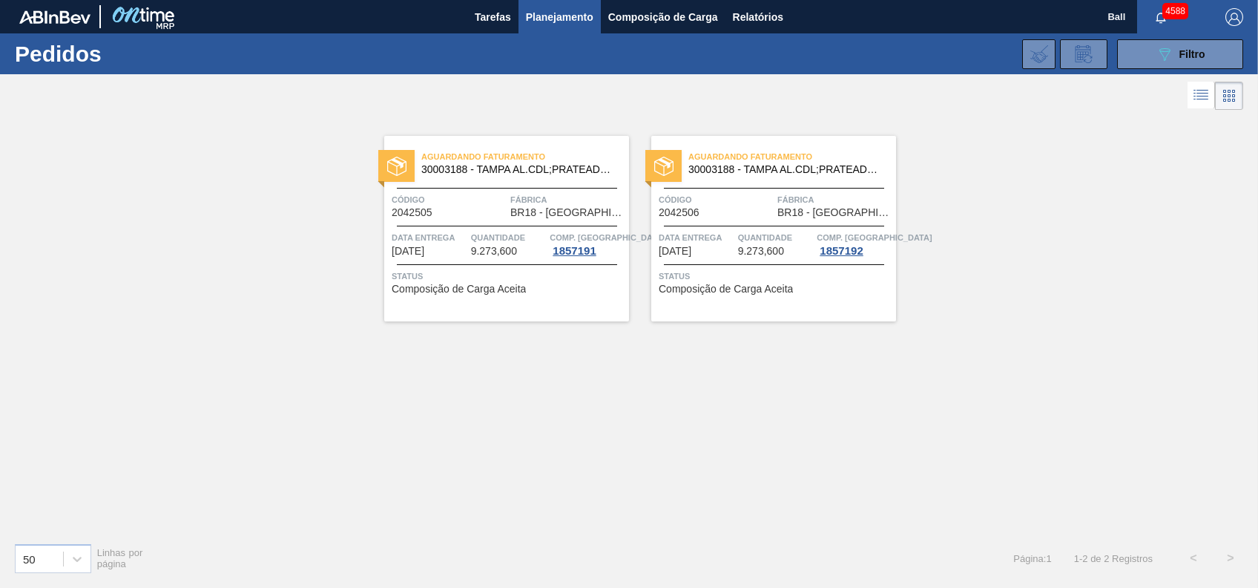
click at [1066, 448] on div "Aguardando Faturamento 30003188 - [GEOGRAPHIC_DATA] AL.CDL;PRATEADA;LATA-AUTOMA…" at bounding box center [629, 322] width 1258 height 417
click at [1201, 49] on span "Filtro" at bounding box center [1193, 54] width 26 height 12
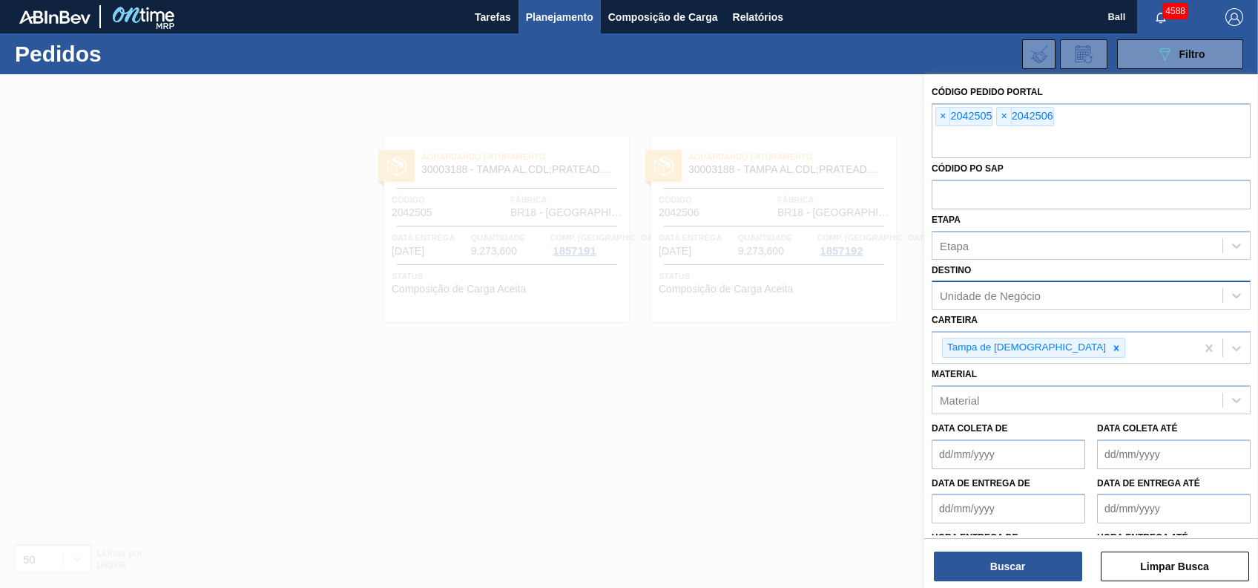
click at [1033, 301] on div "Unidade de Negócio" at bounding box center [990, 295] width 101 height 13
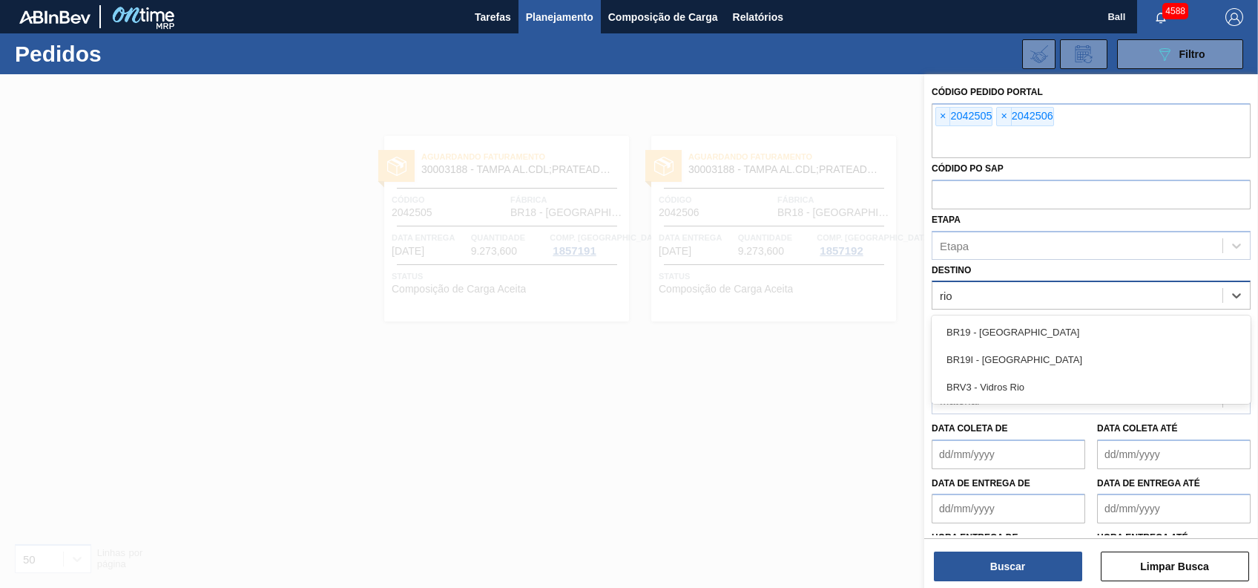
type input "rio"
type input "CAMA"
type input "PER"
type input "AQUIR"
type input "TERE"
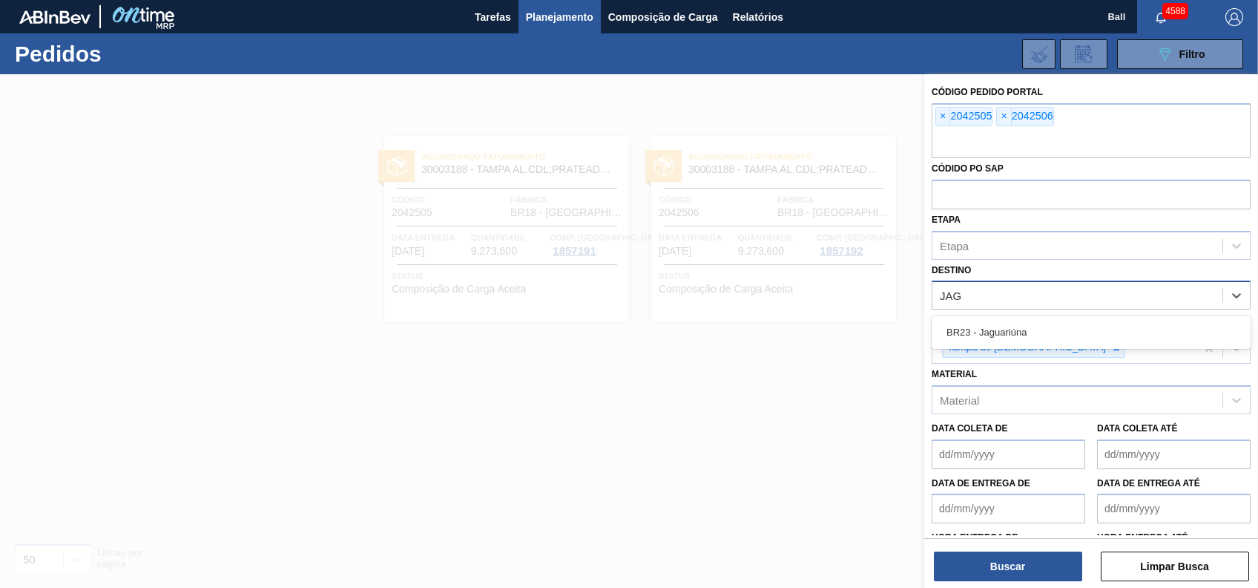
type input "JAG"
type input "JACAR"
type input "MACAC"
type input "GUA"
type input "JUN"
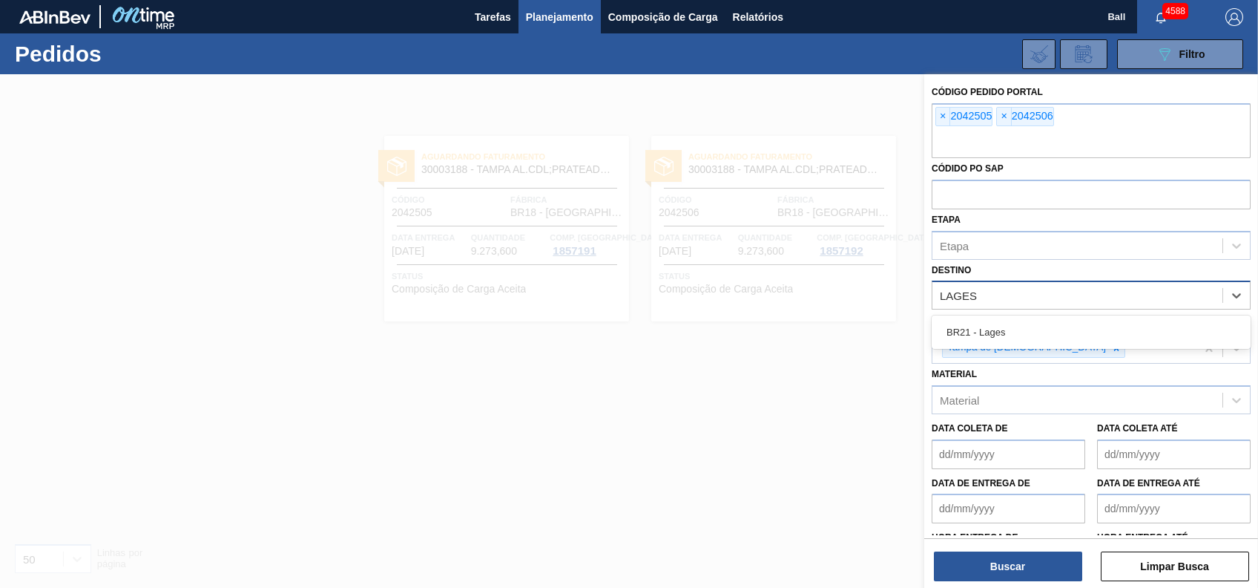
type input "LAGES"
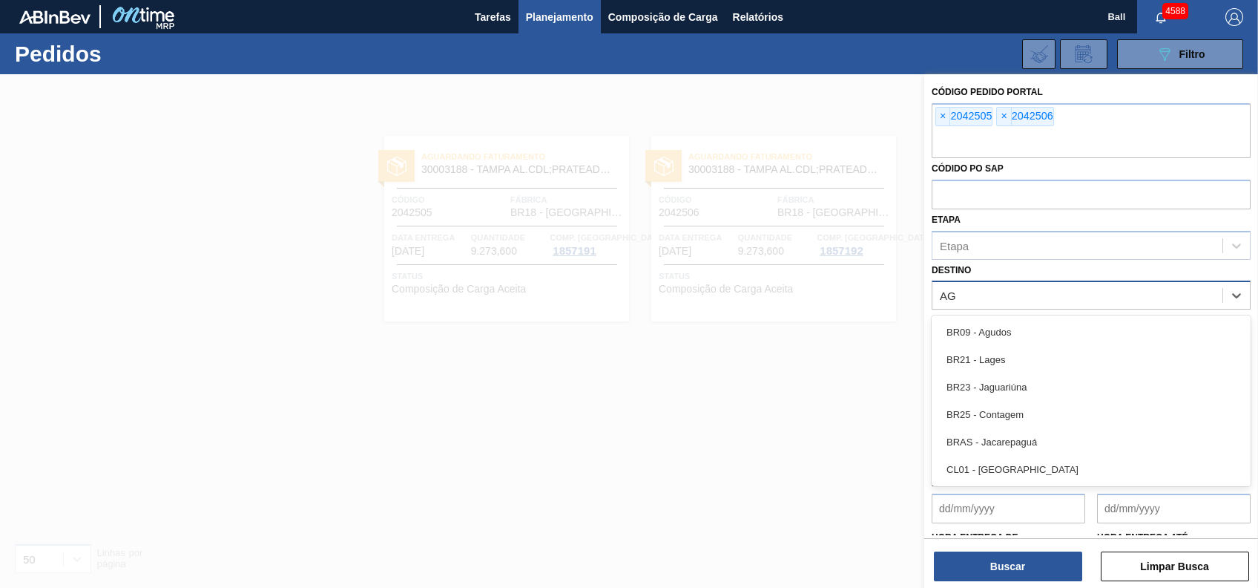
type input "AG"
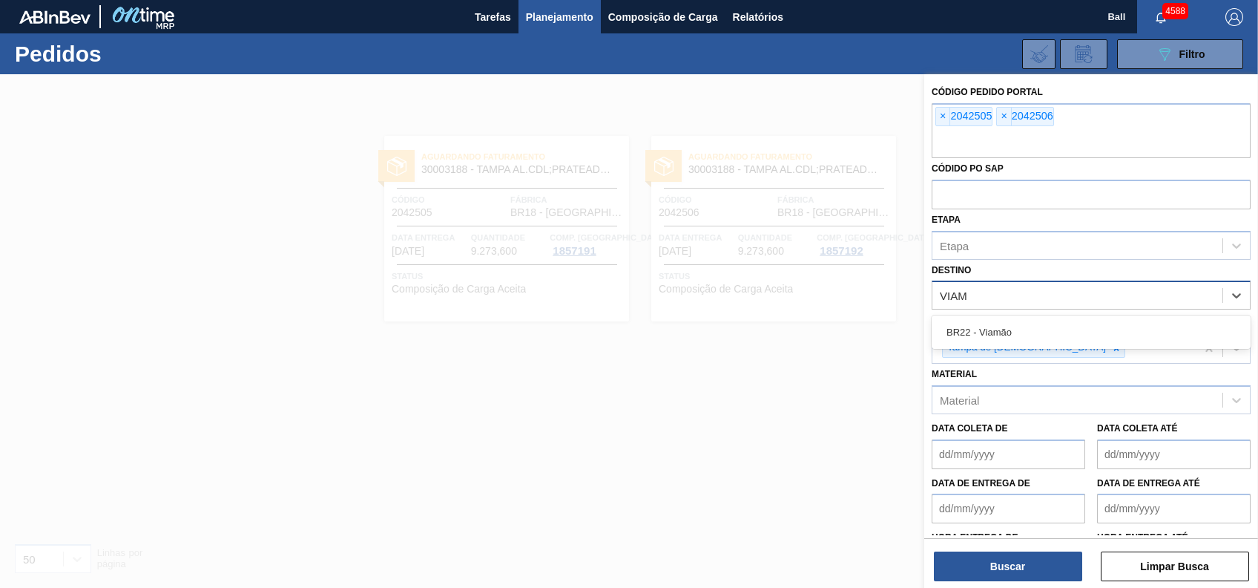
type input "VIAM"
type input "PON"
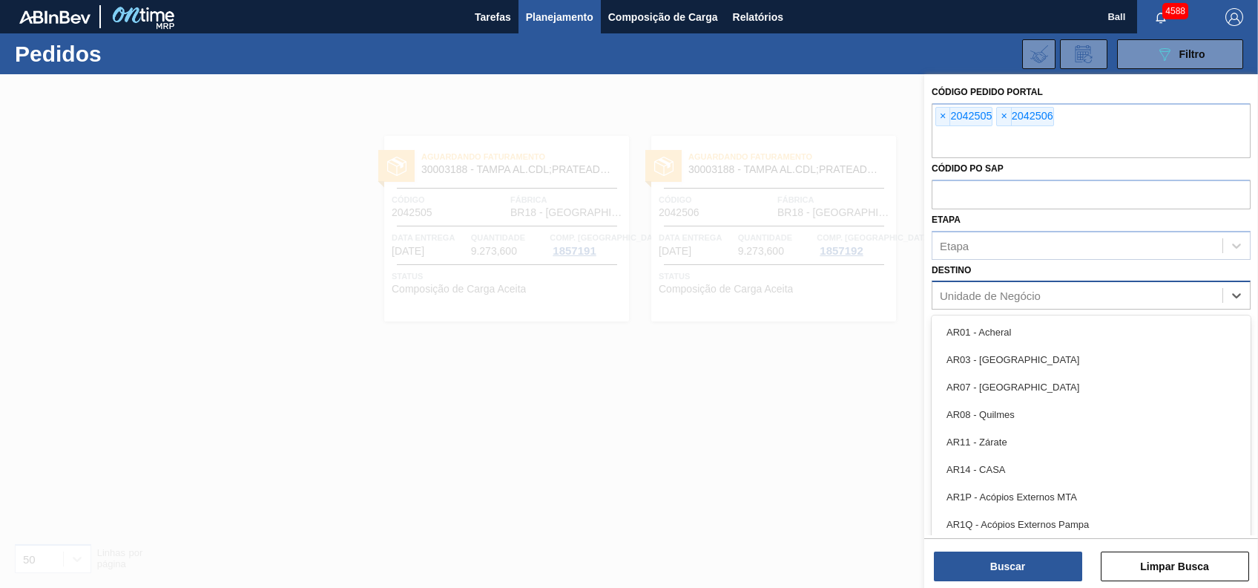
click at [1018, 289] on div "Unidade de Negócio" at bounding box center [990, 295] width 101 height 13
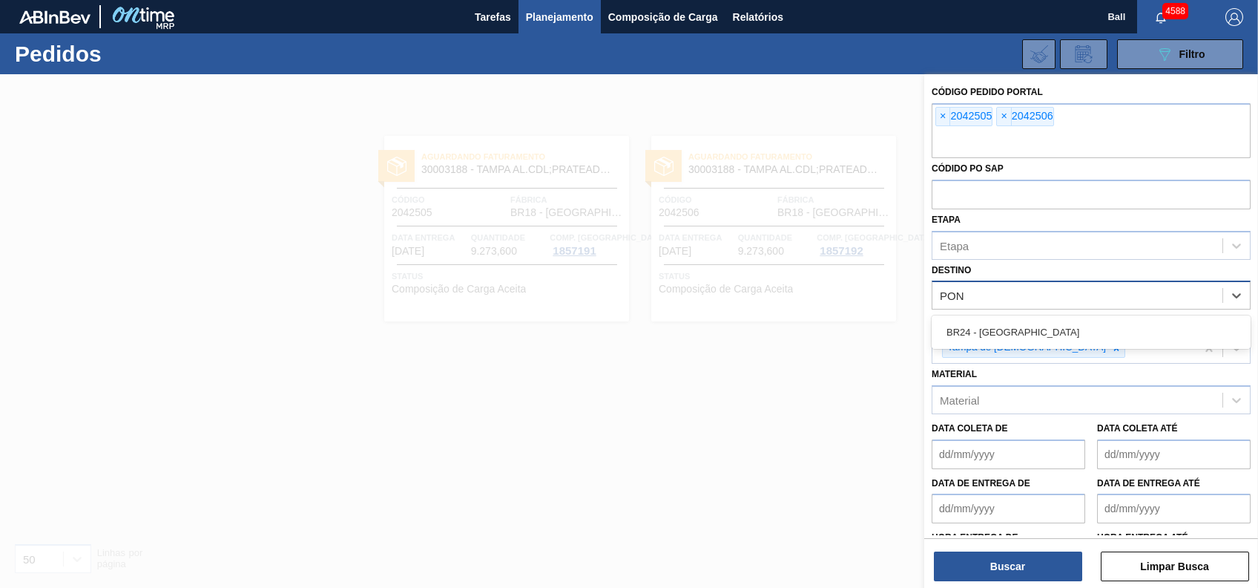
type input "PON"
type input "1"
type input "E"
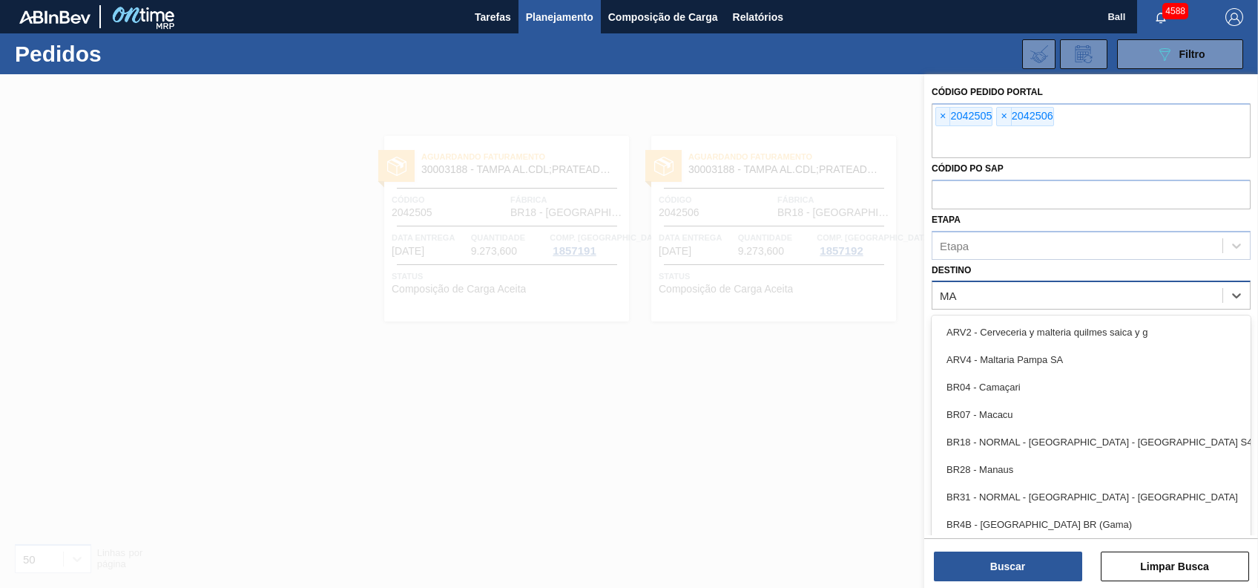
type input "M"
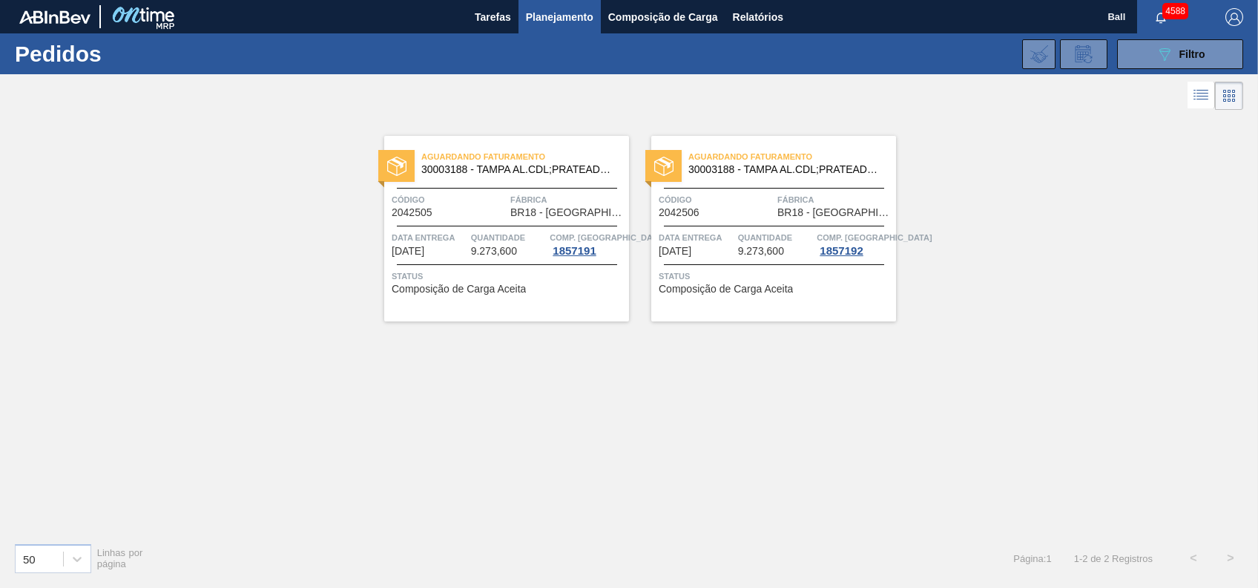
click at [1203, 32] on div "4588" at bounding box center [1173, 16] width 73 height 33
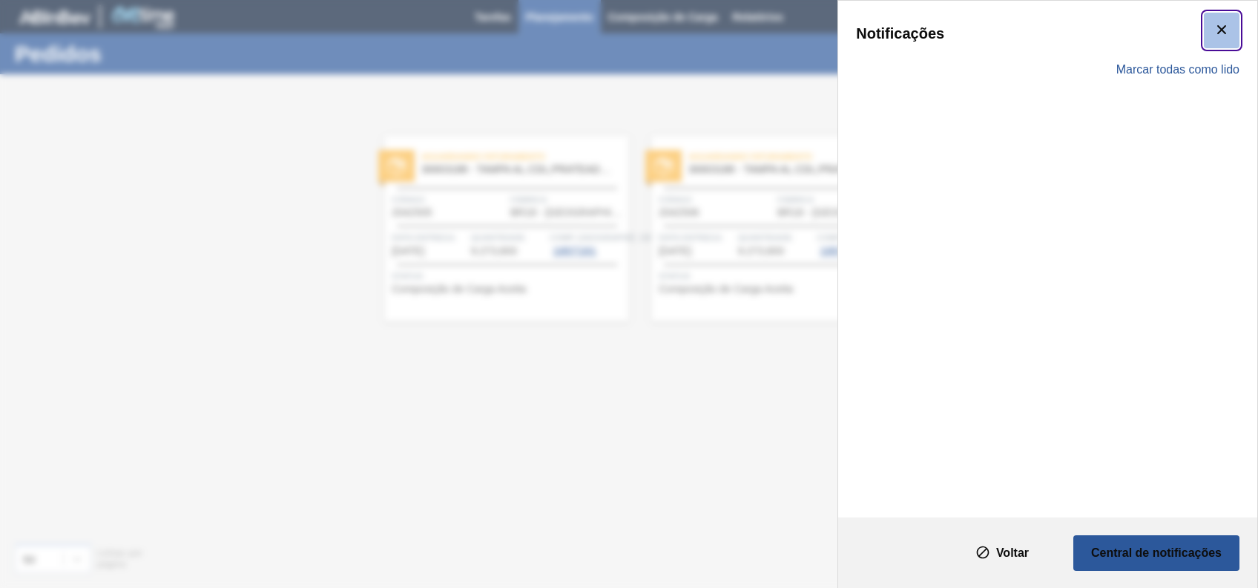
click at [1219, 36] on icon "botão de ícone" at bounding box center [1222, 30] width 18 height 18
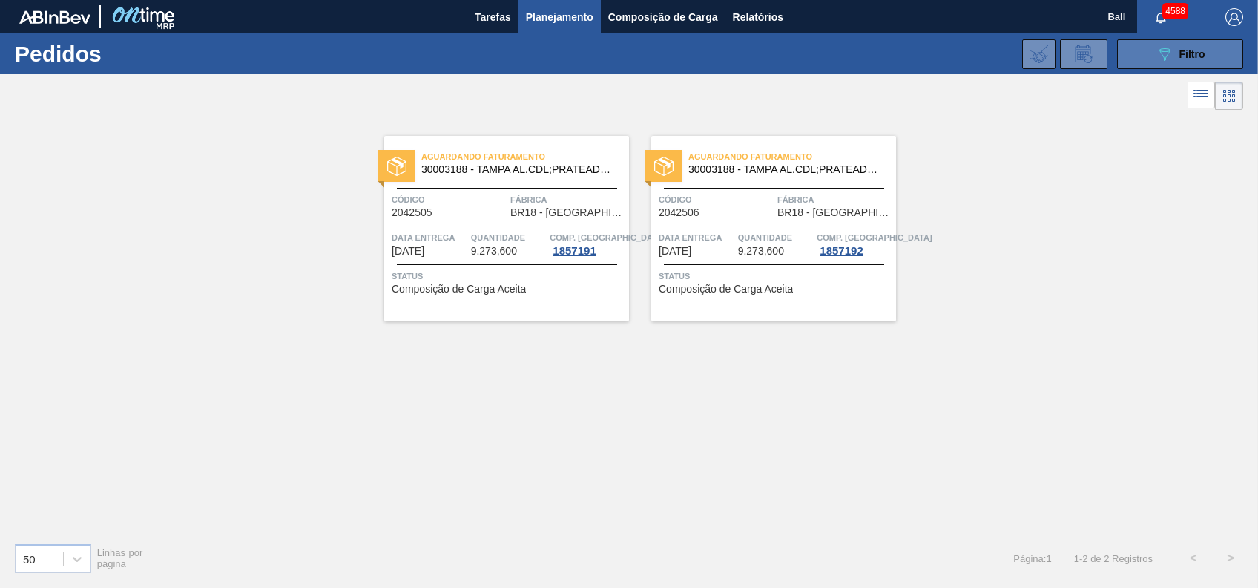
click at [1162, 58] on icon "089F7B8B-B2A5-4AFE-B5C0-19BA573D28AC" at bounding box center [1165, 54] width 18 height 18
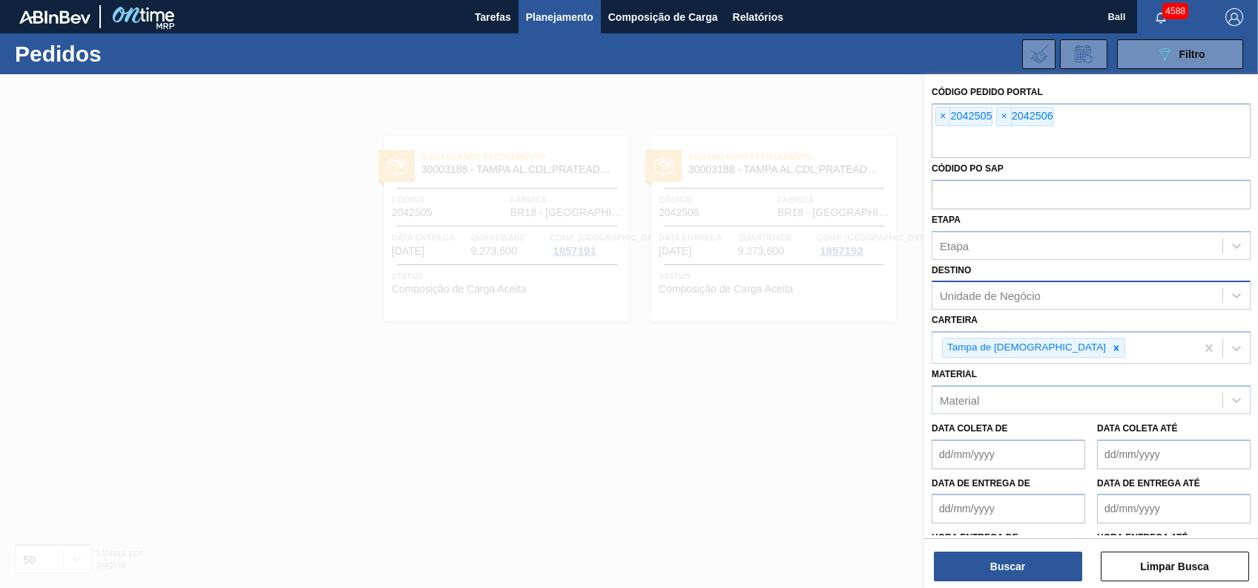
click at [1013, 293] on div "Unidade de Negócio" at bounding box center [990, 295] width 101 height 13
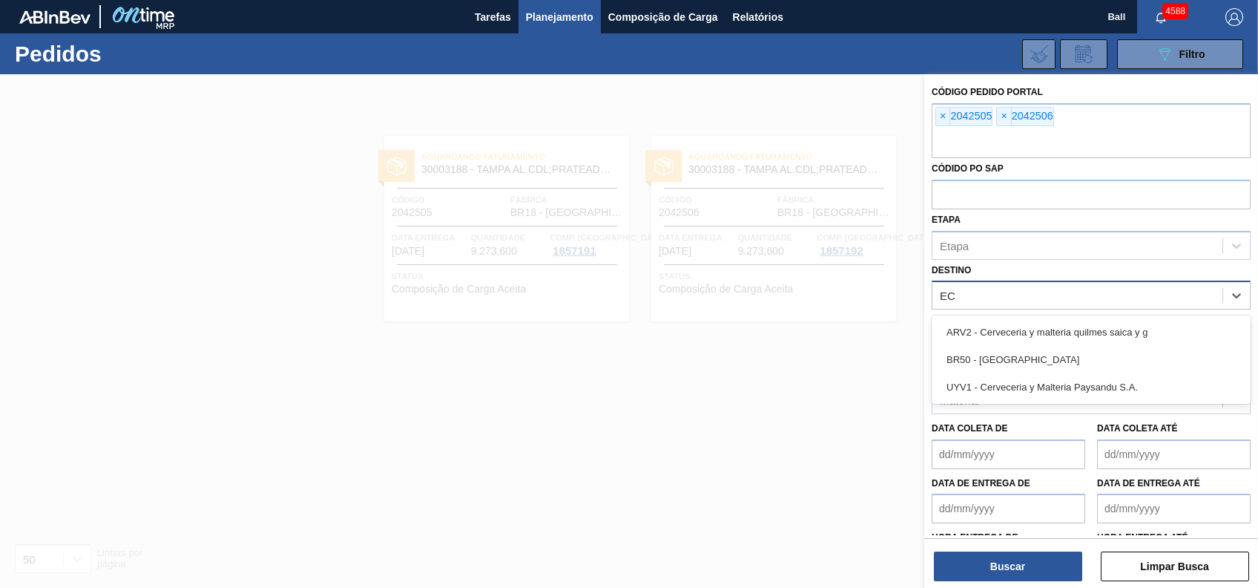
type input "E"
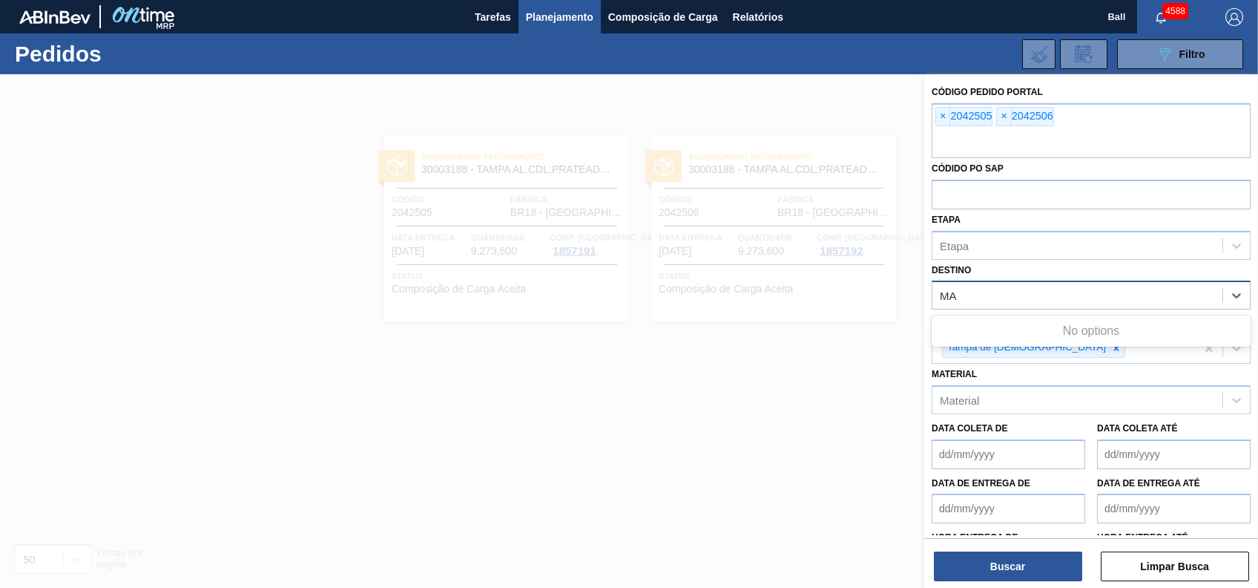
type input "M"
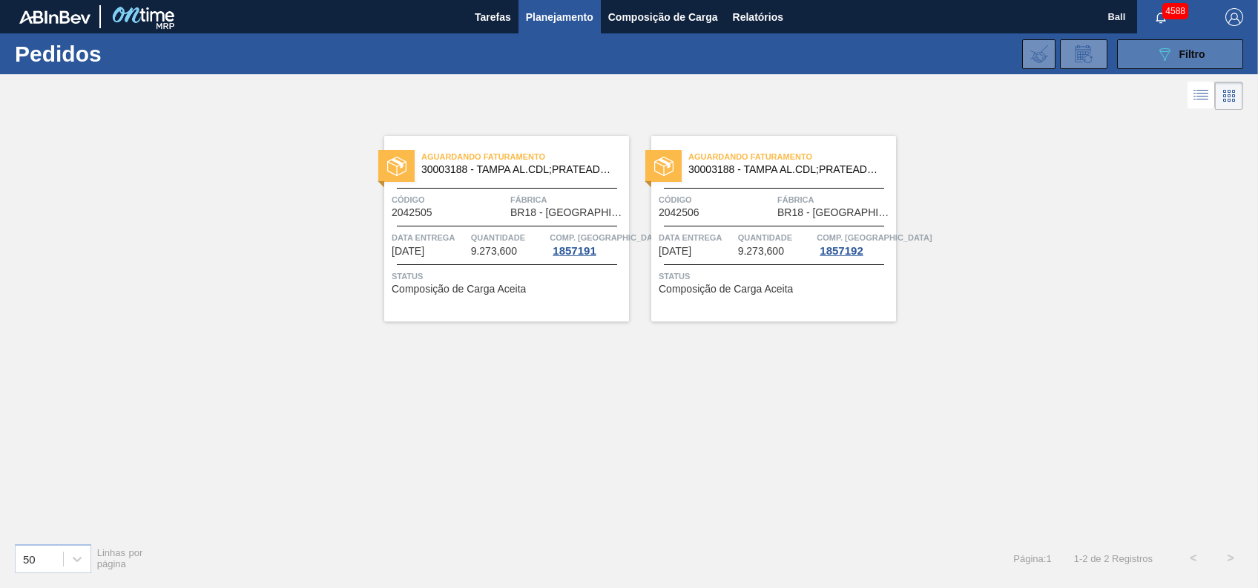
click at [1216, 44] on button "089F7B8B-B2A5-4AFE-B5C0-19BA573D28AC Filtro" at bounding box center [1180, 54] width 126 height 30
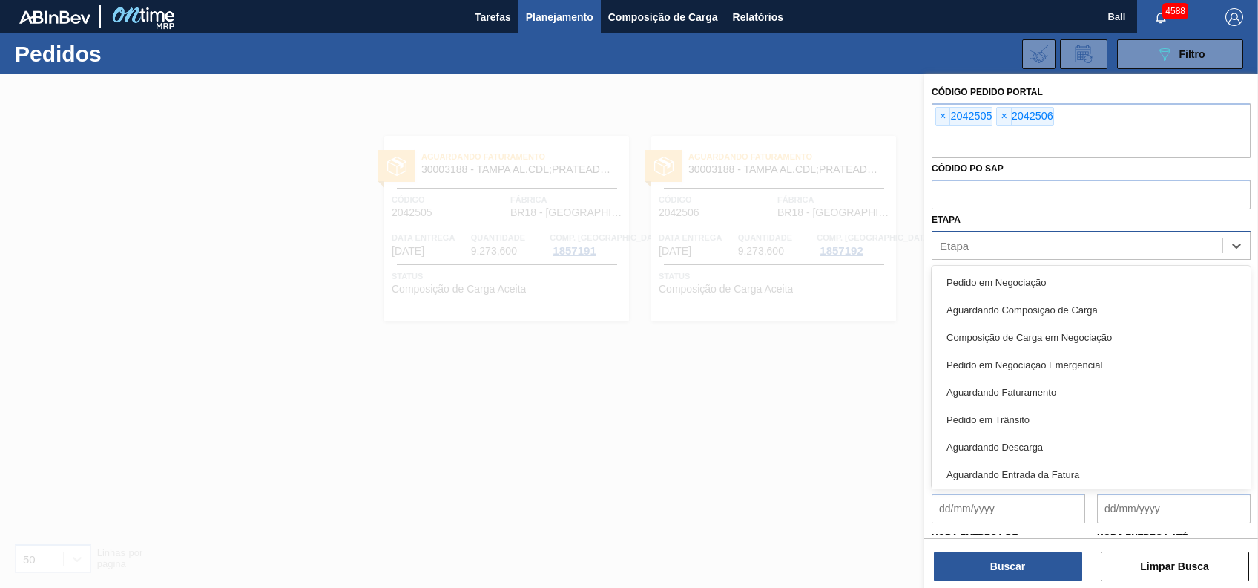
click at [1024, 249] on div "Etapa" at bounding box center [1078, 245] width 290 height 22
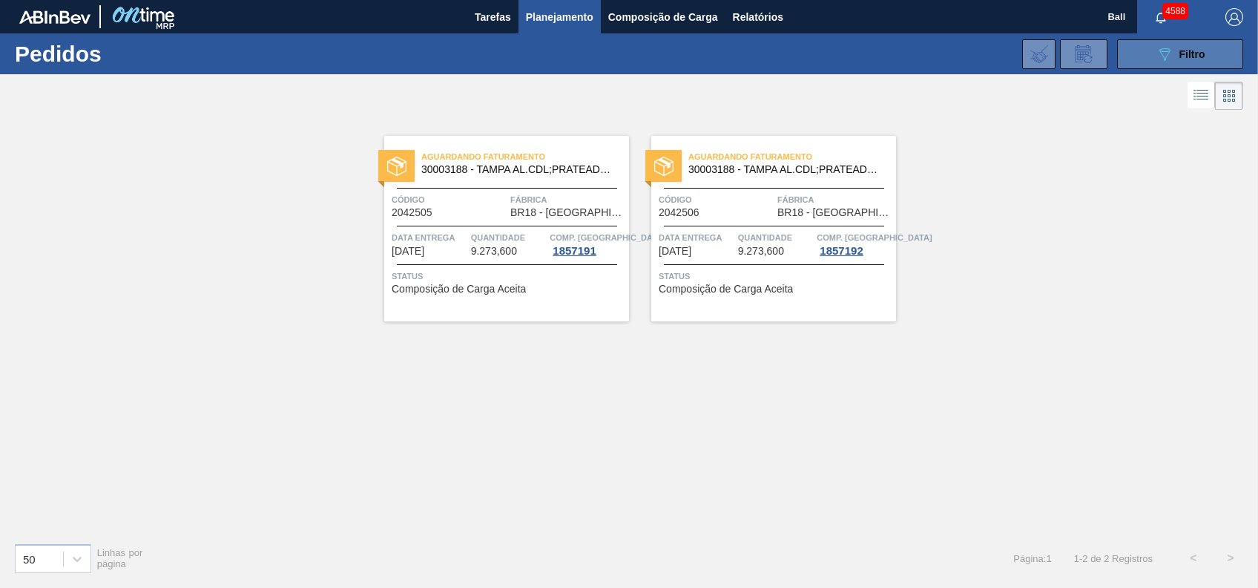
click at [1193, 62] on div "089F7B8B-B2A5-4AFE-B5C0-19BA573D28AC Filtro" at bounding box center [1181, 54] width 50 height 18
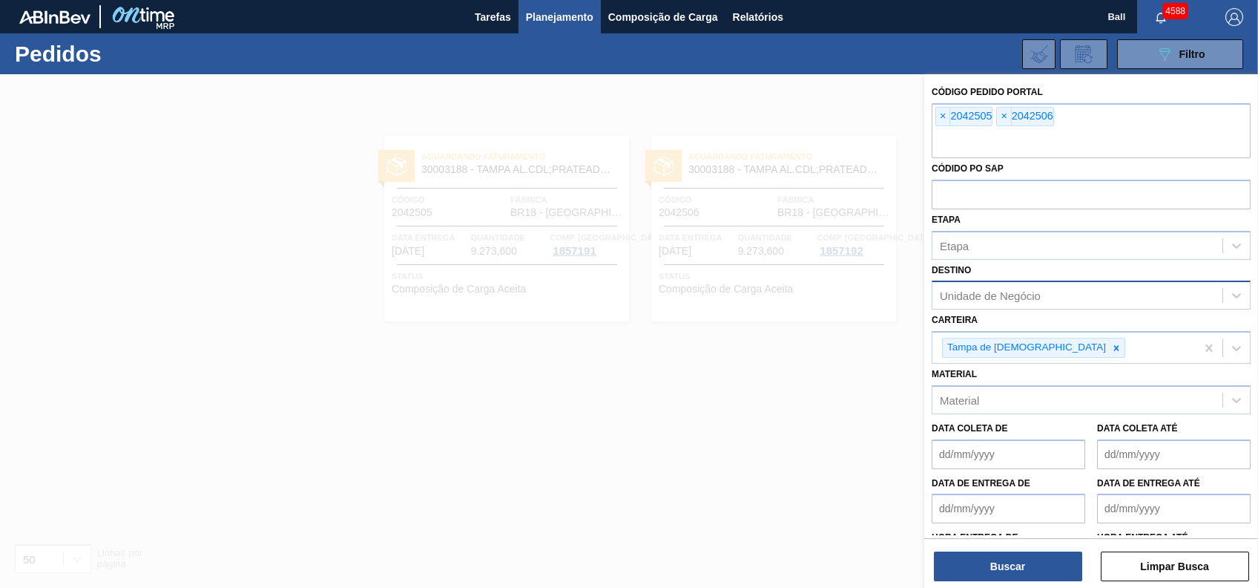
click at [1065, 309] on div "Unidade de Negócio" at bounding box center [1091, 294] width 319 height 29
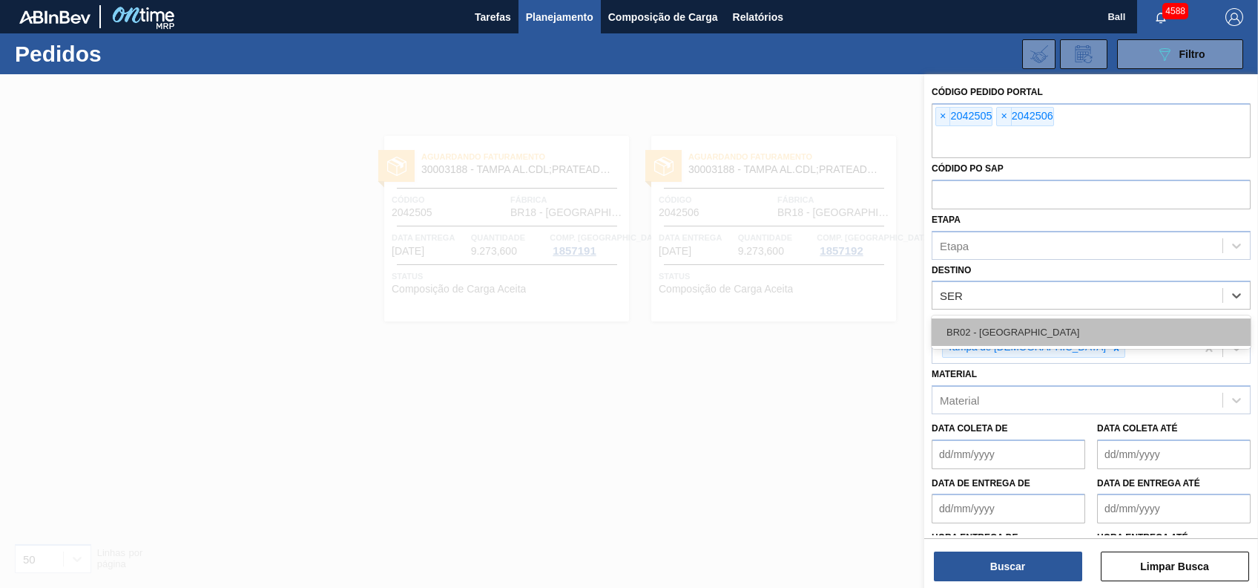
type input "SER"
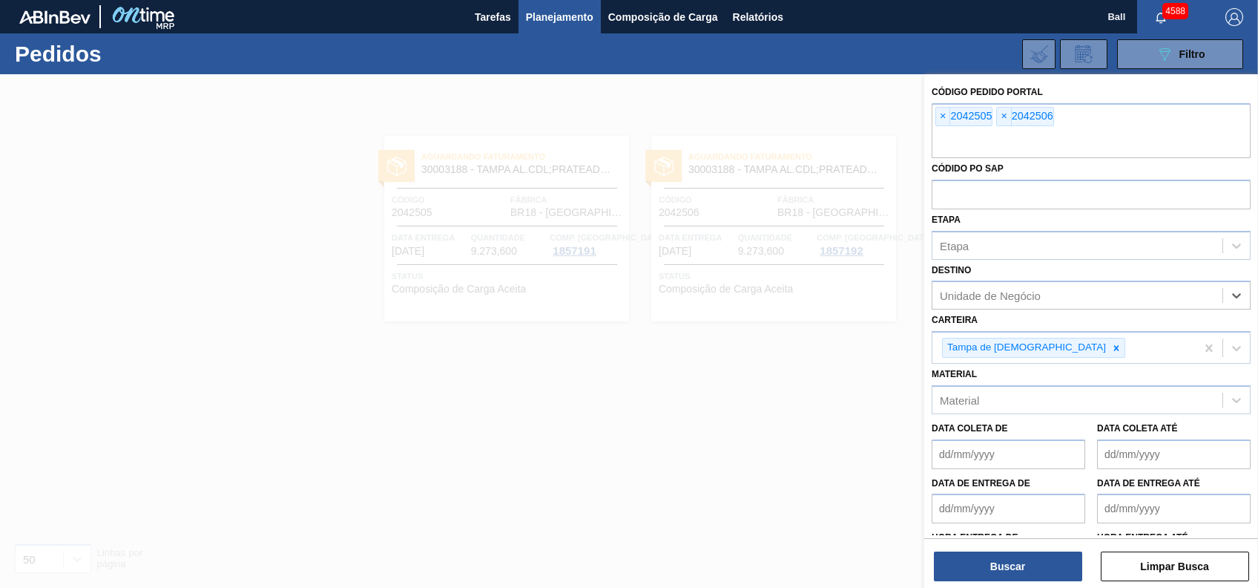
click at [1046, 291] on div "Unidade de Negócio" at bounding box center [1078, 296] width 290 height 22
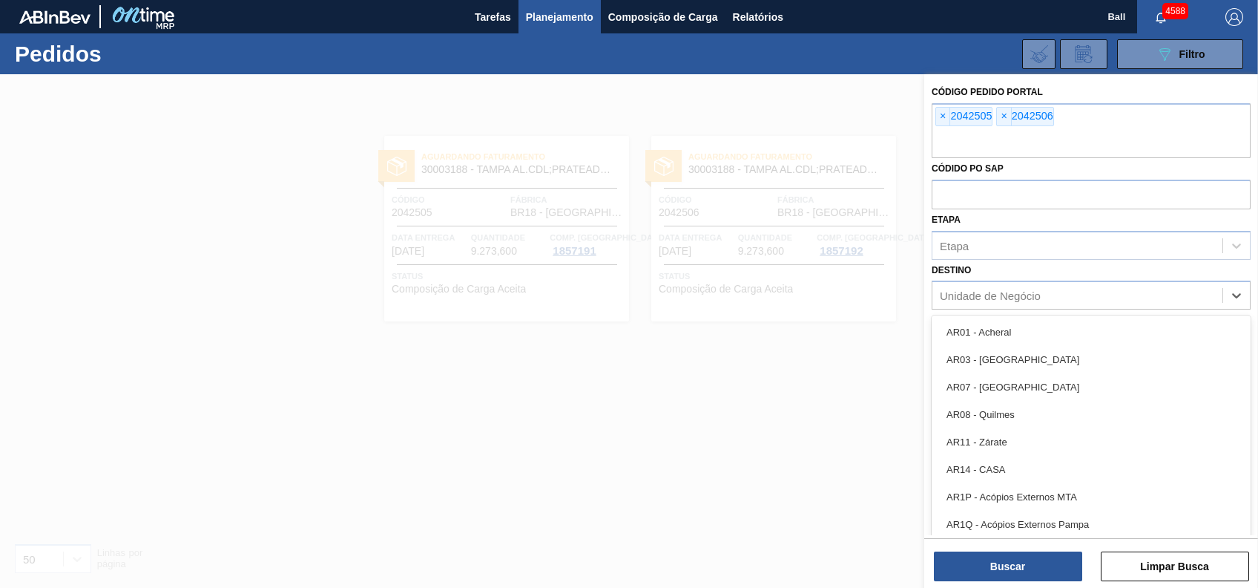
paste input "BR19 BR04 BR18 BR03 BR08 BR23 BR16 BR07 BR10 BR15 BR21 BR09 BR22 BR24 BR11 BR02"
type input "BR19 BR04 BR18 BR03 BR08 BR23 BR16 BR07 BR10 BR15 BR21 BR09 BR22 BR24 BR11 BR02"
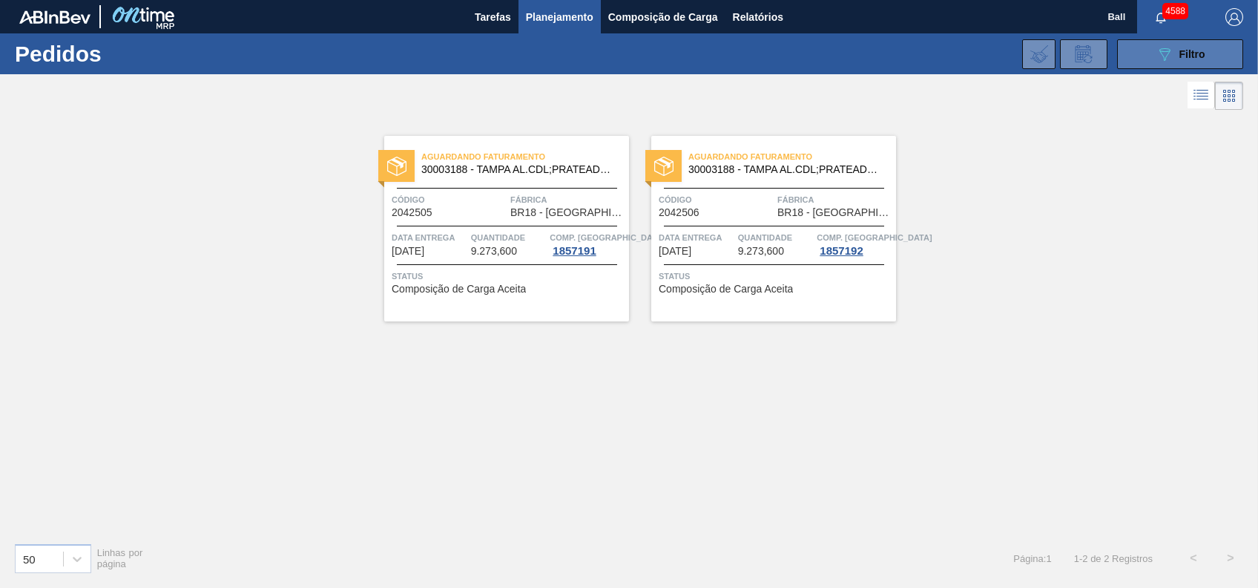
click at [1172, 51] on icon "089F7B8B-B2A5-4AFE-B5C0-19BA573D28AC" at bounding box center [1165, 54] width 18 height 18
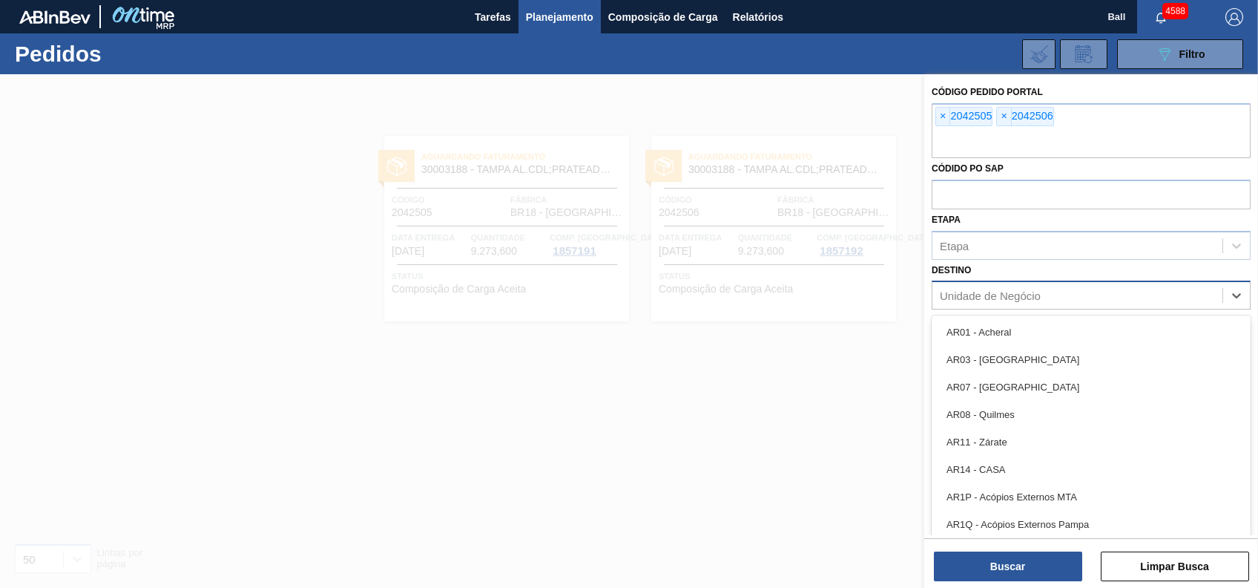
click at [1028, 297] on div "Unidade de Negócio" at bounding box center [990, 295] width 101 height 13
paste input "BR19 BR04 BR18 BR03 BR08 BR23 BR16 BR07"
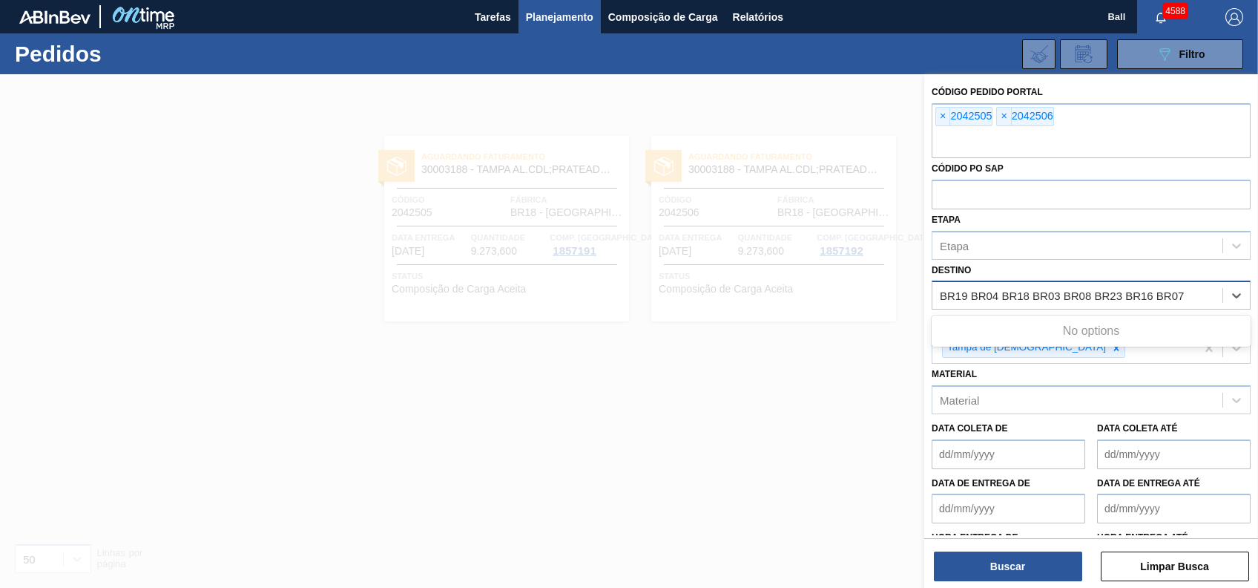
type input "BR19 BR04 BR18 BR03 BR08 BR23 BR16 BR07"
click at [973, 297] on input "BR19 BR04 BR18 BR03 BR08 BR23 BR16 BR07" at bounding box center [1063, 295] width 246 height 13
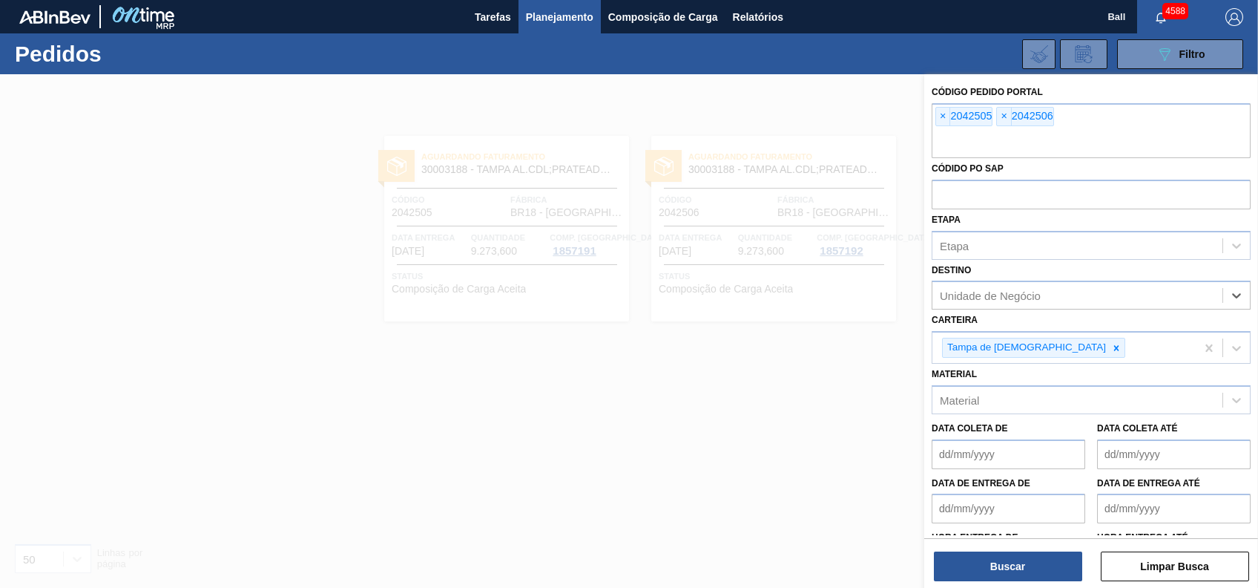
click at [1206, 298] on div "Unidade de Negócio" at bounding box center [1078, 296] width 290 height 22
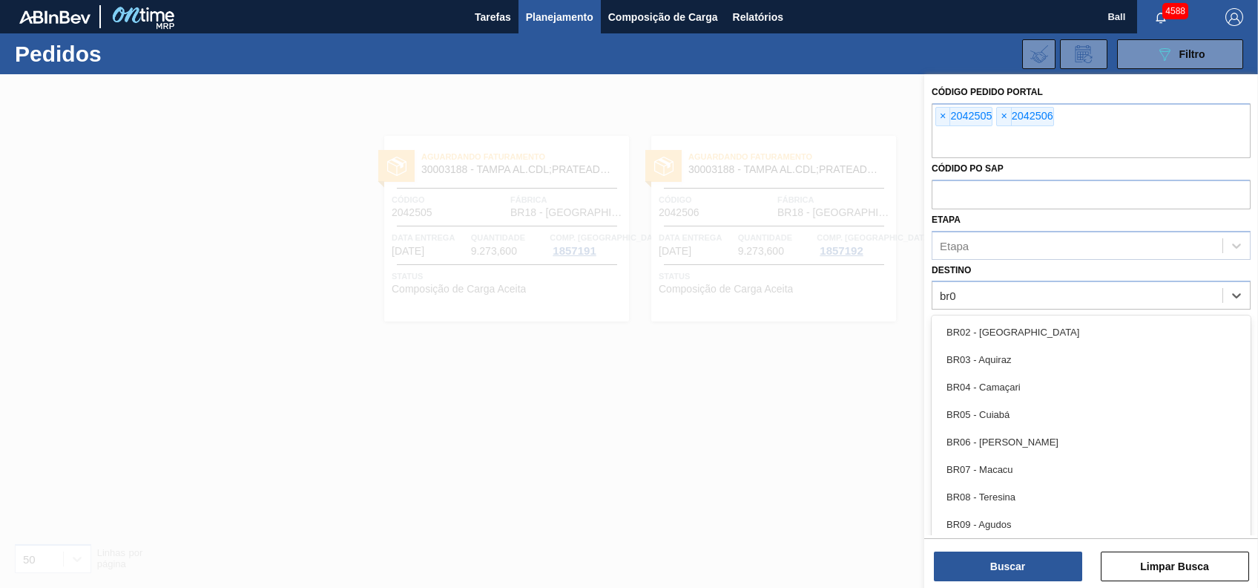
type input "br09"
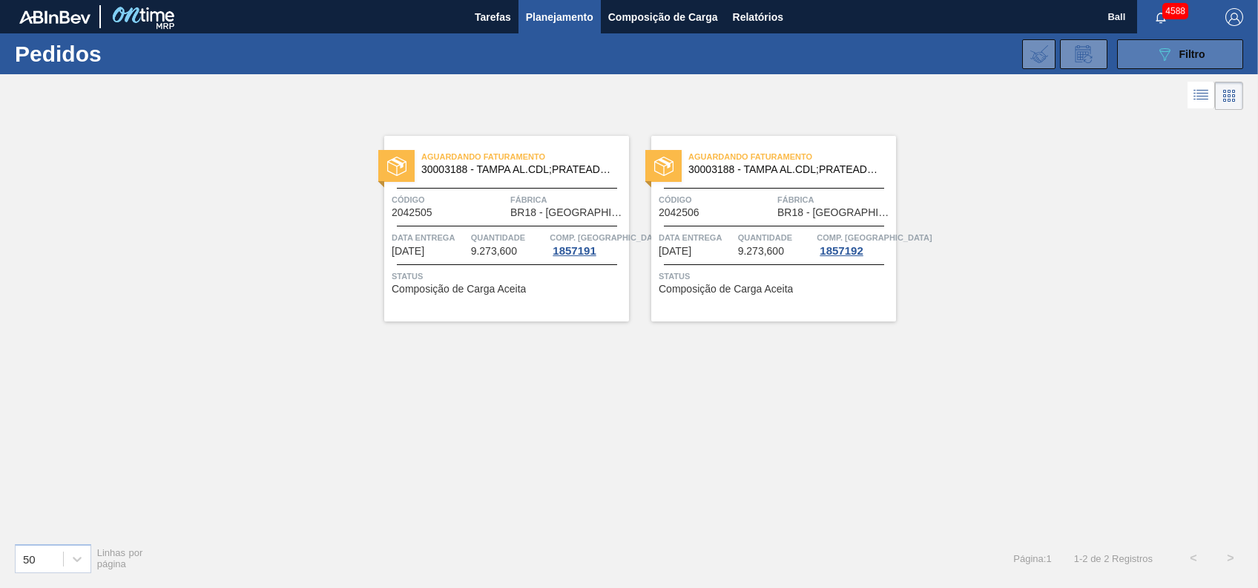
click at [1186, 59] on span "Filtro" at bounding box center [1193, 54] width 26 height 12
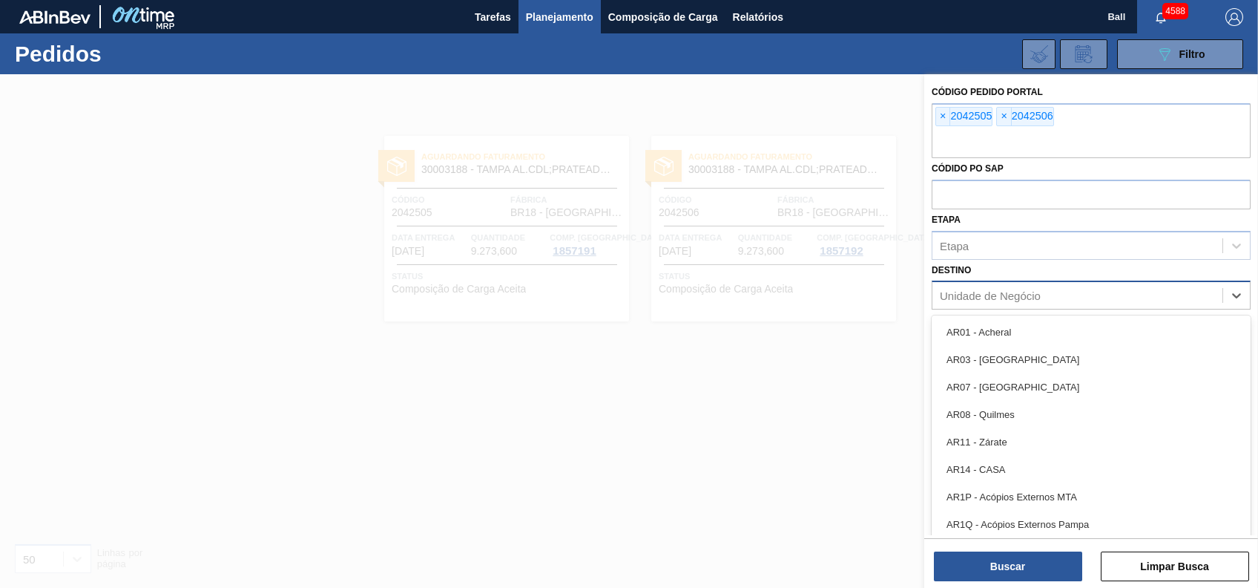
click at [1030, 285] on div "Unidade de Negócio" at bounding box center [1078, 296] width 290 height 22
paste input "BR19 BR04 BR18 BR03 BR08 BR23 BR16 BR07"
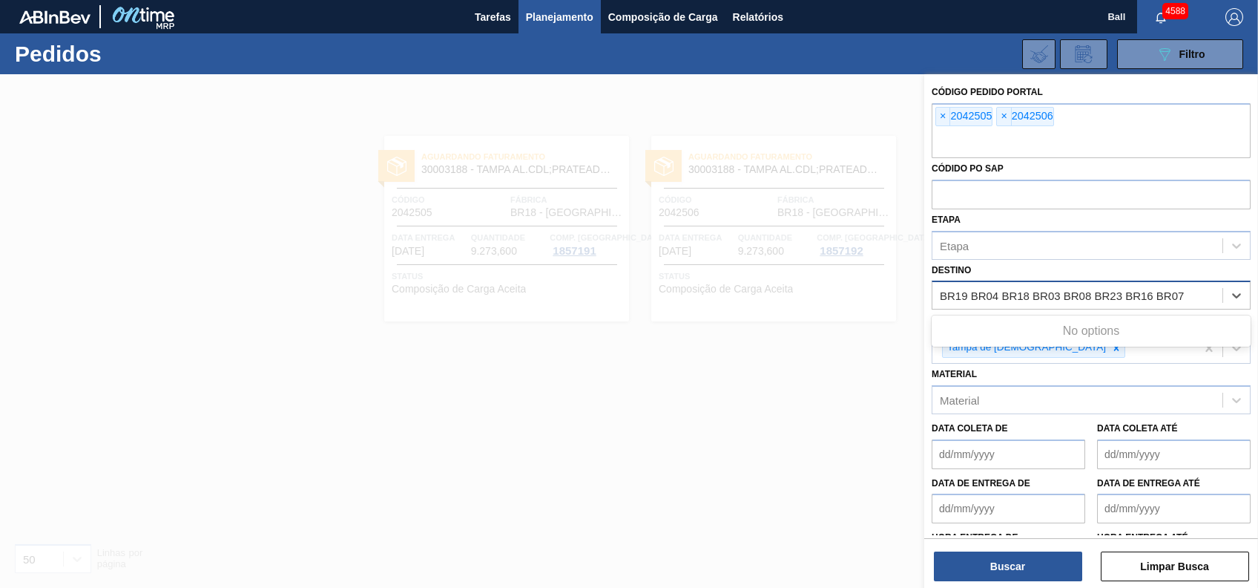
type input "BR19 BR04 BR18 BR03 BR08 BR23 BR16 BR07"
click at [1178, 297] on div "Unidade de Negócio" at bounding box center [1078, 296] width 290 height 22
paste input "BR19"
type input "BR19"
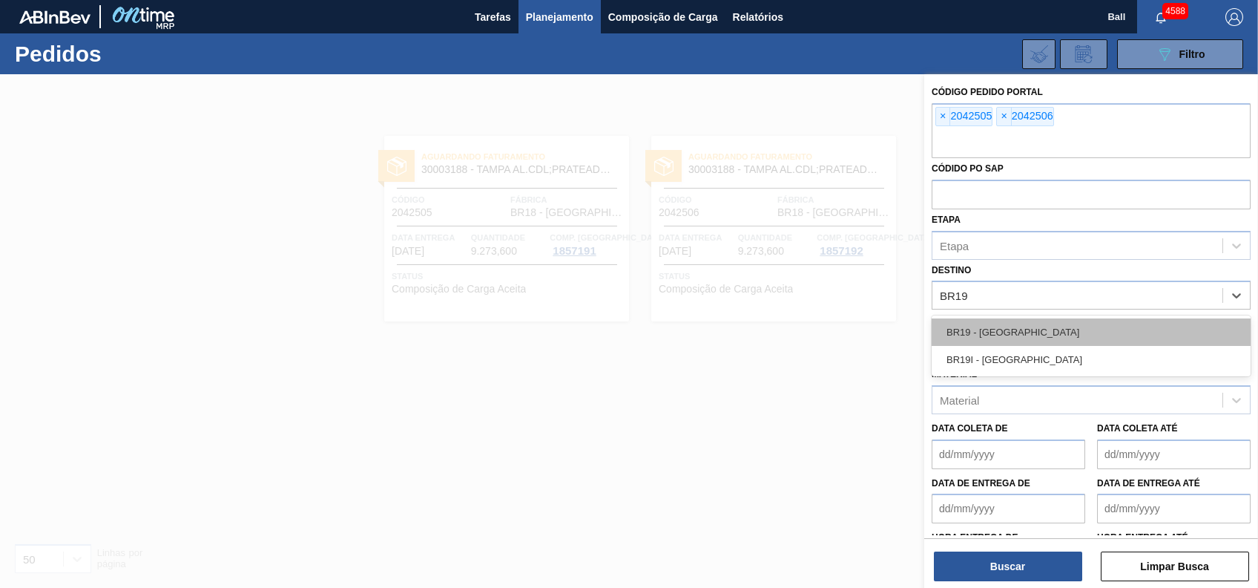
click at [991, 323] on div "BR19 - [GEOGRAPHIC_DATA]" at bounding box center [1091, 331] width 319 height 27
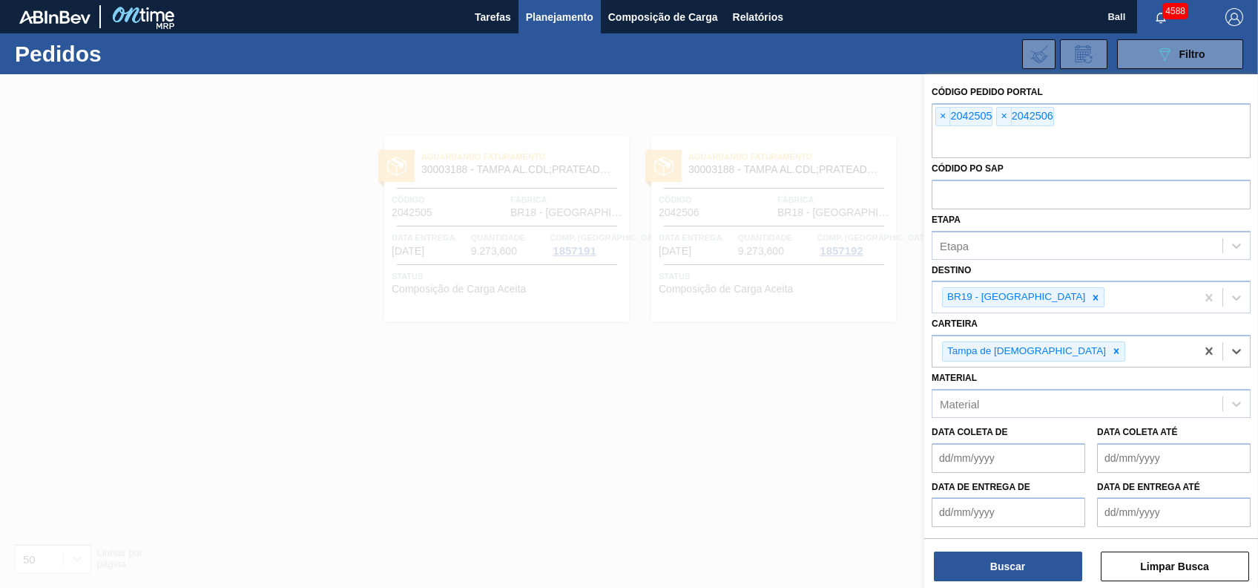
paste input "BR04"
type input "B"
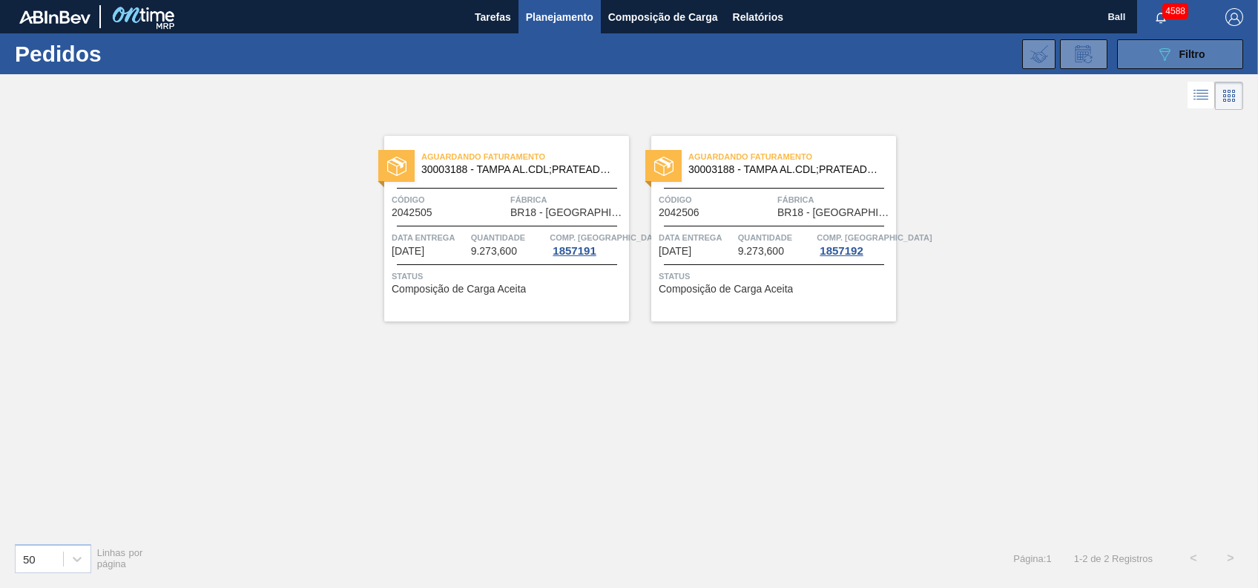
click at [1193, 52] on span "Filtro" at bounding box center [1193, 54] width 26 height 12
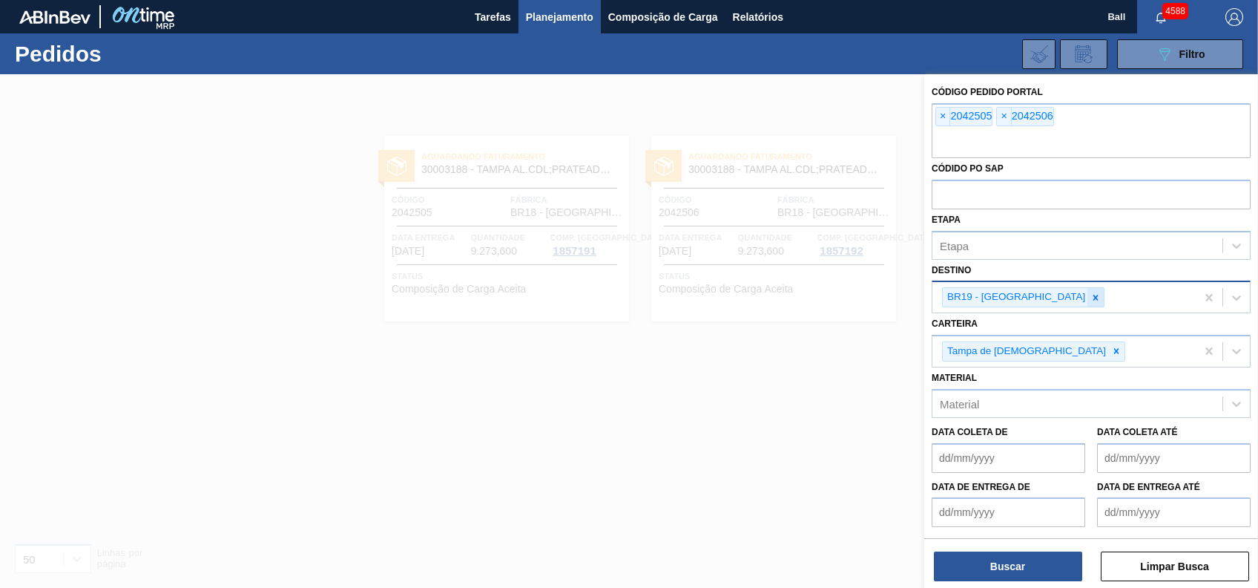
click at [1091, 300] on icon at bounding box center [1096, 297] width 10 height 10
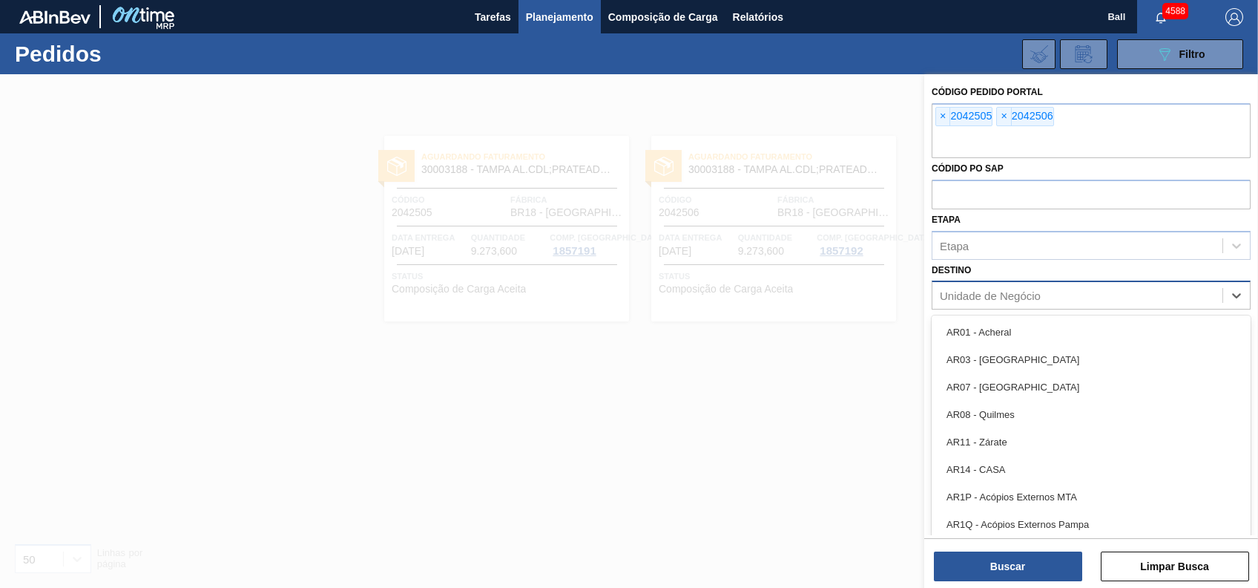
drag, startPoint x: 993, startPoint y: 302, endPoint x: 1039, endPoint y: 288, distance: 48.8
click at [1039, 288] on div "Unidade de Negócio" at bounding box center [1078, 296] width 290 height 22
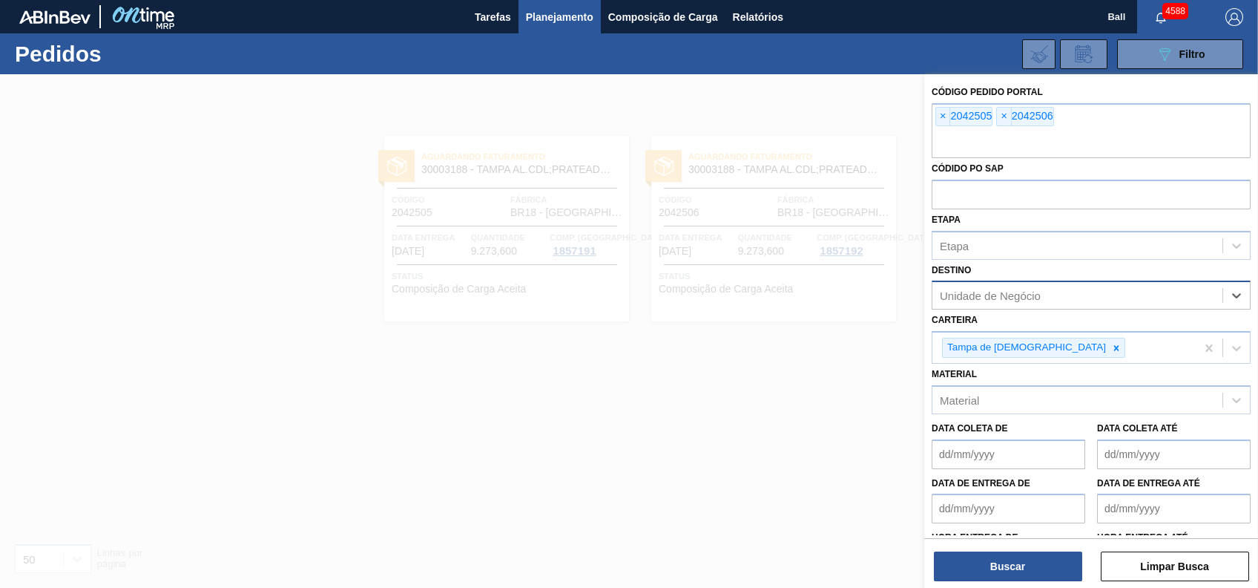
paste input "BR19 BR04 BR18 BR03 BR08 BR23 BR16 BR07 BR10 BR15 BR21 BR09 BR22 BR24 BR11 BR02"
type input "BR19 BR04 BR18 BR03 BR08 BR23 BR16 BR07 BR10 BR15 BR21 BR09 BR22 BR24 BR11 BR02"
click at [1235, 292] on icon at bounding box center [1236, 295] width 15 height 15
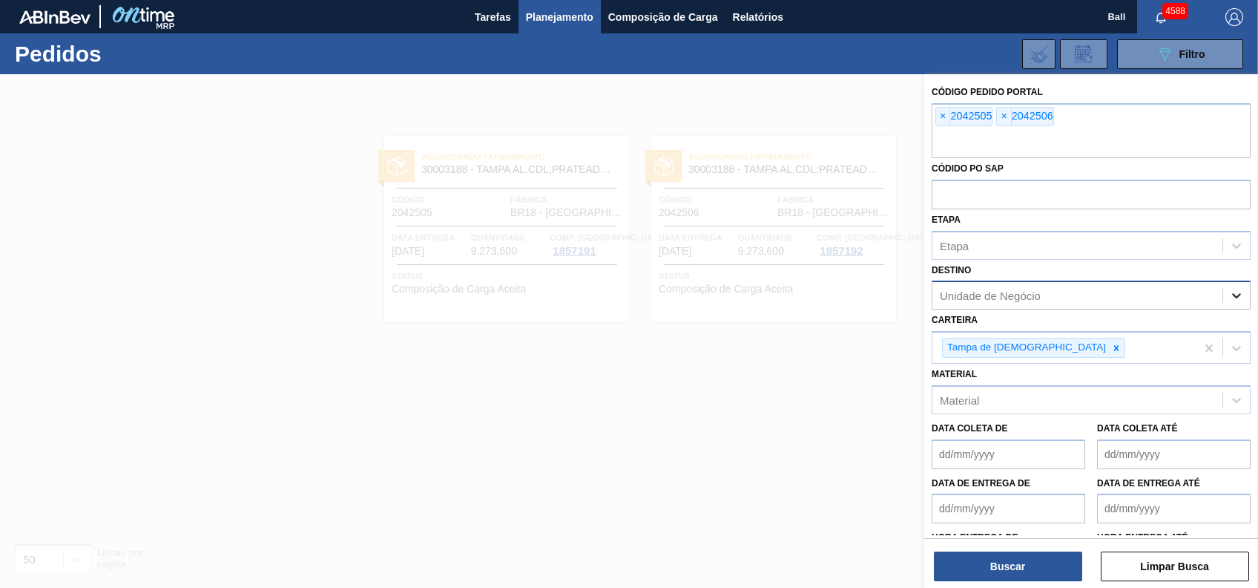
click at [1235, 292] on icon at bounding box center [1236, 295] width 15 height 15
paste input "BR19 BR04 BR18 BR03 BR08 BR23 BR16 BR07 BR10 BR15 BR21 BR09 BR22 BR24 BR11 BR02"
type input "BR19 BR04 BR18 BR03 BR08 BR23 BR16 BR07 BR10 BR15 BR21 BR09 BR22 BR24 BR11 BR02"
paste input "BR19BR04BR18BR03"
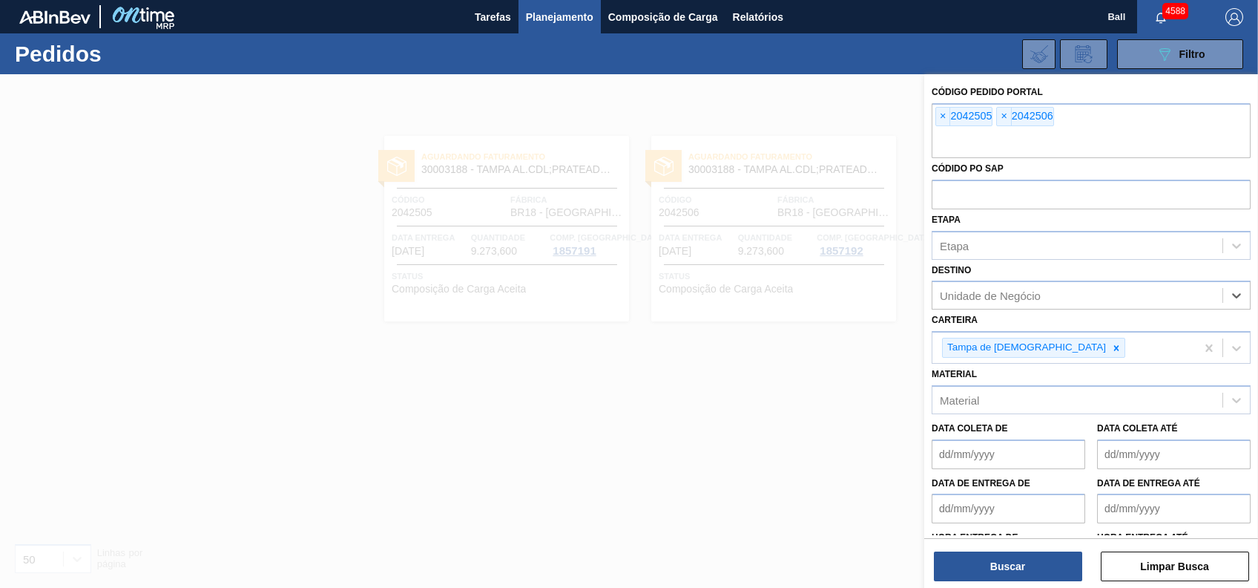
type input "BR19BR04BR18BR03"
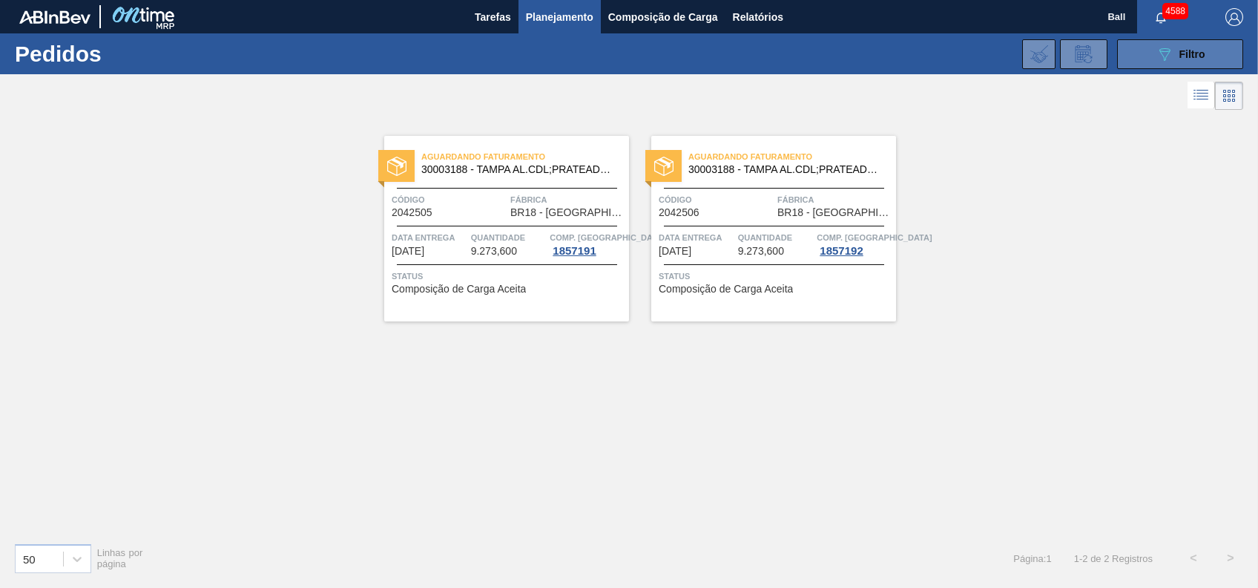
click at [1226, 52] on button "089F7B8B-B2A5-4AFE-B5C0-19BA573D28AC Filtro" at bounding box center [1180, 54] width 126 height 30
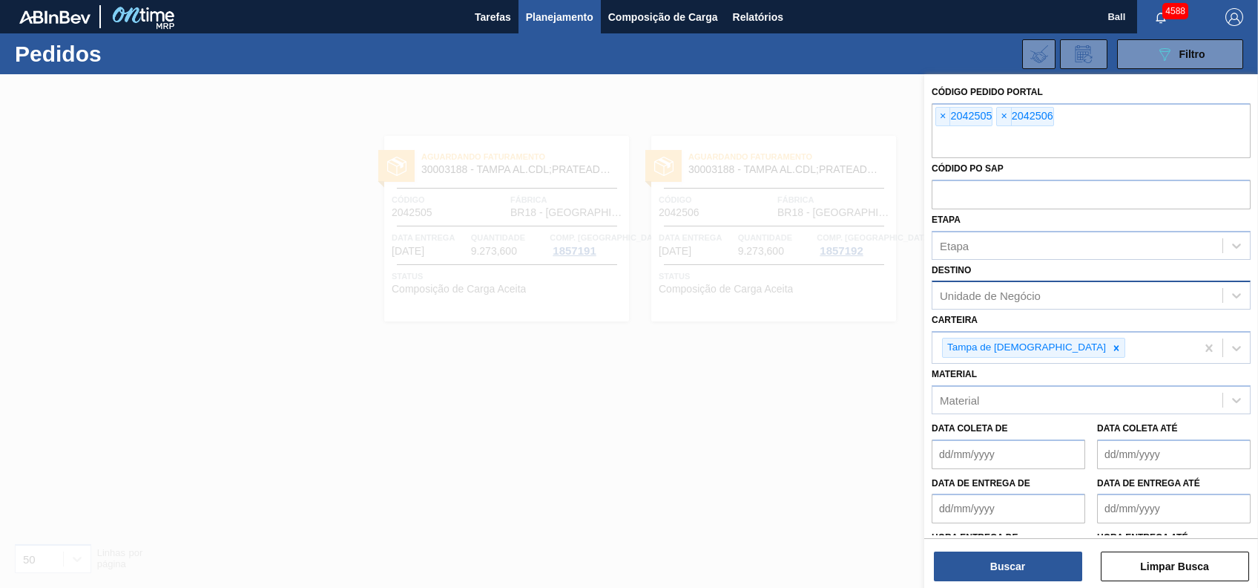
click at [994, 303] on div "Unidade de Negócio" at bounding box center [1078, 296] width 290 height 22
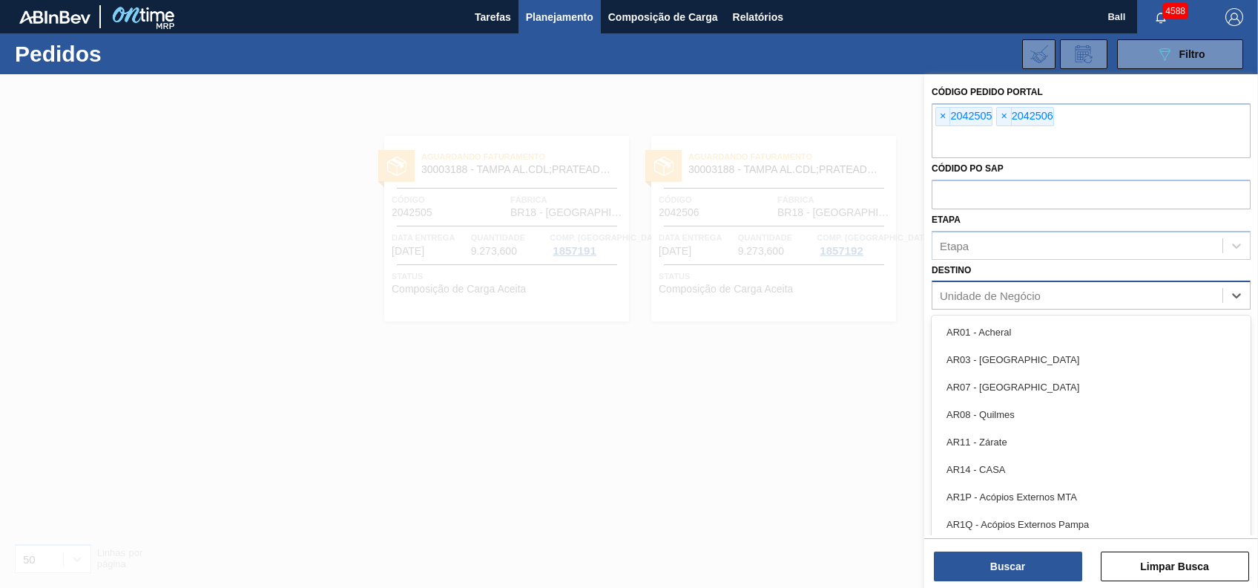
paste input "BR19 BR04 BR18 BR03 BR08 BR23 BR16 BR07 BR10 BR15 BR21 BR09 BR22 BR24 BR11 BR02"
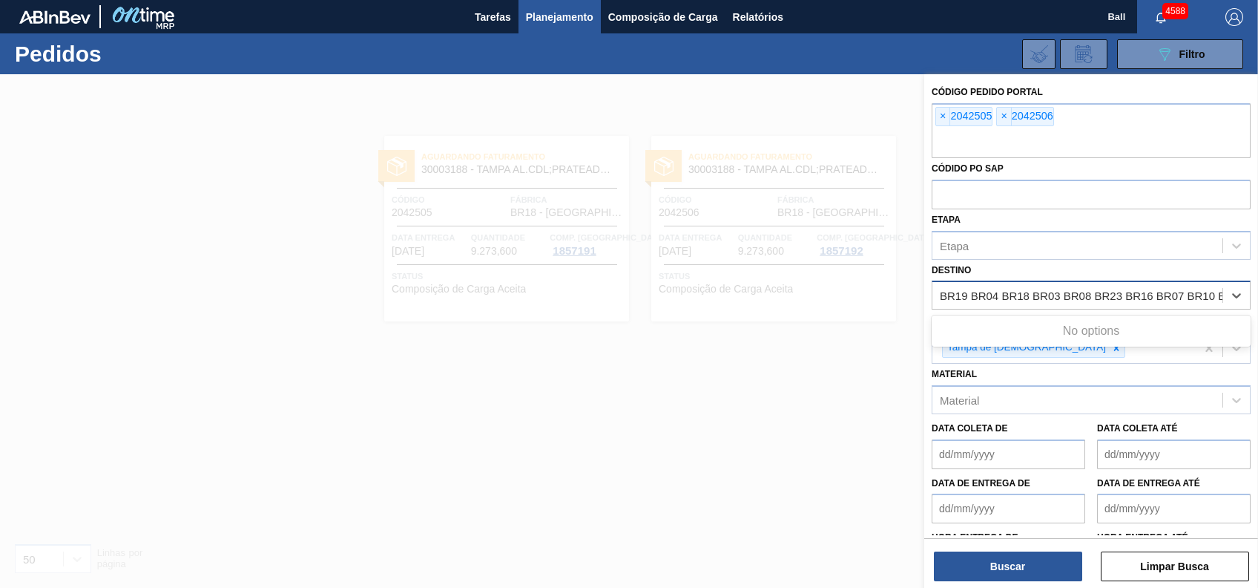
scroll to position [0, 211]
click at [970, 295] on input "BR19 BR04 BR18 BR03 BR08 BR23 BR16 BR07 BR10 BR15 BR21 BR09 BR22 BR24 BR11 BR02" at bounding box center [975, 295] width 493 height 13
type input "BR19 BR04 BR18 BR03 BR08 BR23 BR16 BR07 BR10 BR15 BR21 BR09 BR22 BR24 BR11 BR02"
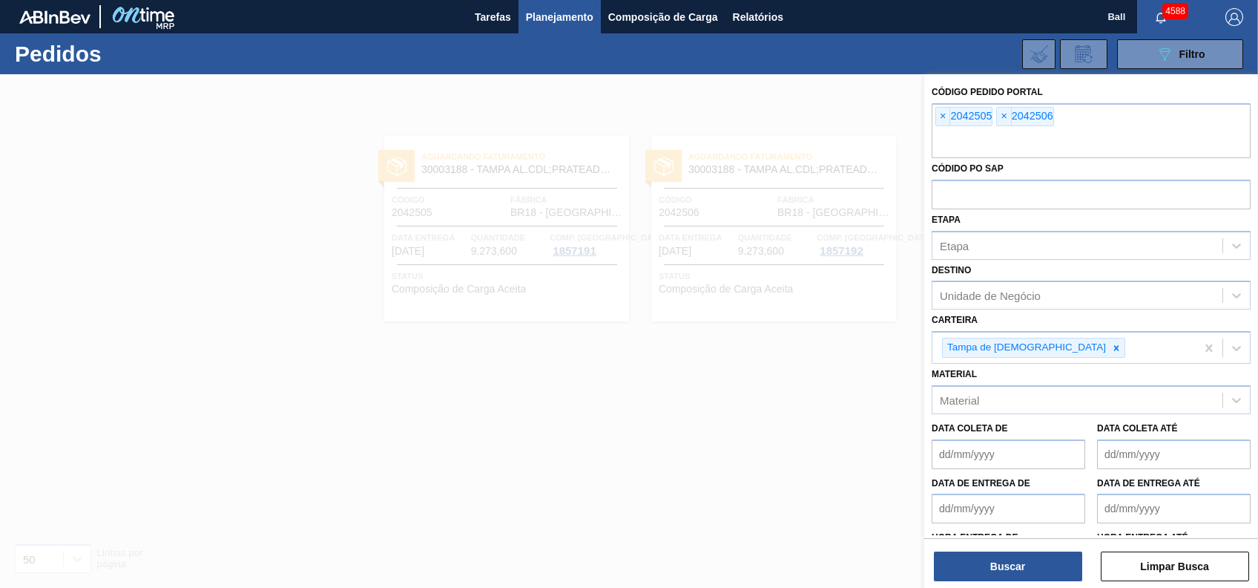
drag, startPoint x: 1030, startPoint y: 333, endPoint x: 1002, endPoint y: 318, distance: 31.2
click at [1009, 290] on div "Unidade de Negócio" at bounding box center [990, 295] width 101 height 13
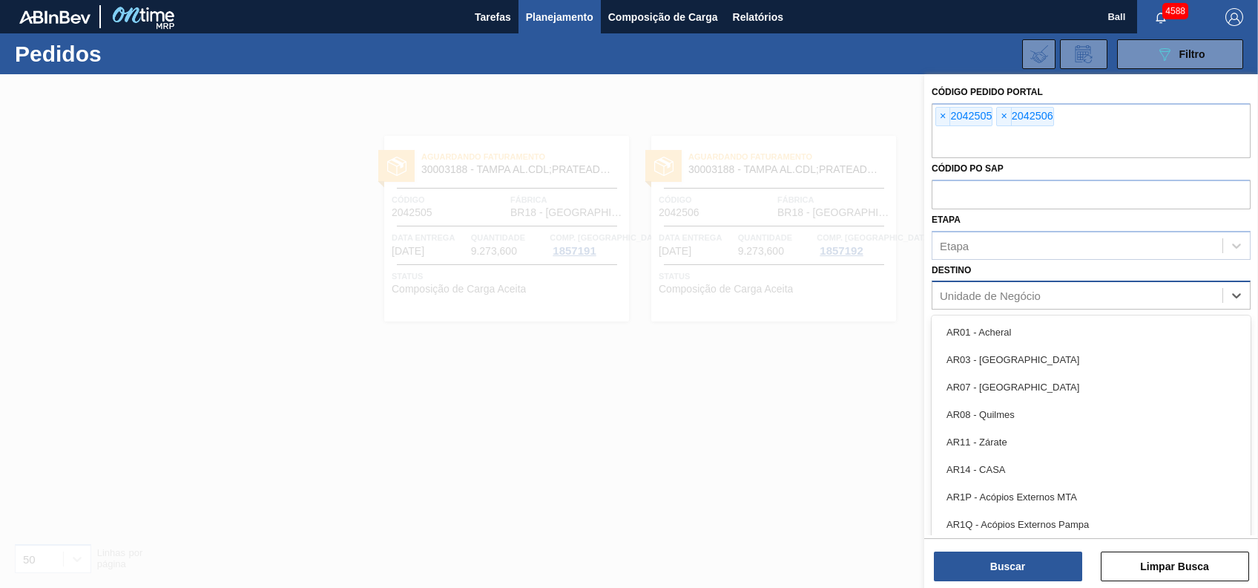
paste input "BR19 BR04 BR18 BR03 BR08 BR23 BR16 BR07 BR10 BR15 BR21 BR09 BR22 BR24 BR11 BR02"
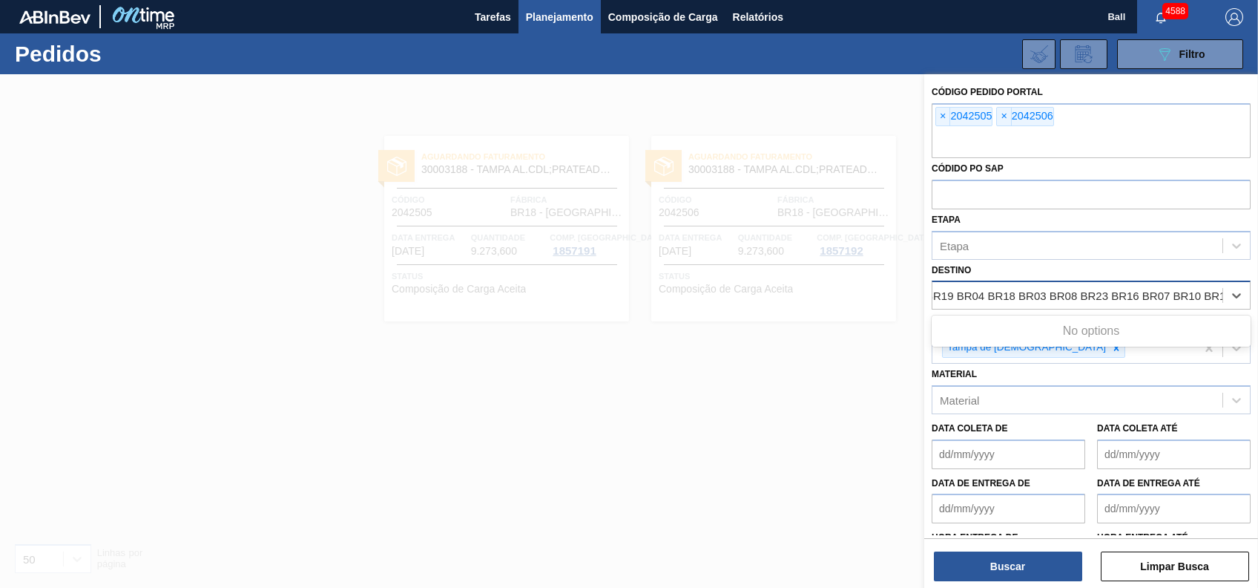
scroll to position [0, 7]
type input "BR19; BR04 BR18 BR03 BR08 BR23 BR16 BR07 BR10 BR15 BR21 BR09 BR22 BR24 BR11 BR02"
click at [1037, 132] on input "text" at bounding box center [1091, 144] width 319 height 28
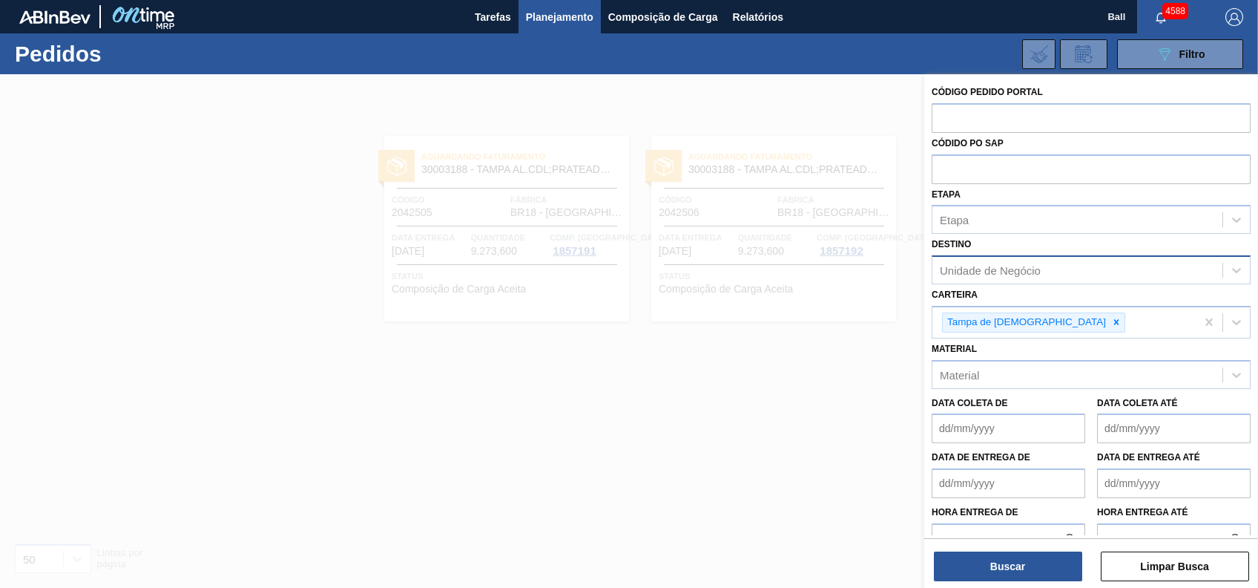
click at [654, 370] on div at bounding box center [629, 368] width 1258 height 588
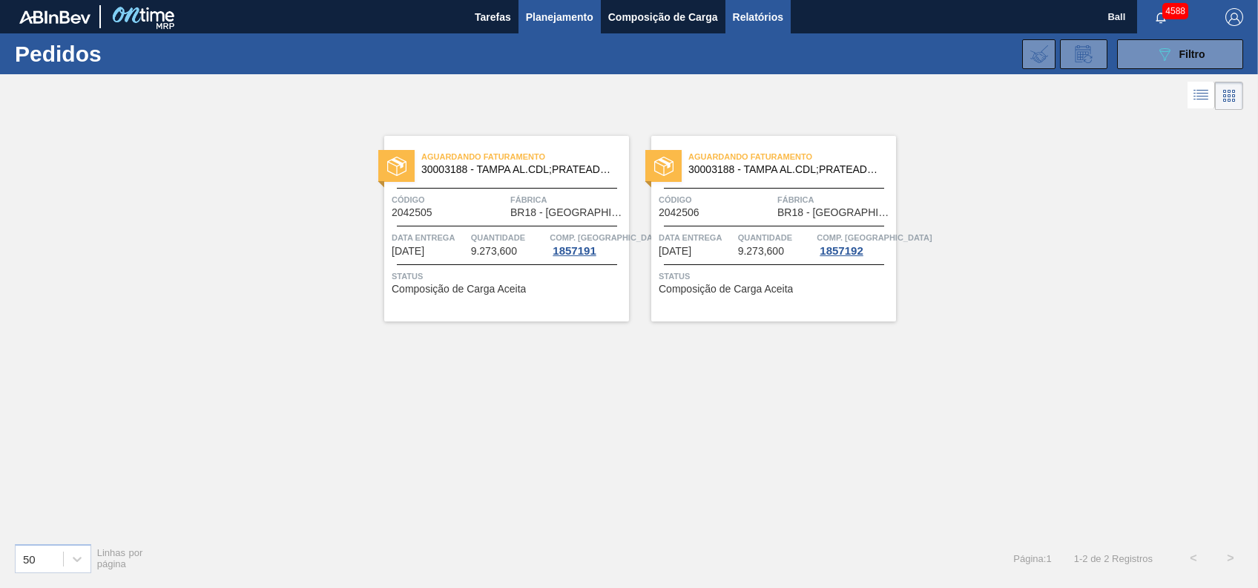
click at [786, 22] on button "Relatórios" at bounding box center [758, 16] width 65 height 33
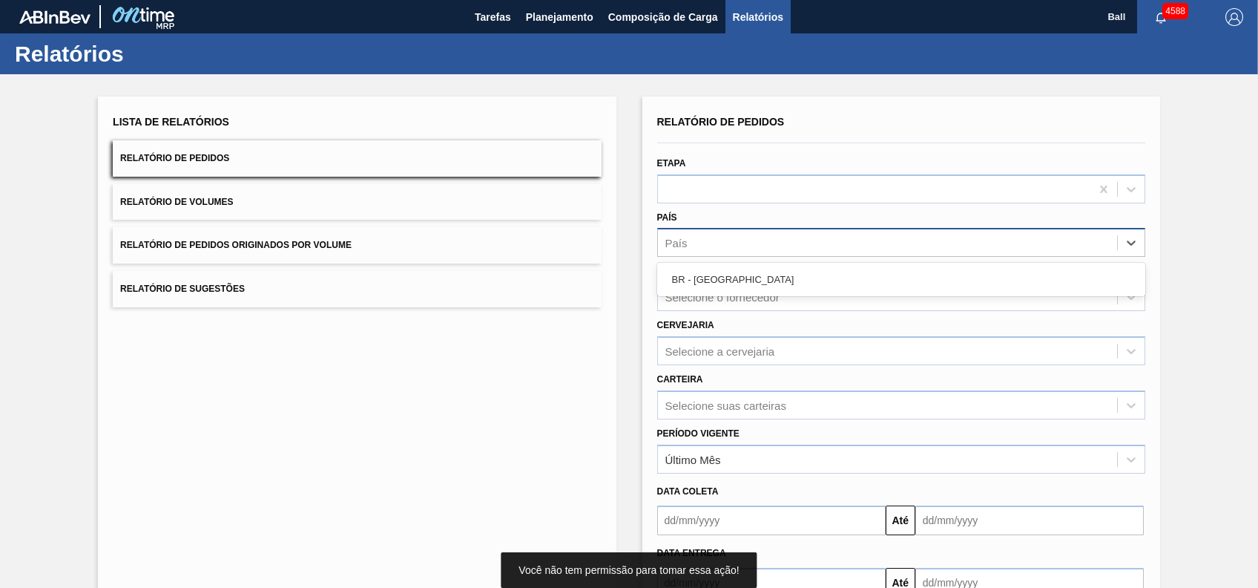
click at [779, 229] on div "País" at bounding box center [901, 242] width 488 height 29
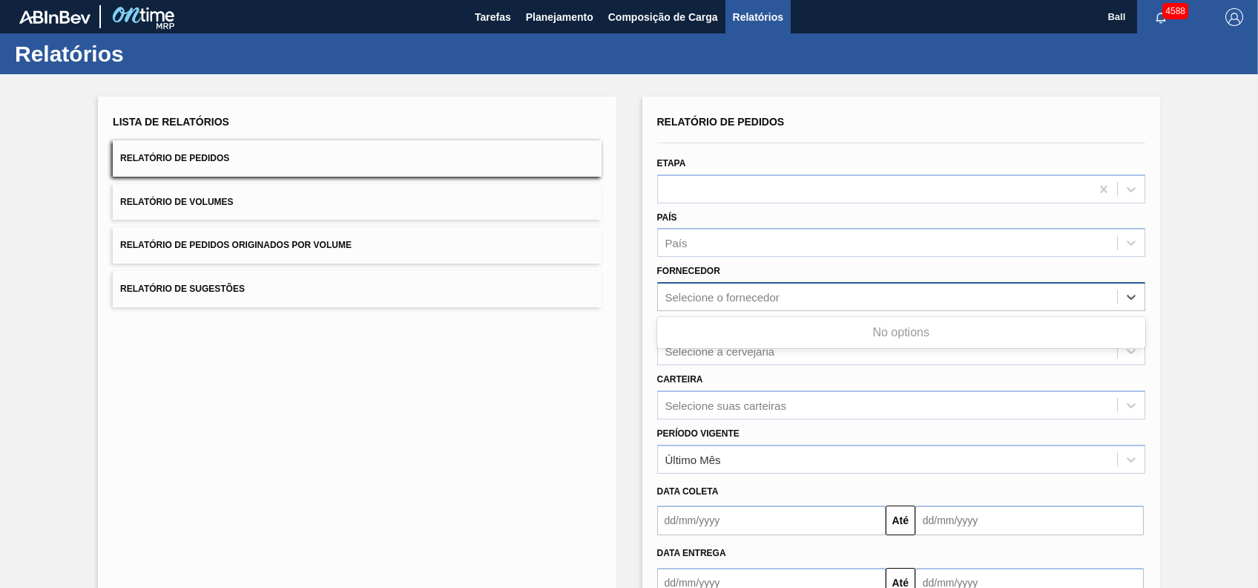
click at [690, 289] on div "Selecione o fornecedor" at bounding box center [887, 297] width 459 height 22
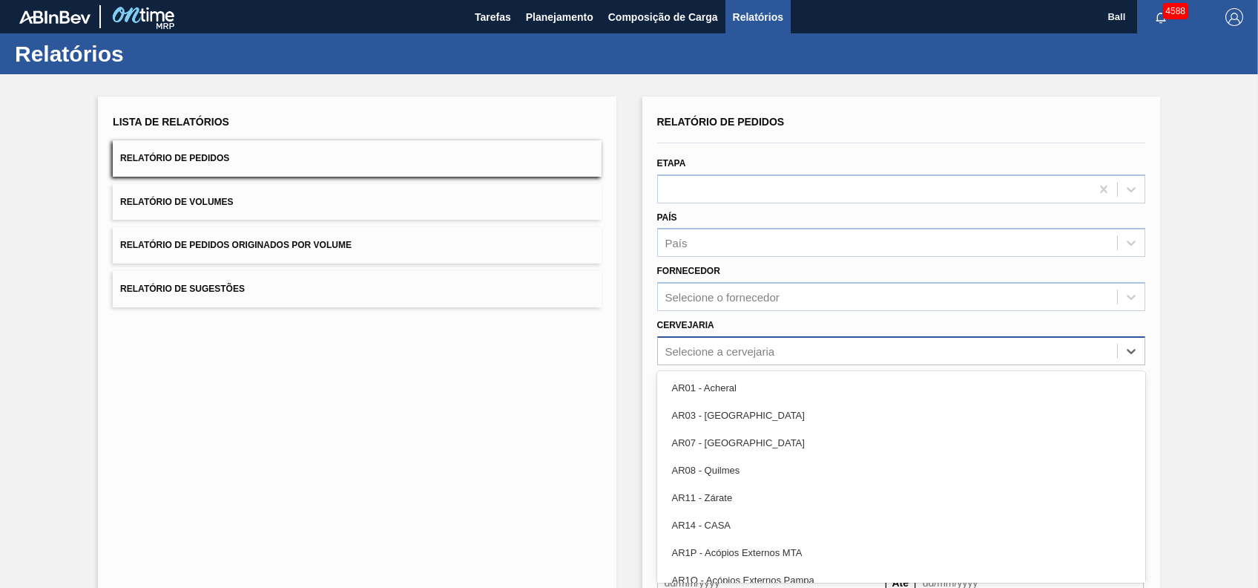
click at [683, 347] on div "Selecione a cervejaria" at bounding box center [887, 351] width 459 height 22
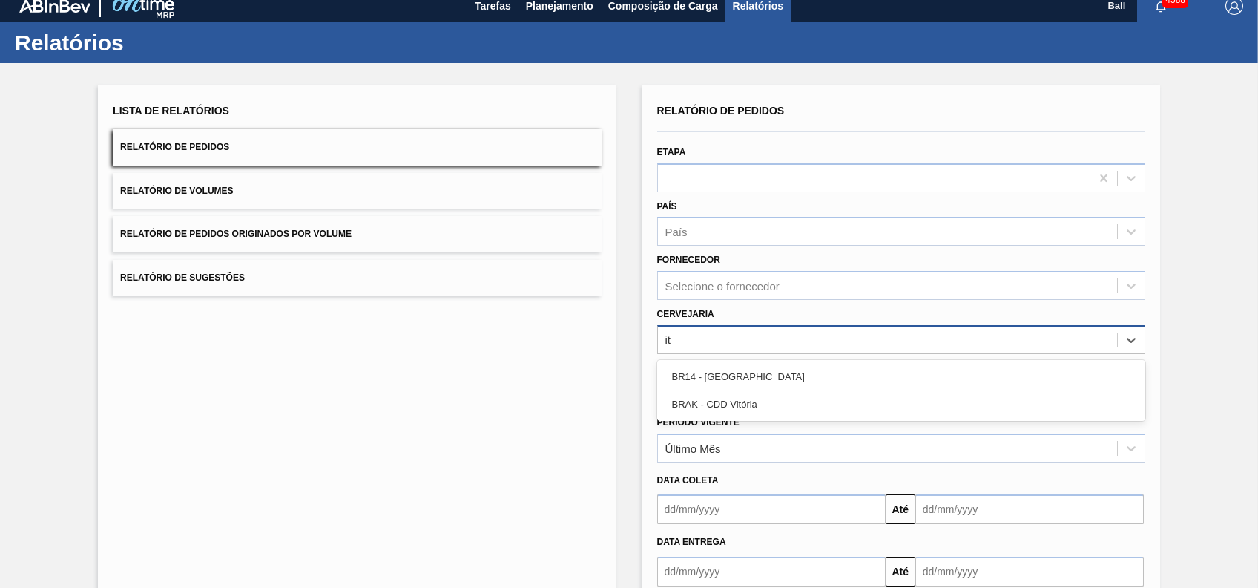
type input "i"
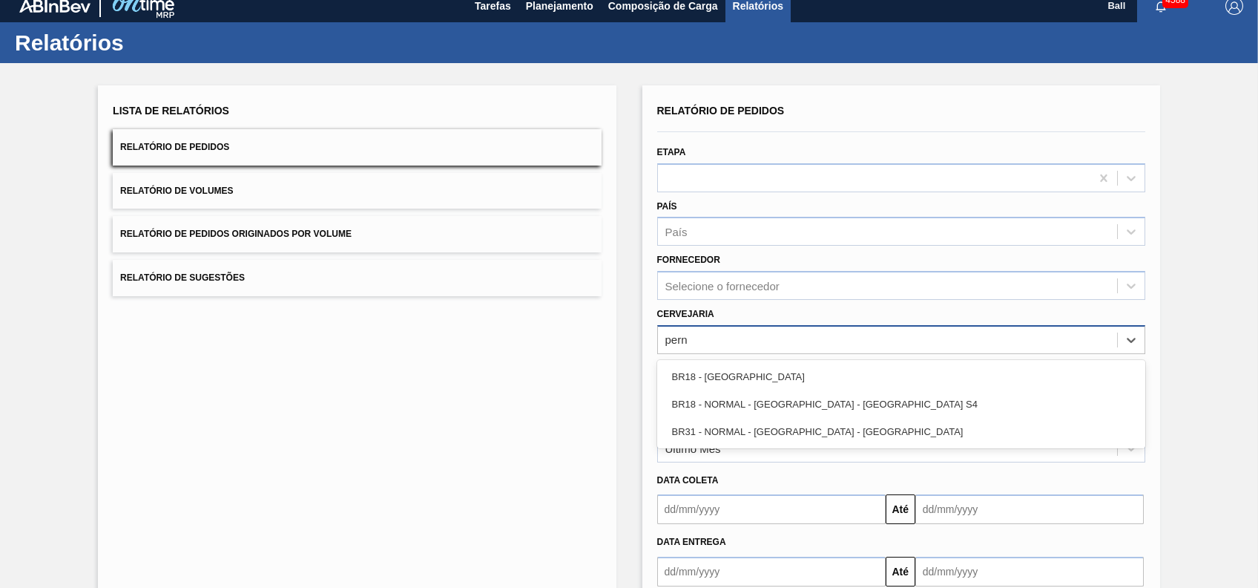
type input "perna"
type input "pernam"
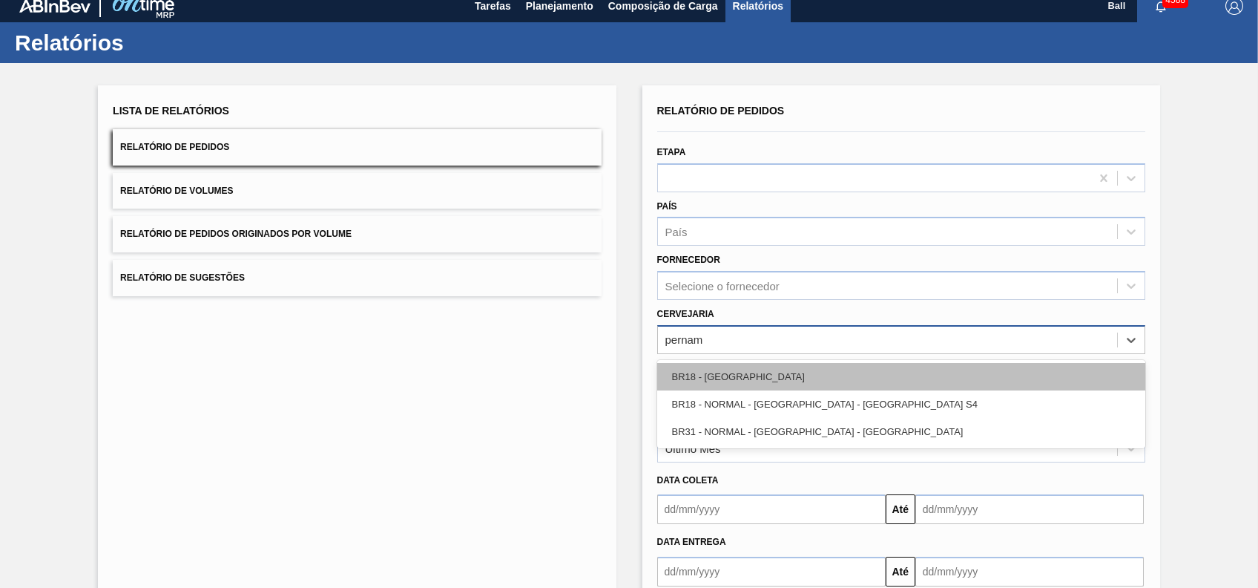
click at [710, 366] on div "BR18 - [GEOGRAPHIC_DATA]" at bounding box center [901, 376] width 488 height 27
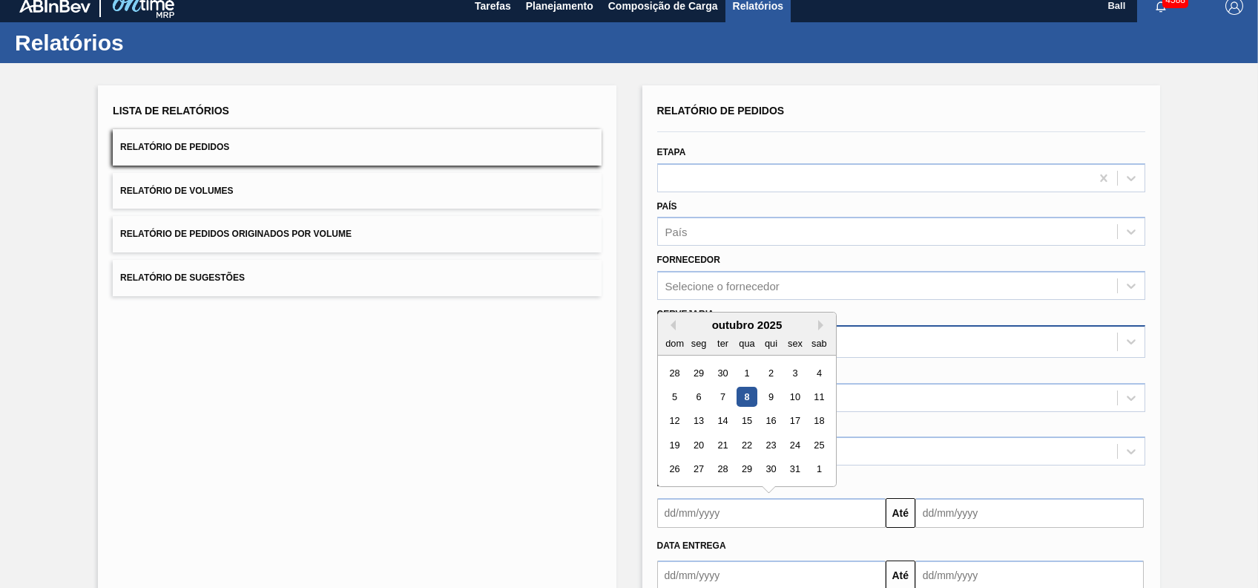
click at [821, 510] on input "text" at bounding box center [771, 513] width 229 height 30
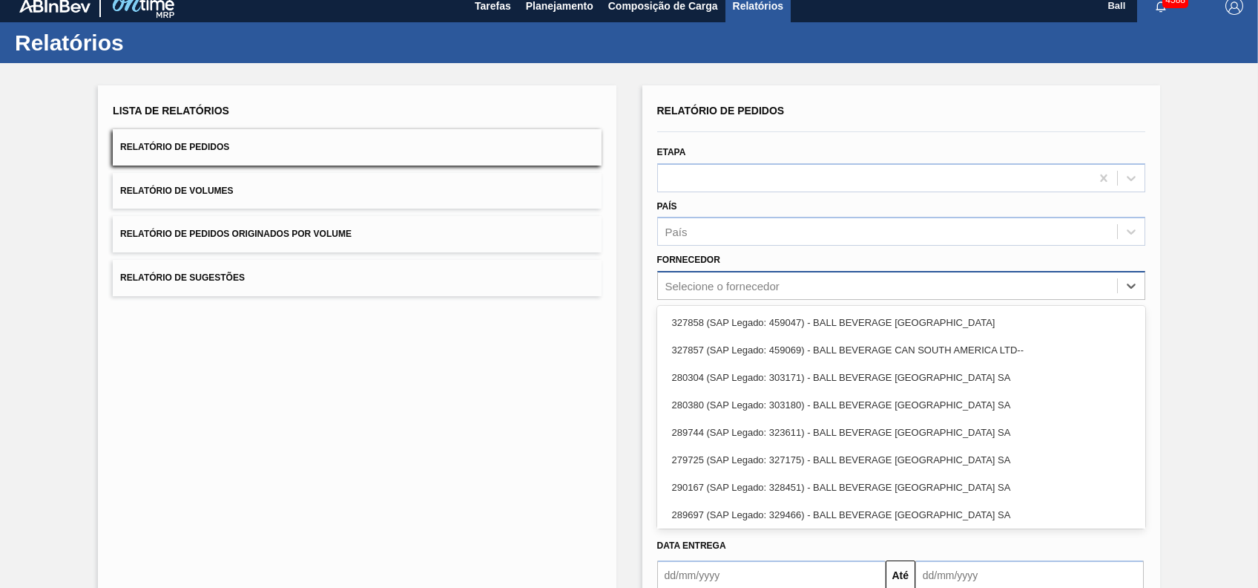
click at [1104, 292] on div "Selecione o fornecedor" at bounding box center [887, 286] width 459 height 22
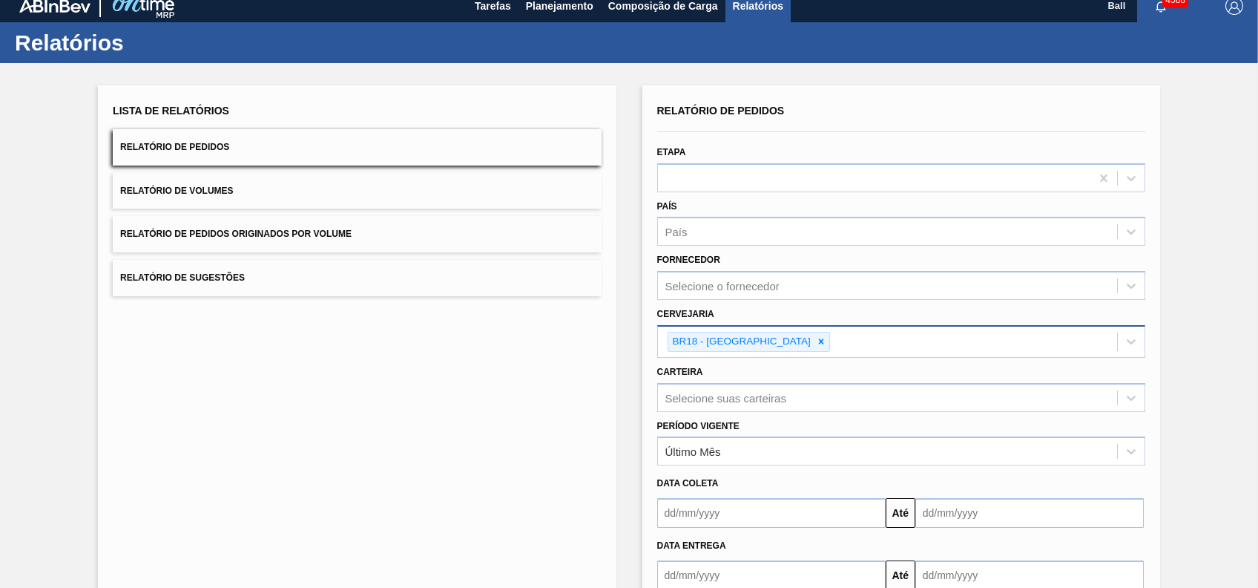
click at [1013, 138] on div "Etapa" at bounding box center [901, 165] width 500 height 54
click at [795, 400] on div "Selecione suas carteiras" at bounding box center [901, 397] width 488 height 29
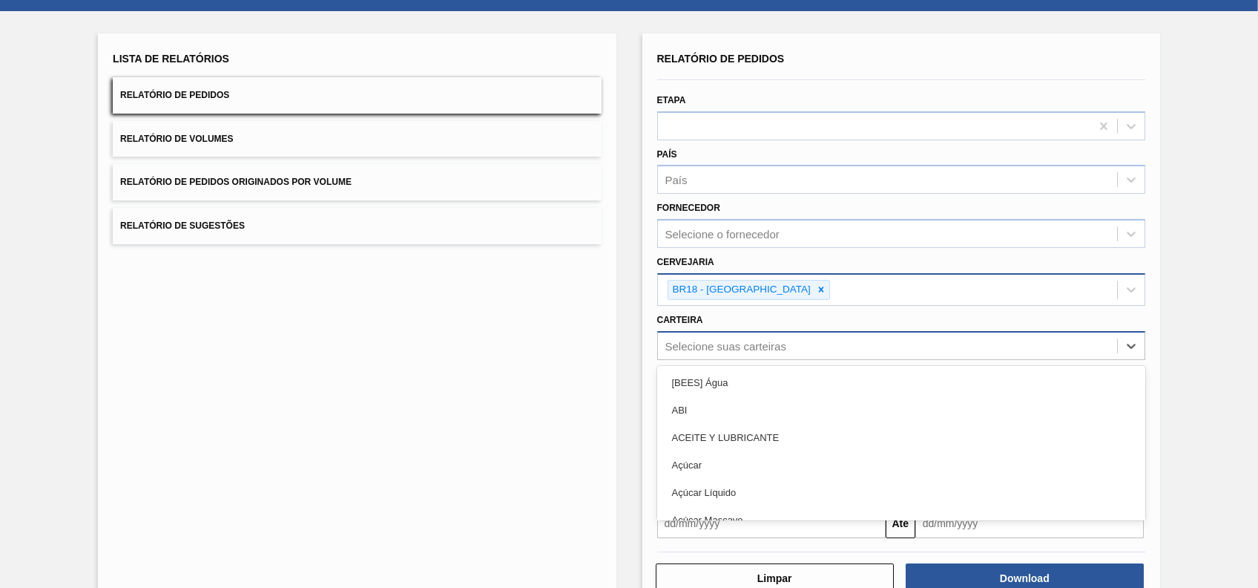
scroll to position [68, 0]
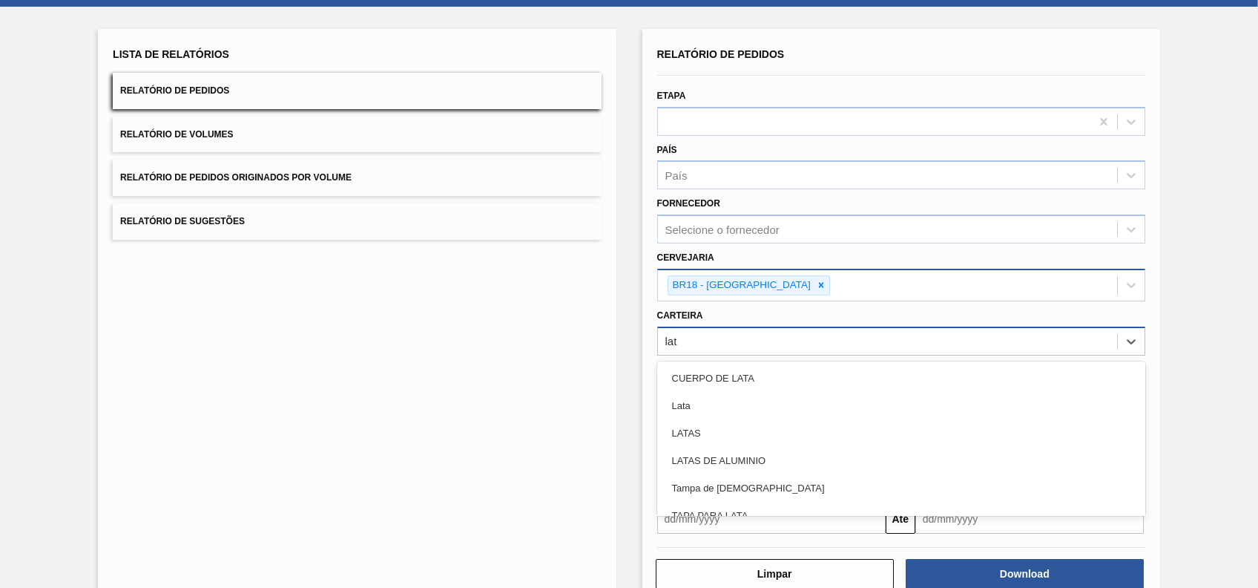
type input "lata"
click at [795, 400] on div "Lata" at bounding box center [901, 405] width 488 height 27
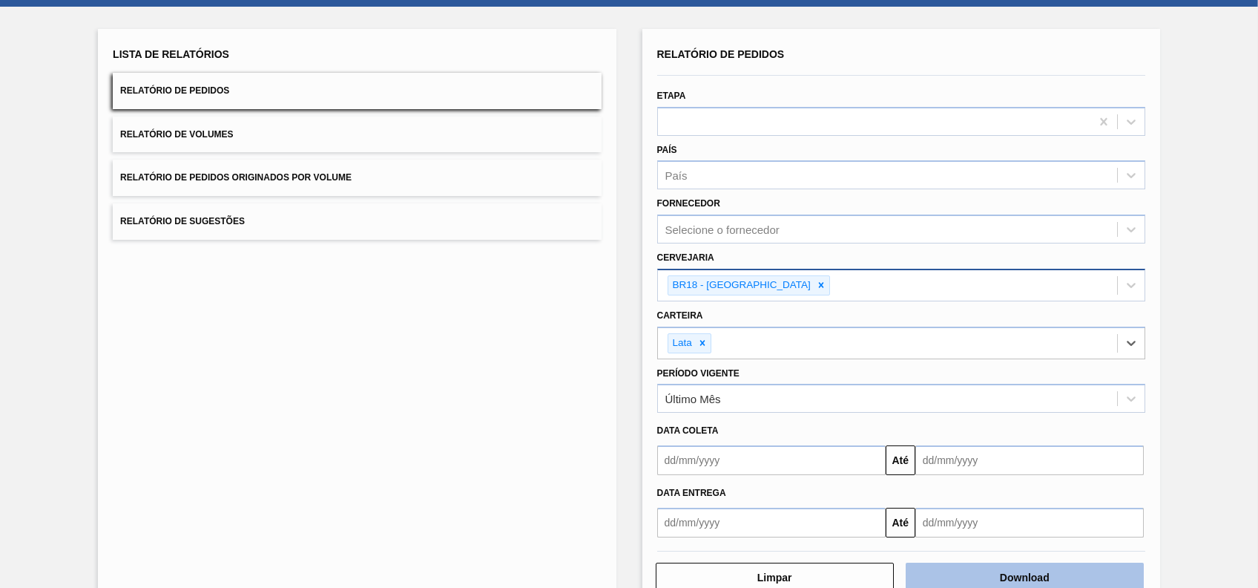
click at [987, 562] on button "Download" at bounding box center [1025, 577] width 238 height 30
click at [234, 136] on button "Relatório de Volumes" at bounding box center [357, 134] width 488 height 36
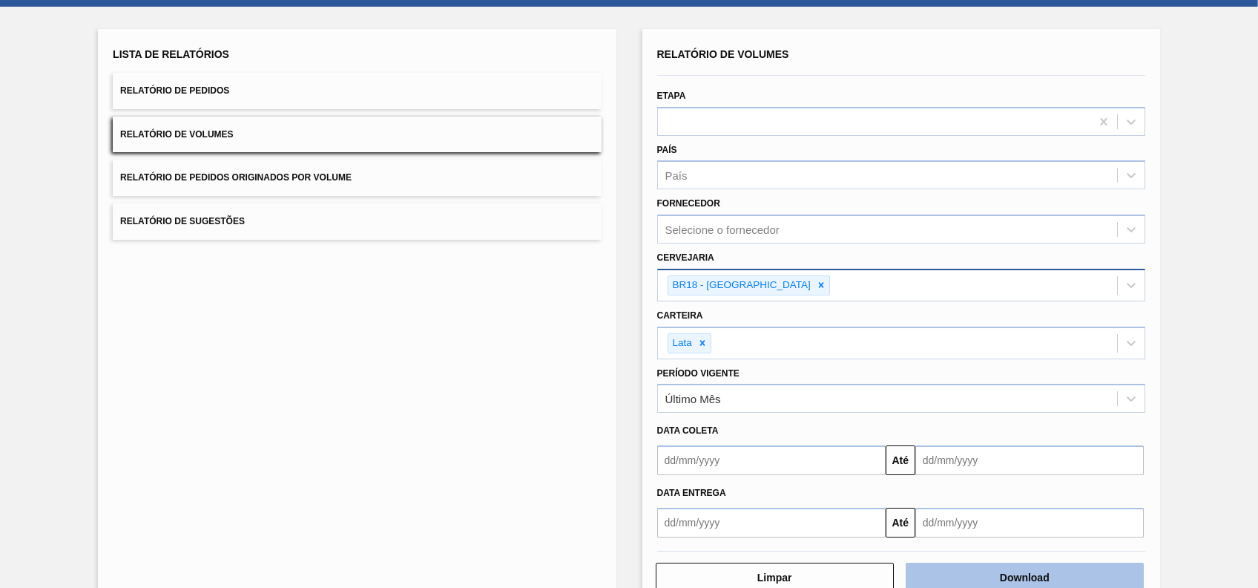
click at [1000, 571] on button "Download" at bounding box center [1025, 577] width 238 height 30
click at [368, 229] on button "Relatório de Sugestões" at bounding box center [357, 221] width 488 height 36
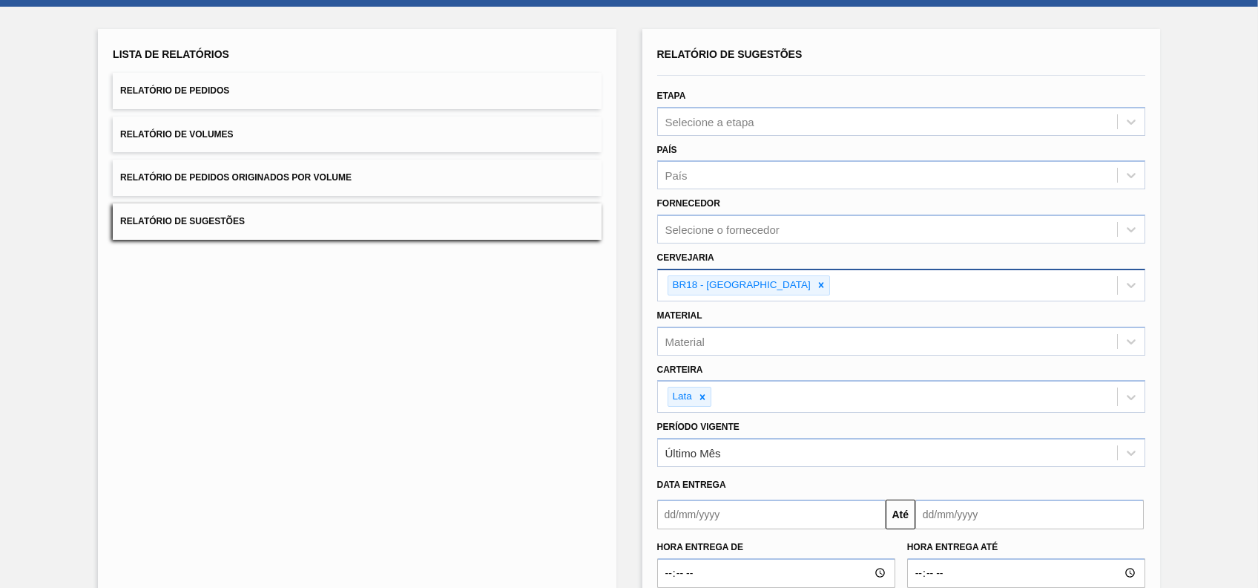
click at [235, 85] on button "Relatório de Pedidos" at bounding box center [357, 91] width 488 height 36
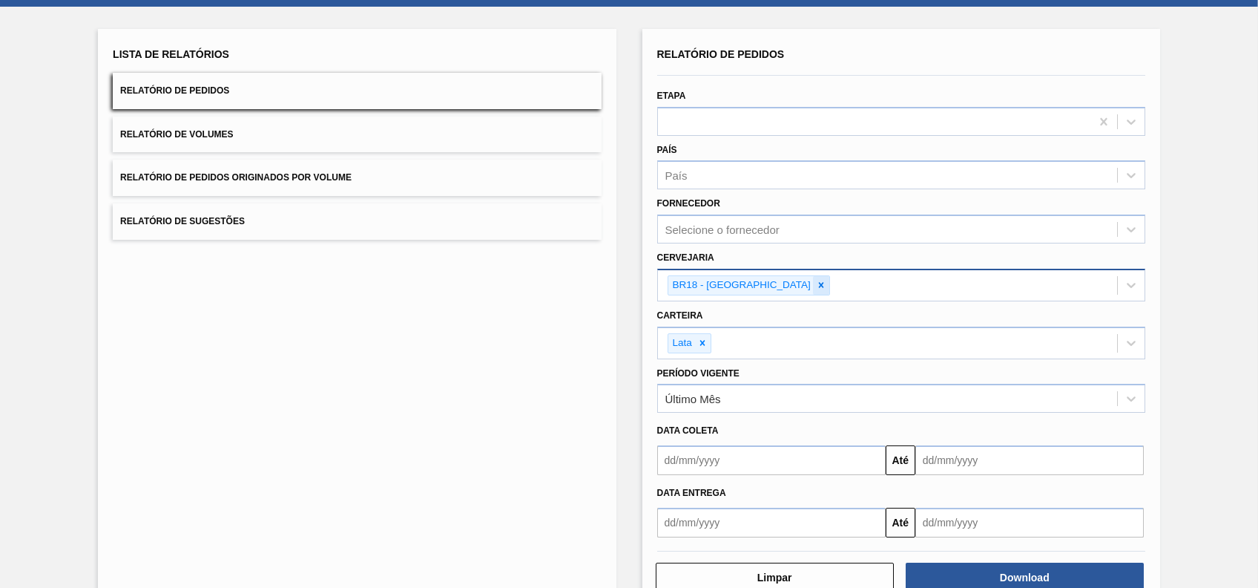
click at [816, 288] on icon at bounding box center [821, 285] width 10 height 10
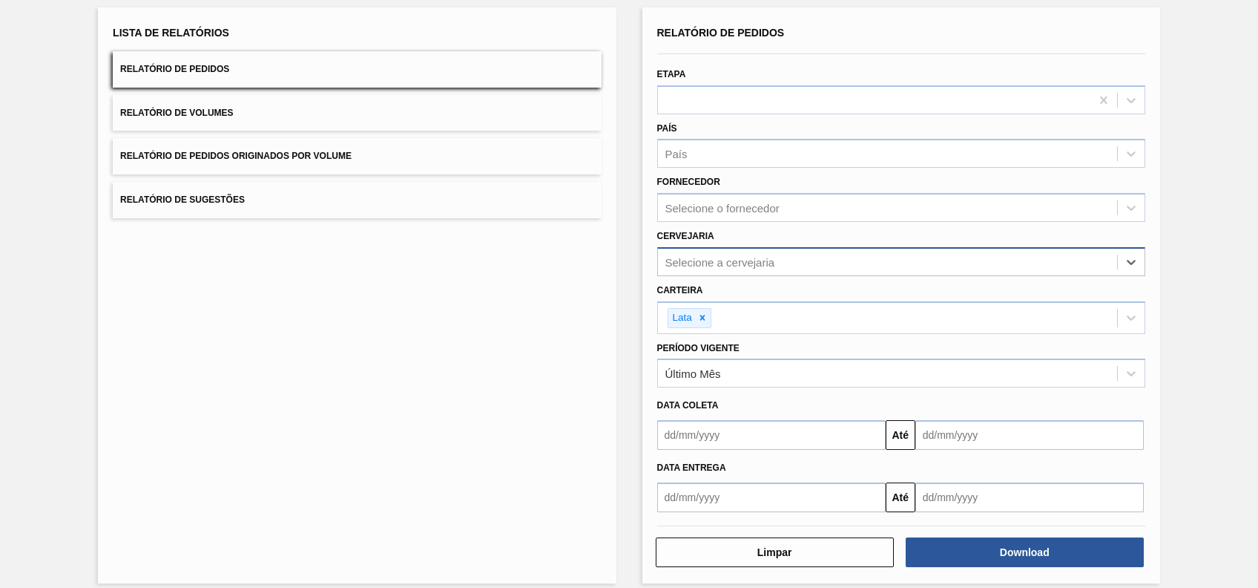
scroll to position [101, 0]
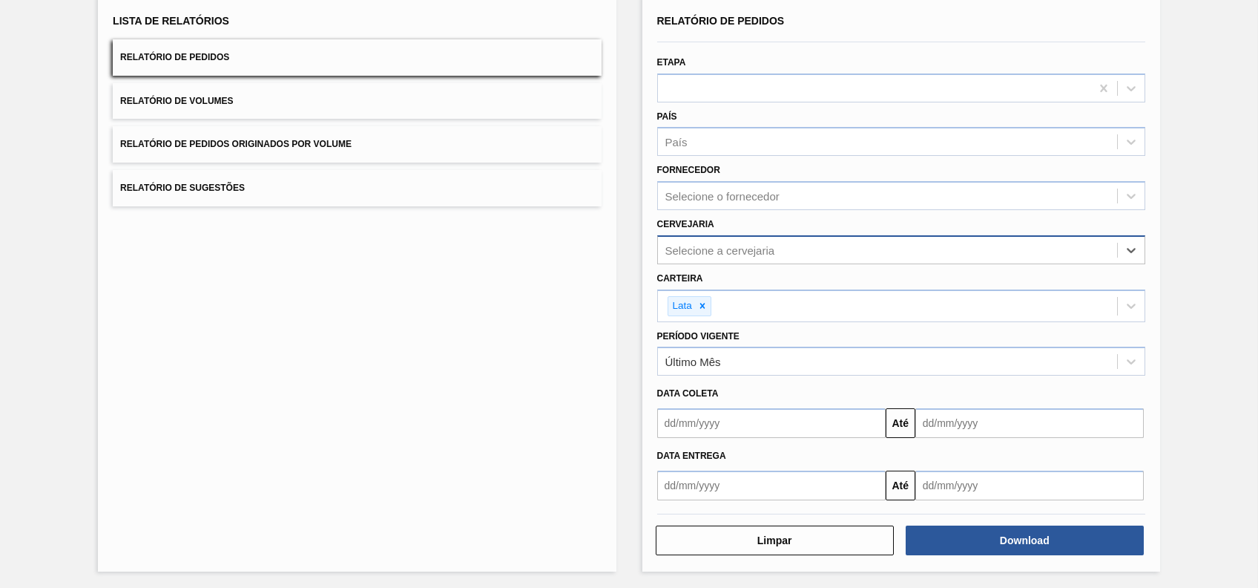
click at [795, 250] on div "Selecione a cervejaria" at bounding box center [887, 250] width 459 height 22
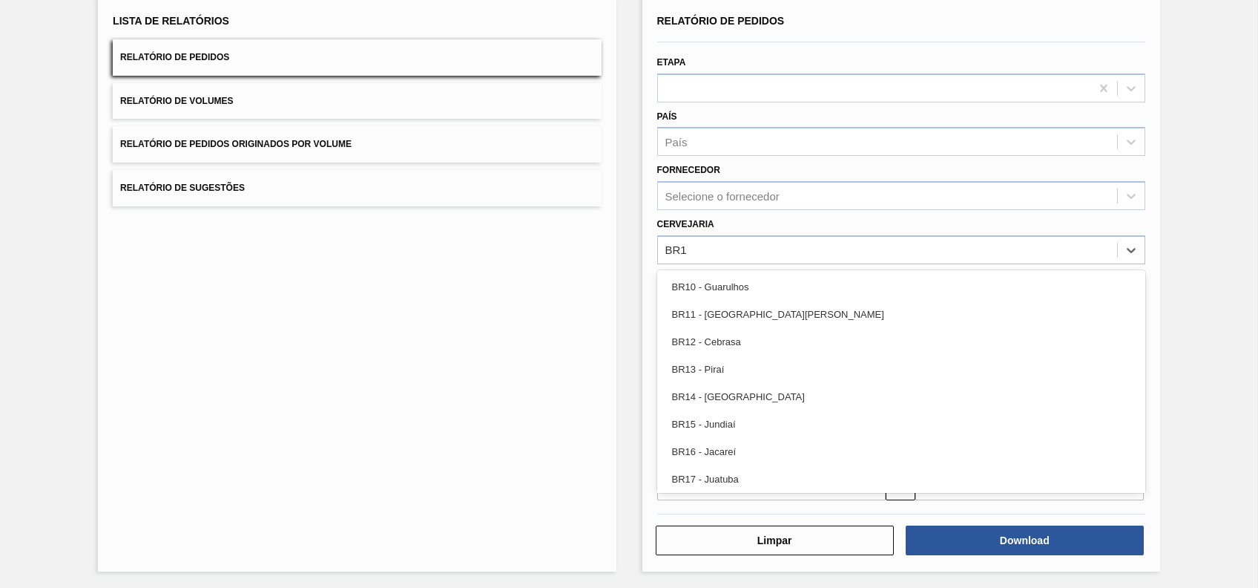
type input "BR19"
type input "B"
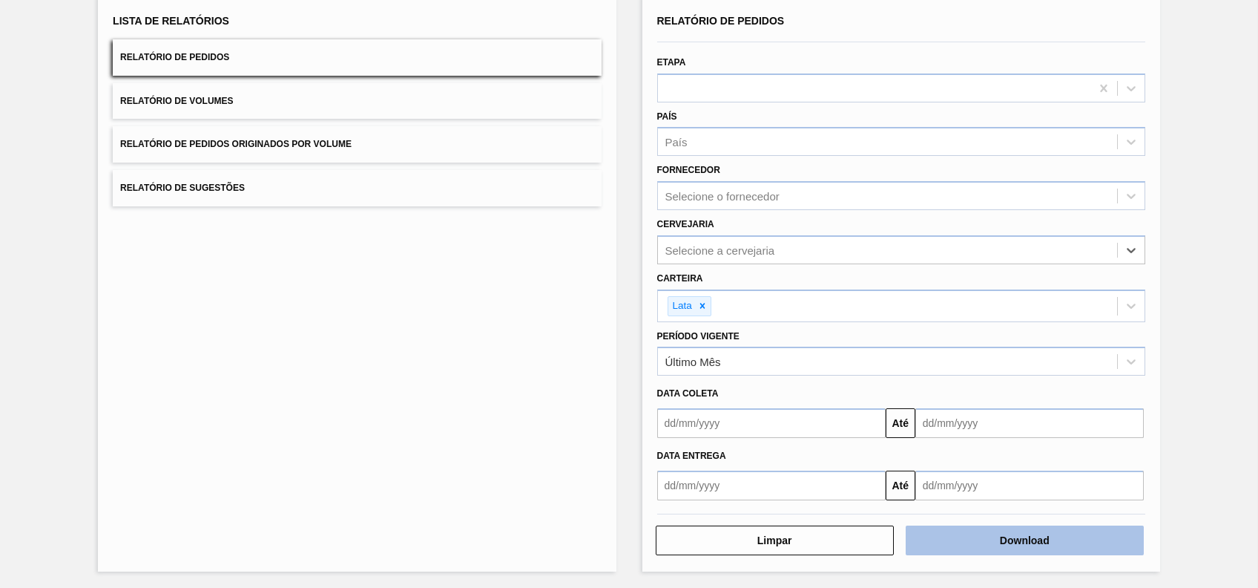
click at [1085, 545] on button "Download" at bounding box center [1025, 540] width 238 height 30
click at [415, 384] on div "Lista de Relatórios Relatório de Pedidos Relatório de Volumes Relatório de Pedi…" at bounding box center [357, 284] width 518 height 576
click at [246, 99] on button "Relatório de Volumes" at bounding box center [357, 101] width 488 height 36
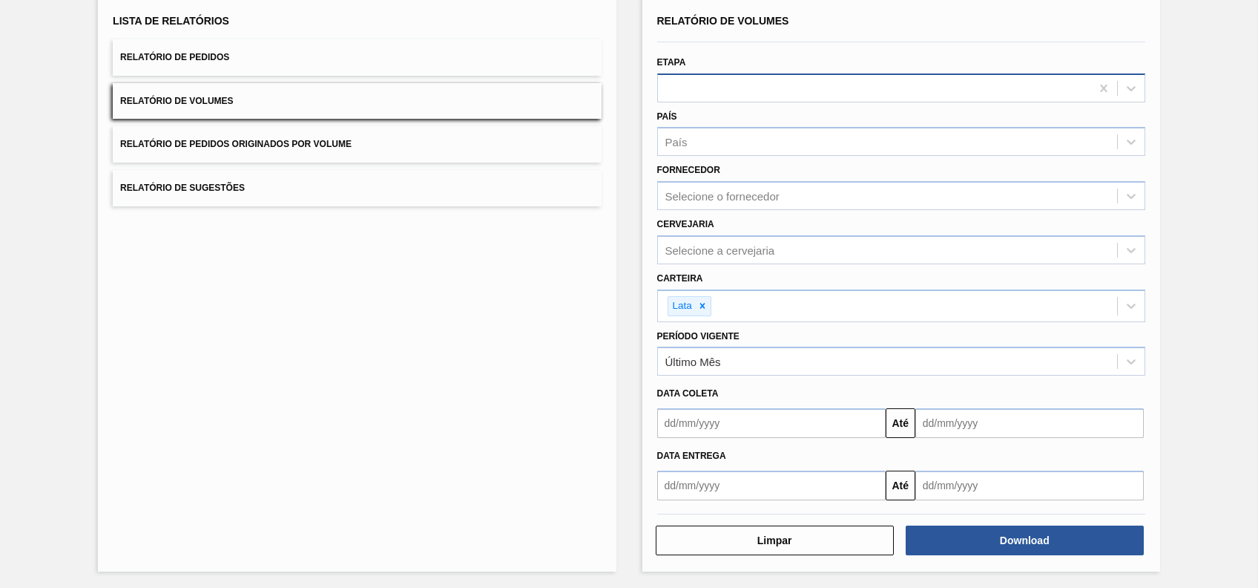
click at [929, 74] on div at bounding box center [901, 87] width 488 height 29
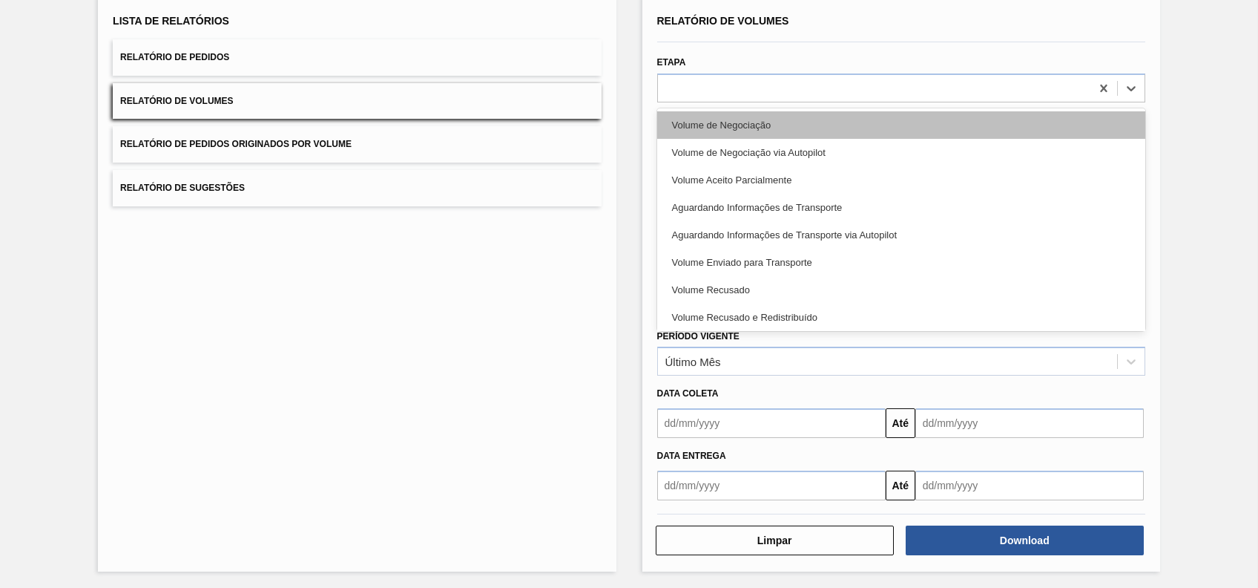
click at [832, 119] on div "Volume de Negociação" at bounding box center [901, 124] width 488 height 27
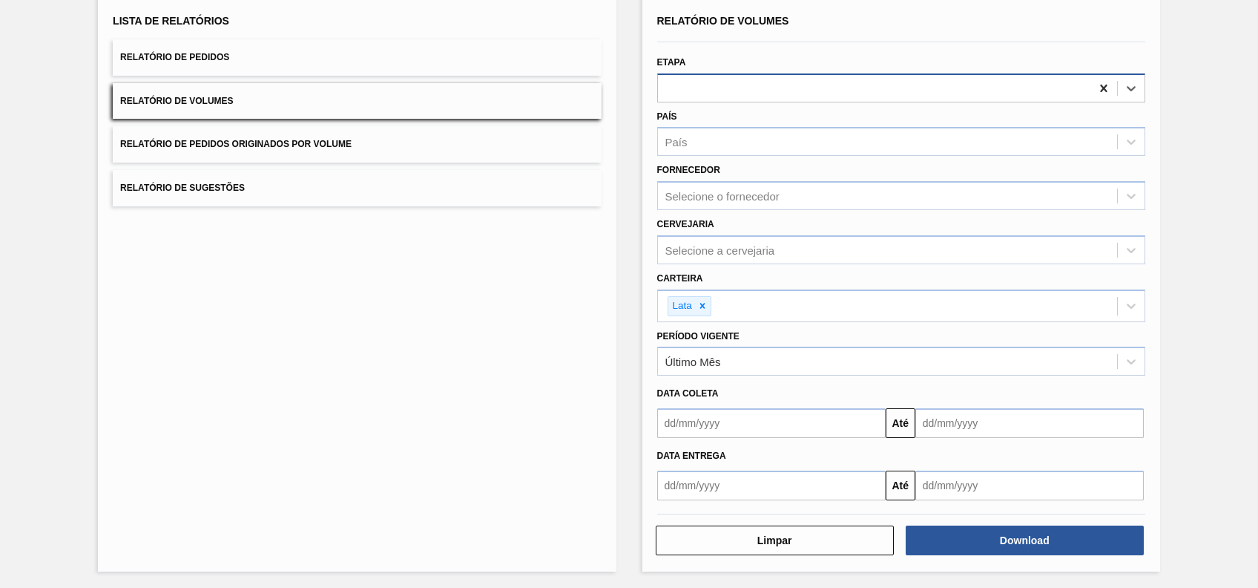
click at [1097, 87] on icon at bounding box center [1104, 88] width 15 height 15
click at [1068, 98] on div at bounding box center [901, 87] width 488 height 29
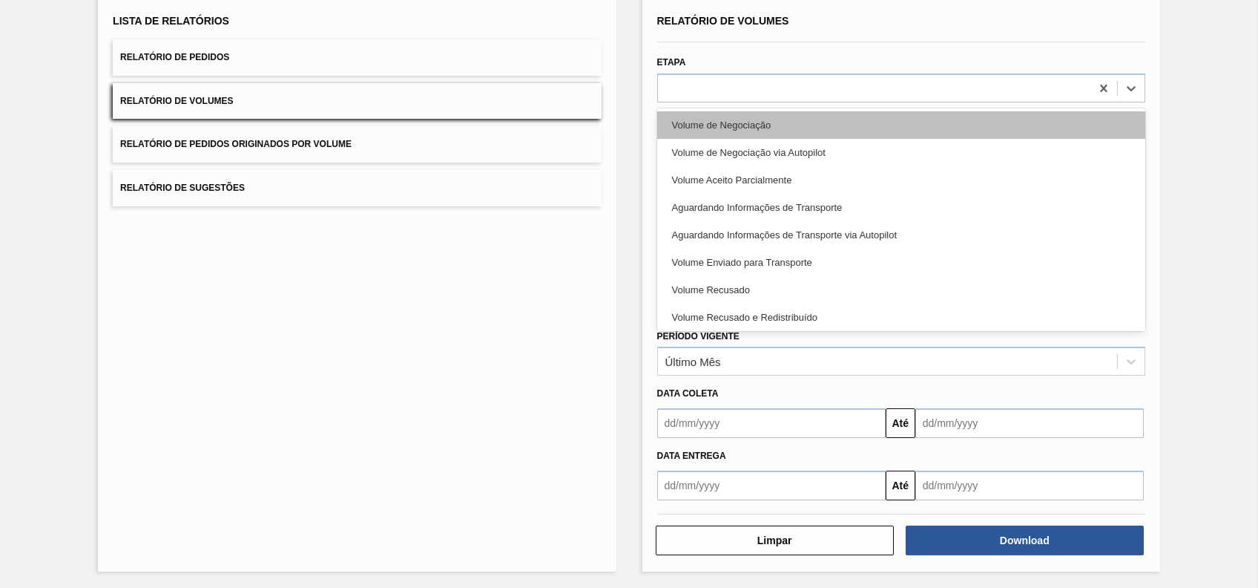
click at [863, 132] on div "Volume de Negociação" at bounding box center [901, 124] width 488 height 27
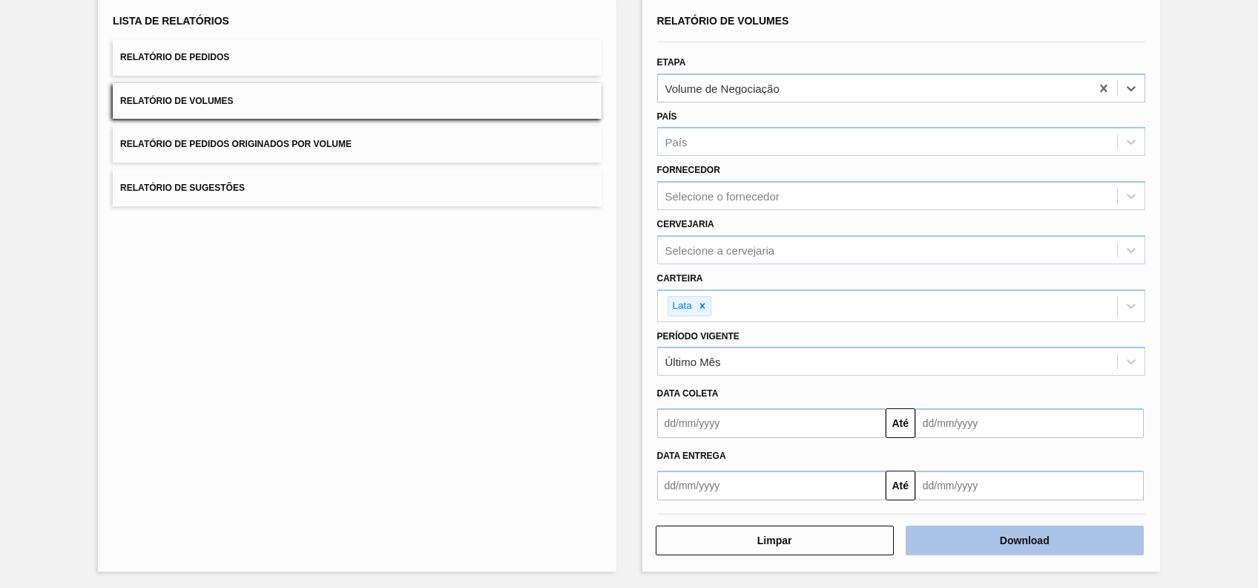
click at [1031, 541] on button "Download" at bounding box center [1025, 540] width 238 height 30
click at [413, 352] on div "Lista de Relatórios Relatório de Pedidos Relatório de Volumes Relatório de Pedi…" at bounding box center [357, 284] width 518 height 576
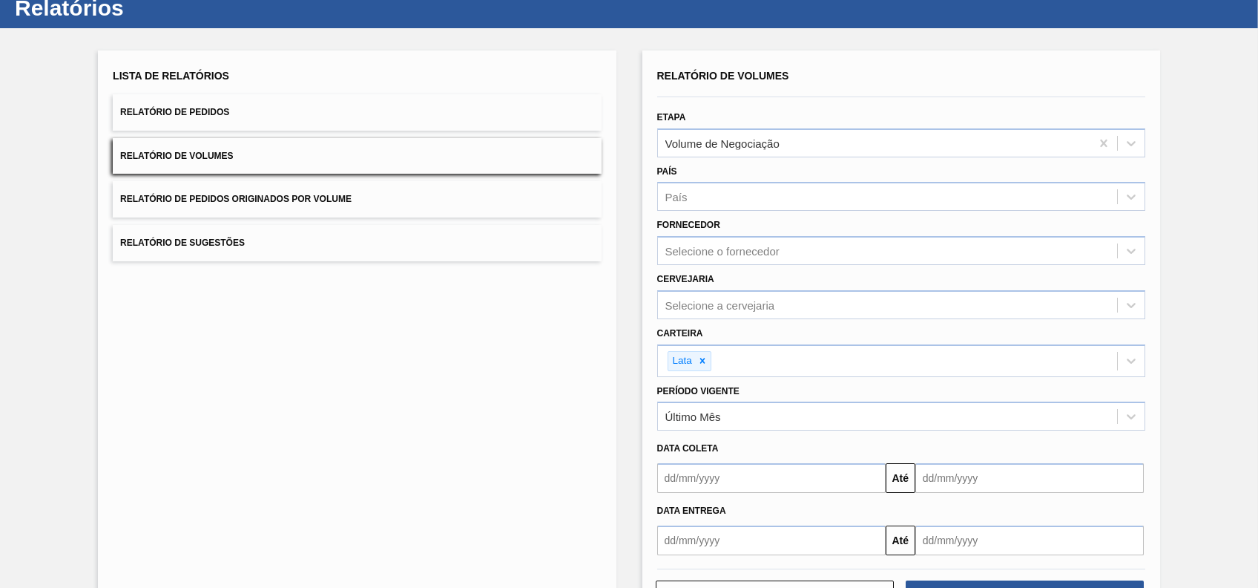
scroll to position [0, 0]
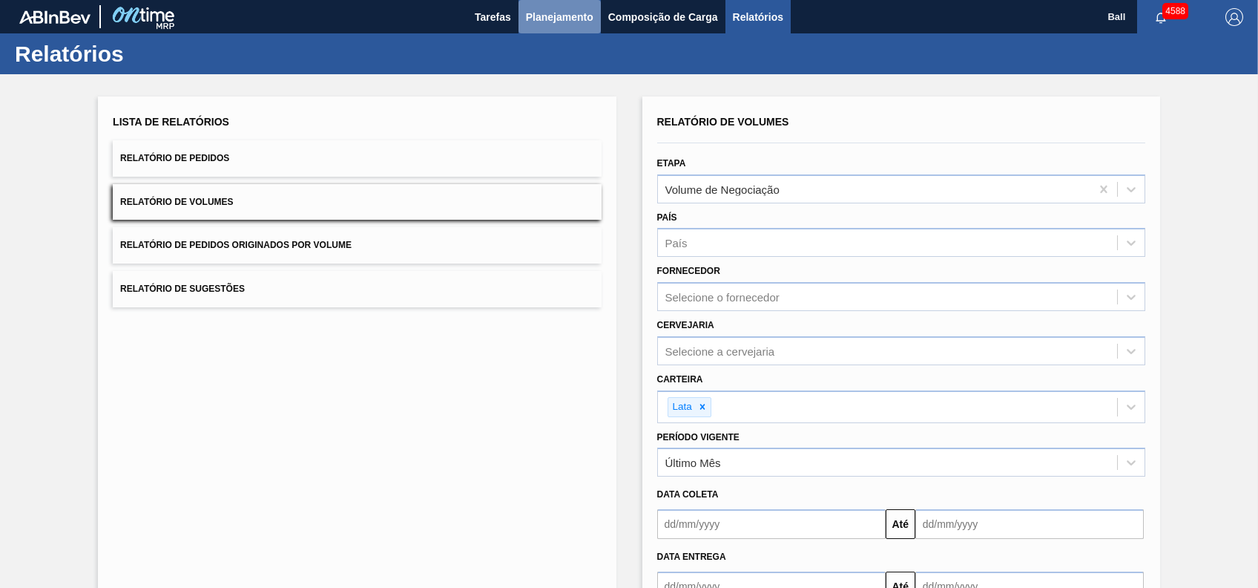
click at [570, 20] on span "Planejamento" at bounding box center [560, 17] width 68 height 18
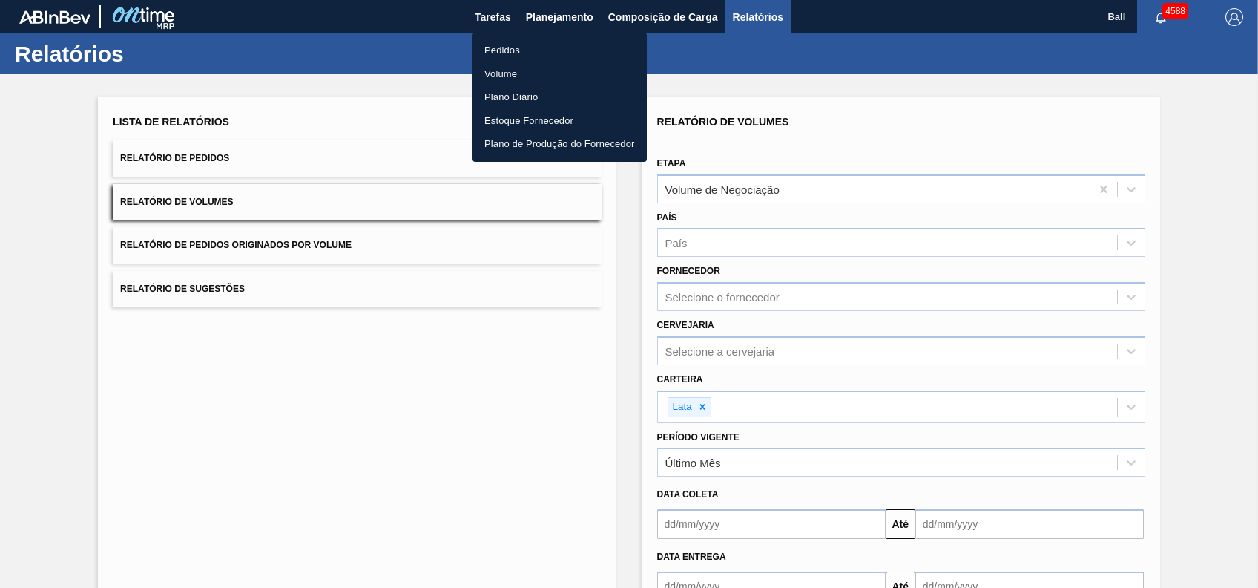
click at [510, 68] on li "Volume" at bounding box center [560, 74] width 174 height 24
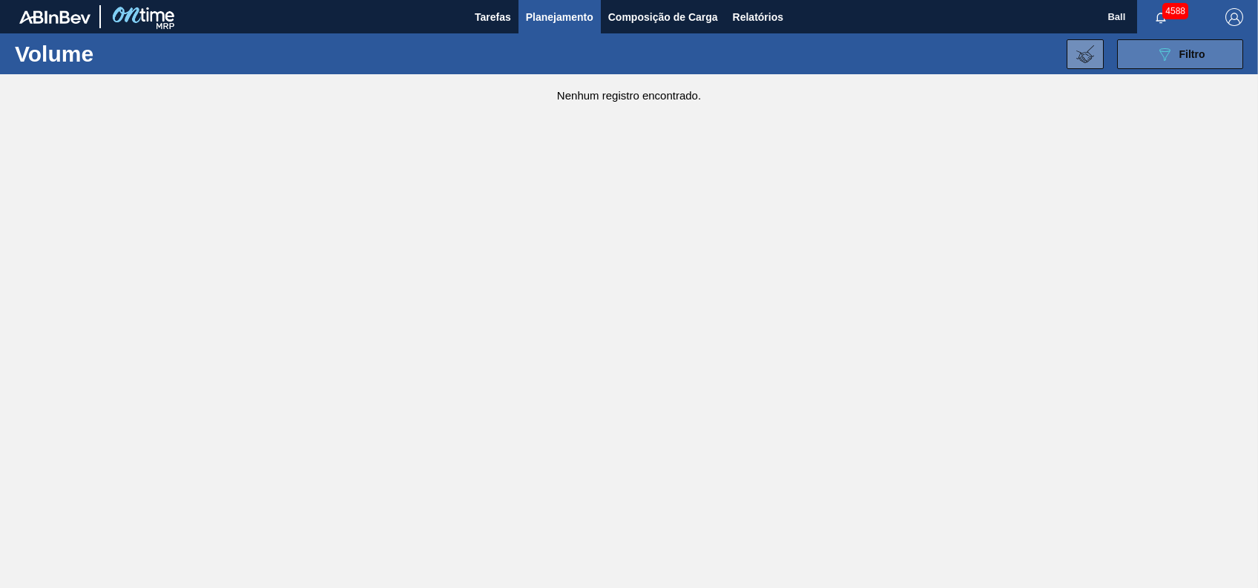
click at [1191, 65] on button "089F7B8B-B2A5-4AFE-B5C0-19BA573D28AC Filtro" at bounding box center [1180, 54] width 126 height 30
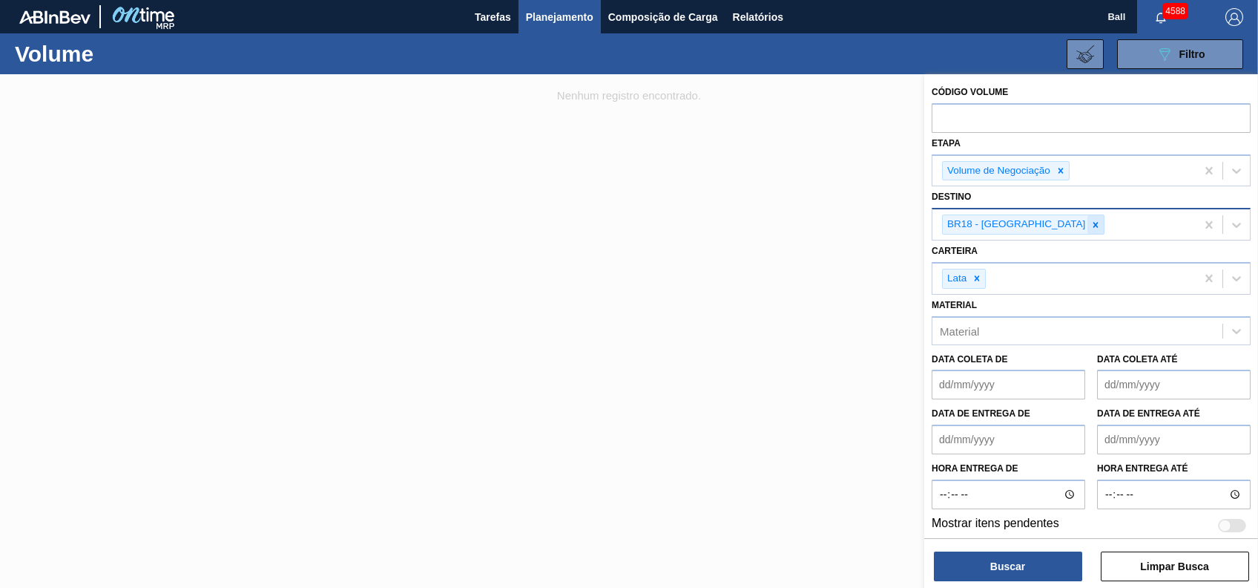
click at [1091, 227] on icon at bounding box center [1096, 225] width 10 height 10
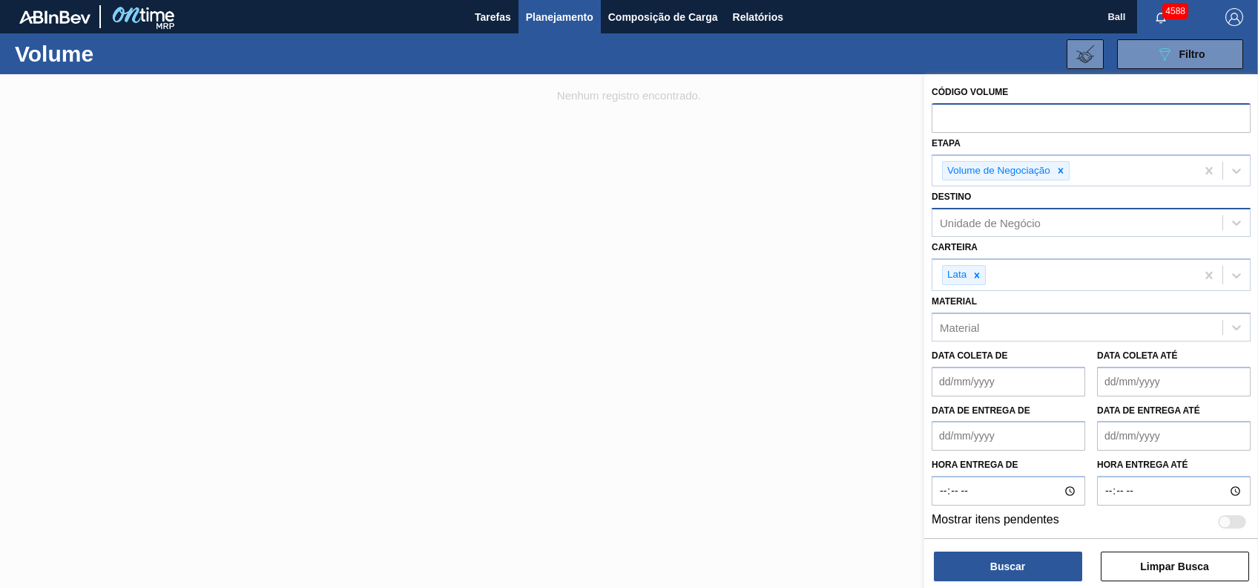
click at [988, 125] on input "text" at bounding box center [1091, 117] width 319 height 28
paste input "628426"
type input "628426"
click at [1031, 559] on button "Buscar" at bounding box center [1008, 566] width 148 height 30
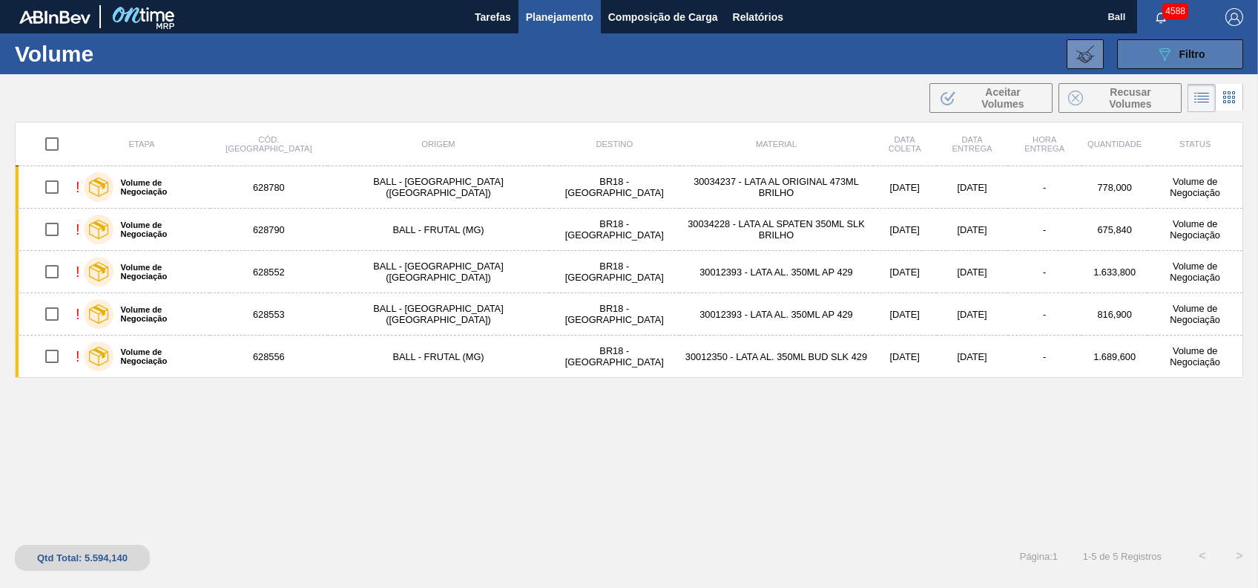
click at [1171, 50] on icon "089F7B8B-B2A5-4AFE-B5C0-19BA573D28AC" at bounding box center [1165, 54] width 18 height 18
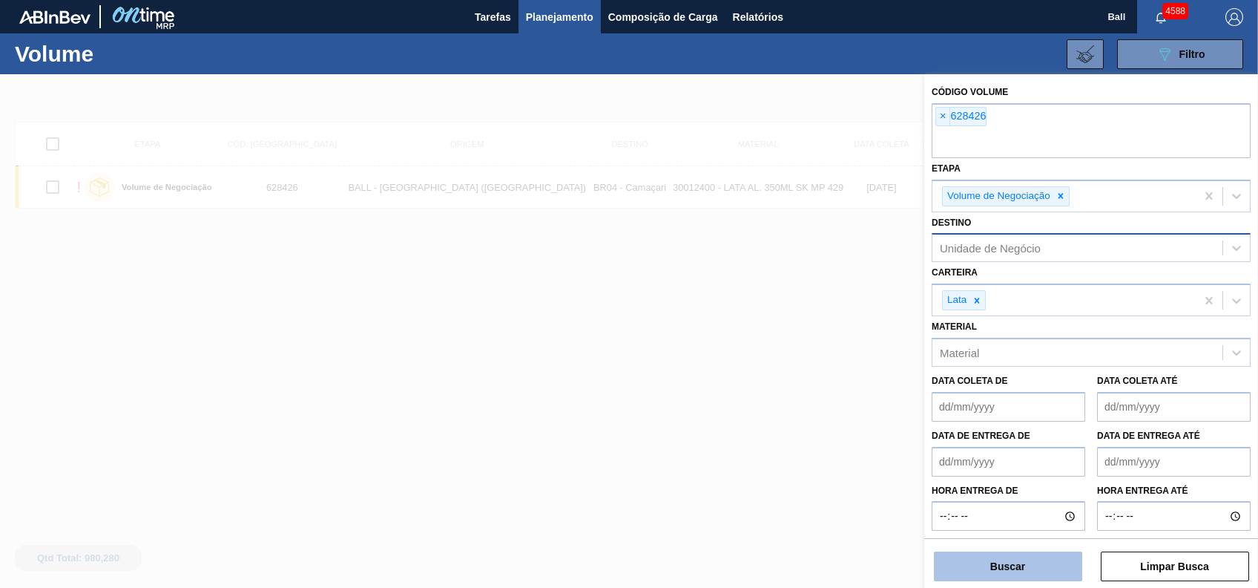
click at [1013, 568] on button "Buscar" at bounding box center [1008, 566] width 148 height 30
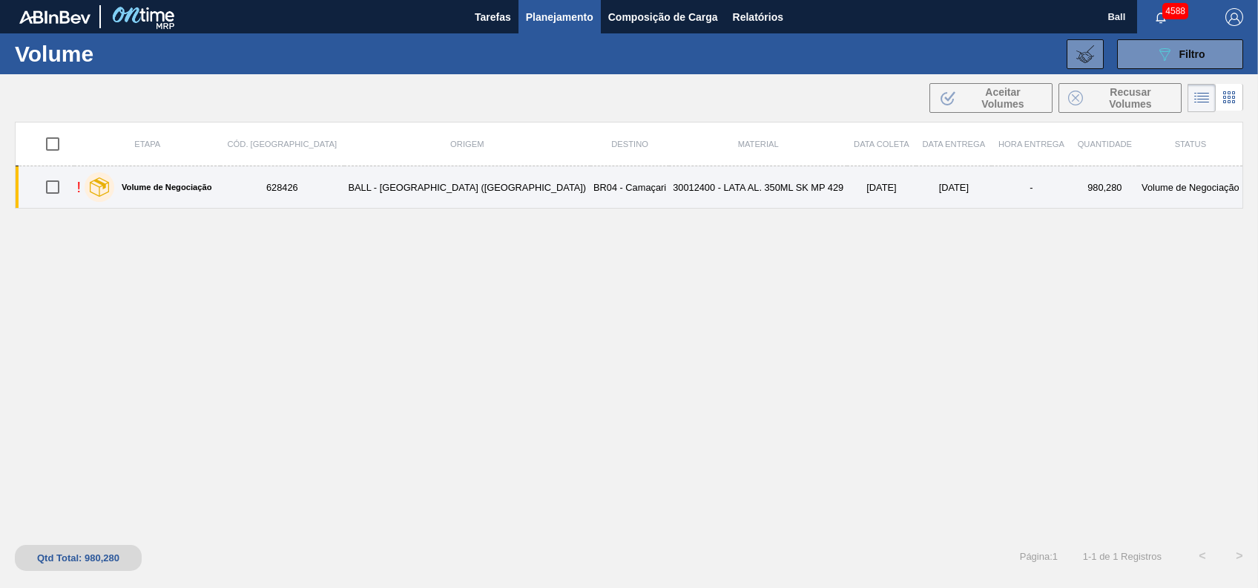
click at [212, 190] on label "Volume de Negociação" at bounding box center [163, 187] width 98 height 9
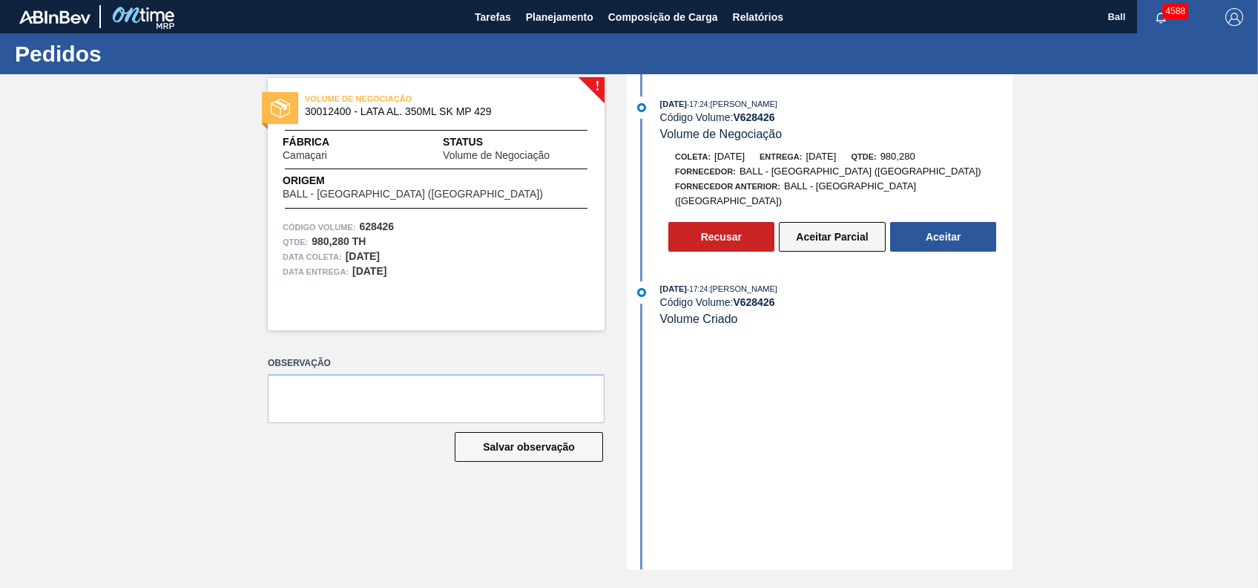
click at [815, 222] on button "Aceitar Parcial" at bounding box center [832, 237] width 107 height 30
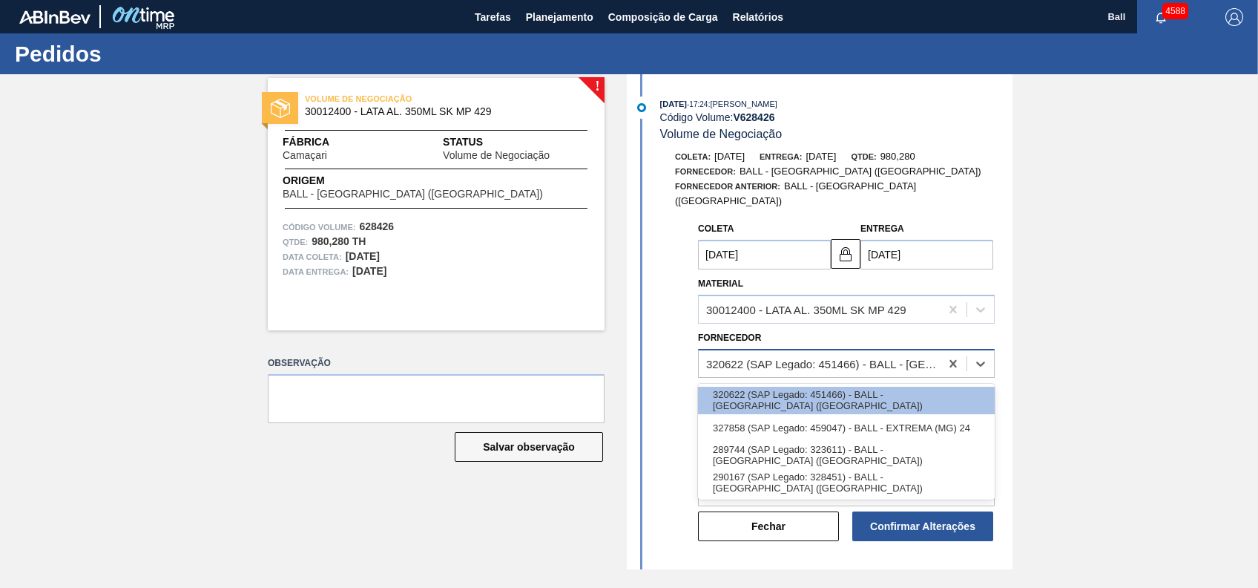
click at [911, 357] on div "320622 (SAP Legado: 451466) - BALL - [GEOGRAPHIC_DATA] ([GEOGRAPHIC_DATA])" at bounding box center [823, 363] width 235 height 13
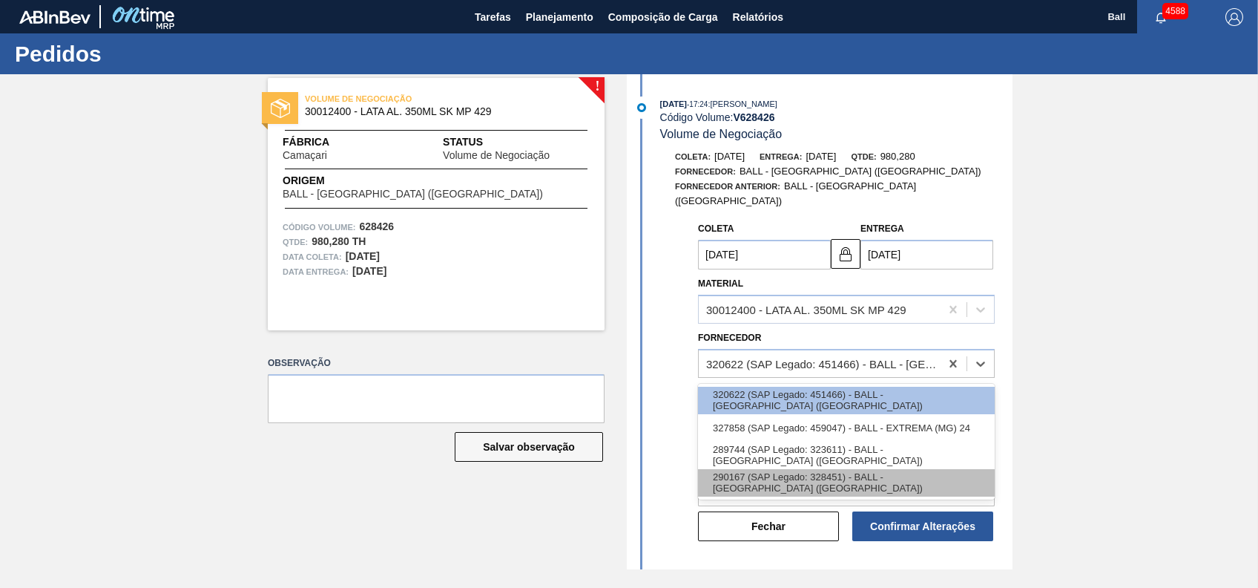
click at [967, 469] on div "290167 (SAP Legado: 328451) - BALL - [GEOGRAPHIC_DATA] ([GEOGRAPHIC_DATA])" at bounding box center [846, 482] width 297 height 27
type input "[DATE]"
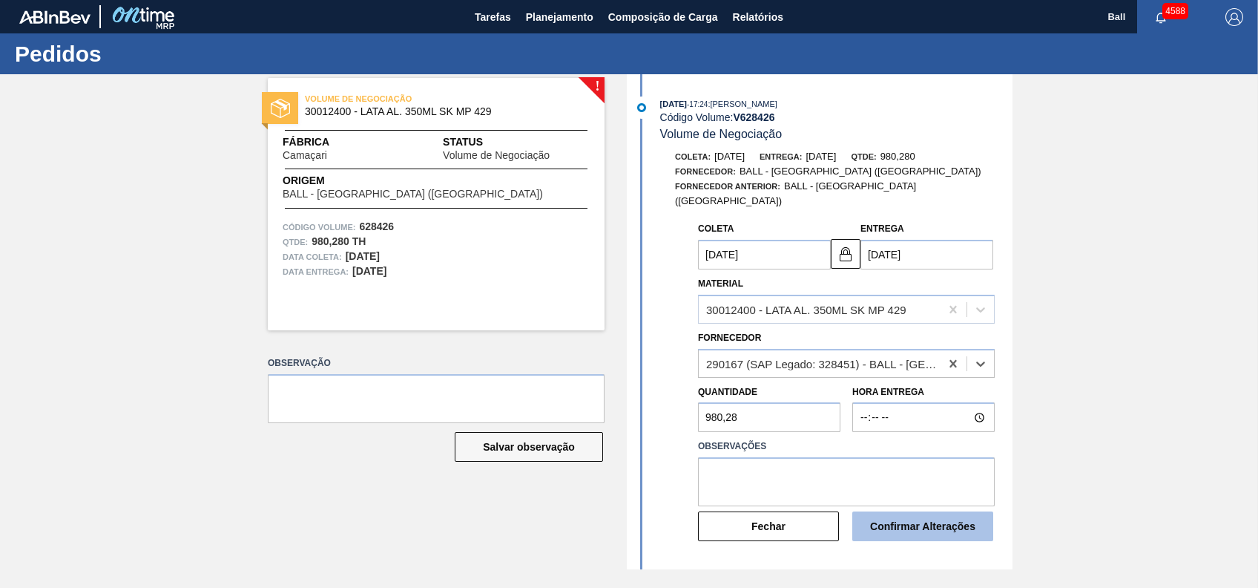
click at [953, 512] on button "Confirmar Alterações" at bounding box center [922, 526] width 141 height 30
click at [952, 519] on button "Confirmar Alterações" at bounding box center [922, 526] width 141 height 30
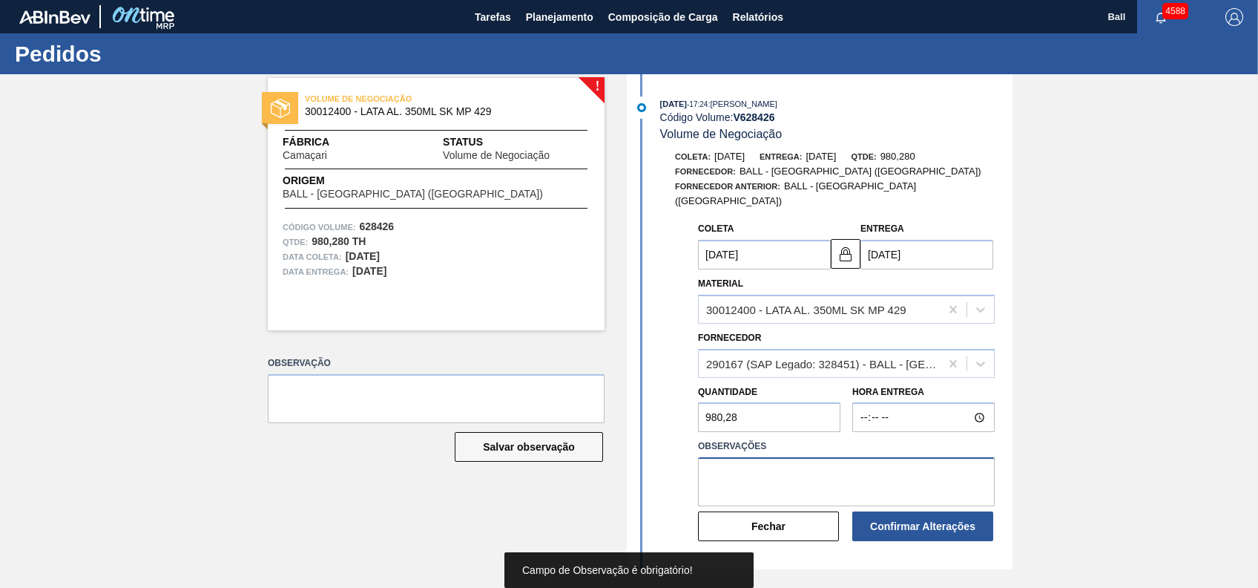
click at [912, 481] on textarea at bounding box center [846, 481] width 297 height 49
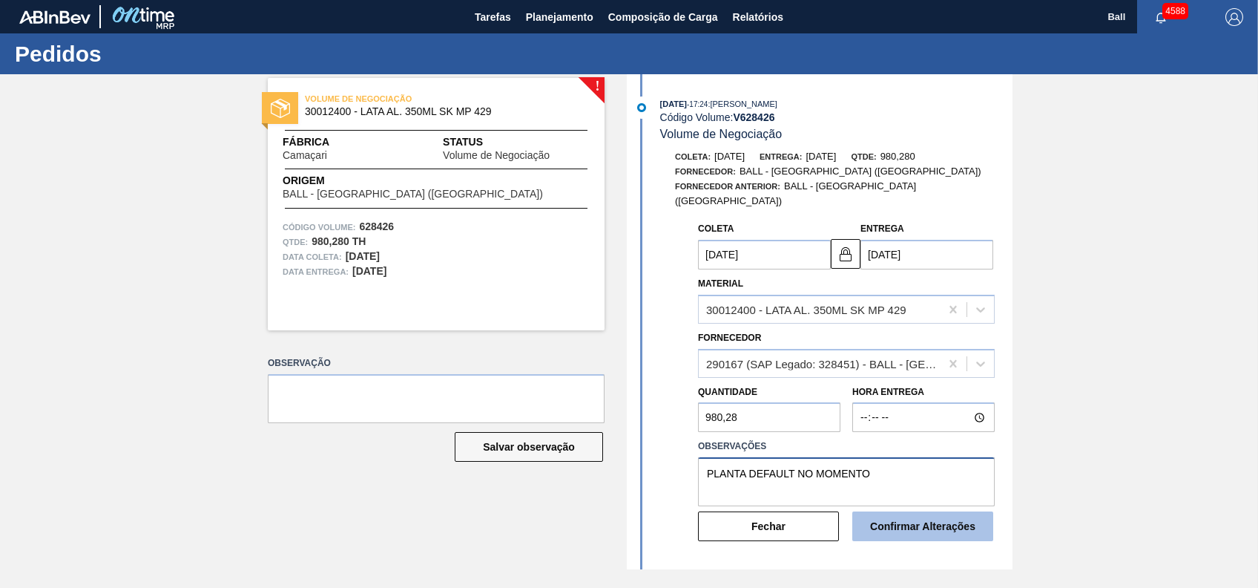
type textarea "PLANTA DEFAULT NO MOMENTO"
click at [936, 518] on button "Confirmar Alterações" at bounding box center [922, 526] width 141 height 30
